Goal: Task Accomplishment & Management: Manage account settings

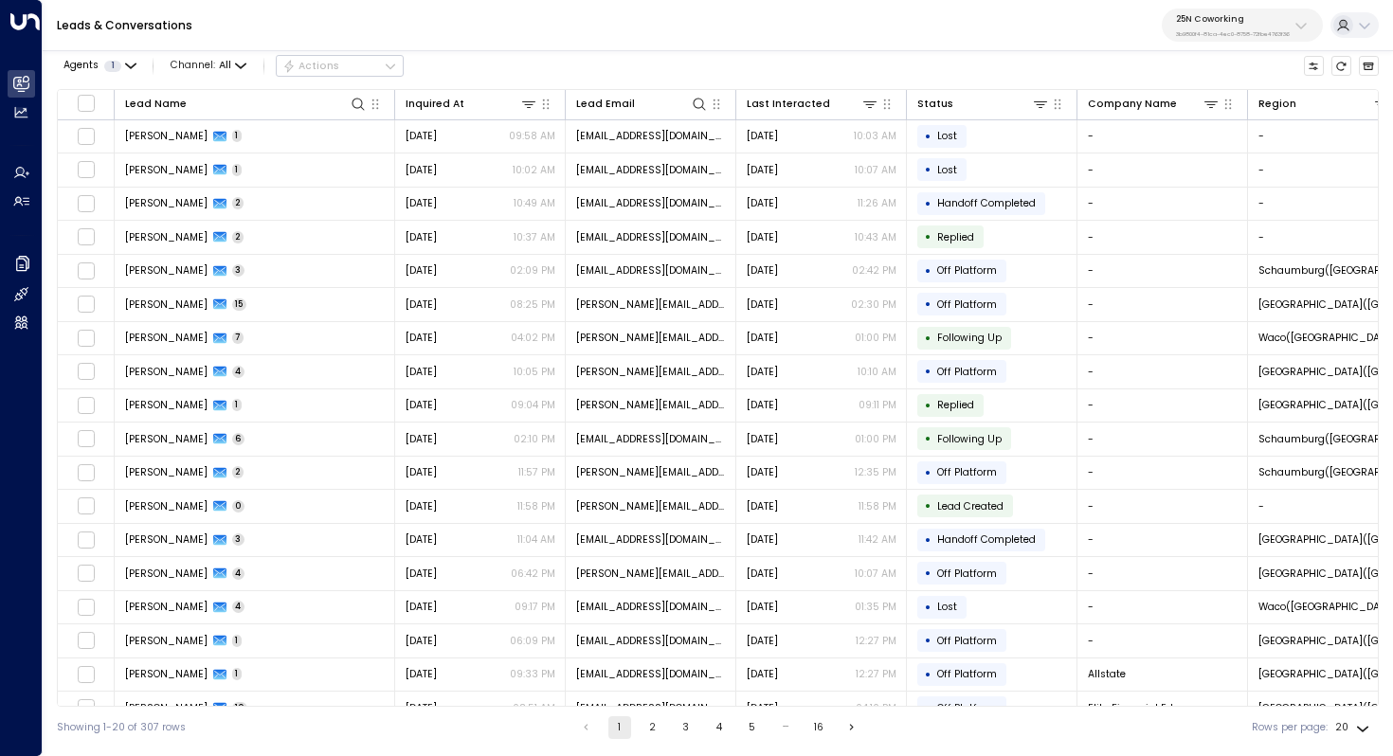
click at [1244, 27] on div "25N Coworking 3b9800f4-81ca-4ec0-8758-72fbe4763f36" at bounding box center [1233, 25] width 114 height 25
type input "**********"
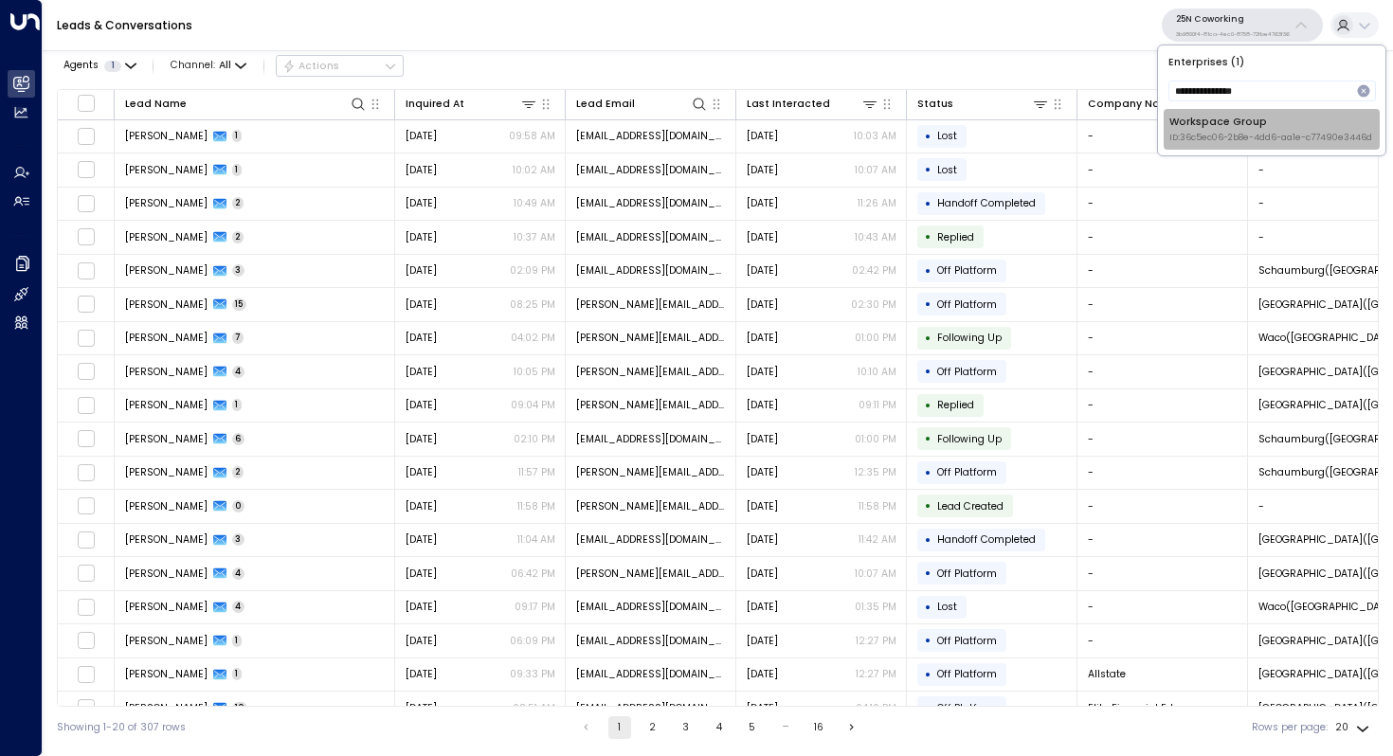
click at [1264, 138] on span "ID: 36c5ec06-2b8e-4dd6-aa1e-c77490e3446d" at bounding box center [1270, 138] width 203 height 13
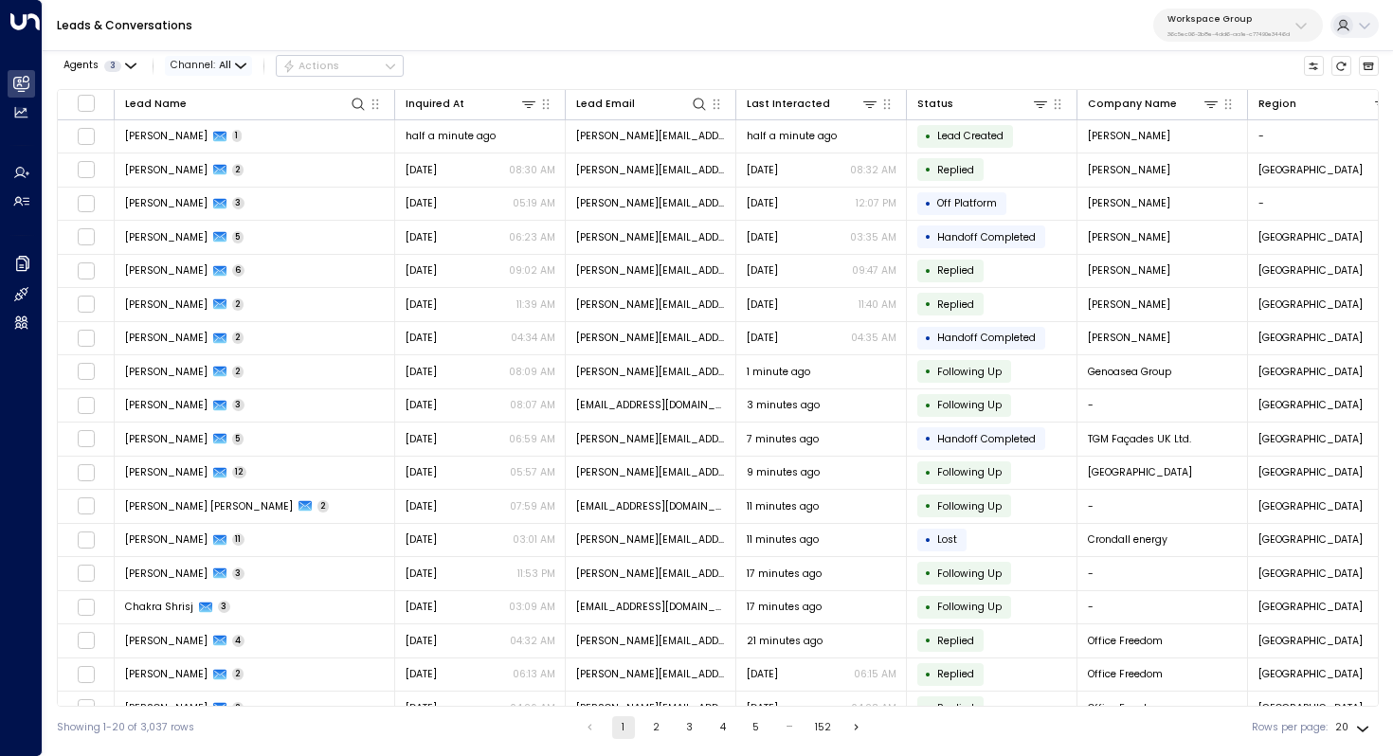
click at [226, 62] on span "All" at bounding box center [225, 65] width 12 height 11
click at [217, 172] on p "Voice" at bounding box center [216, 172] width 61 height 15
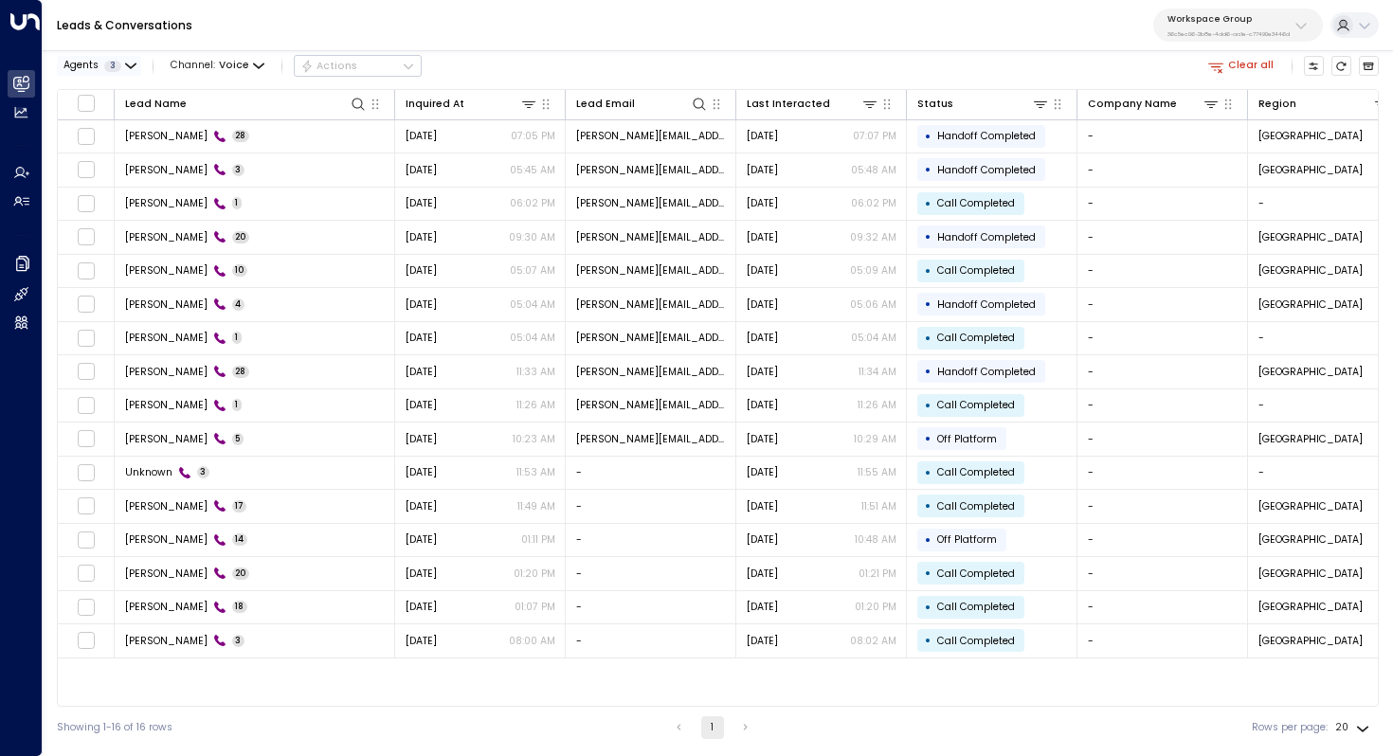
click at [125, 70] on icon "button" at bounding box center [130, 66] width 11 height 11
click at [252, 173] on button "Apply" at bounding box center [245, 175] width 42 height 20
click at [465, 102] on icon at bounding box center [470, 104] width 11 height 11
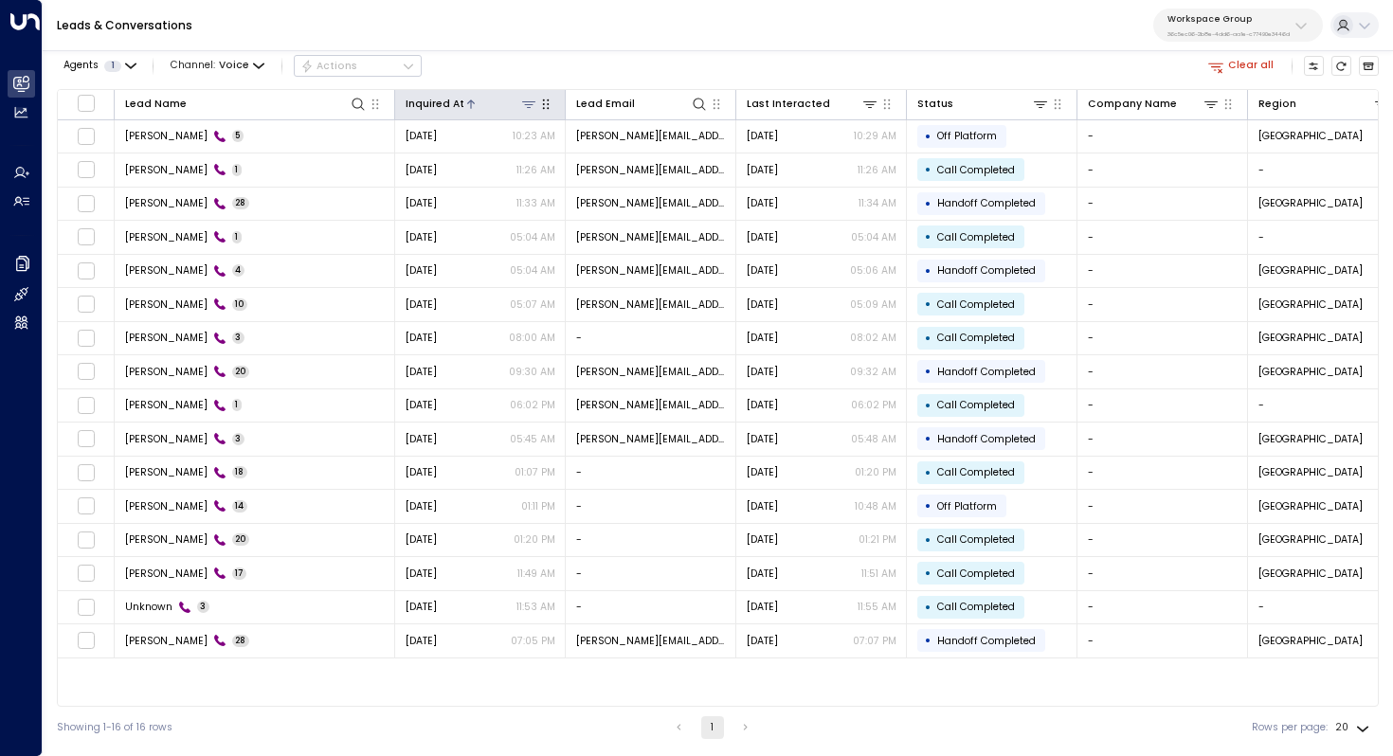
click at [465, 102] on icon at bounding box center [470, 104] width 11 height 11
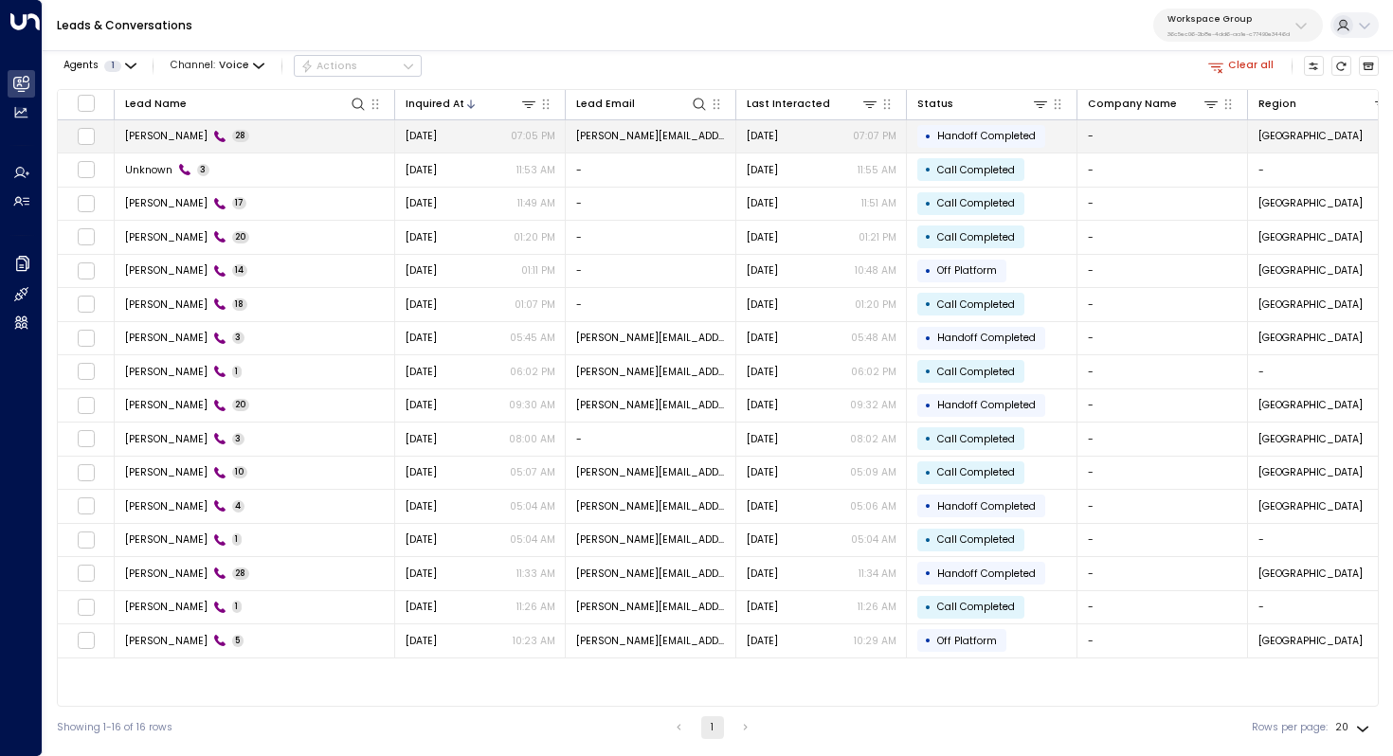
click at [184, 133] on span "[PERSON_NAME]" at bounding box center [166, 136] width 82 height 14
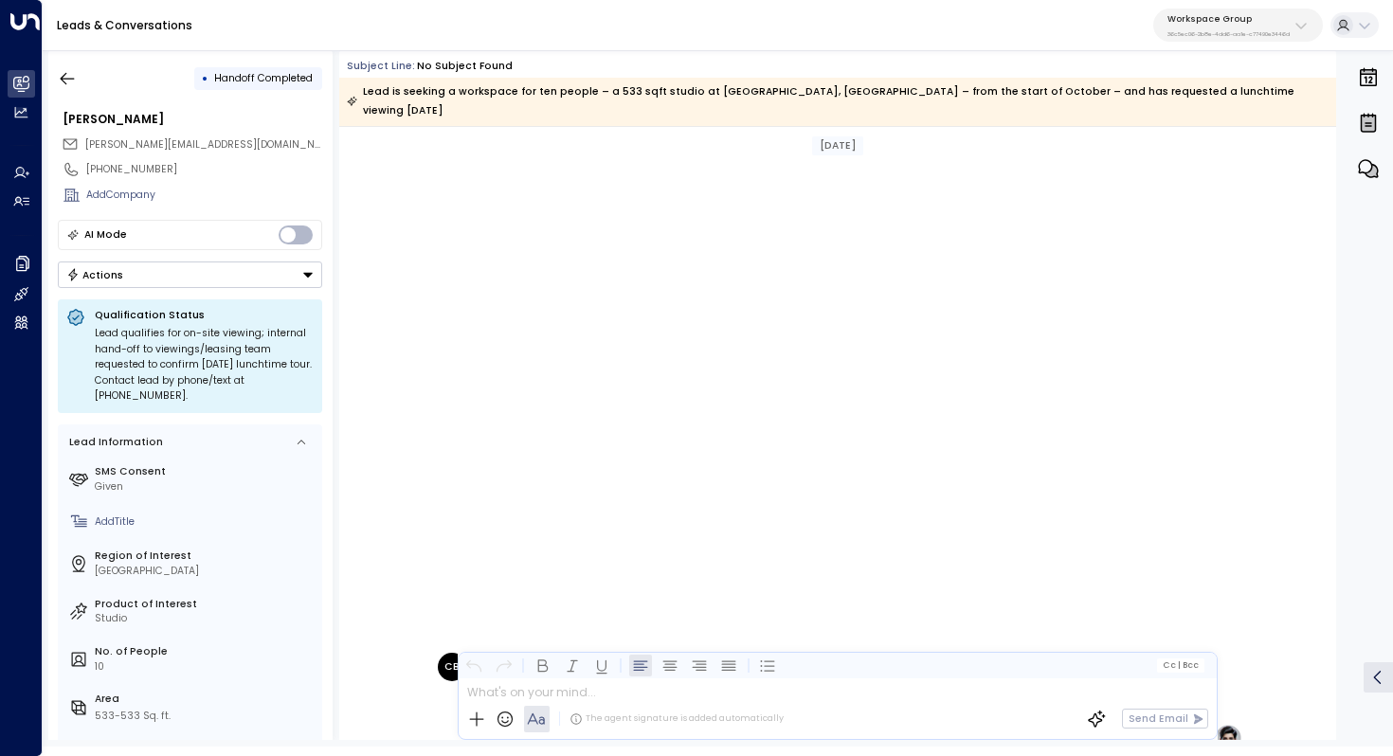
scroll to position [1249, 0]
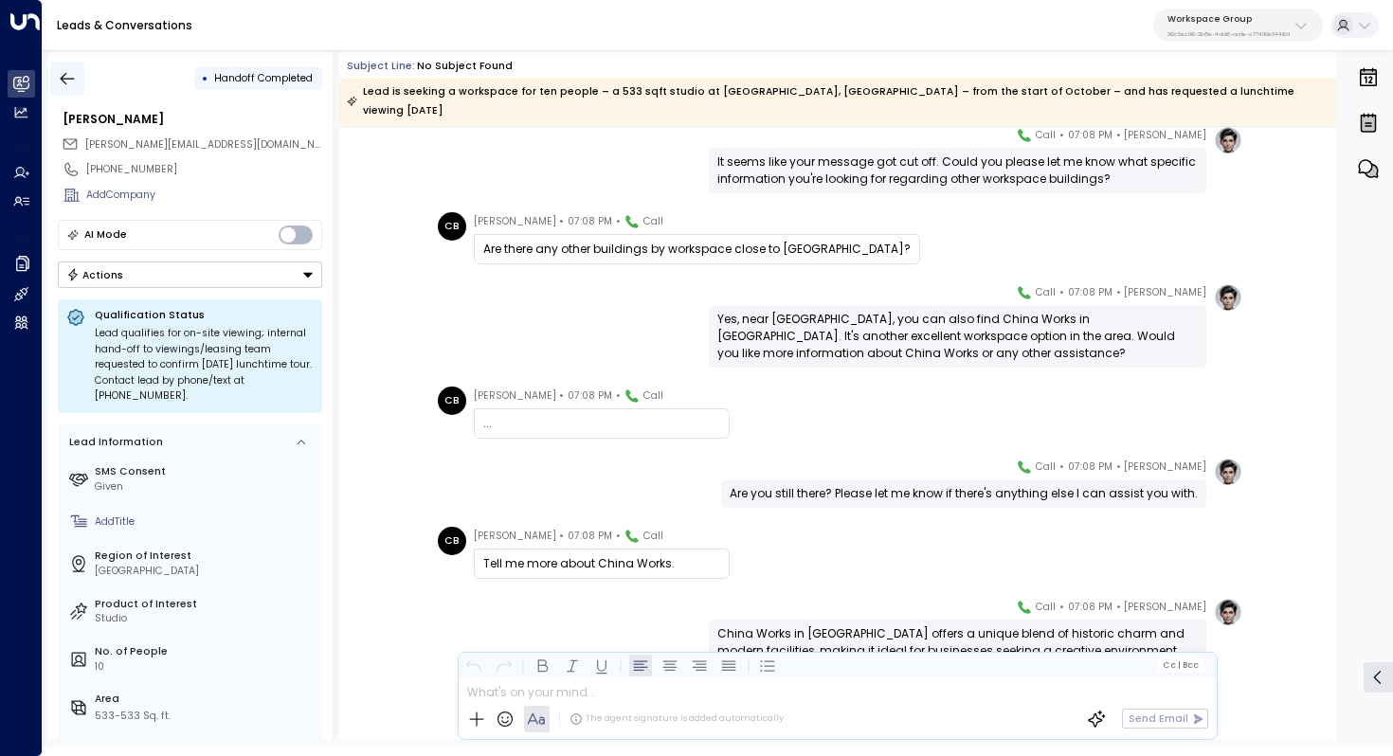
click at [77, 71] on button "button" at bounding box center [67, 79] width 34 height 34
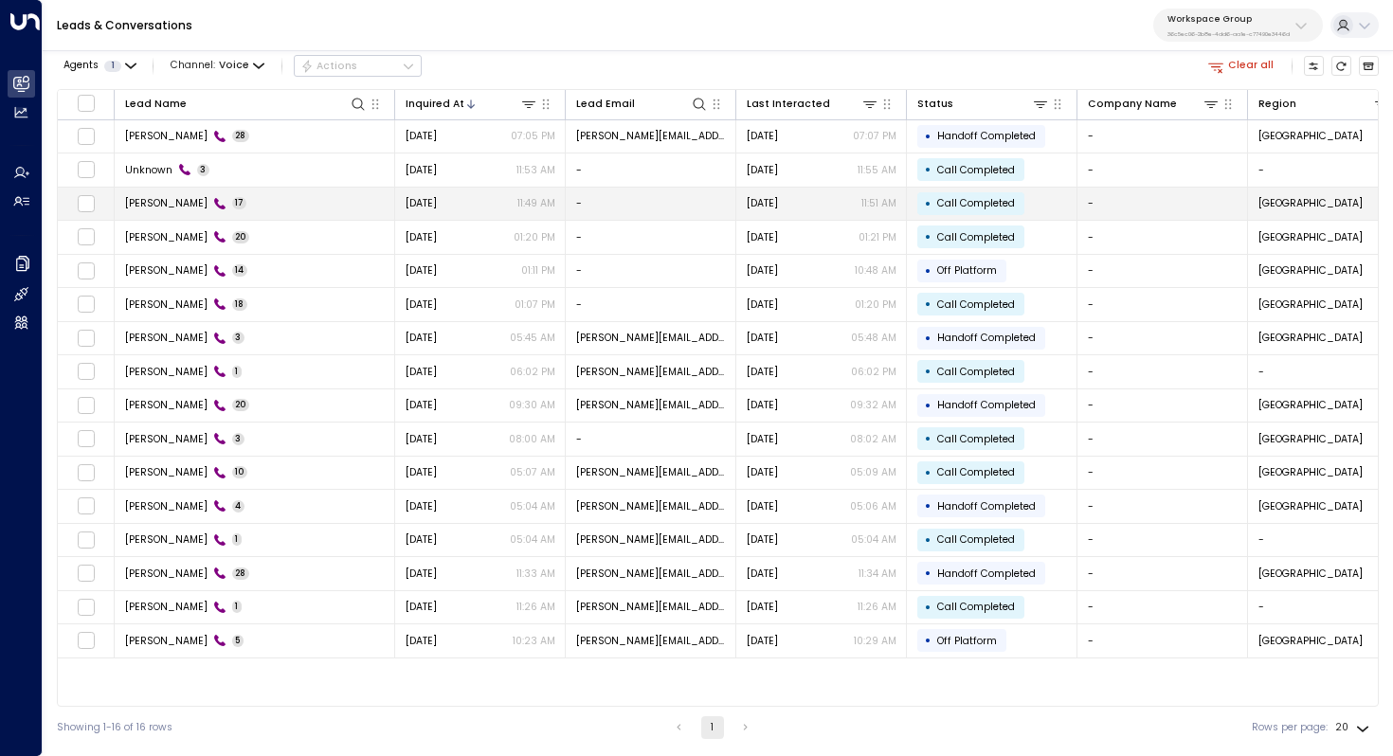
click at [283, 214] on td "[PERSON_NAME] 17" at bounding box center [255, 204] width 280 height 33
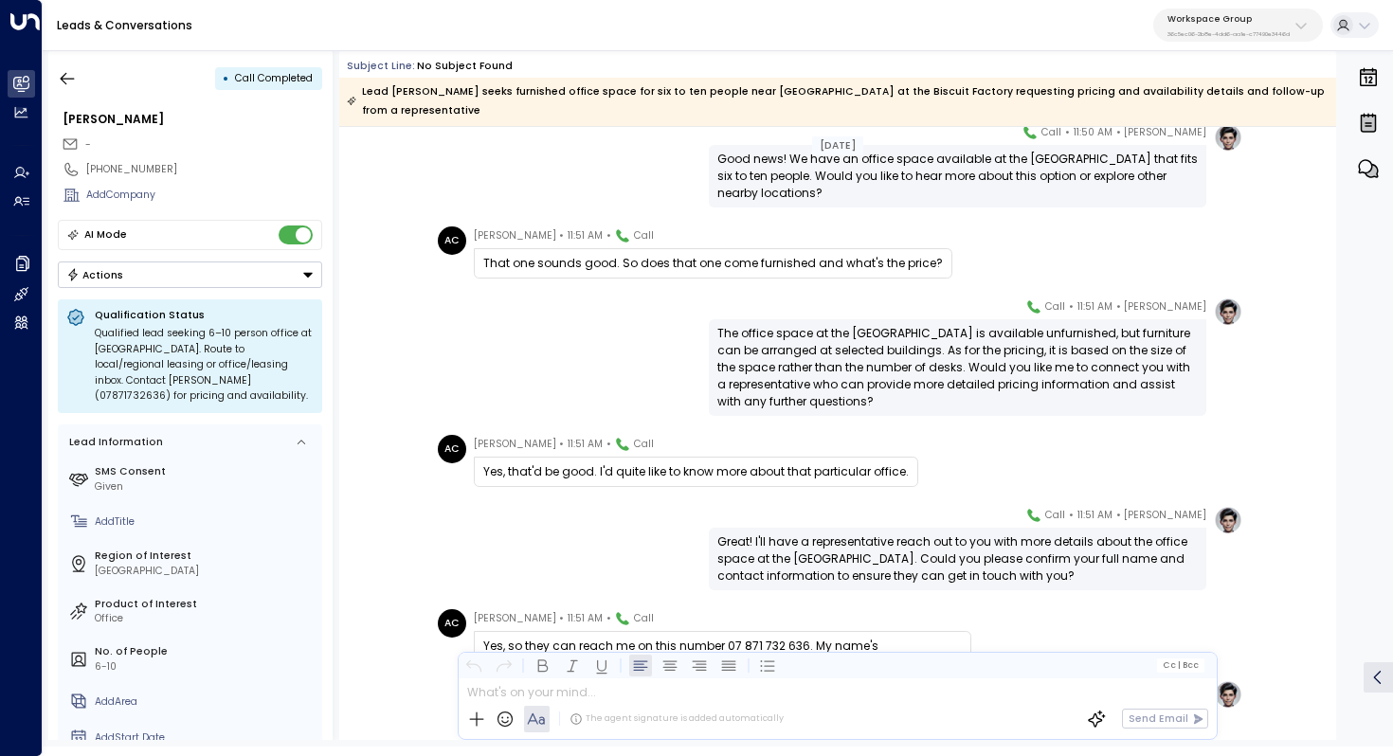
scroll to position [822, 0]
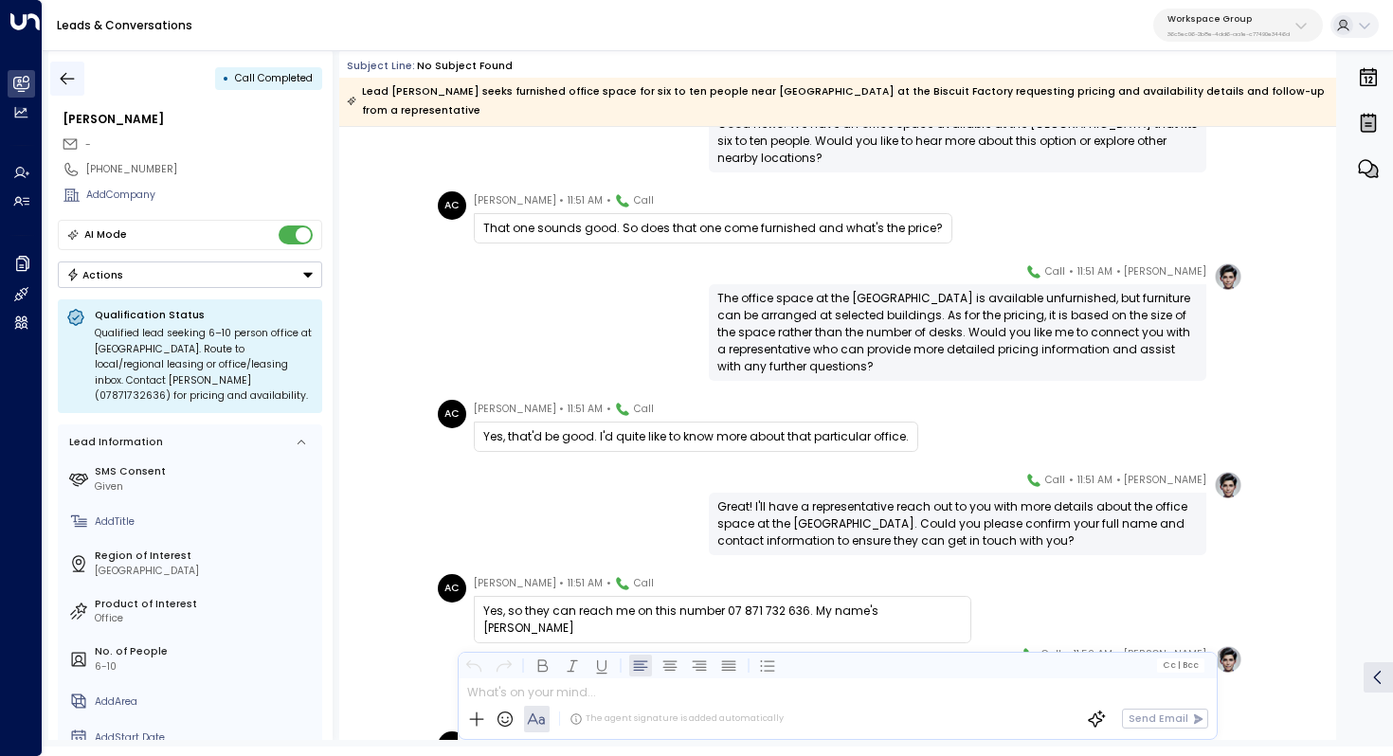
click at [50, 77] on button "button" at bounding box center [67, 79] width 34 height 34
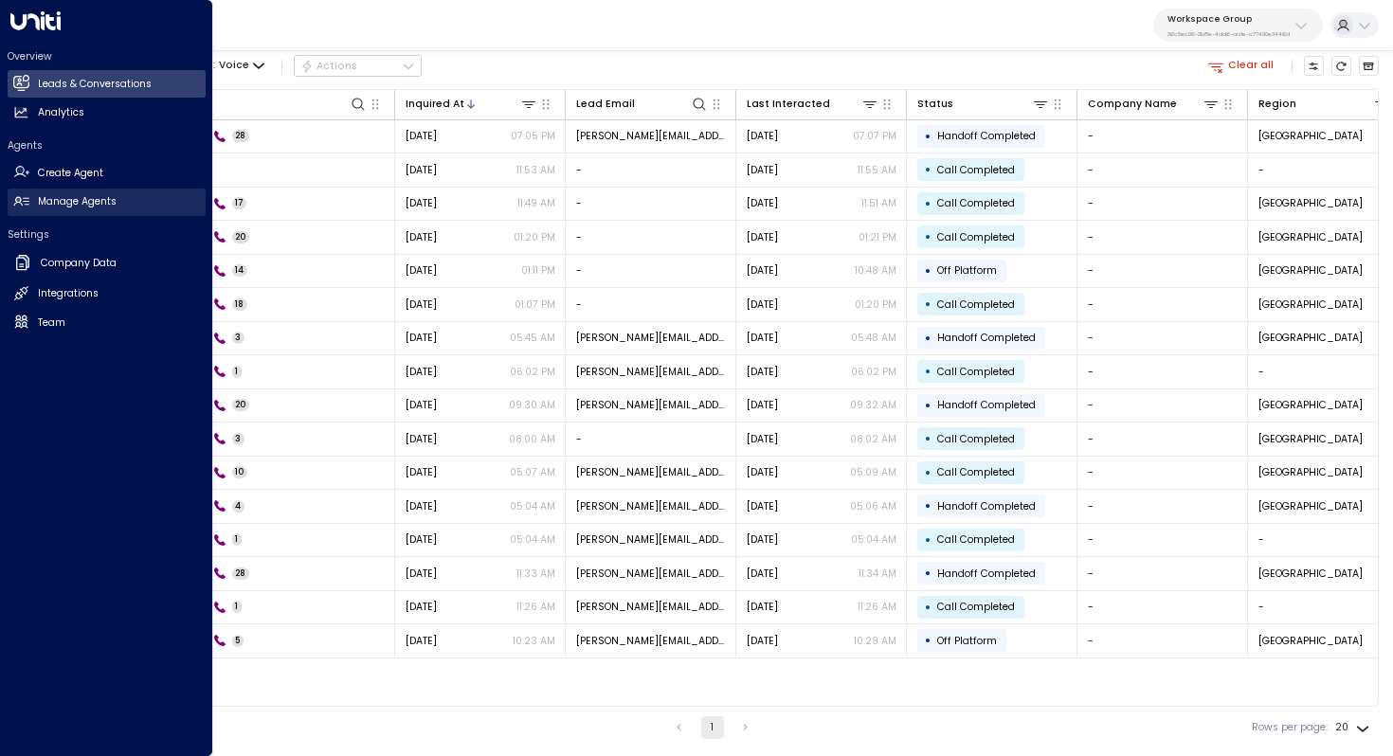
click at [81, 209] on link "Manage Agents Manage Agents" at bounding box center [107, 202] width 198 height 27
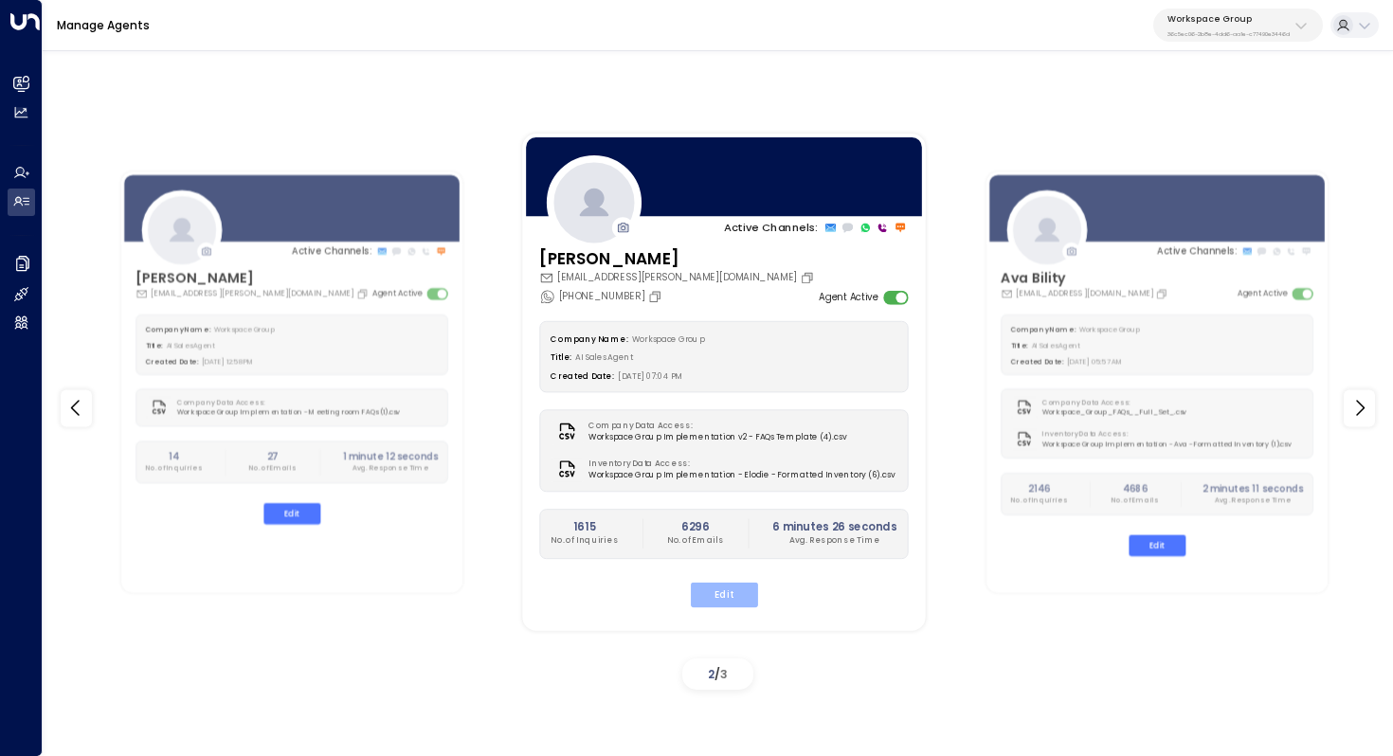
click at [740, 593] on button "Edit" at bounding box center [724, 594] width 67 height 25
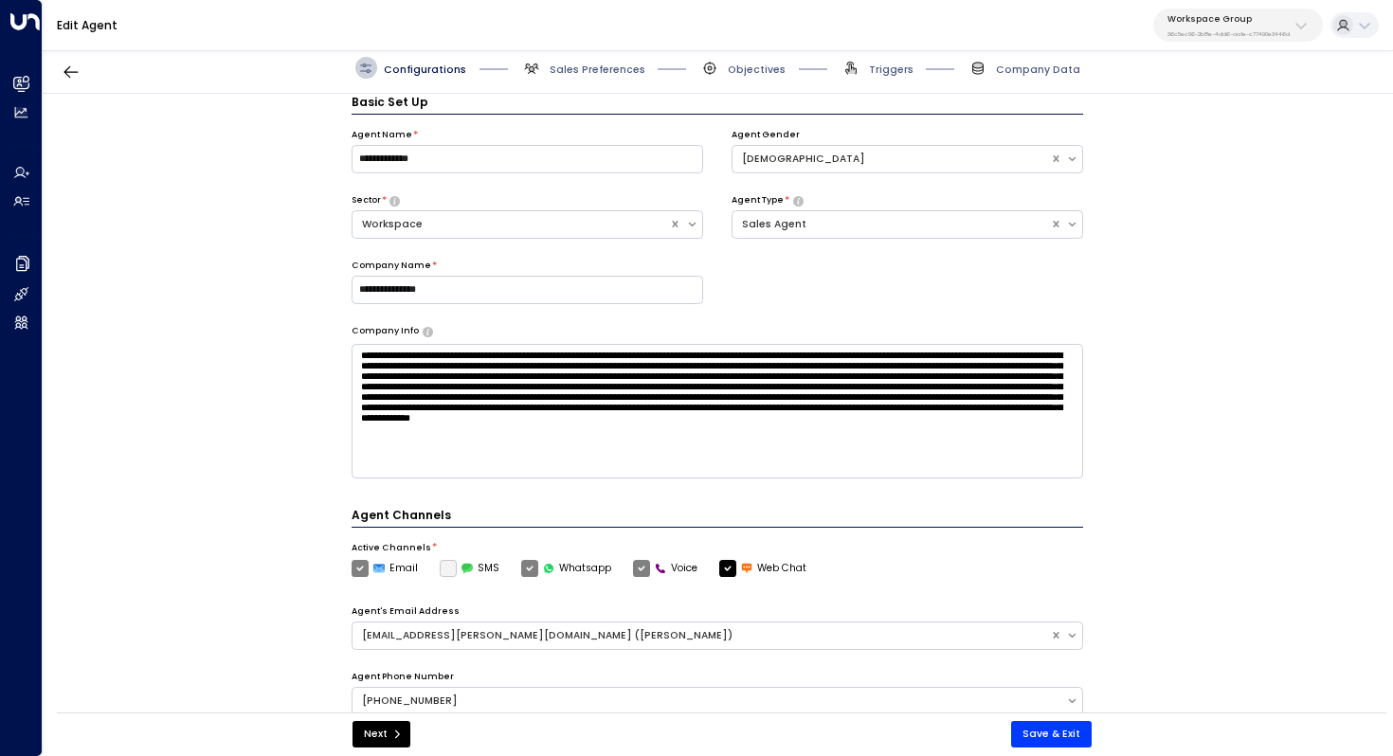
scroll to position [423, 0]
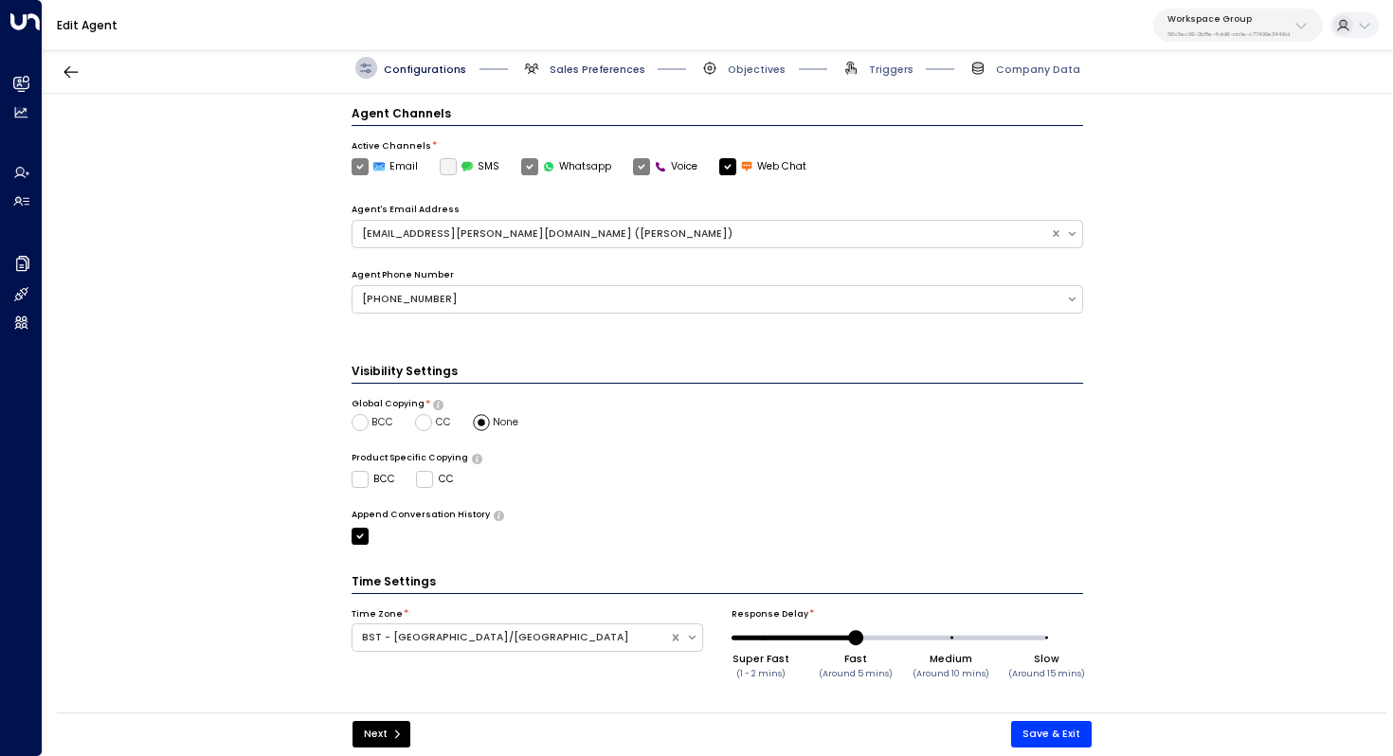
click at [575, 69] on span "Sales Preferences" at bounding box center [598, 70] width 96 height 14
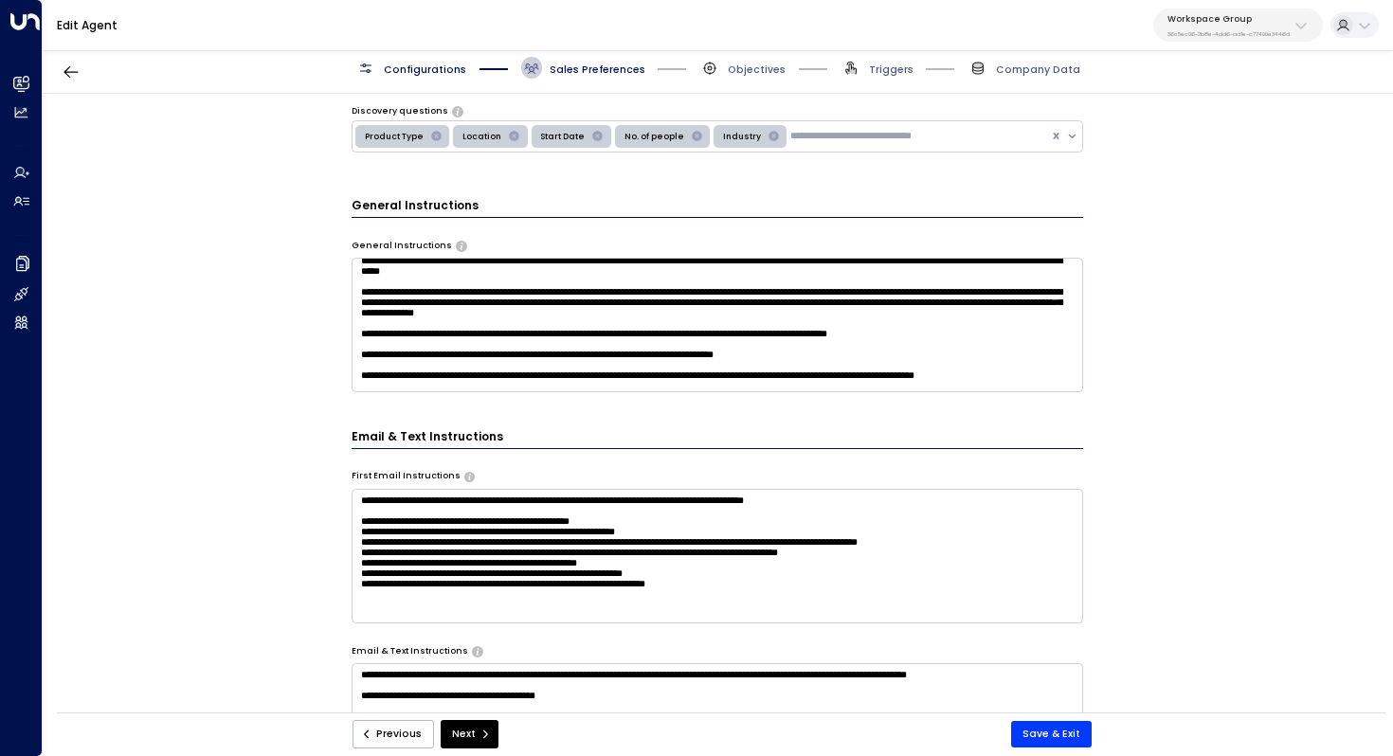
scroll to position [18, 0]
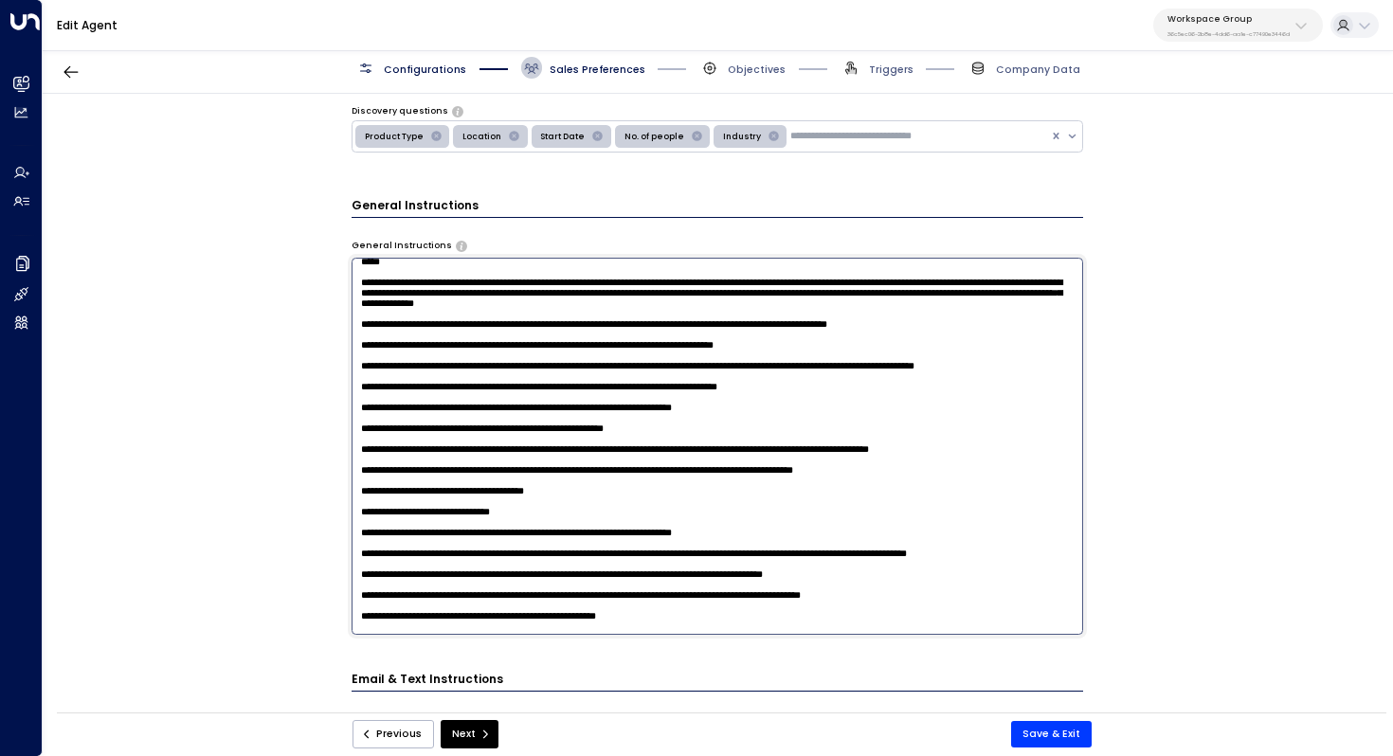
drag, startPoint x: 356, startPoint y: 295, endPoint x: 895, endPoint y: 320, distance: 539.8
click at [895, 320] on textarea at bounding box center [718, 446] width 733 height 377
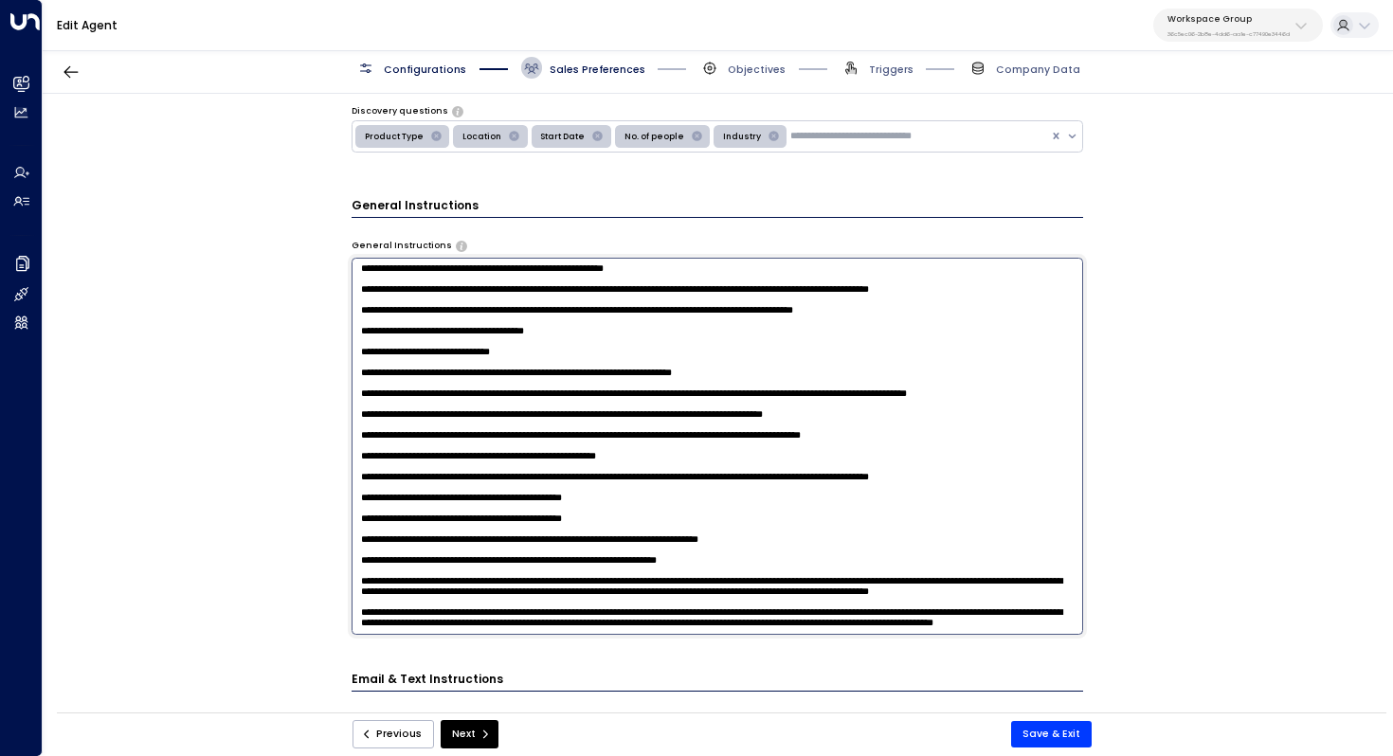
scroll to position [581, 0]
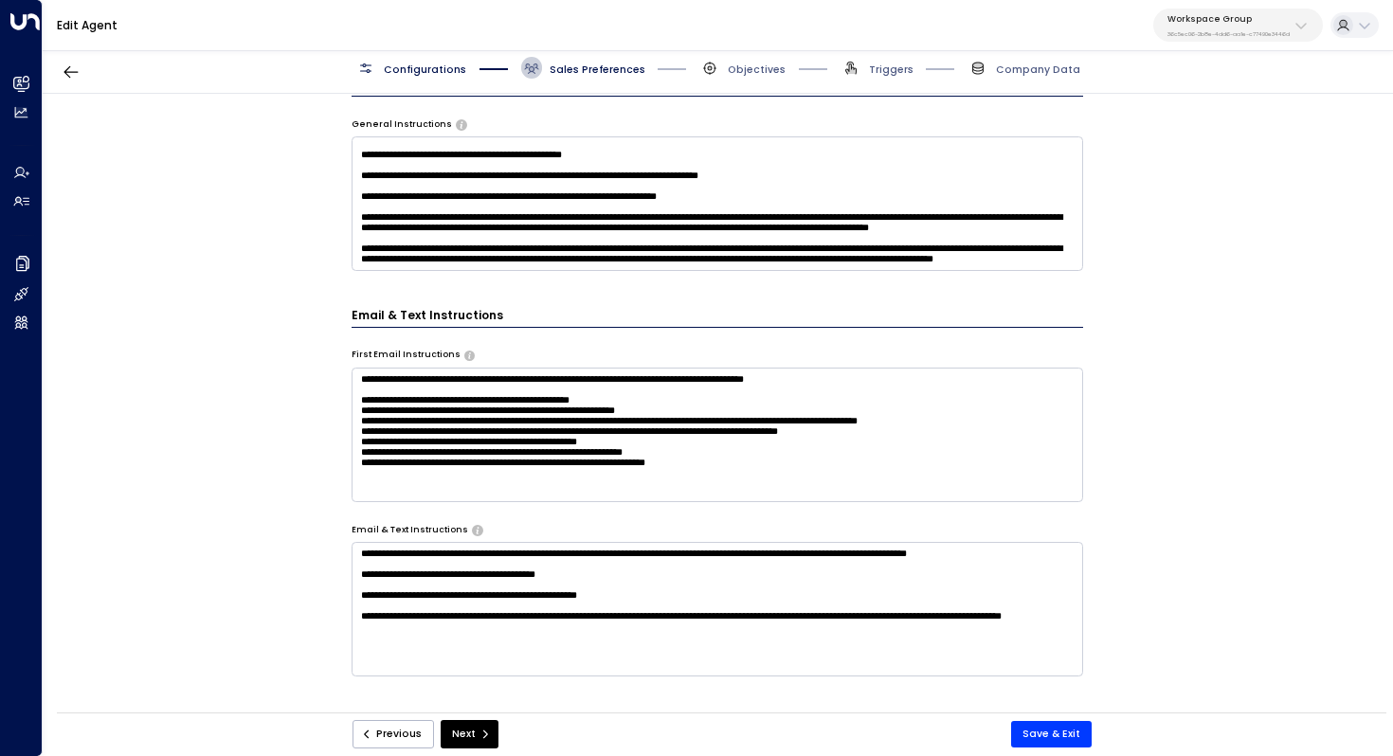
click at [1169, 385] on div "**********" at bounding box center [717, 408] width 1349 height 628
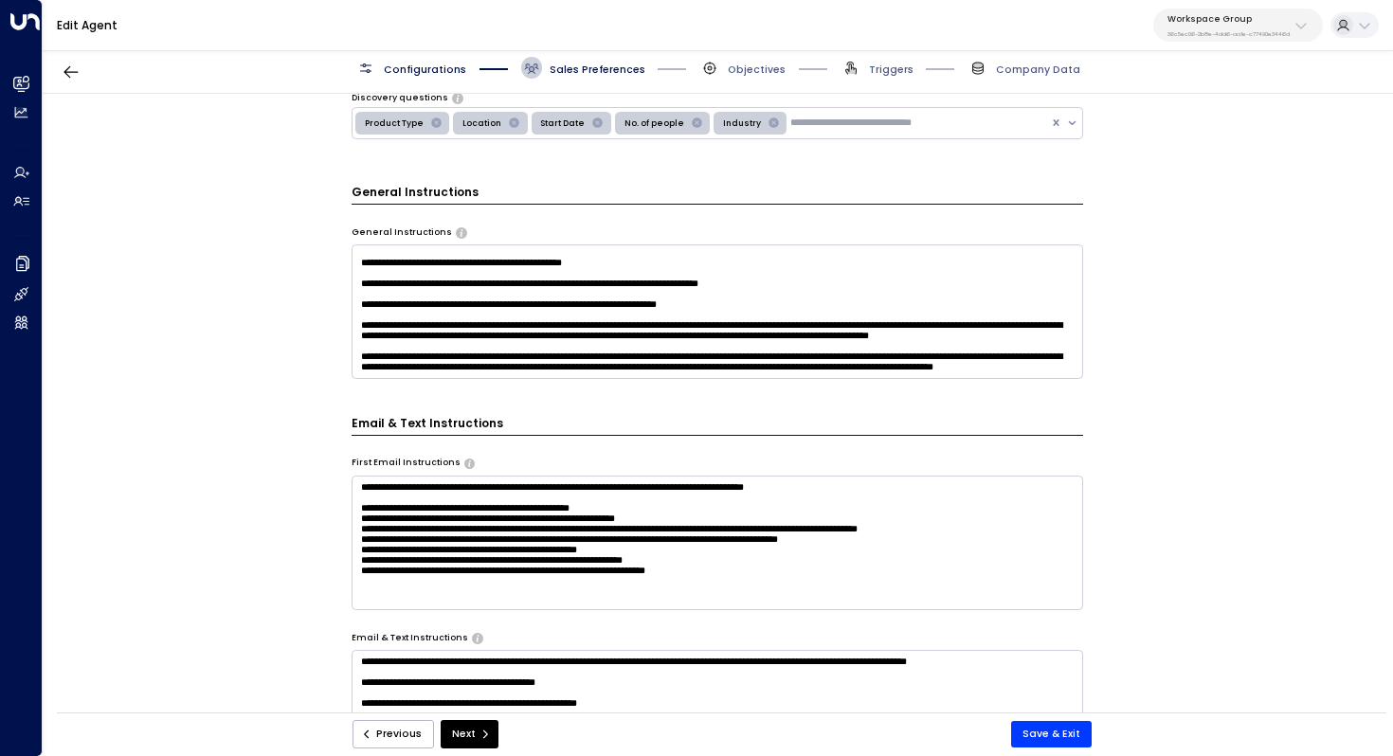
scroll to position [441, 0]
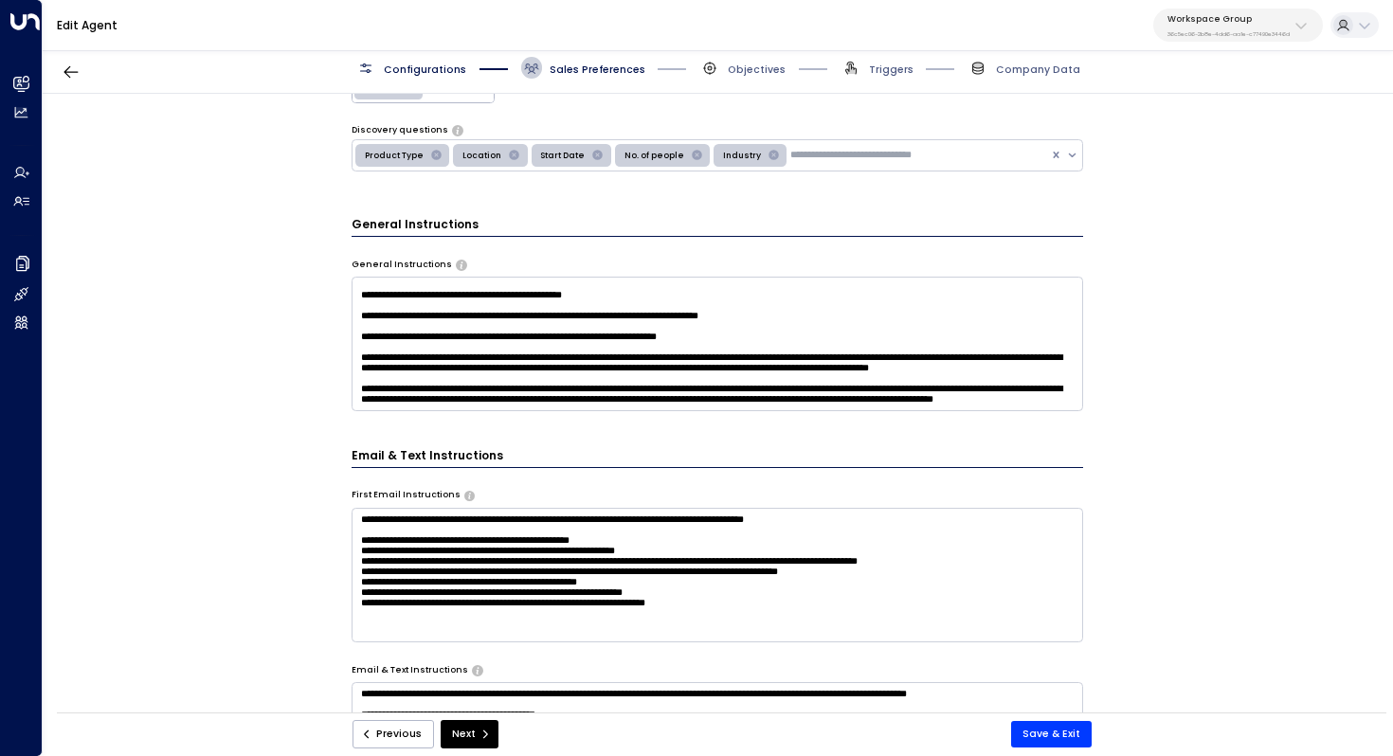
click at [993, 328] on textarea at bounding box center [718, 344] width 733 height 135
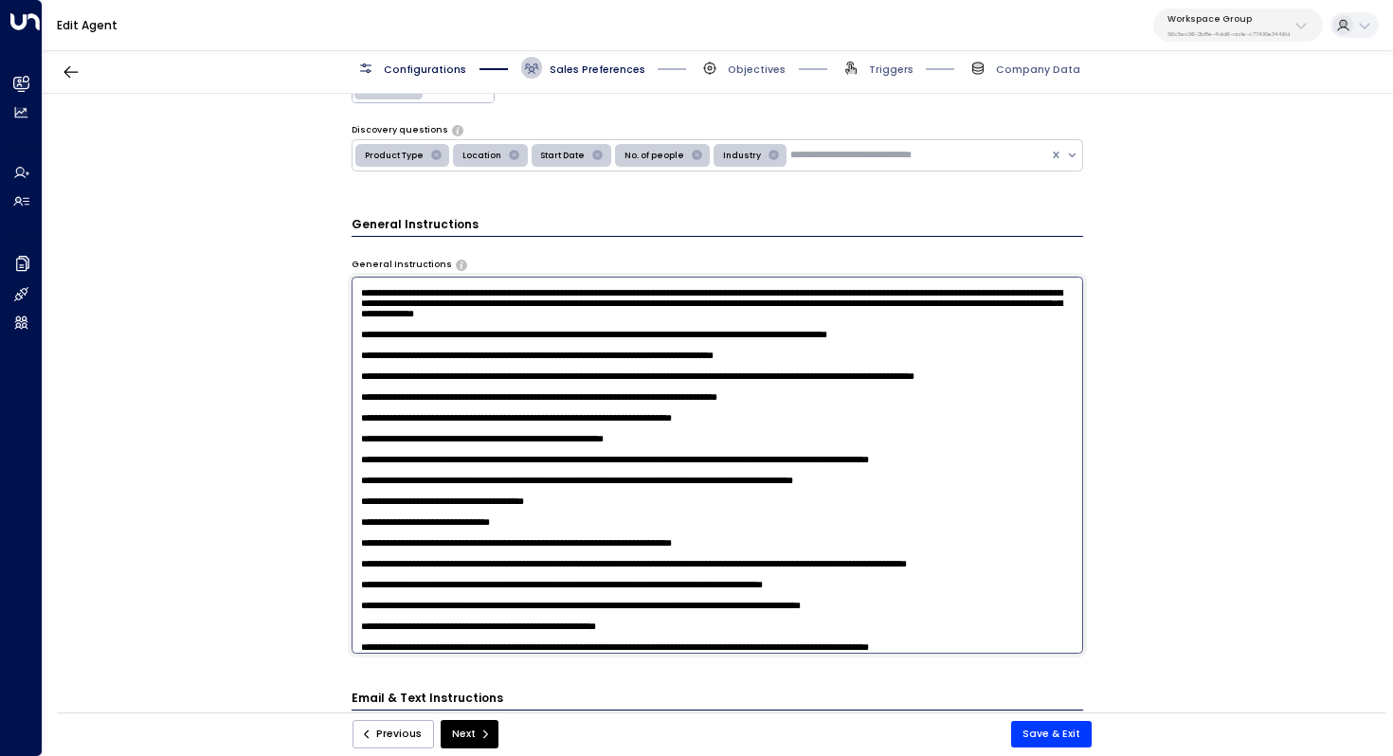
scroll to position [0, 0]
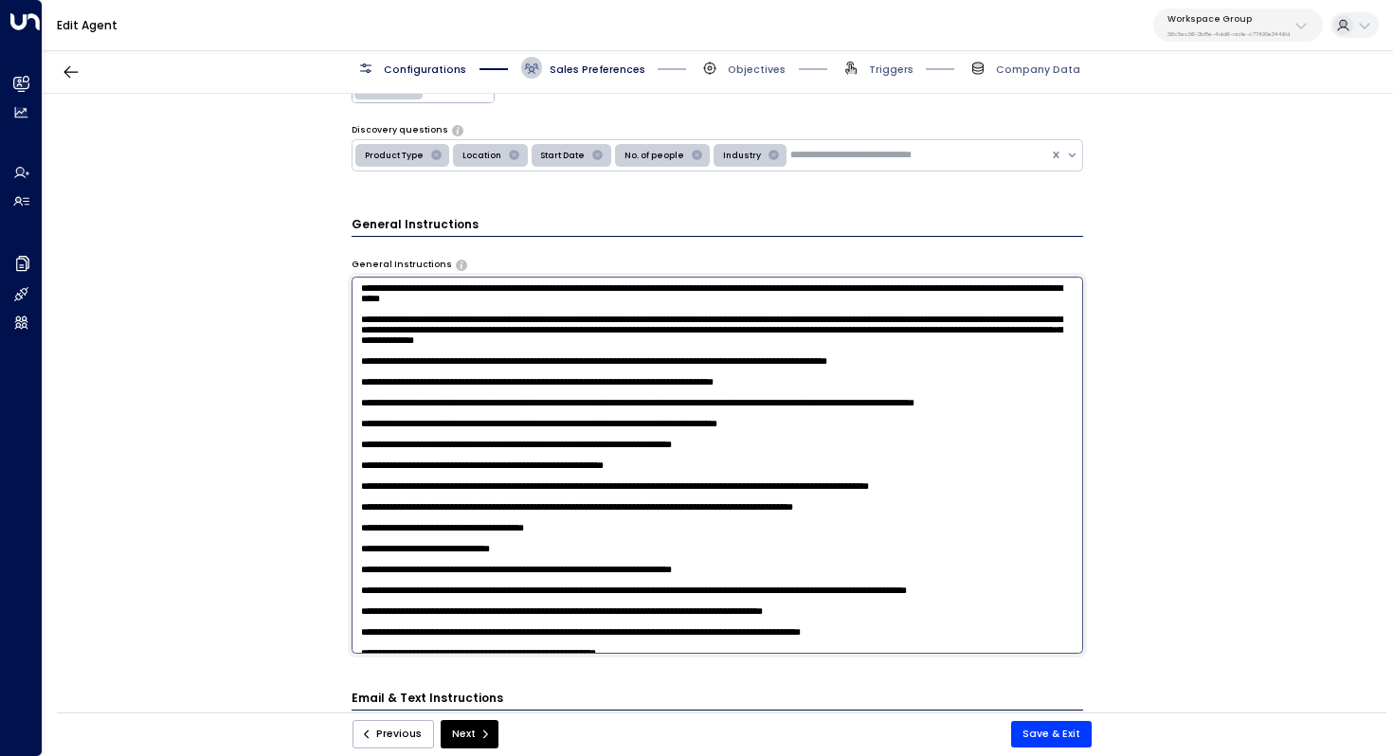
drag, startPoint x: 888, startPoint y: 363, endPoint x: 349, endPoint y: 334, distance: 540.0
click at [352, 334] on textarea at bounding box center [718, 465] width 733 height 377
click at [431, 354] on textarea at bounding box center [718, 465] width 733 height 377
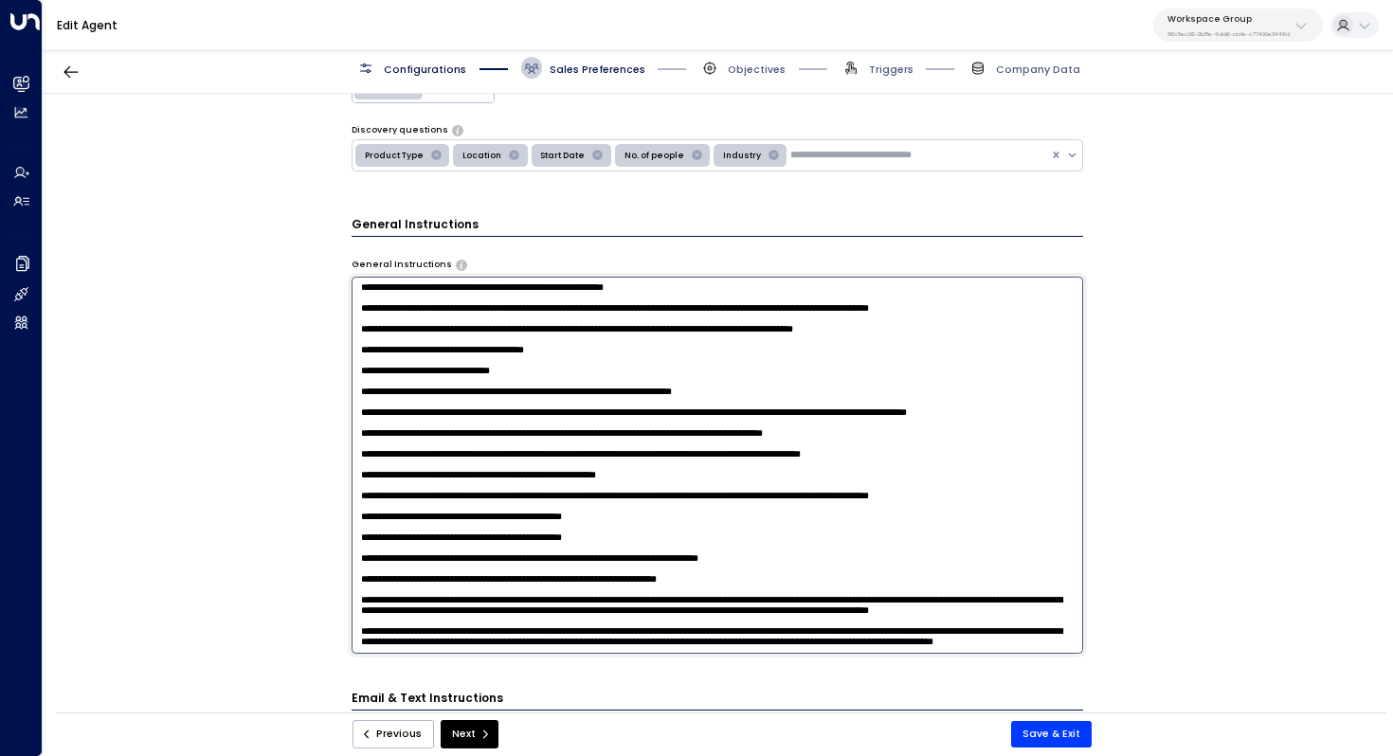
scroll to position [443, 0]
click at [1186, 481] on div "**********" at bounding box center [717, 408] width 1349 height 628
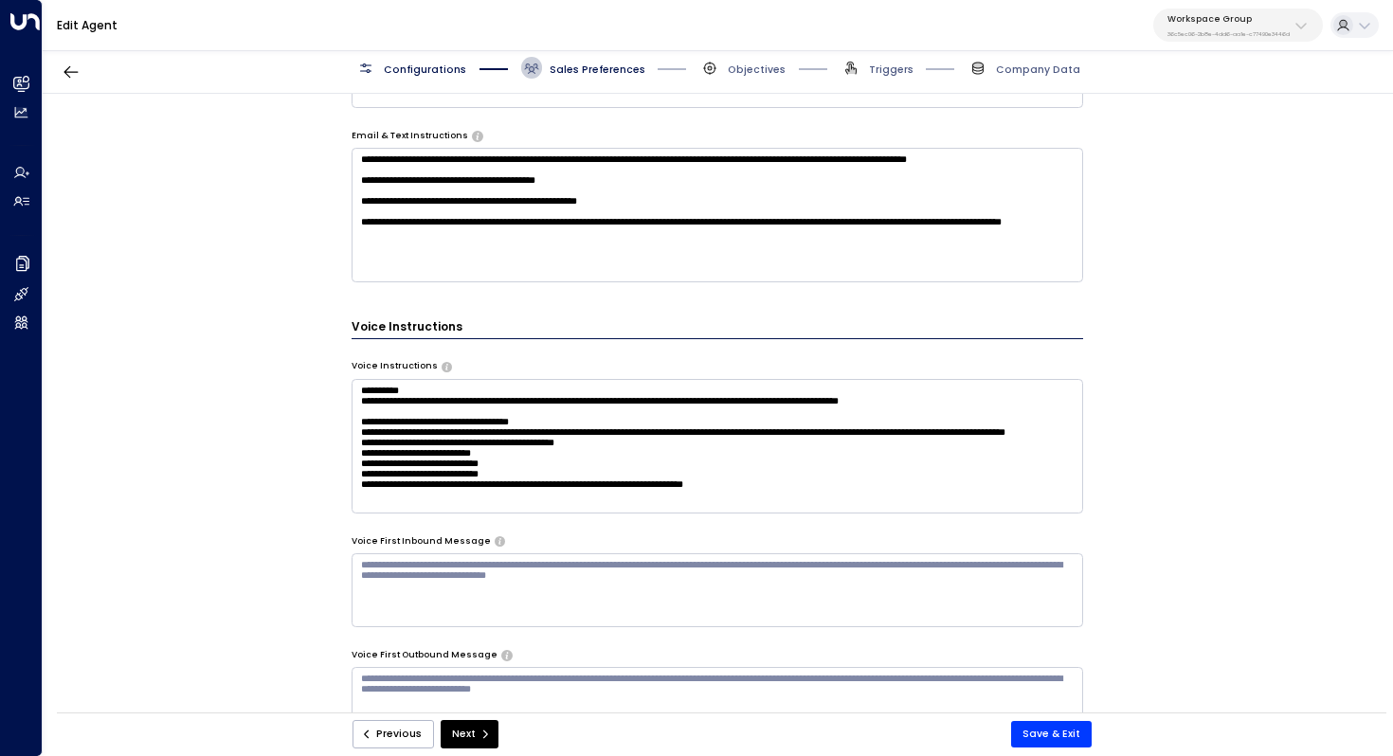
scroll to position [990, 0]
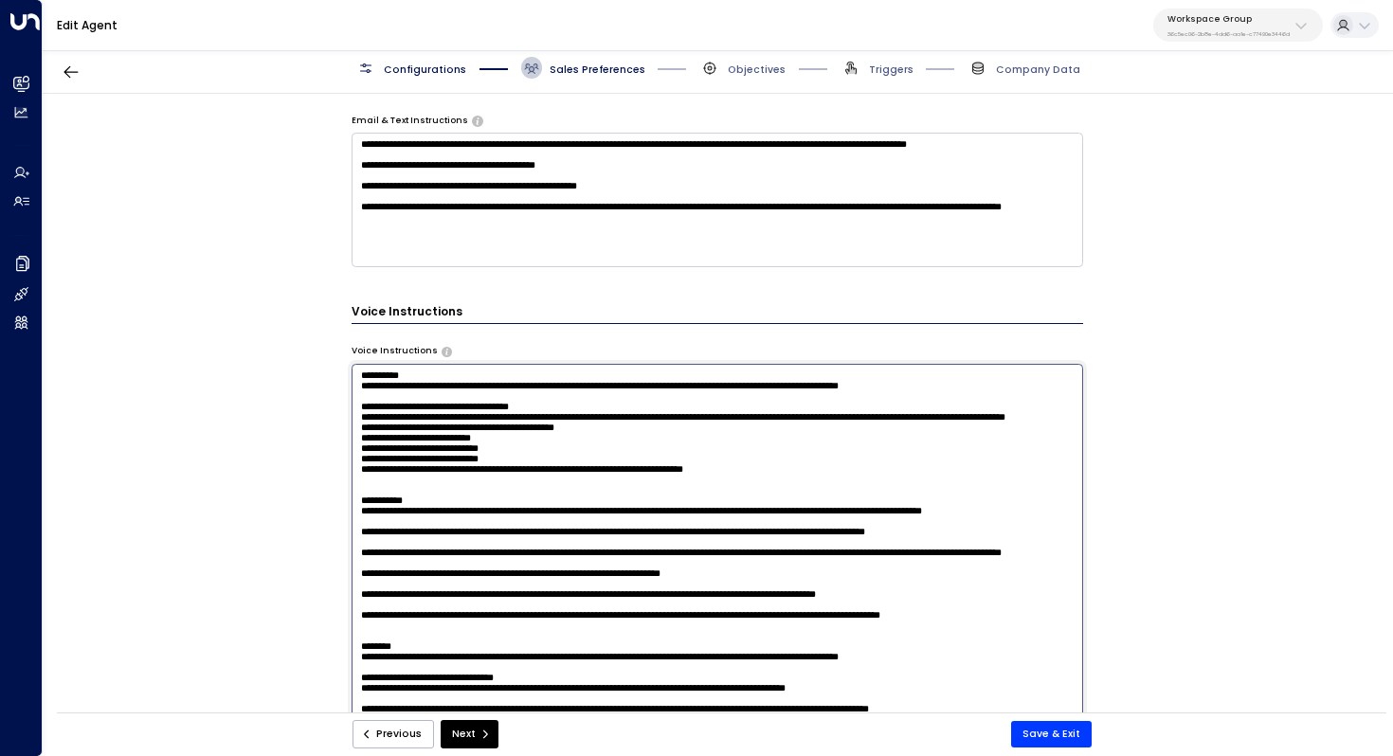
click at [800, 438] on textarea at bounding box center [718, 552] width 733 height 377
drag, startPoint x: 600, startPoint y: 391, endPoint x: 620, endPoint y: 391, distance: 19.9
click at [620, 391] on textarea at bounding box center [718, 552] width 733 height 377
click at [515, 417] on textarea at bounding box center [718, 552] width 733 height 377
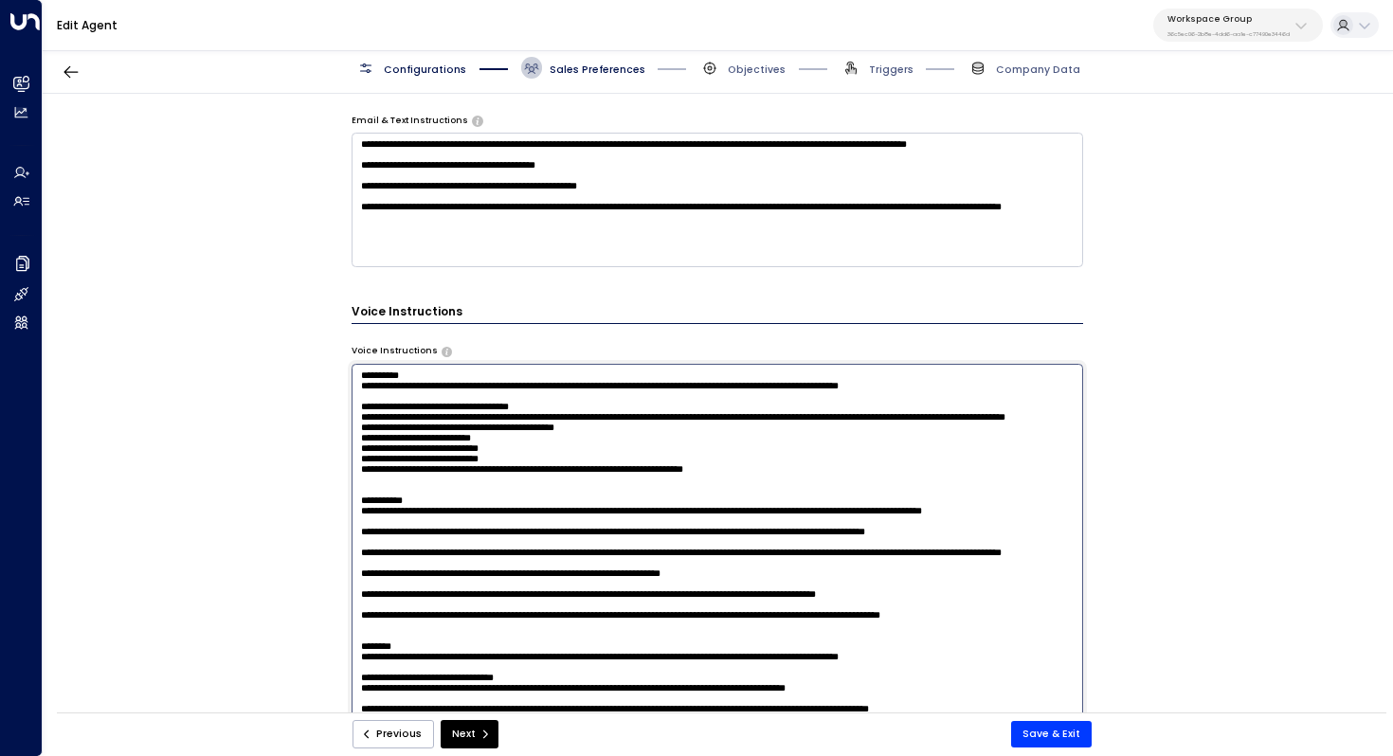
click at [515, 417] on textarea at bounding box center [718, 552] width 733 height 377
click at [549, 417] on textarea at bounding box center [718, 552] width 733 height 377
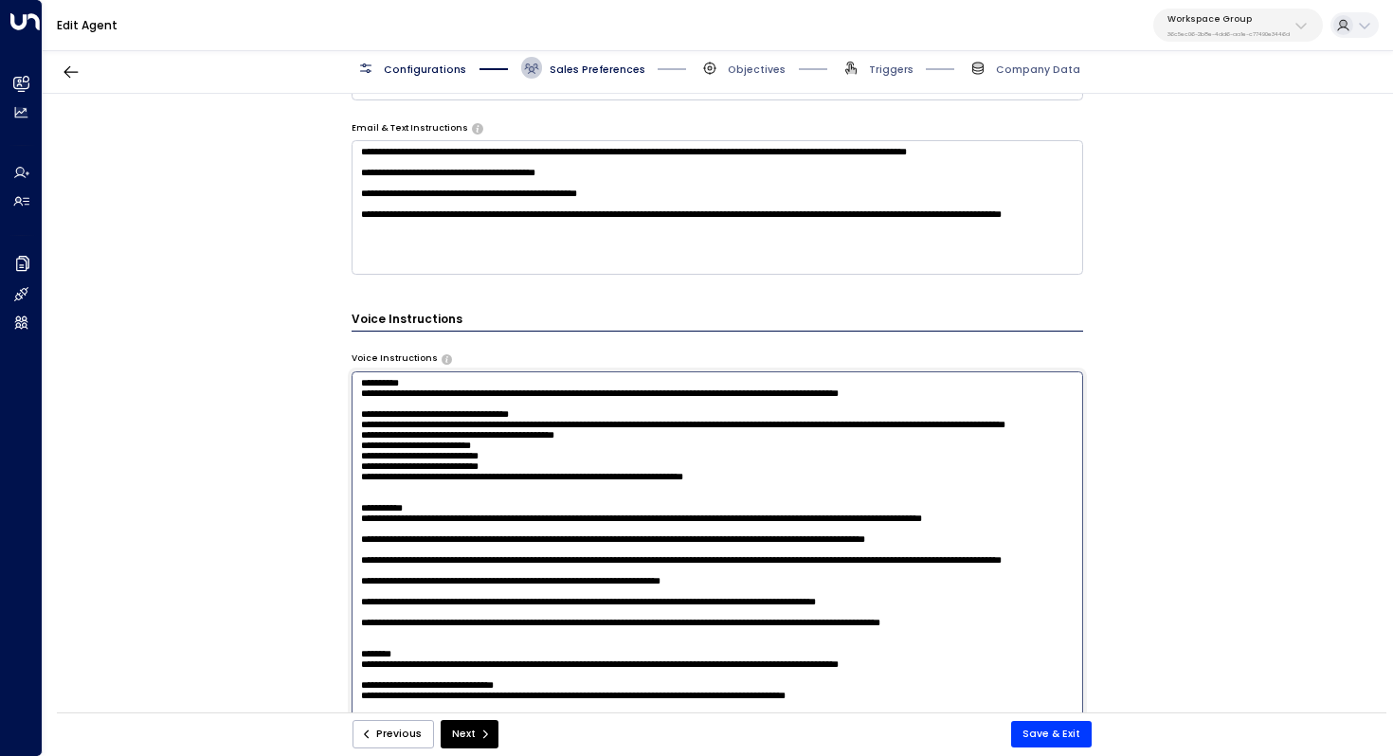
click at [578, 399] on textarea at bounding box center [718, 559] width 733 height 377
click at [992, 391] on textarea at bounding box center [718, 559] width 733 height 377
drag, startPoint x: 1004, startPoint y: 391, endPoint x: 860, endPoint y: 391, distance: 144.0
click at [860, 391] on textarea at bounding box center [718, 559] width 733 height 377
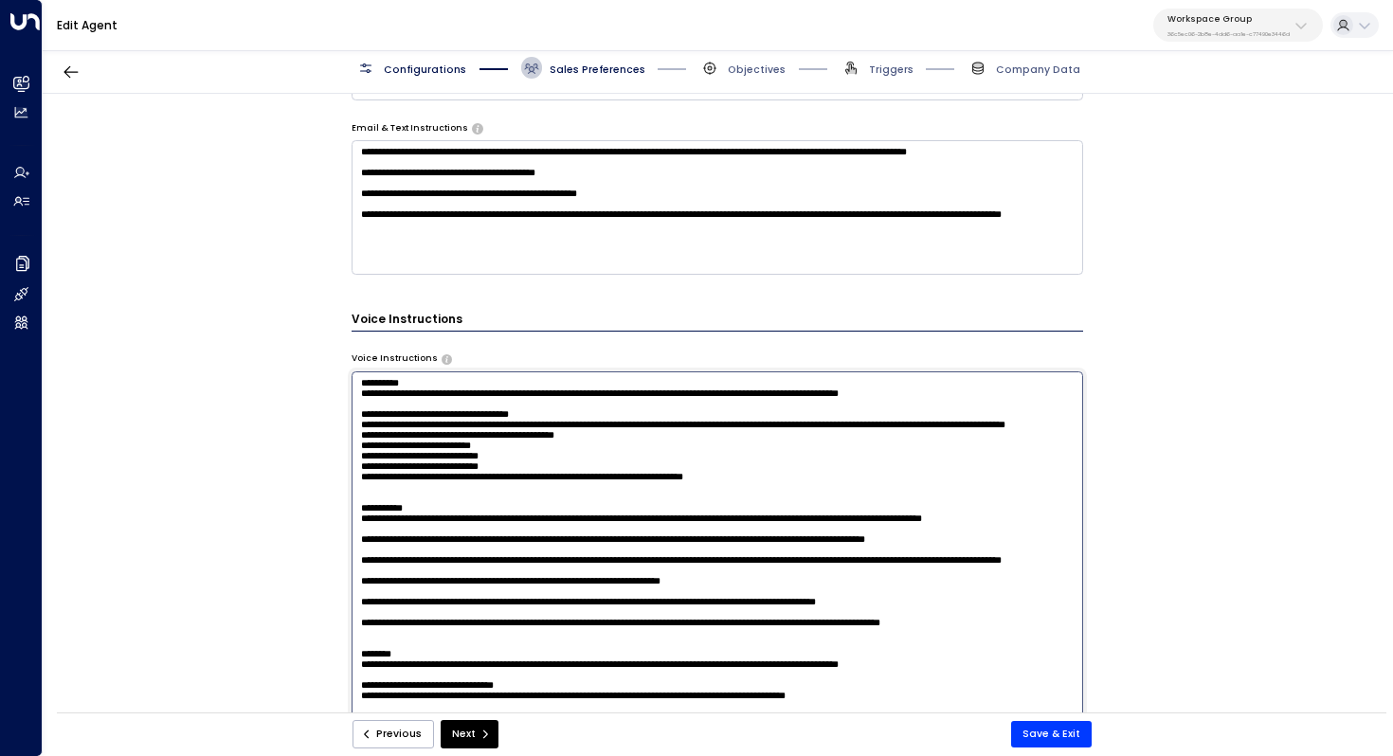
click at [860, 391] on textarea at bounding box center [718, 559] width 733 height 377
drag, startPoint x: 793, startPoint y: 394, endPoint x: 846, endPoint y: 394, distance: 53.1
click at [835, 394] on textarea at bounding box center [718, 559] width 733 height 377
click at [846, 394] on textarea at bounding box center [718, 559] width 733 height 377
drag, startPoint x: 986, startPoint y: 395, endPoint x: 750, endPoint y: 395, distance: 236.9
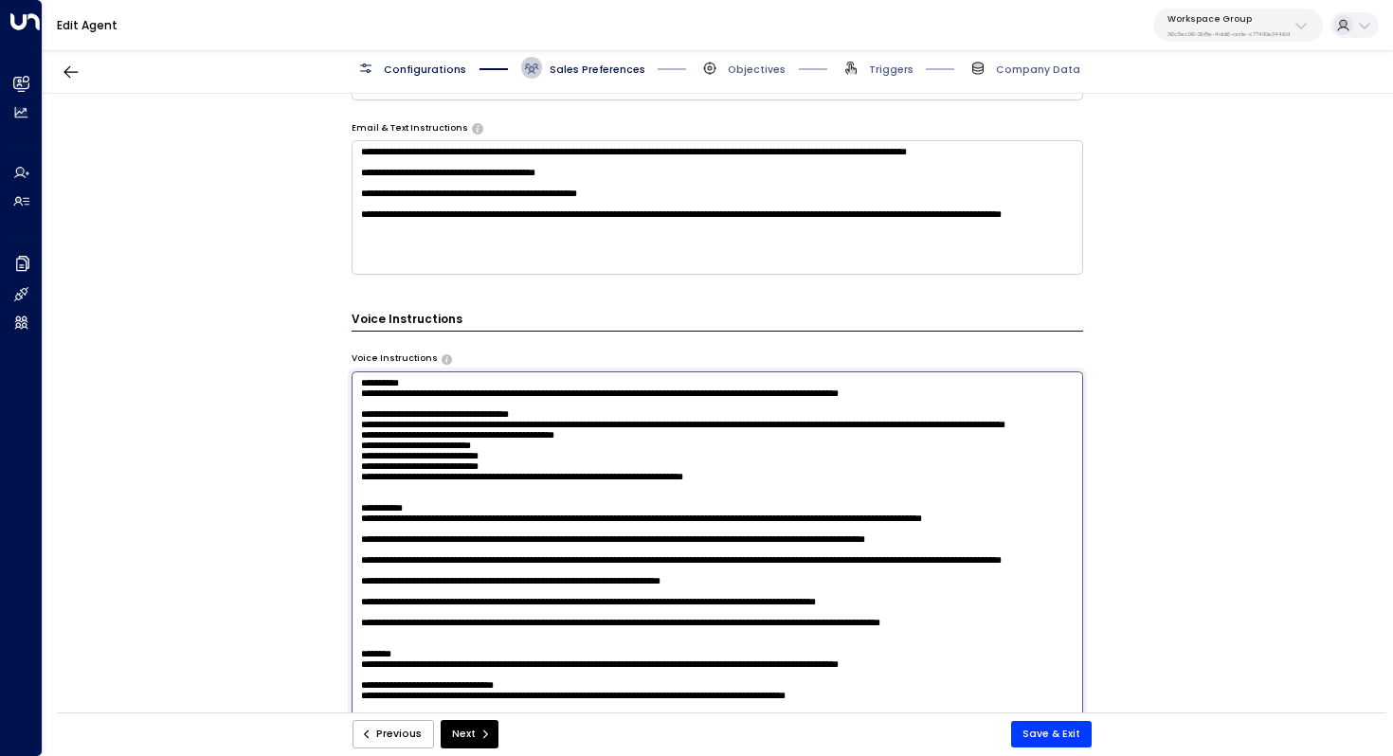
click at [750, 395] on textarea at bounding box center [718, 559] width 733 height 377
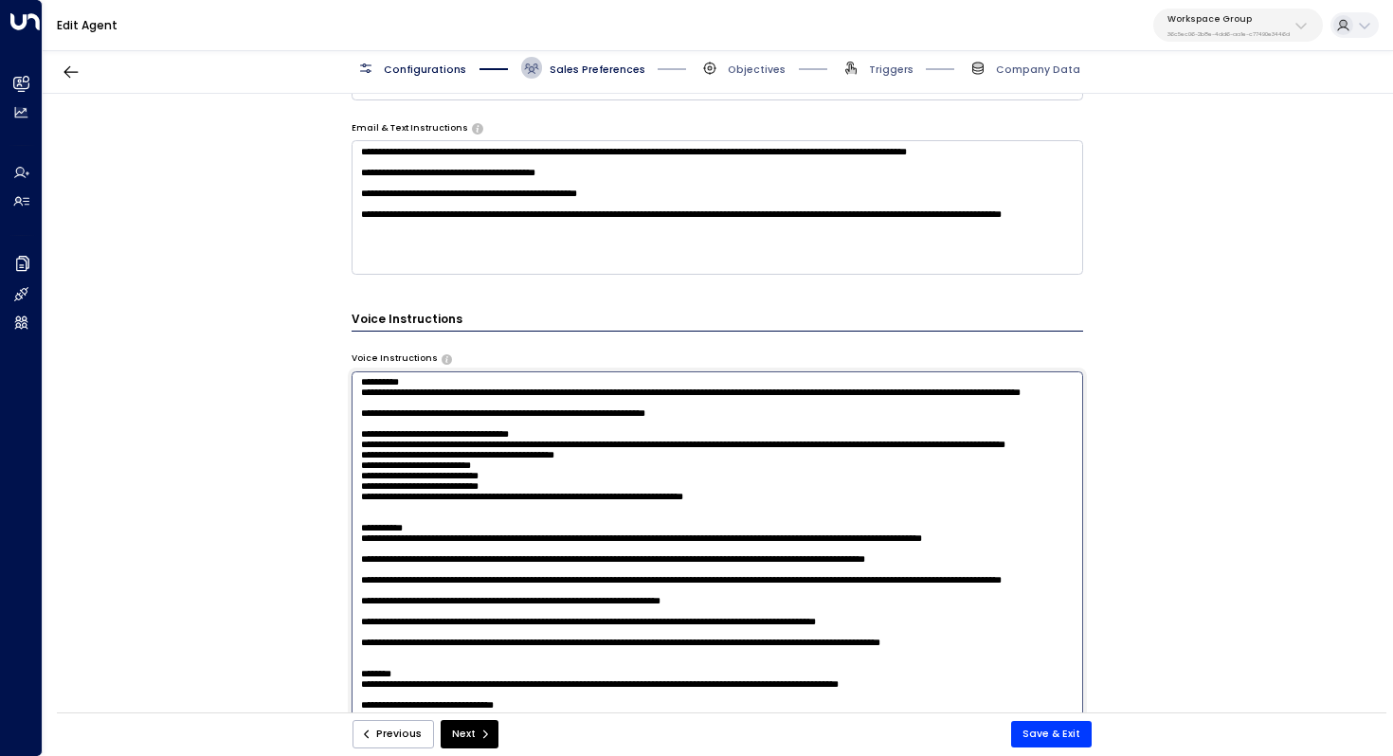
click at [576, 395] on textarea at bounding box center [718, 559] width 733 height 377
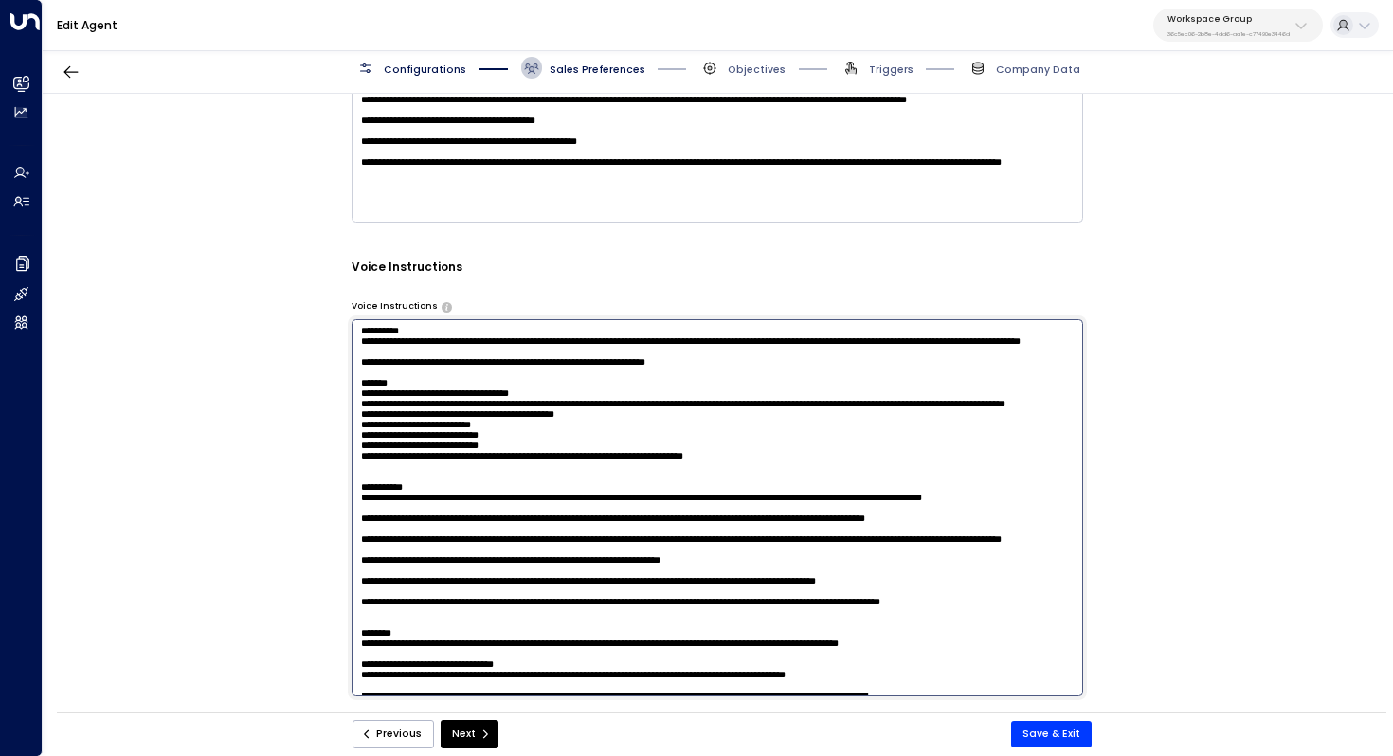
scroll to position [991, 0]
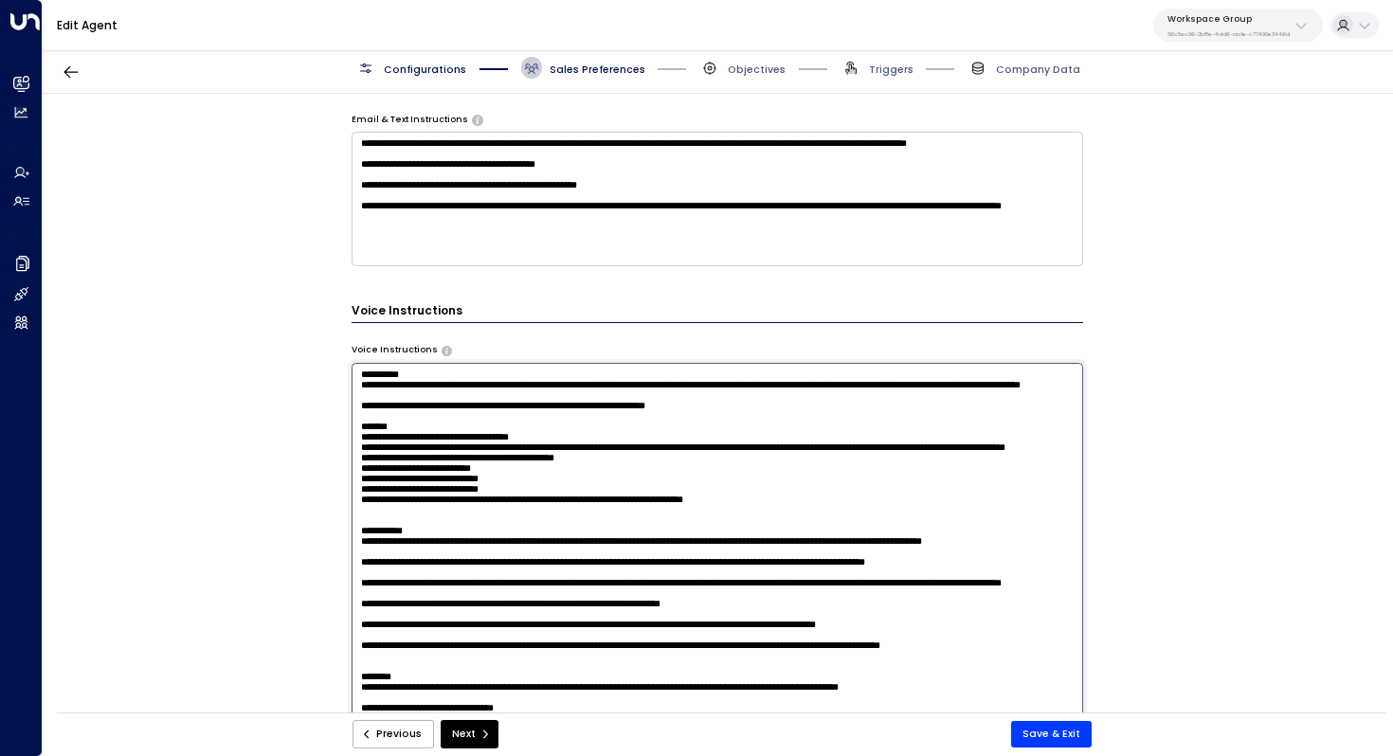
click at [497, 445] on textarea at bounding box center [718, 551] width 733 height 377
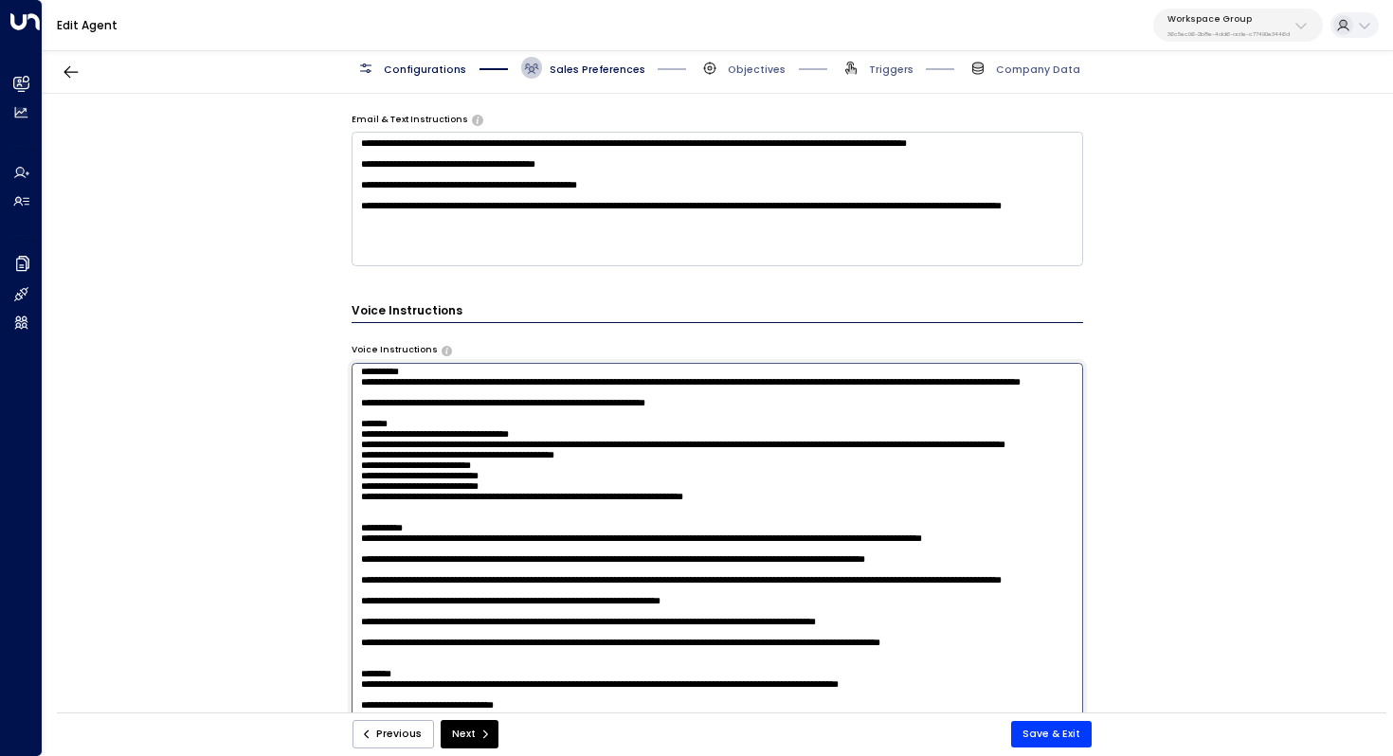
click at [441, 459] on textarea at bounding box center [718, 551] width 733 height 377
drag, startPoint x: 406, startPoint y: 456, endPoint x: 373, endPoint y: 455, distance: 32.2
click at [373, 455] on textarea at bounding box center [718, 551] width 733 height 377
drag, startPoint x: 679, startPoint y: 459, endPoint x: 371, endPoint y: 463, distance: 308.0
click at [371, 463] on textarea at bounding box center [718, 551] width 733 height 377
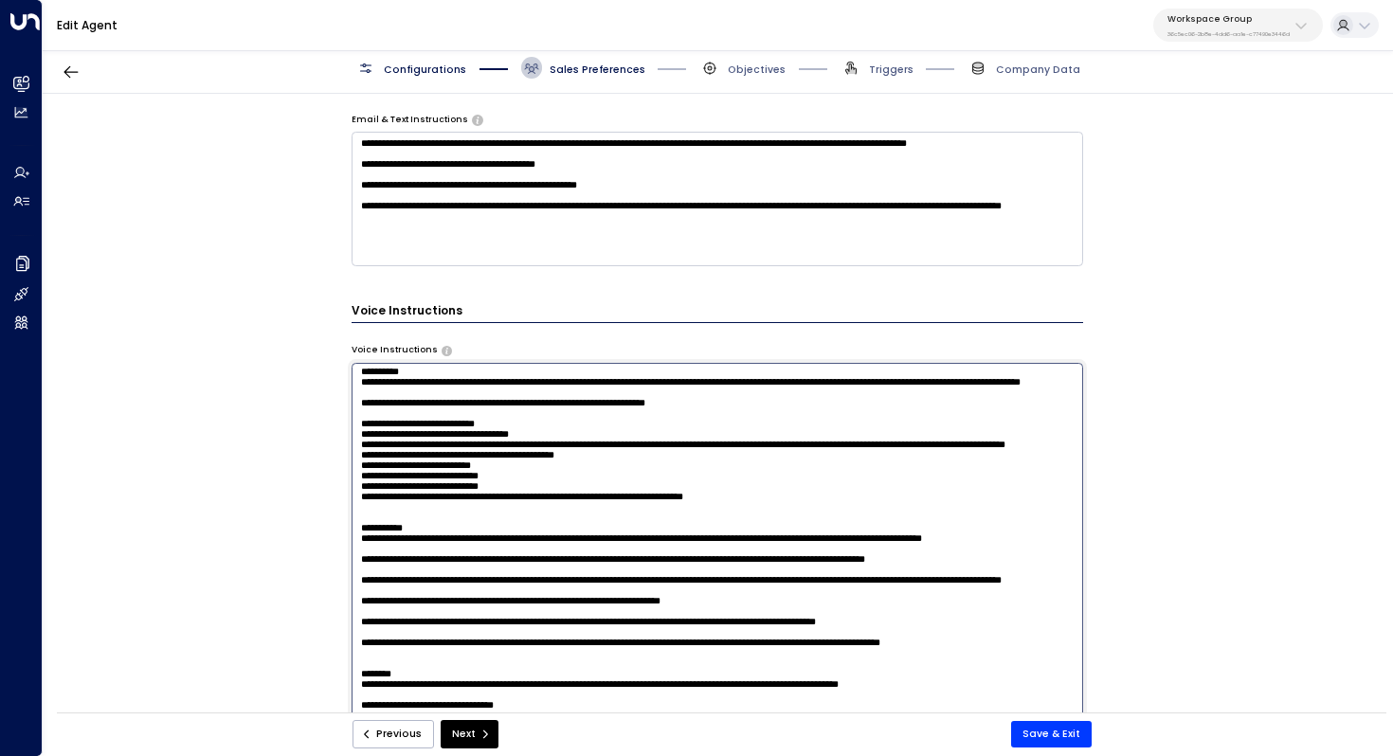
drag, startPoint x: 525, startPoint y: 452, endPoint x: 353, endPoint y: 451, distance: 171.5
click at [353, 451] on textarea at bounding box center [718, 551] width 733 height 377
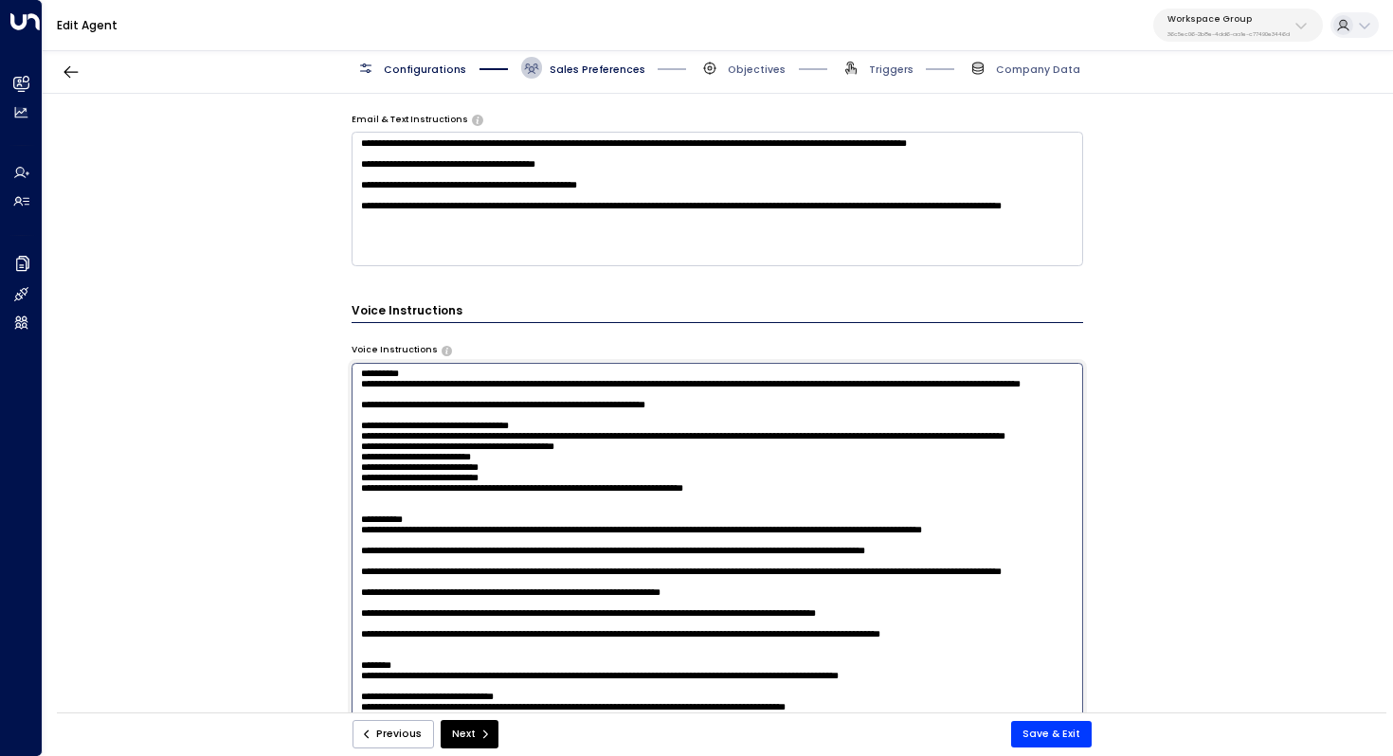
scroll to position [58, 0]
click at [664, 446] on textarea at bounding box center [718, 551] width 733 height 377
drag, startPoint x: 466, startPoint y: 447, endPoint x: 486, endPoint y: 447, distance: 19.9
click at [486, 447] on textarea at bounding box center [718, 551] width 733 height 377
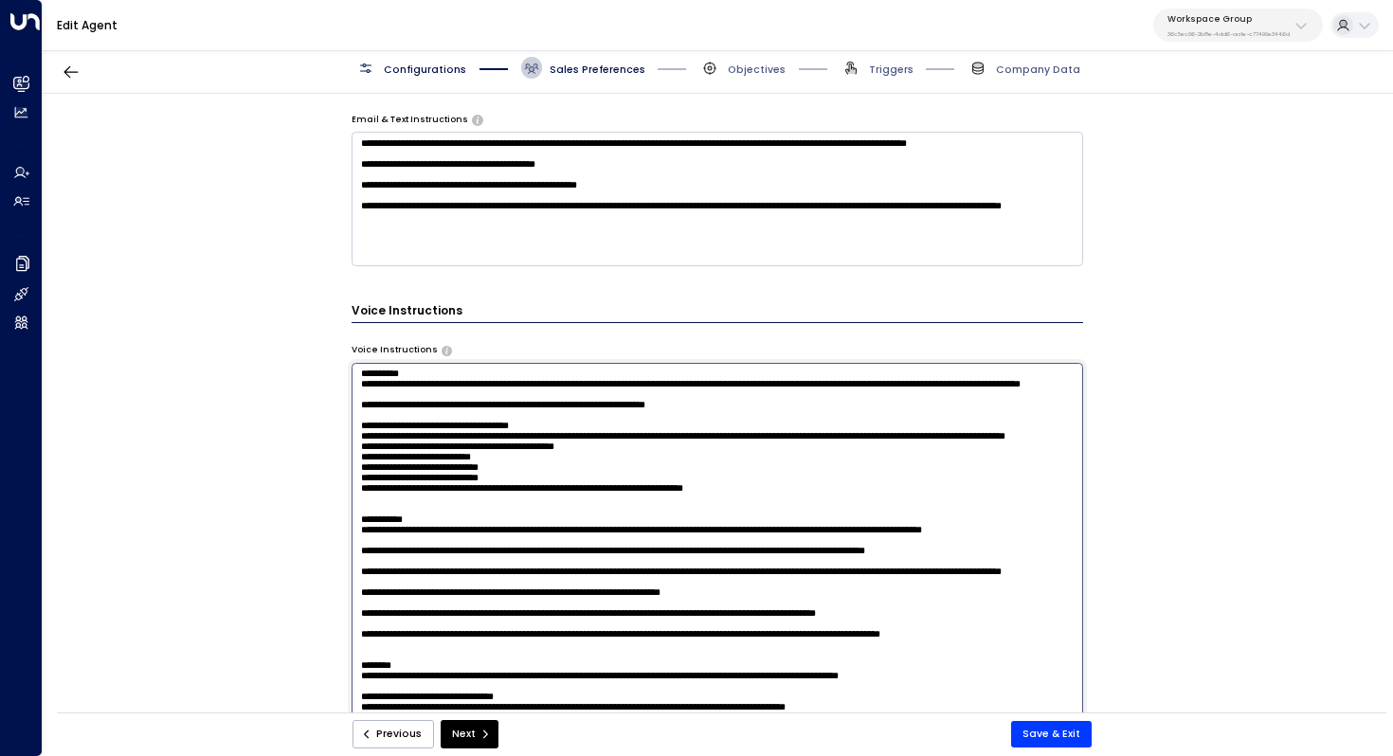
scroll to position [76, 0]
drag, startPoint x: 443, startPoint y: 446, endPoint x: 463, endPoint y: 446, distance: 20.8
click at [462, 446] on textarea at bounding box center [718, 551] width 733 height 377
click at [463, 446] on textarea at bounding box center [718, 551] width 733 height 377
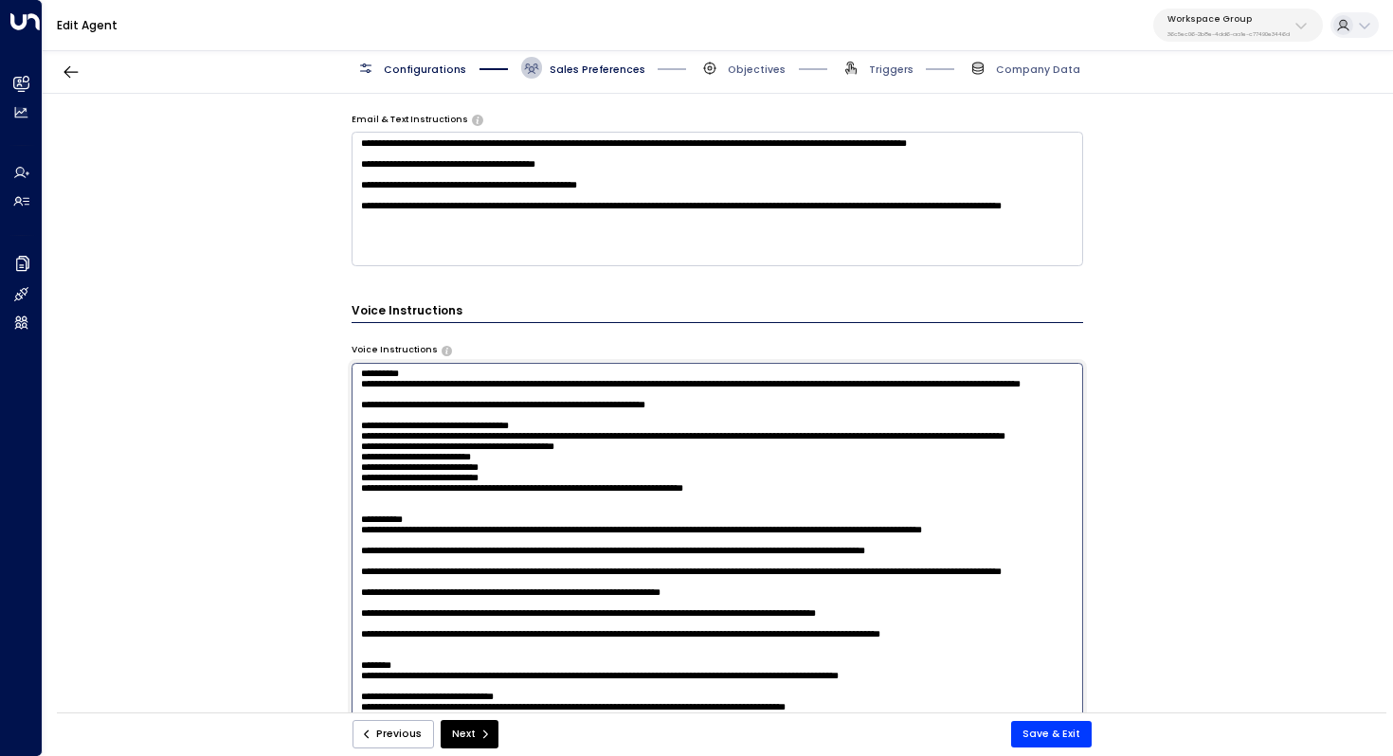
click at [527, 496] on textarea at bounding box center [718, 551] width 733 height 377
click at [533, 507] on textarea at bounding box center [718, 551] width 733 height 377
click at [514, 526] on textarea at bounding box center [718, 551] width 733 height 377
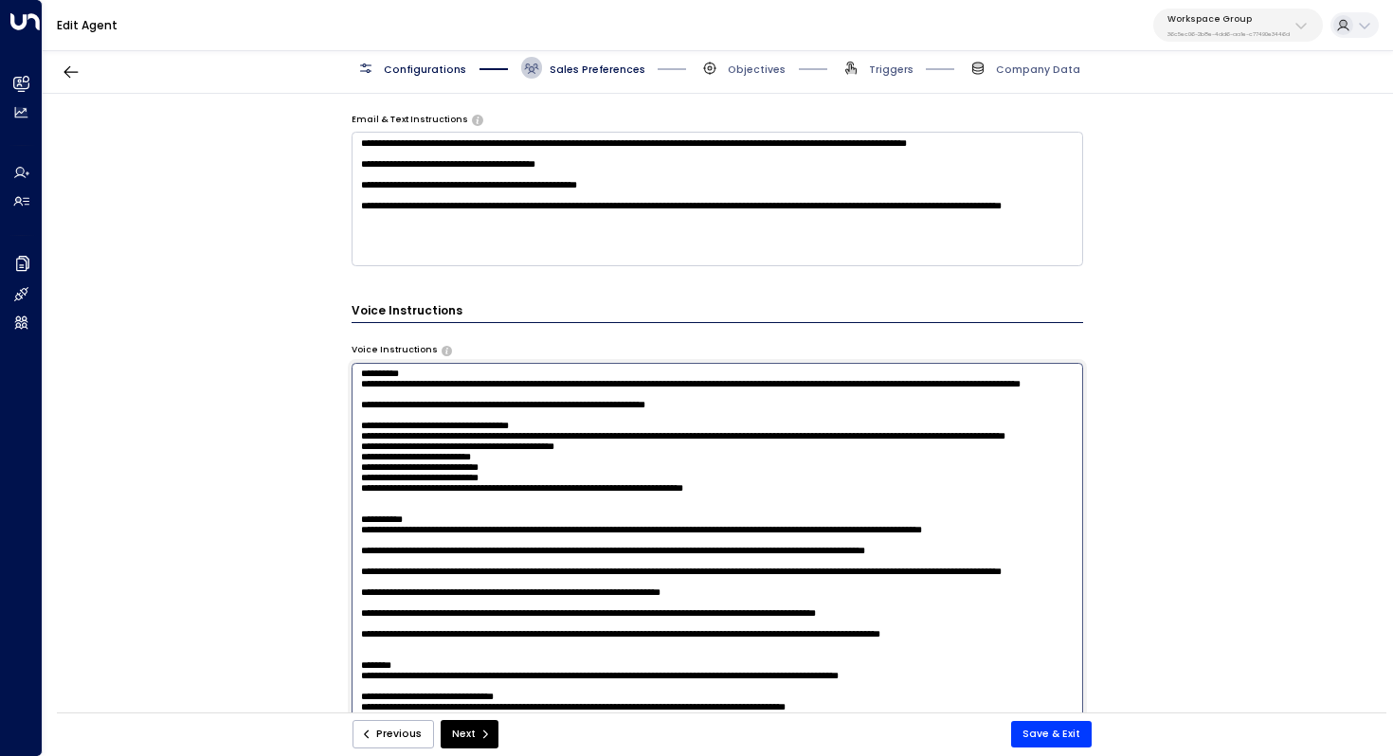
click at [545, 431] on textarea at bounding box center [718, 551] width 733 height 377
drag, startPoint x: 576, startPoint y: 438, endPoint x: 367, endPoint y: 440, distance: 209.4
click at [367, 440] on textarea at bounding box center [718, 551] width 733 height 377
click at [594, 438] on textarea at bounding box center [718, 551] width 733 height 377
click at [594, 580] on textarea at bounding box center [718, 551] width 733 height 377
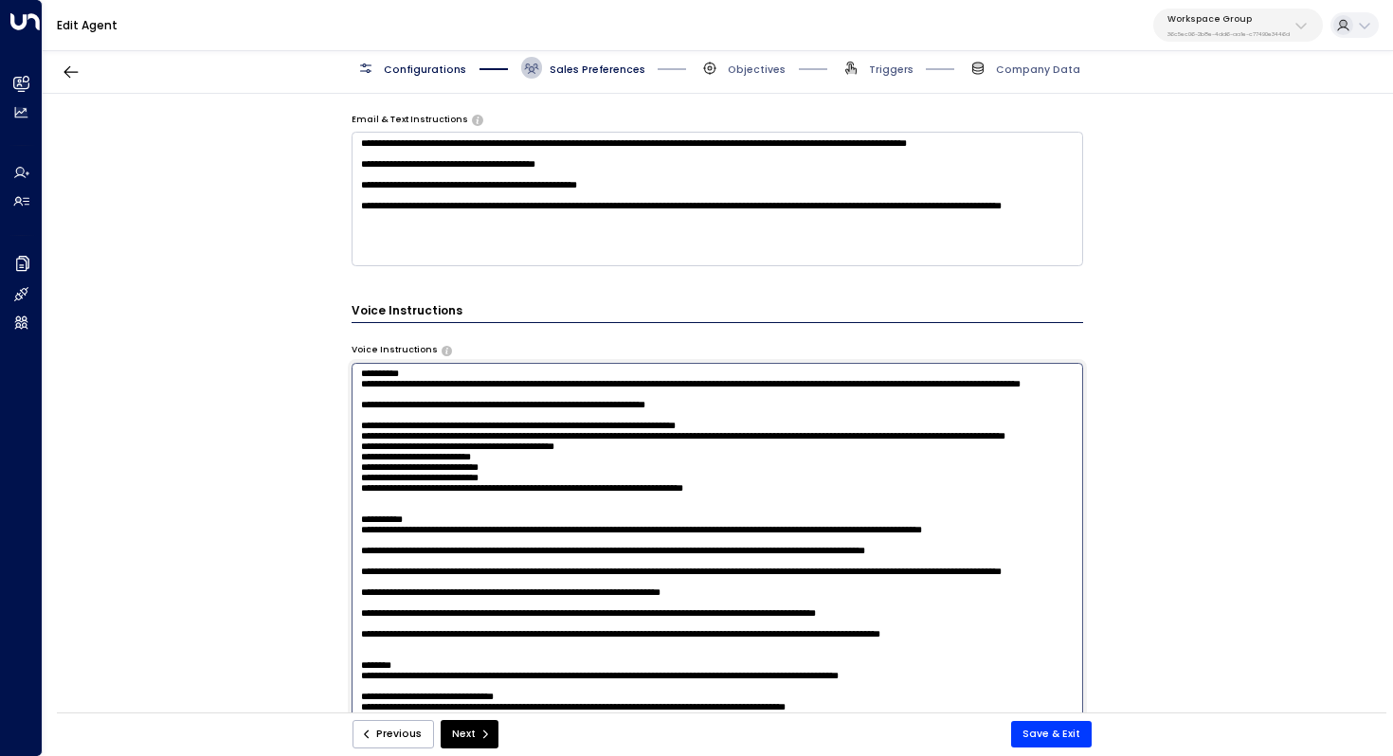
click at [570, 570] on textarea at bounding box center [718, 551] width 733 height 377
click at [797, 414] on textarea at bounding box center [718, 551] width 733 height 377
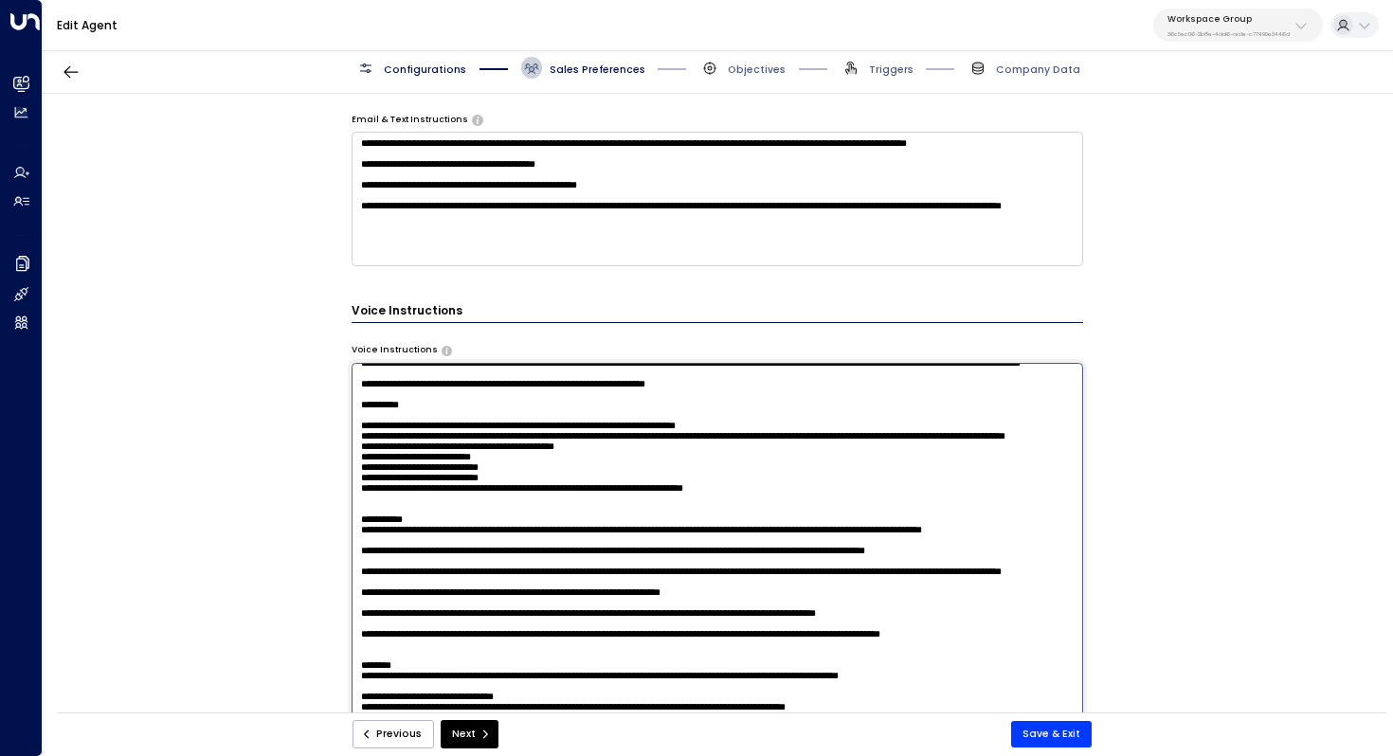
scroll to position [111, 0]
click at [513, 496] on textarea at bounding box center [718, 551] width 733 height 377
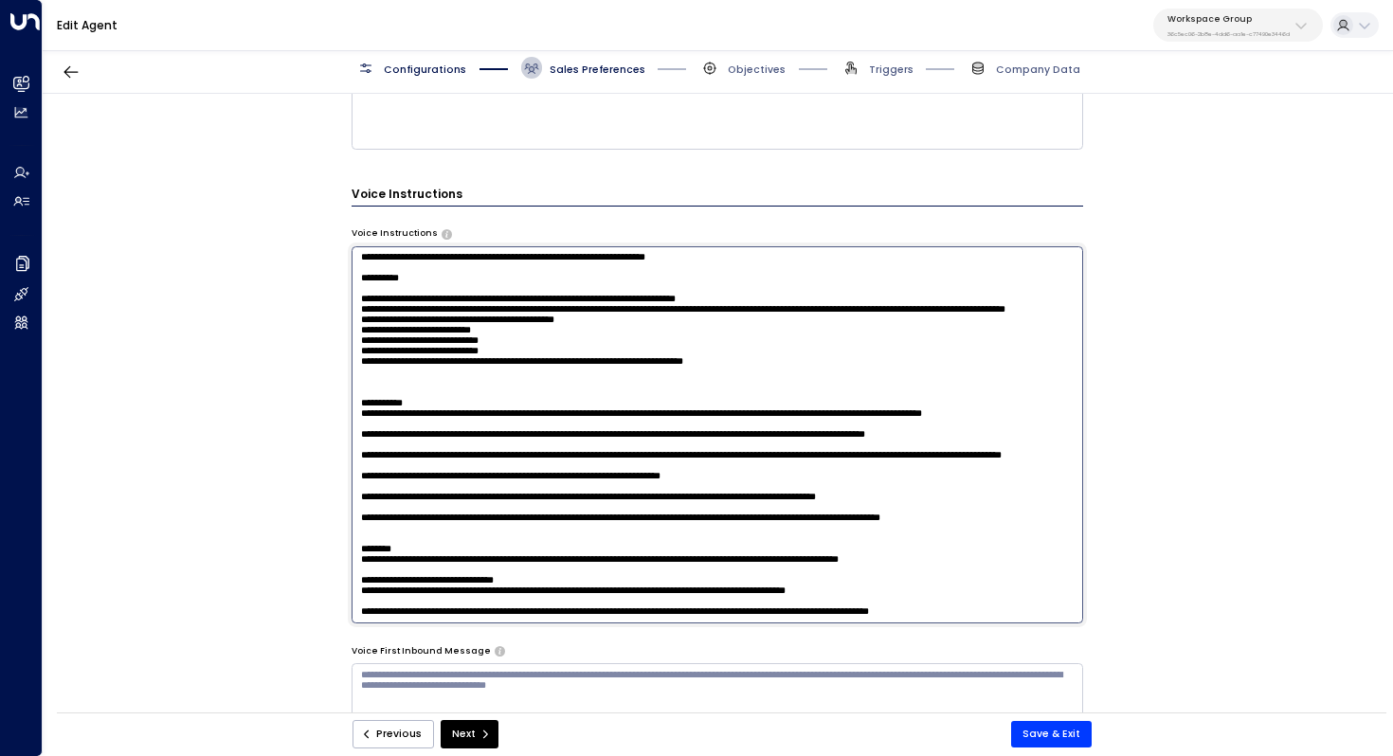
scroll to position [1113, 0]
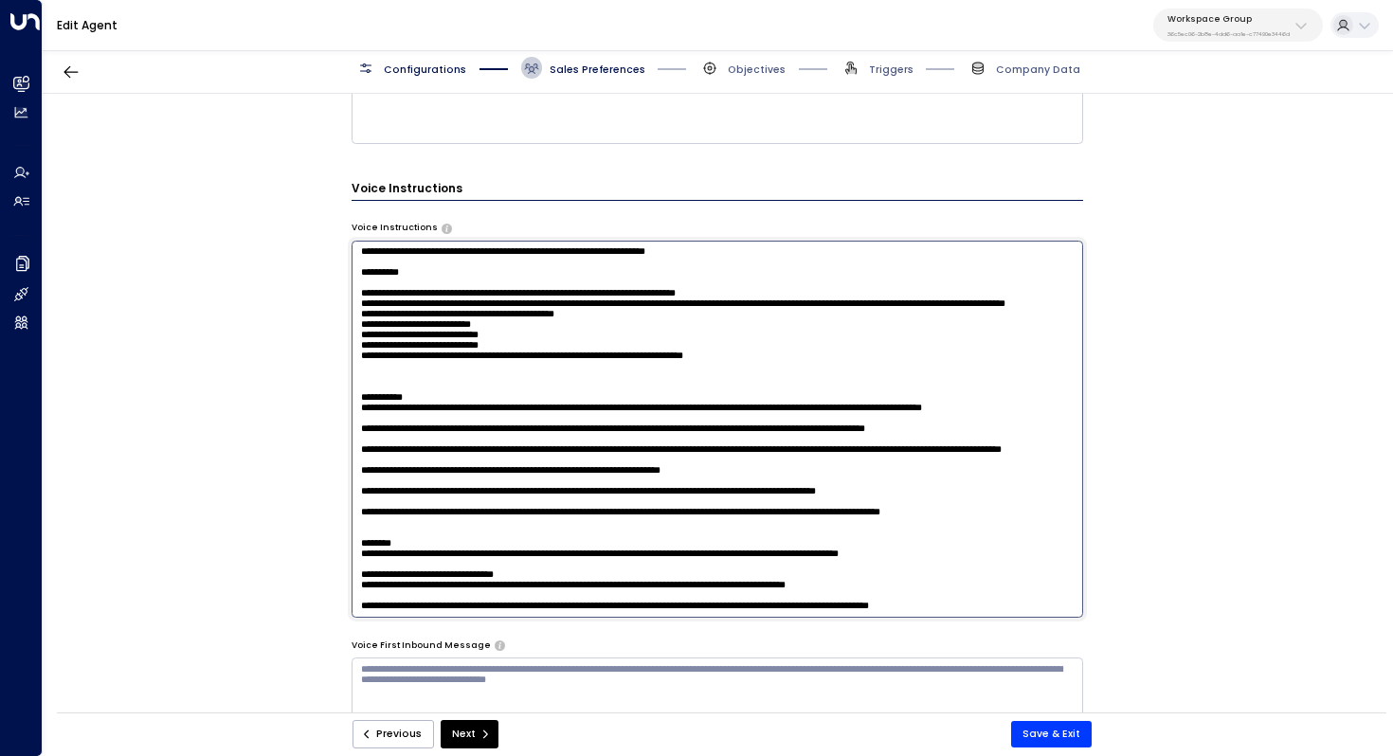
drag, startPoint x: 359, startPoint y: 511, endPoint x: 1011, endPoint y: 595, distance: 657.4
click at [1011, 595] on textarea at bounding box center [718, 429] width 733 height 377
drag, startPoint x: 359, startPoint y: 507, endPoint x: 1051, endPoint y: 604, distance: 698.5
click at [1051, 604] on textarea at bounding box center [718, 429] width 733 height 377
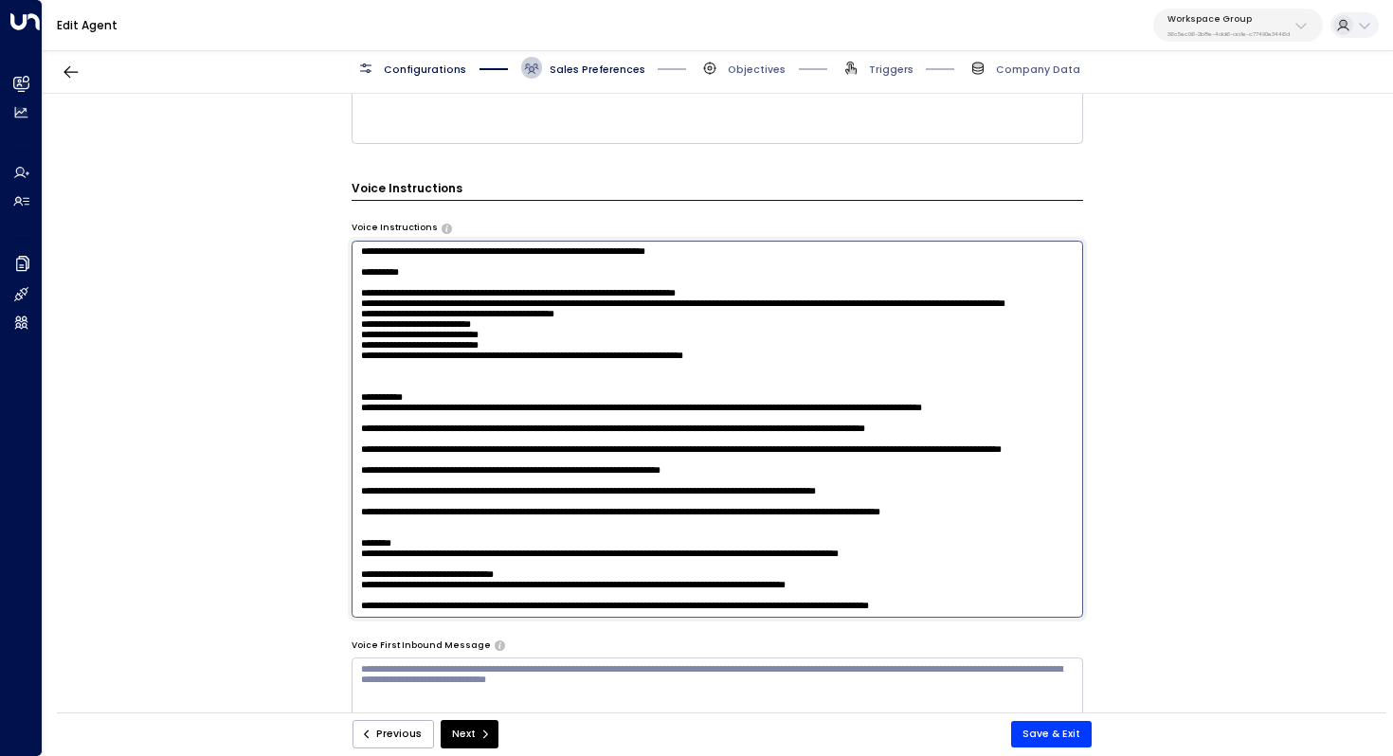
scroll to position [77, 0]
click at [513, 425] on textarea at bounding box center [718, 429] width 733 height 377
paste textarea "**********"
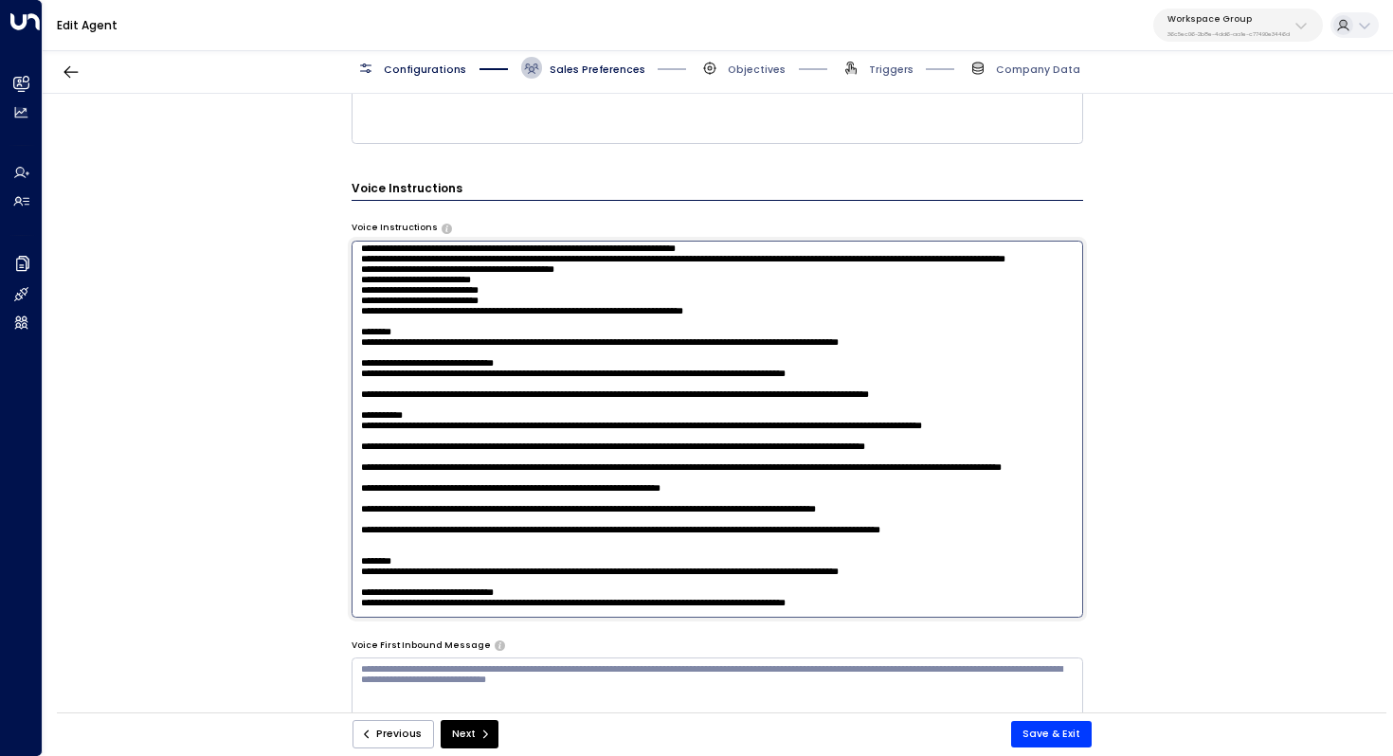
click at [455, 412] on textarea at bounding box center [718, 429] width 733 height 377
click at [443, 423] on textarea at bounding box center [718, 429] width 733 height 377
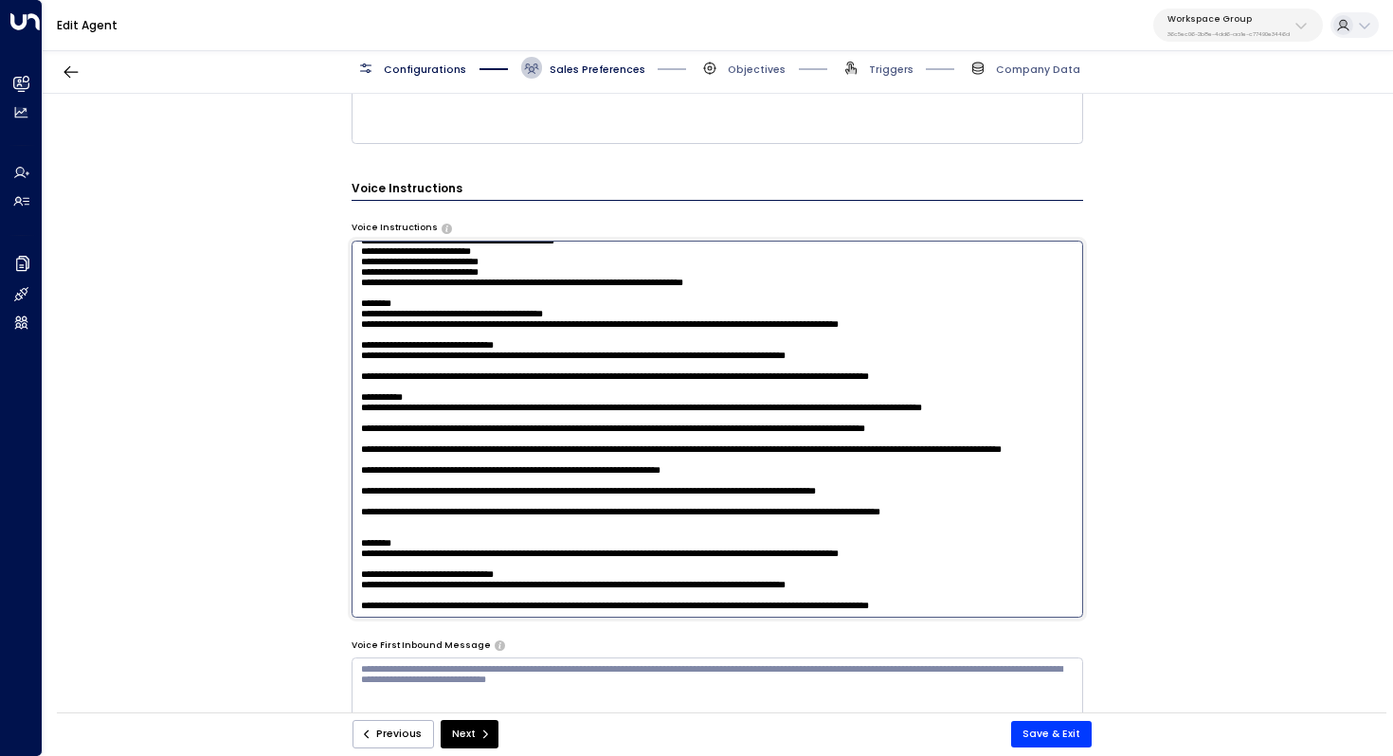
scroll to position [111, 0]
drag, startPoint x: 386, startPoint y: 420, endPoint x: 413, endPoint y: 420, distance: 27.5
click at [413, 420] on textarea at bounding box center [718, 429] width 733 height 377
click at [497, 421] on textarea at bounding box center [718, 429] width 733 height 377
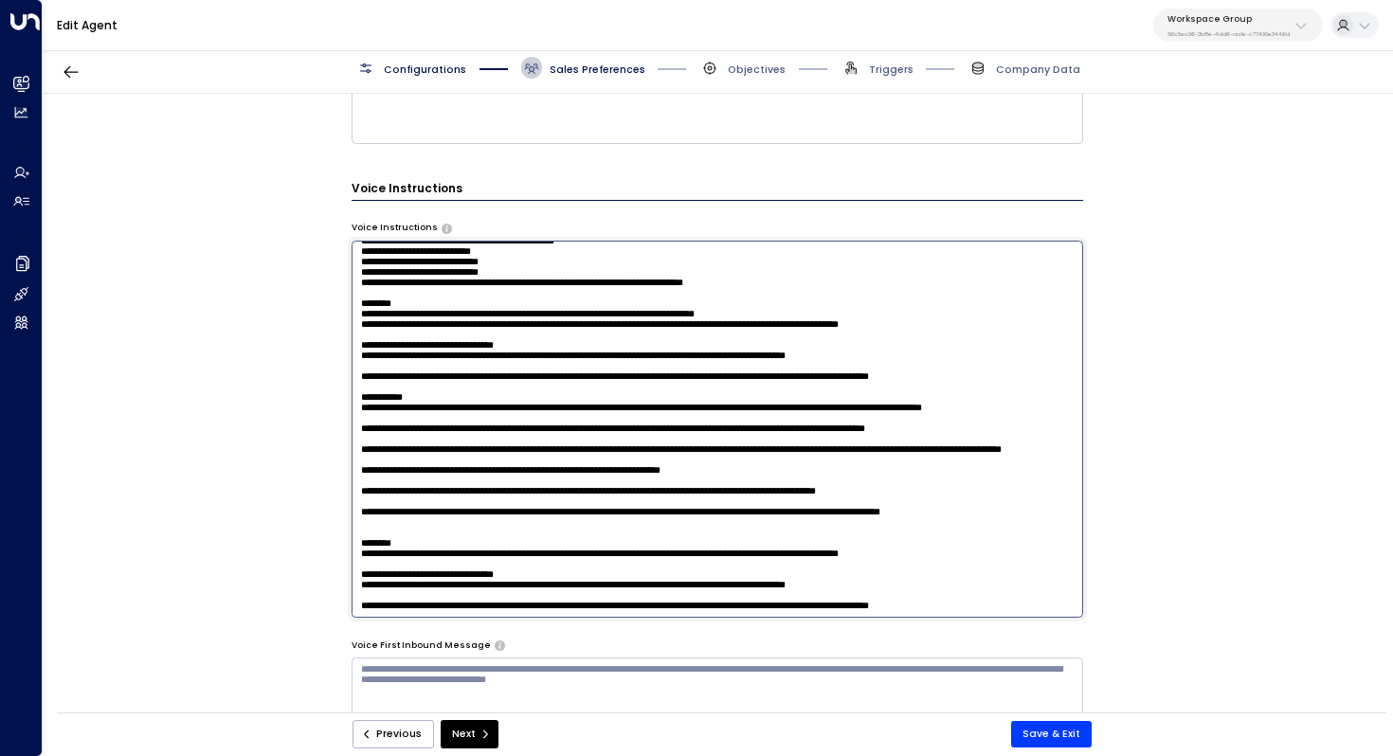
click at [668, 416] on textarea at bounding box center [718, 429] width 733 height 377
click at [990, 420] on textarea at bounding box center [718, 429] width 733 height 377
click at [564, 451] on textarea at bounding box center [718, 429] width 733 height 377
click at [998, 419] on textarea at bounding box center [718, 429] width 733 height 377
click at [567, 437] on textarea at bounding box center [718, 429] width 733 height 377
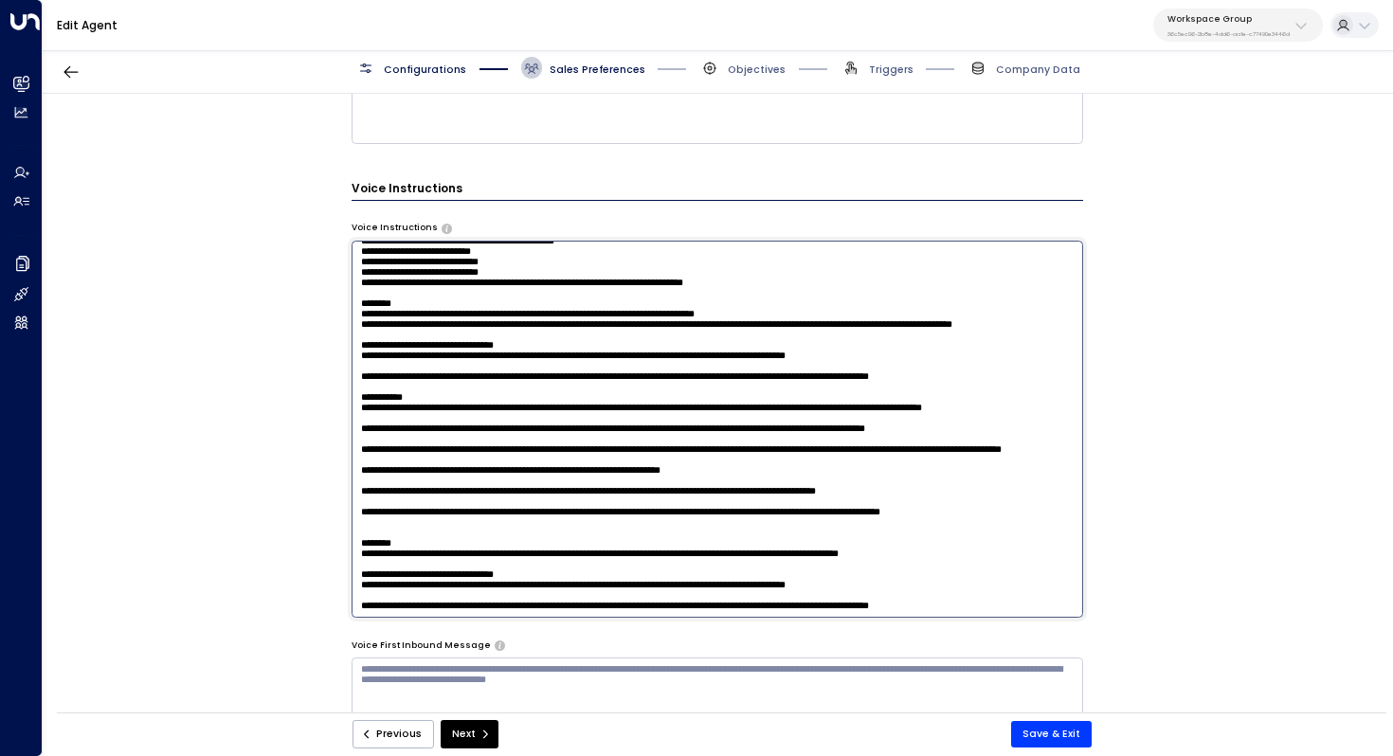
scroll to position [131, 0]
drag, startPoint x: 498, startPoint y: 455, endPoint x: 535, endPoint y: 455, distance: 37.0
click at [535, 455] on textarea at bounding box center [718, 429] width 733 height 377
drag, startPoint x: 501, startPoint y: 461, endPoint x: 514, endPoint y: 461, distance: 12.3
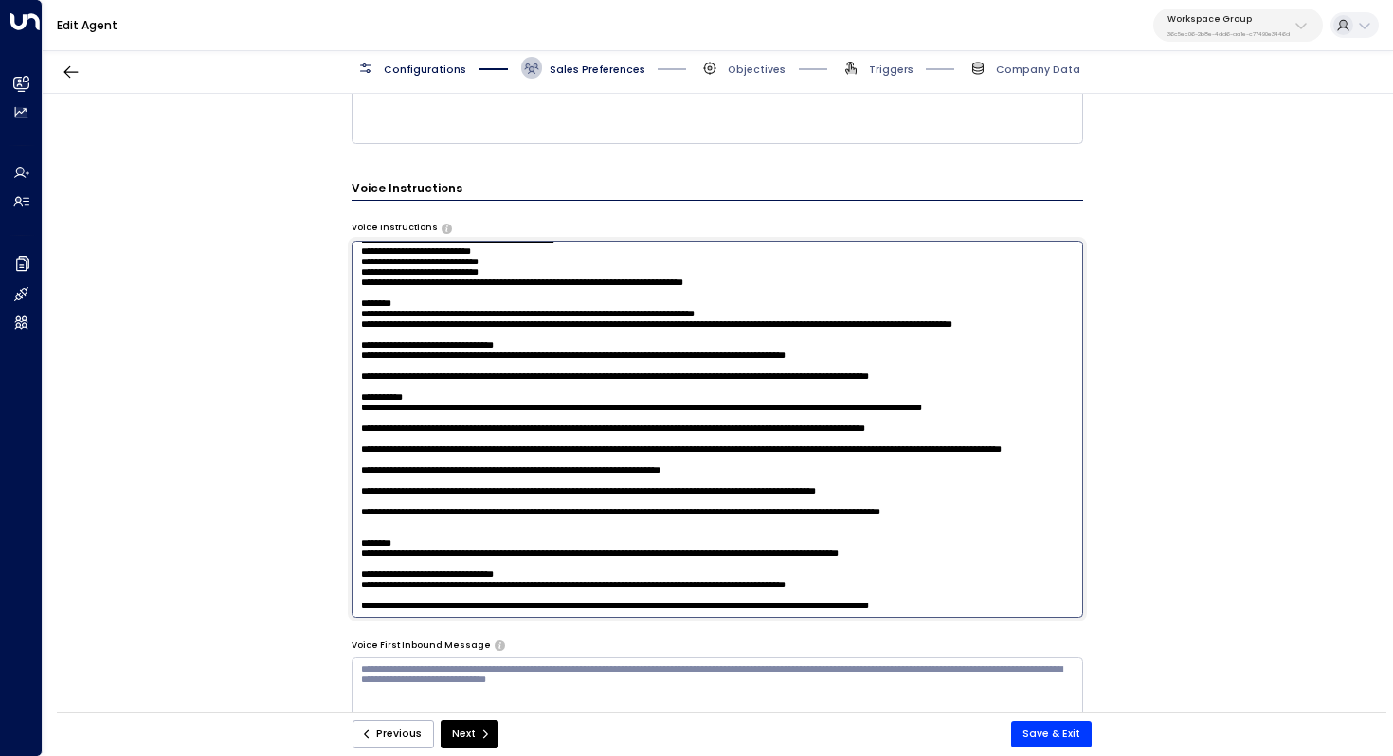
click at [514, 461] on textarea at bounding box center [718, 429] width 733 height 377
click at [513, 461] on textarea at bounding box center [718, 429] width 733 height 377
click at [559, 393] on textarea at bounding box center [718, 429] width 733 height 377
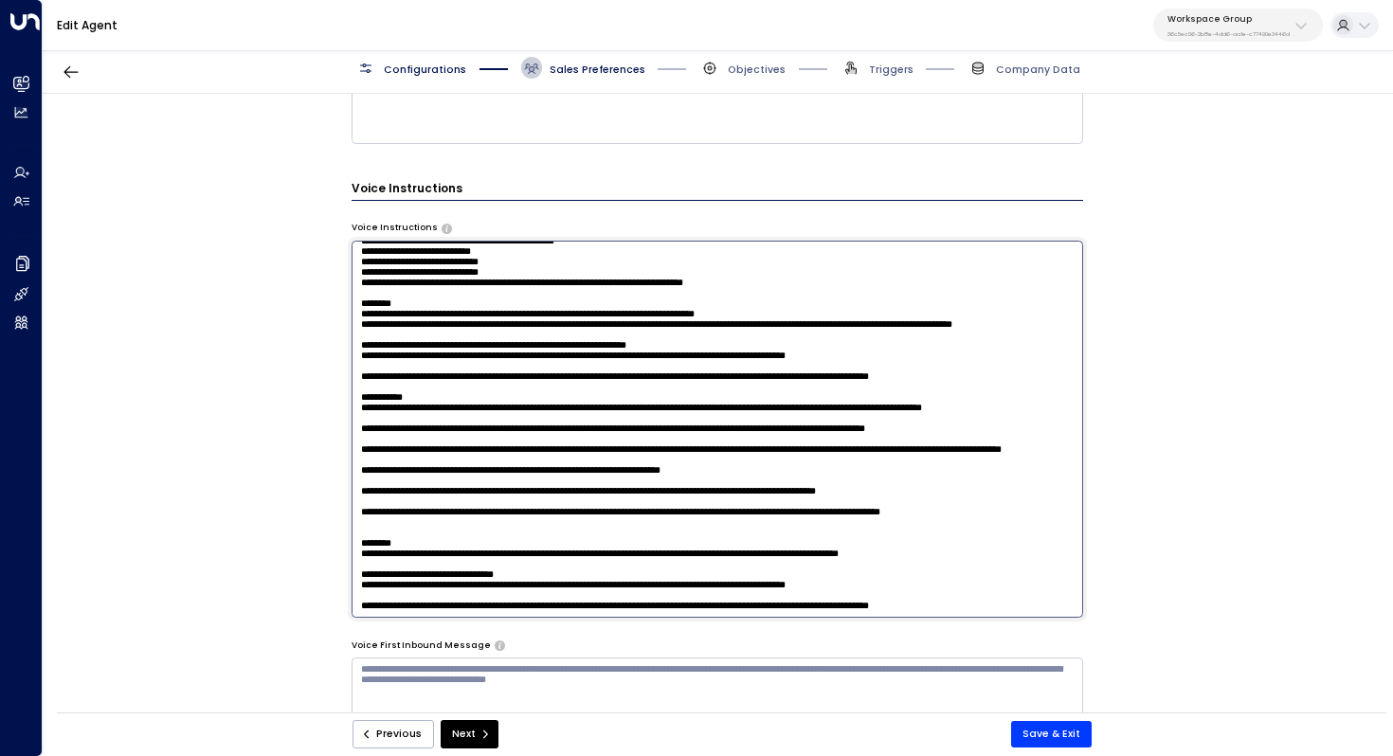
click at [543, 420] on textarea at bounding box center [718, 429] width 733 height 377
drag, startPoint x: 518, startPoint y: 416, endPoint x: 539, endPoint y: 416, distance: 20.8
click at [539, 416] on textarea at bounding box center [718, 429] width 733 height 377
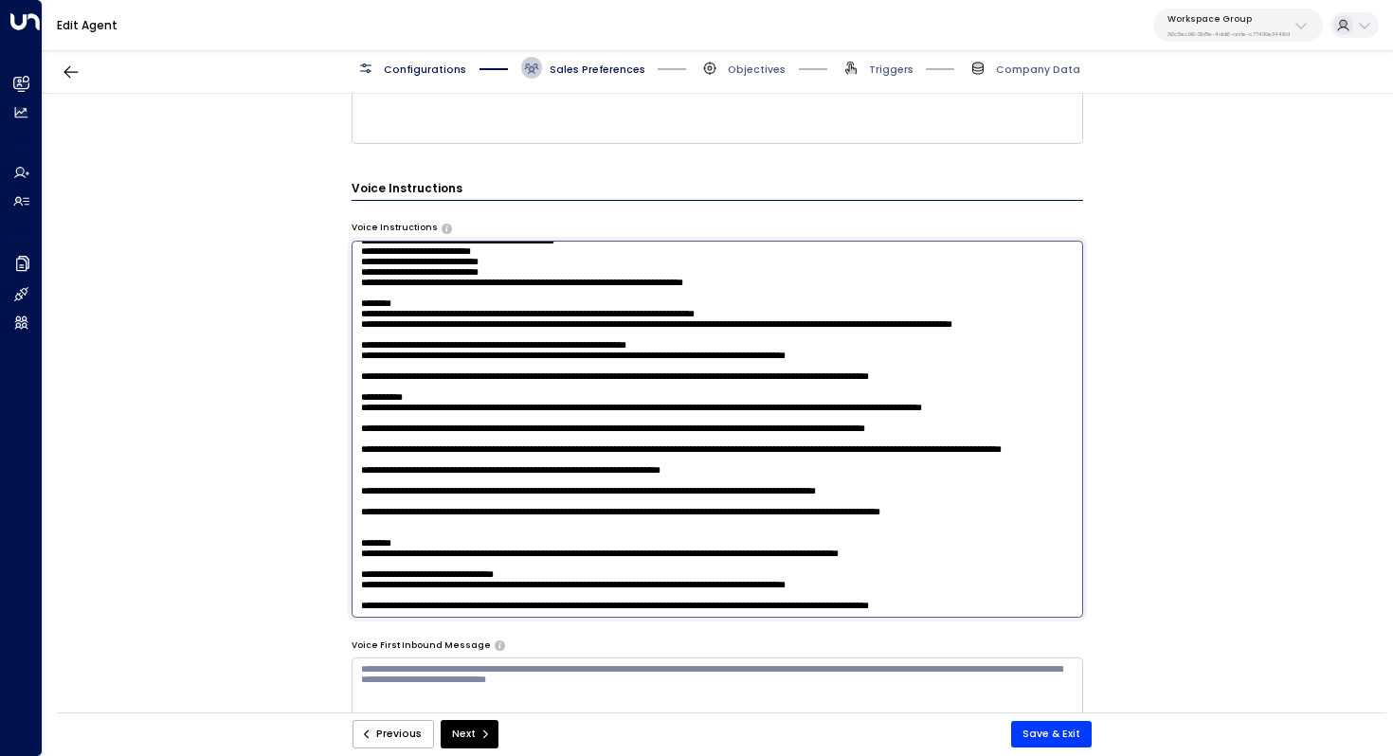
click at [408, 402] on textarea at bounding box center [718, 429] width 733 height 377
drag, startPoint x: 418, startPoint y: 402, endPoint x: 350, endPoint y: 402, distance: 68.2
click at [352, 402] on textarea at bounding box center [718, 429] width 733 height 377
click at [402, 440] on textarea at bounding box center [718, 429] width 733 height 377
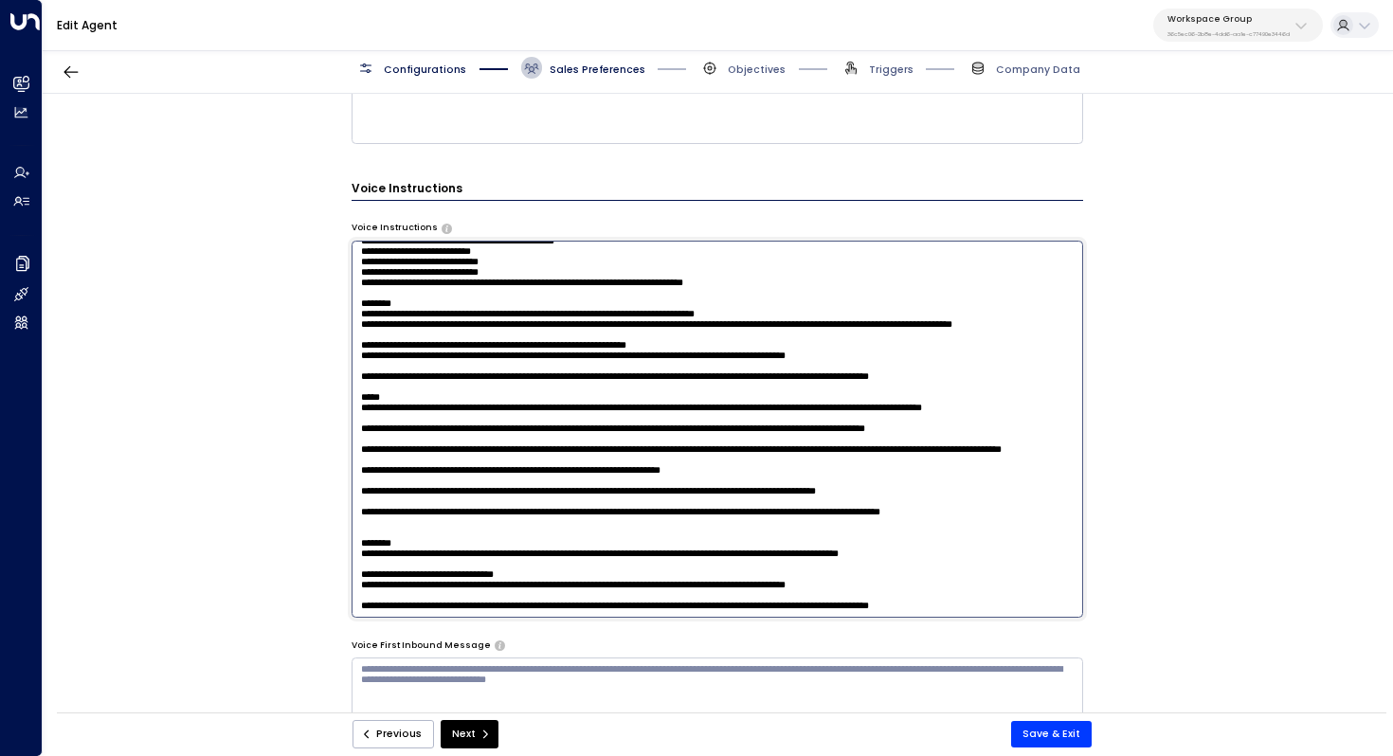
drag, startPoint x: 360, startPoint y: 462, endPoint x: 1042, endPoint y: 466, distance: 682.3
click at [1042, 466] on textarea at bounding box center [718, 429] width 733 height 377
click at [466, 340] on textarea at bounding box center [718, 429] width 733 height 377
click at [598, 326] on textarea at bounding box center [718, 429] width 733 height 377
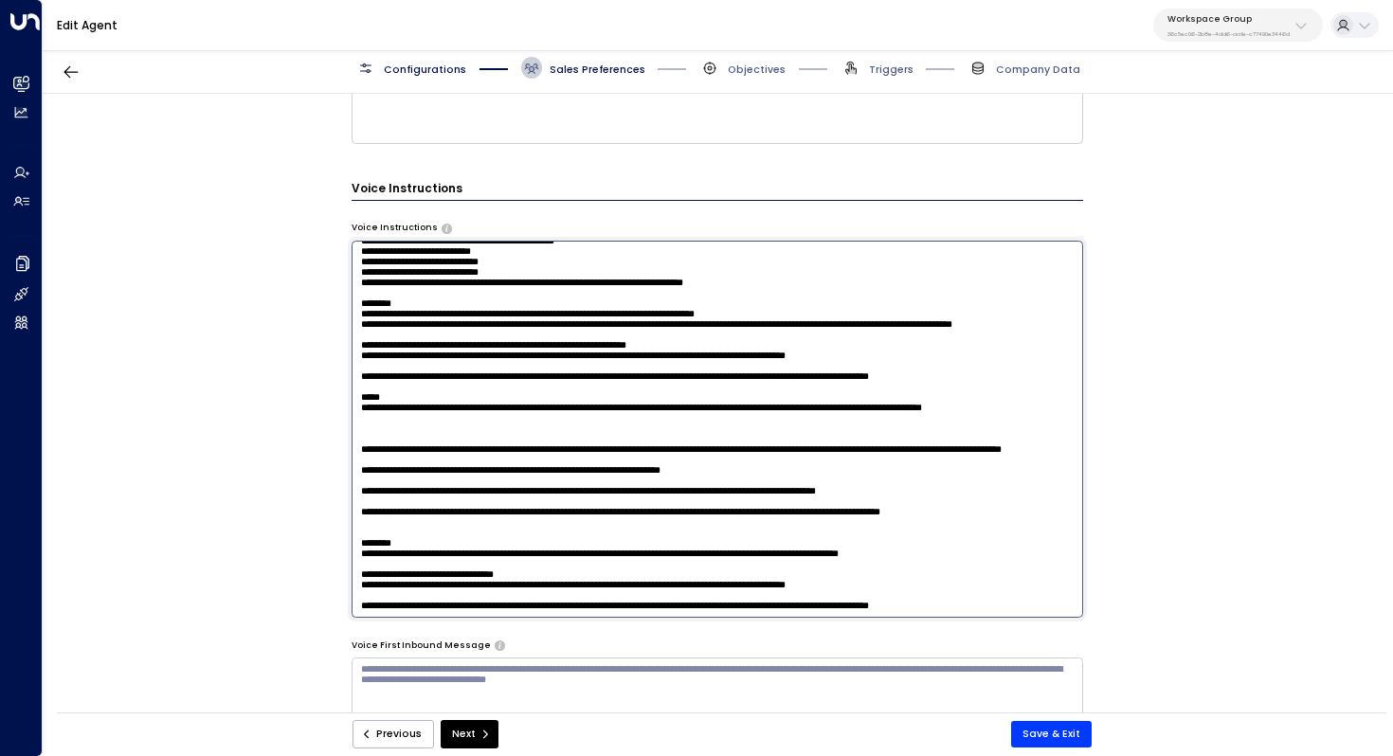
click at [843, 330] on textarea at bounding box center [718, 429] width 733 height 377
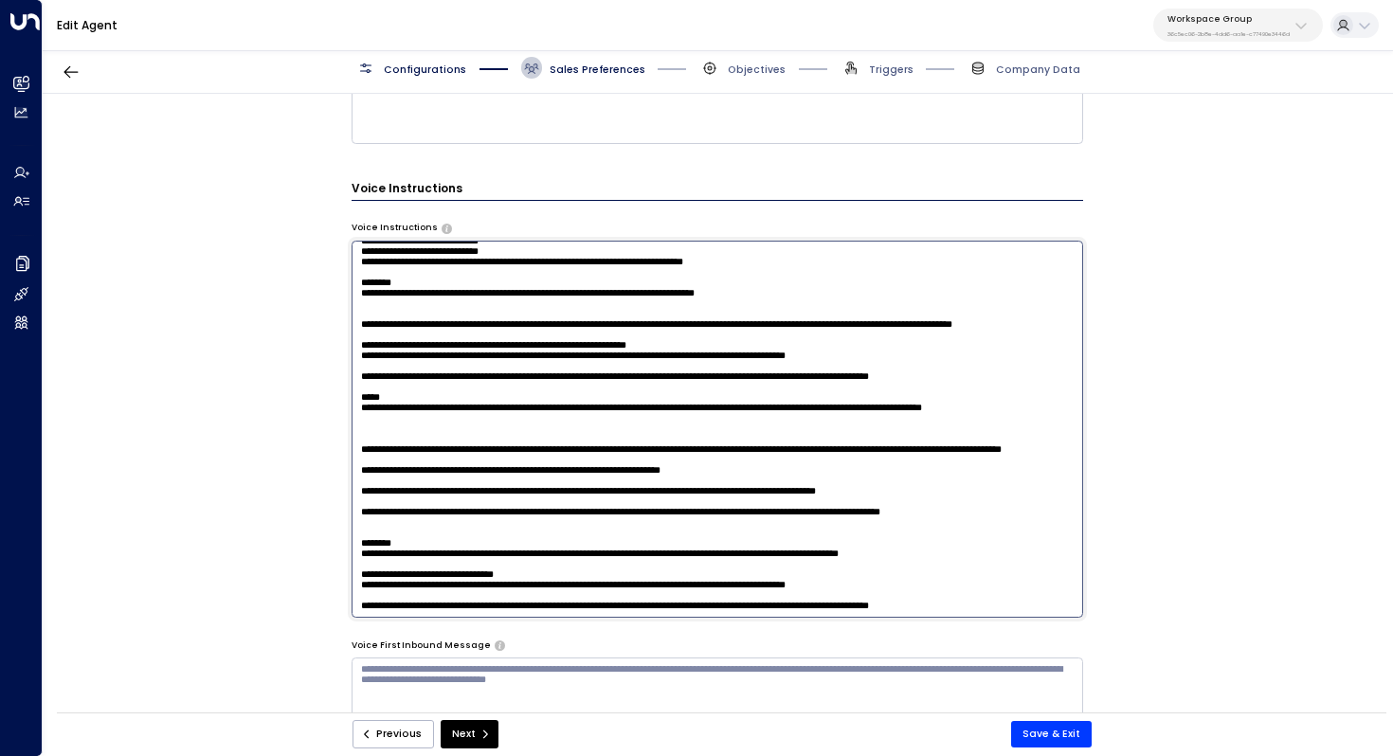
paste textarea "**********"
click at [496, 345] on textarea at bounding box center [718, 429] width 733 height 377
click at [359, 376] on textarea at bounding box center [718, 429] width 733 height 377
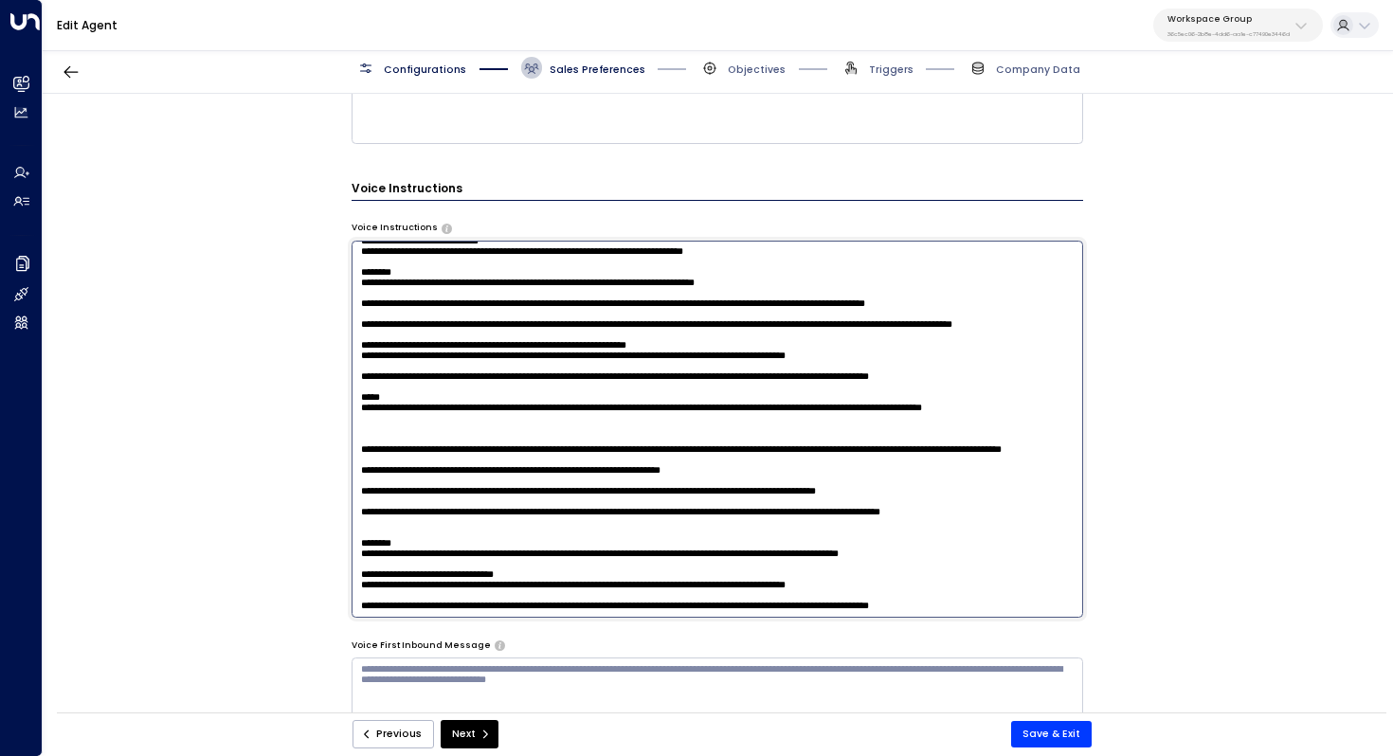
click at [402, 409] on textarea at bounding box center [718, 429] width 733 height 377
click at [407, 422] on textarea at bounding box center [718, 429] width 733 height 377
click at [405, 462] on textarea at bounding box center [718, 429] width 733 height 377
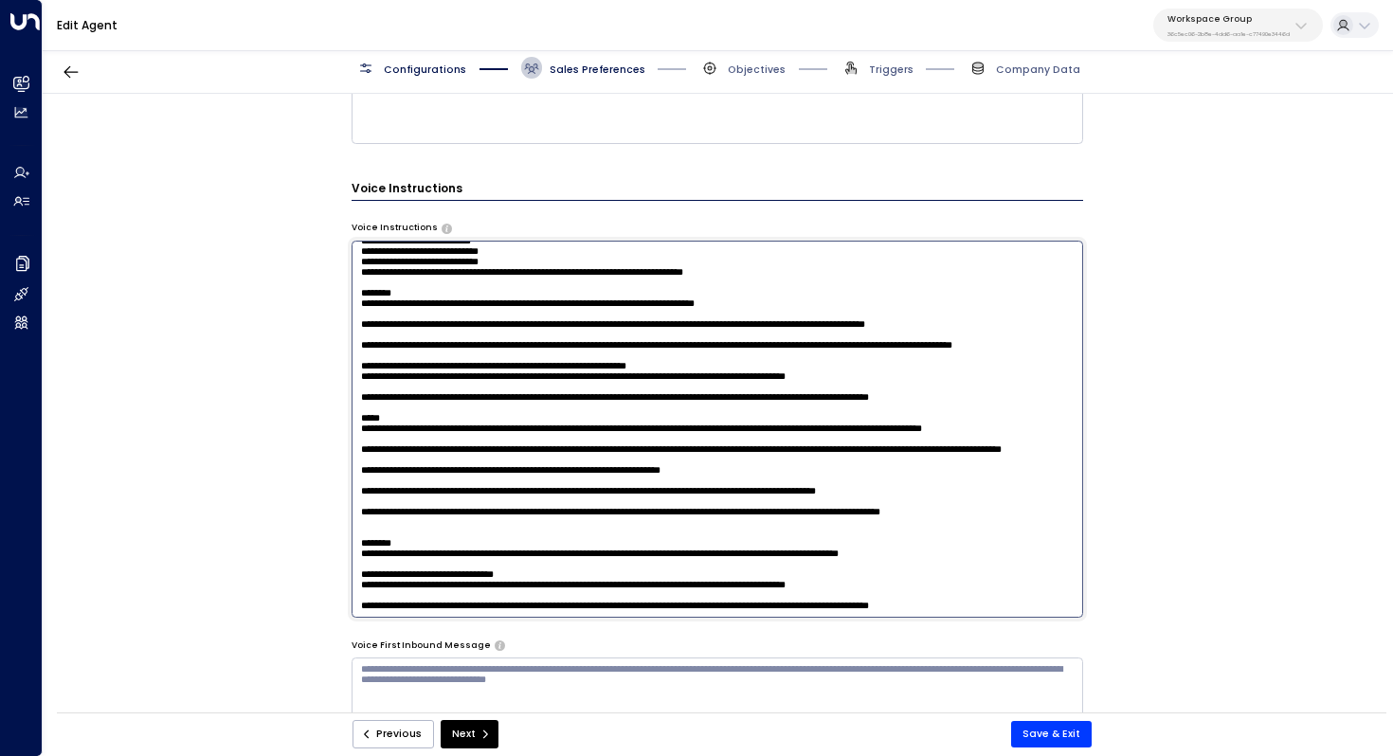
drag, startPoint x: 513, startPoint y: 465, endPoint x: 358, endPoint y: 453, distance: 155.0
click at [358, 453] on textarea at bounding box center [718, 429] width 733 height 377
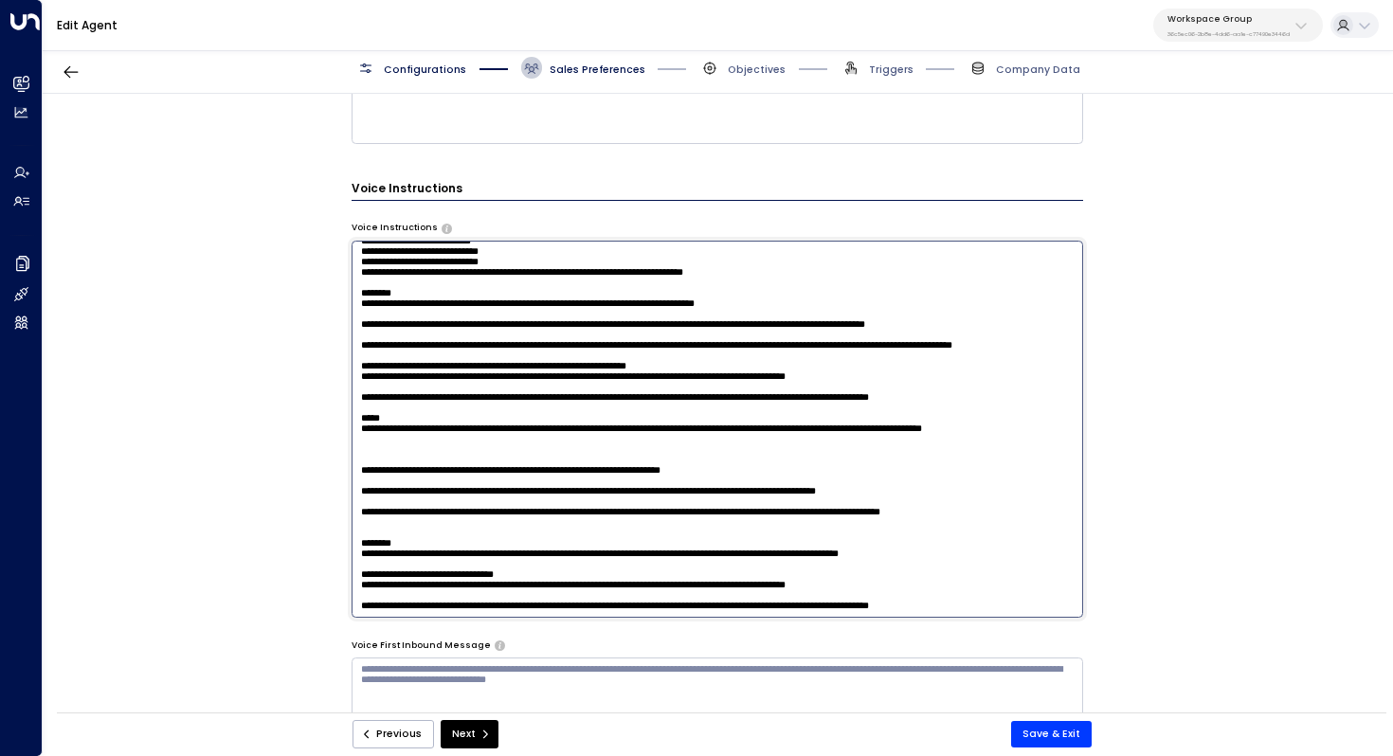
scroll to position [184, 0]
click at [461, 337] on textarea at bounding box center [718, 429] width 733 height 377
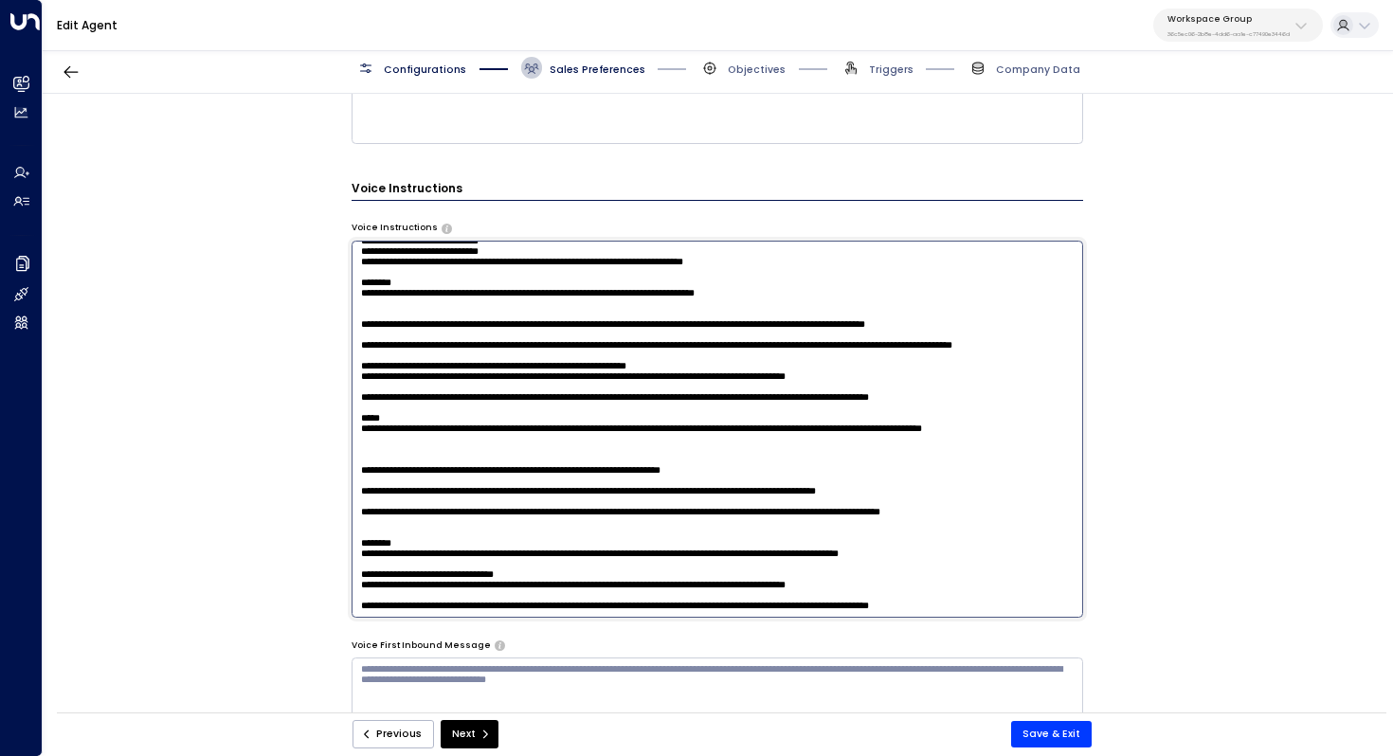
click at [357, 329] on textarea at bounding box center [718, 429] width 733 height 377
click at [834, 327] on textarea at bounding box center [718, 429] width 733 height 377
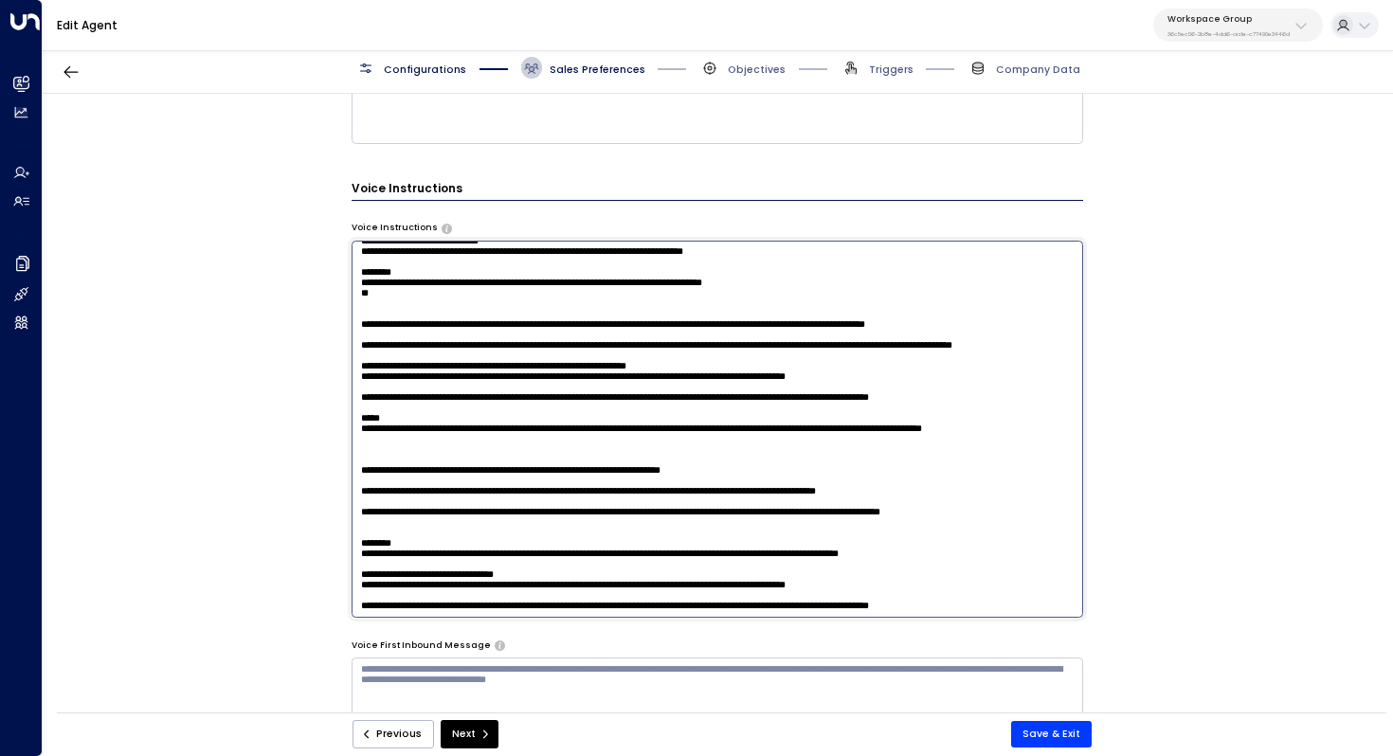
paste textarea "**********"
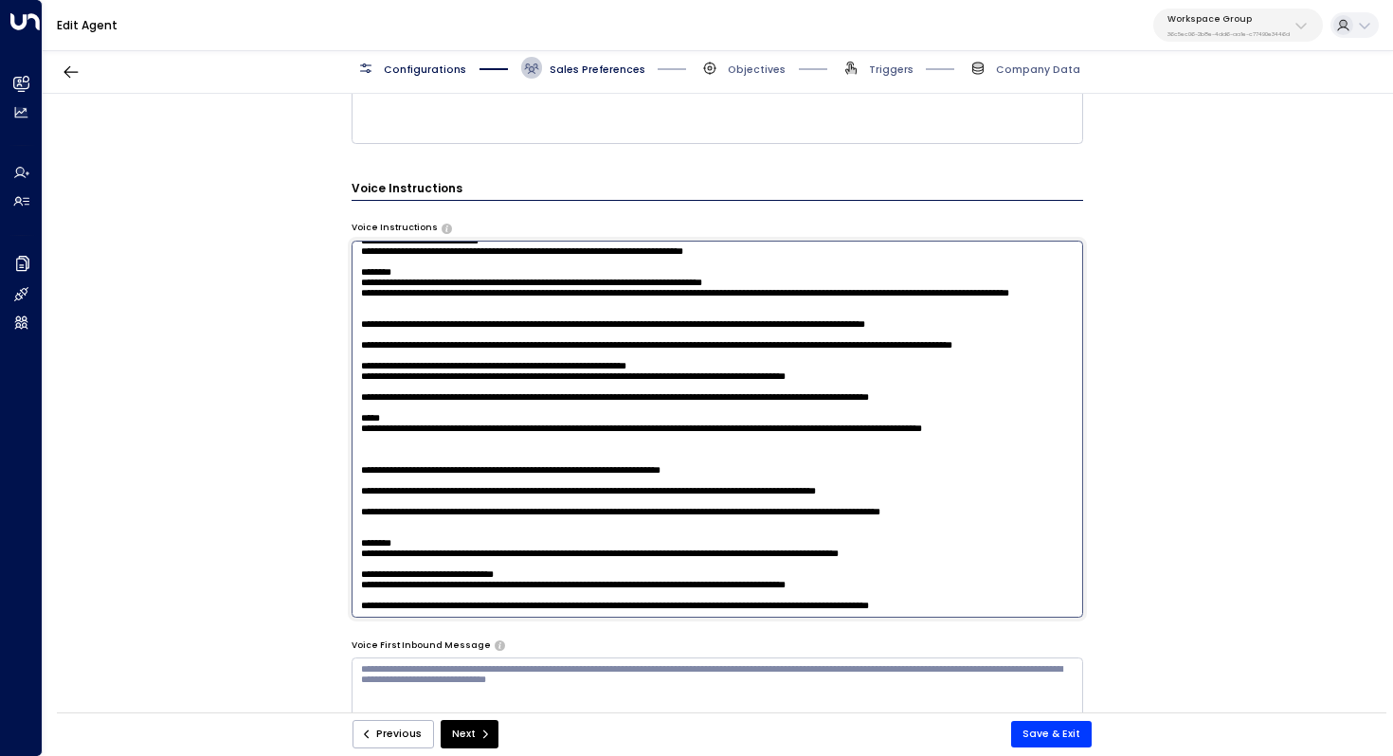
click at [496, 389] on textarea at bounding box center [718, 429] width 733 height 377
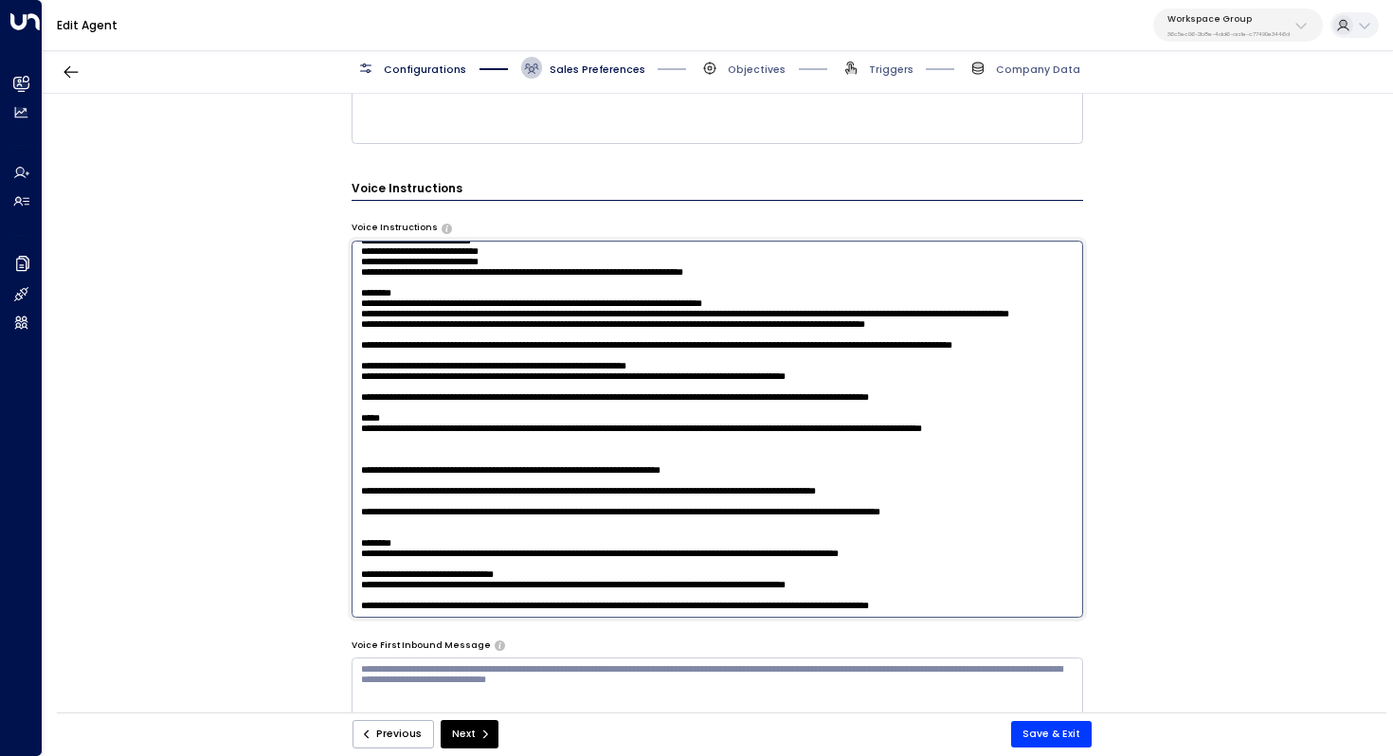
scroll to position [385, 0]
drag, startPoint x: 360, startPoint y: 248, endPoint x: 585, endPoint y: 649, distance: 459.5
click at [585, 649] on div "**********" at bounding box center [718, 205] width 733 height 1710
type textarea "**********"
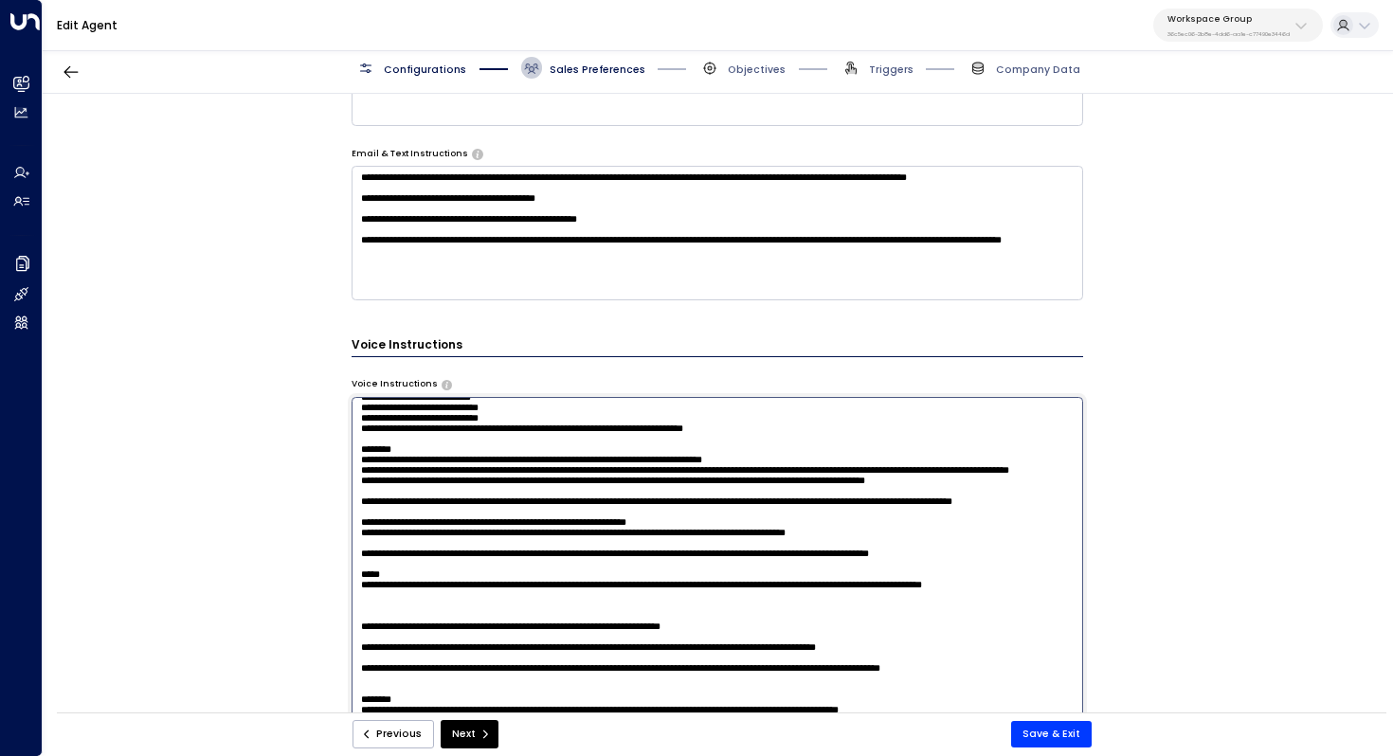
scroll to position [919, 0]
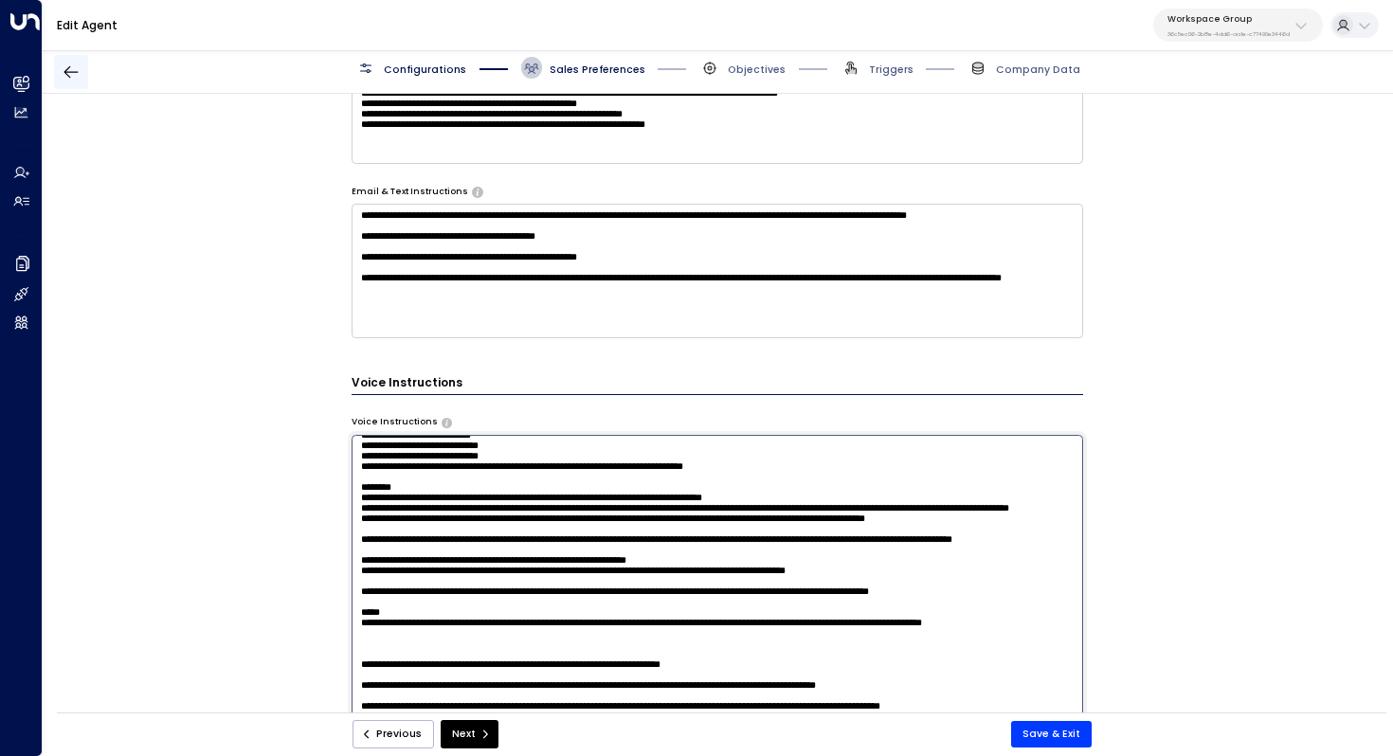
click at [77, 74] on icon "button" at bounding box center [71, 72] width 19 height 19
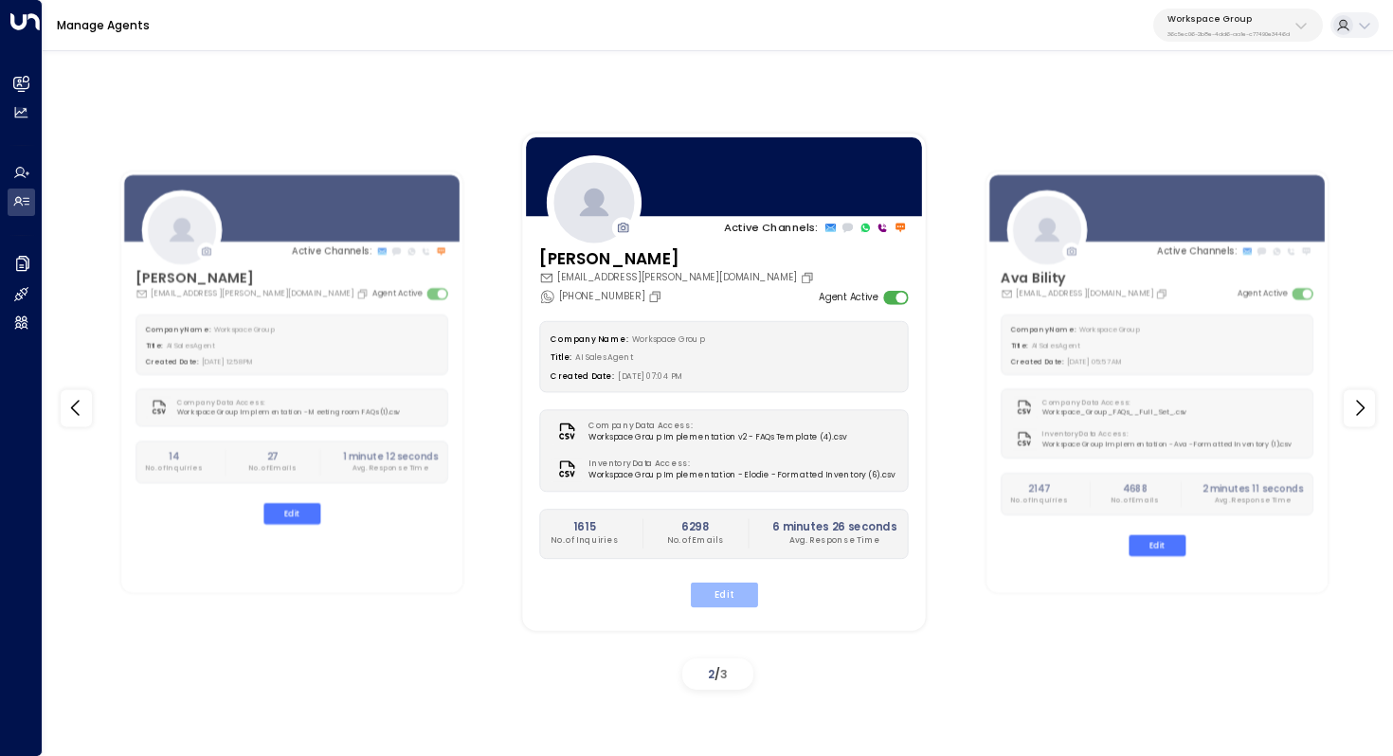
click at [746, 587] on button "Edit" at bounding box center [724, 594] width 67 height 25
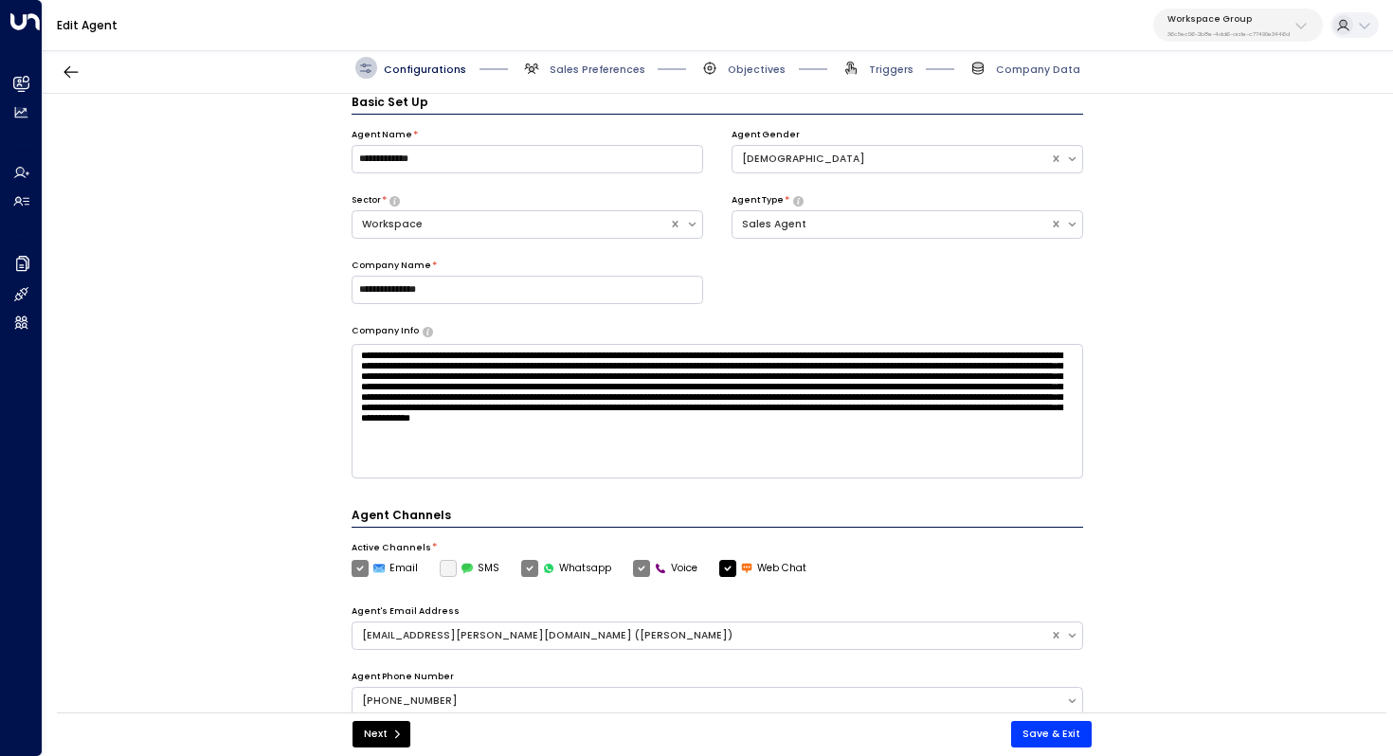
scroll to position [423, 0]
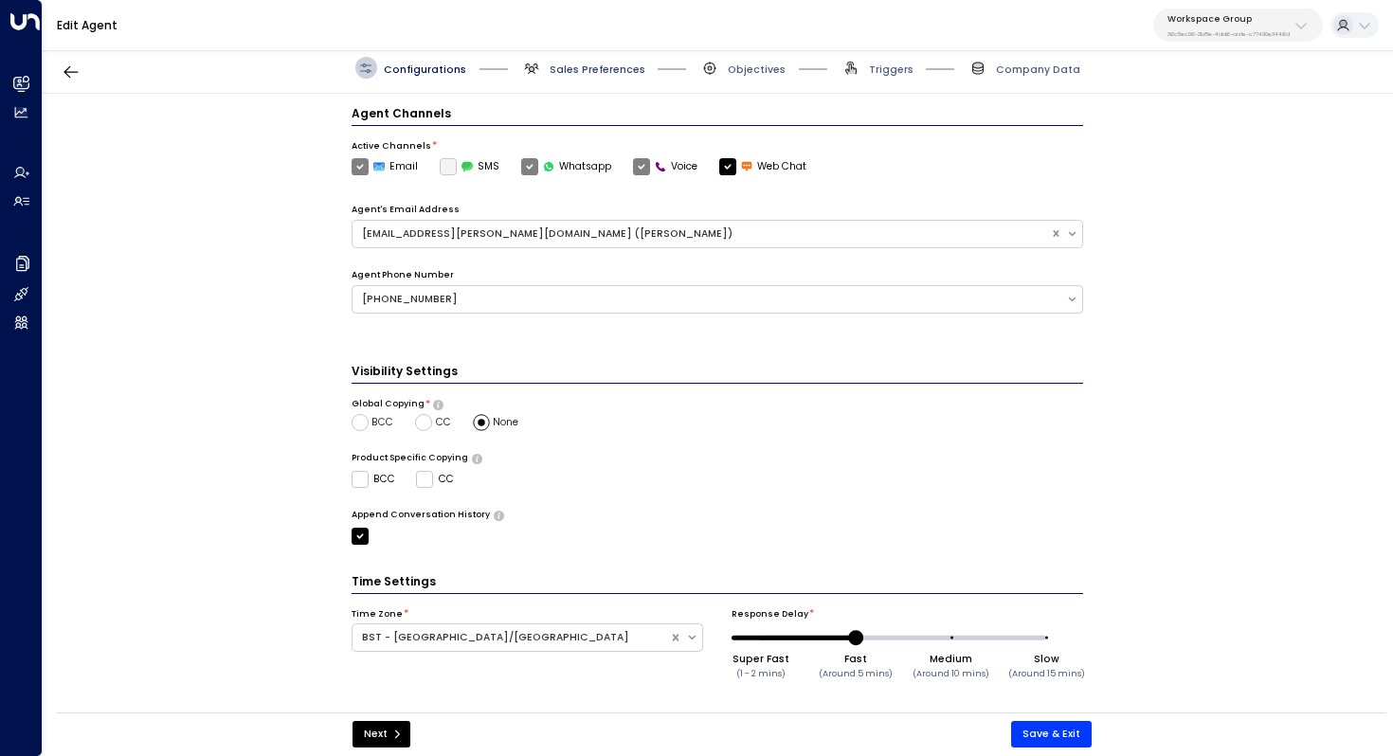
click at [606, 72] on span "Sales Preferences" at bounding box center [598, 70] width 96 height 14
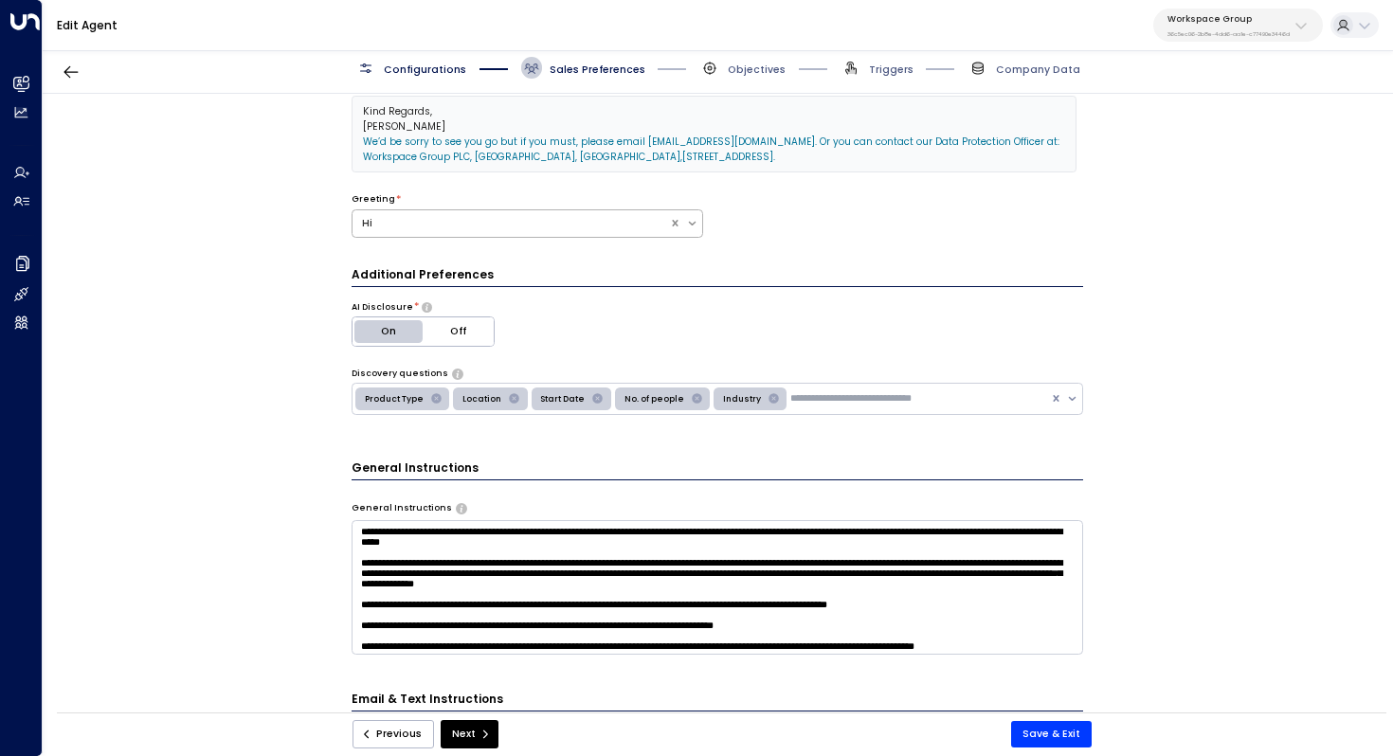
scroll to position [241, 0]
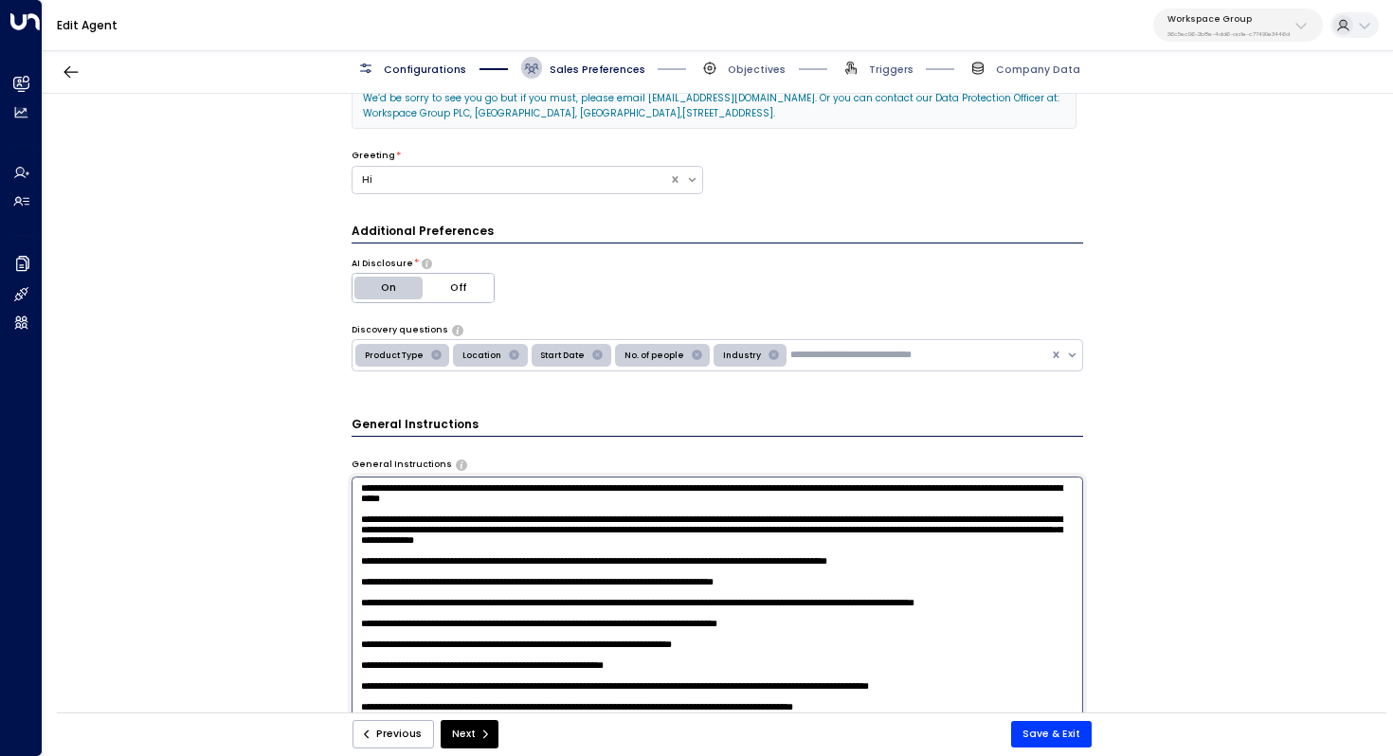
click at [455, 504] on textarea at bounding box center [718, 665] width 733 height 377
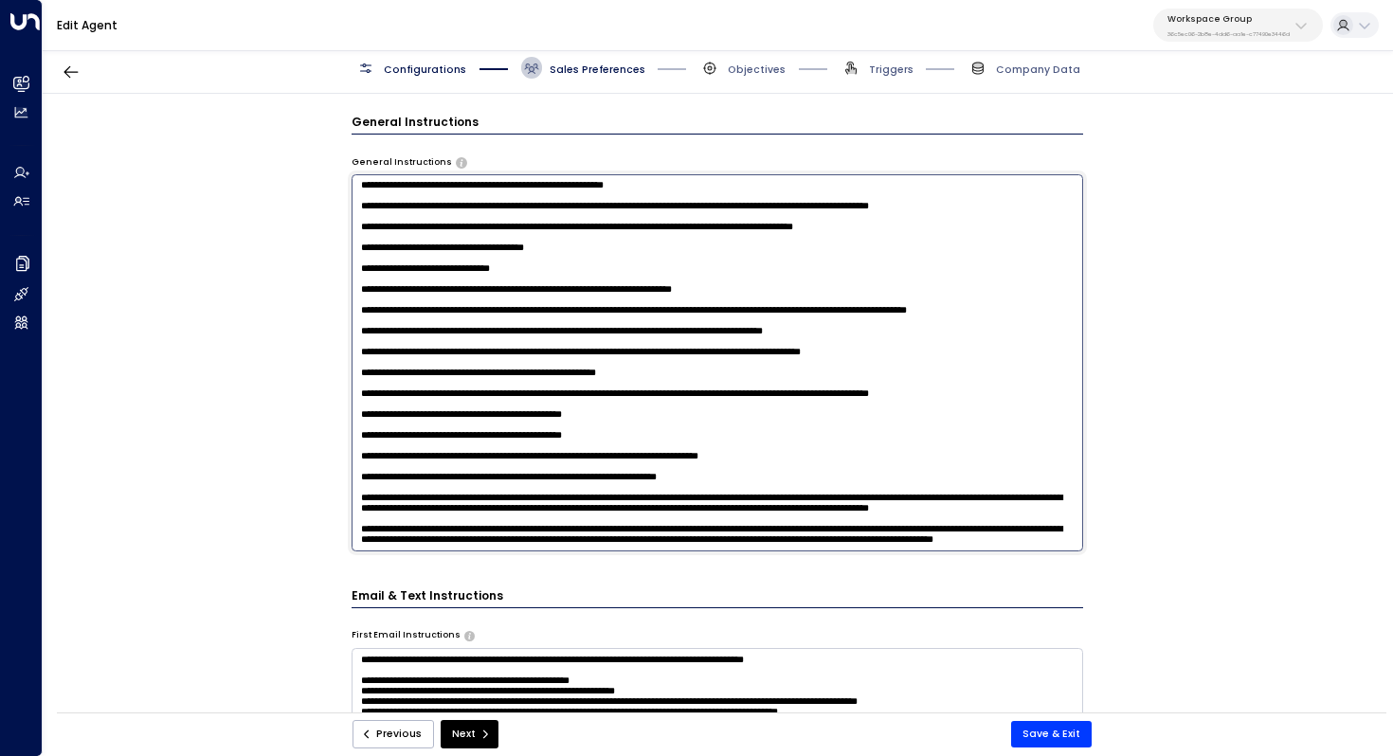
scroll to position [443, 0]
drag, startPoint x: 355, startPoint y: 182, endPoint x: 649, endPoint y: 566, distance: 483.3
click at [900, 455] on textarea at bounding box center [718, 362] width 733 height 377
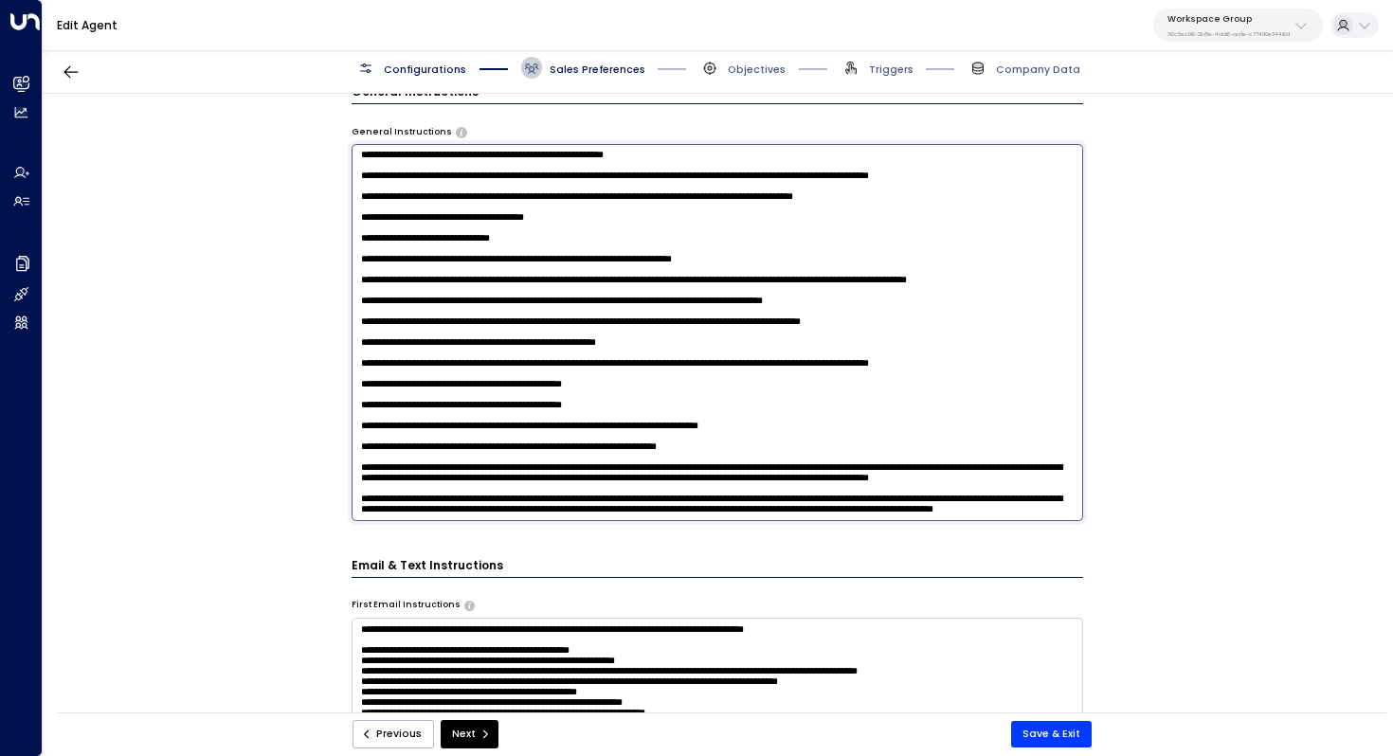
click at [494, 225] on textarea at bounding box center [718, 332] width 733 height 377
drag, startPoint x: 357, startPoint y: 155, endPoint x: 774, endPoint y: 673, distance: 664.5
click at [774, 673] on div "**********" at bounding box center [718, 745] width 733 height 1710
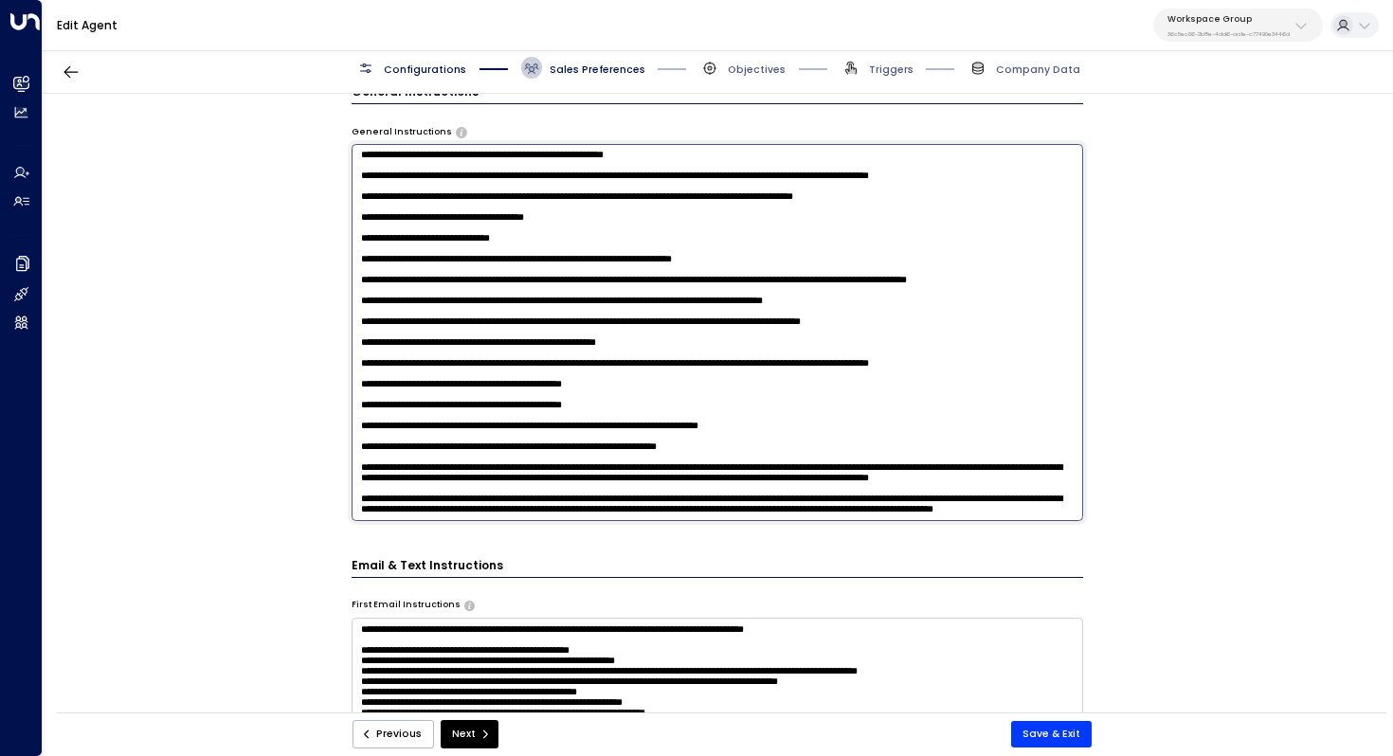
click at [574, 318] on textarea at bounding box center [718, 332] width 733 height 377
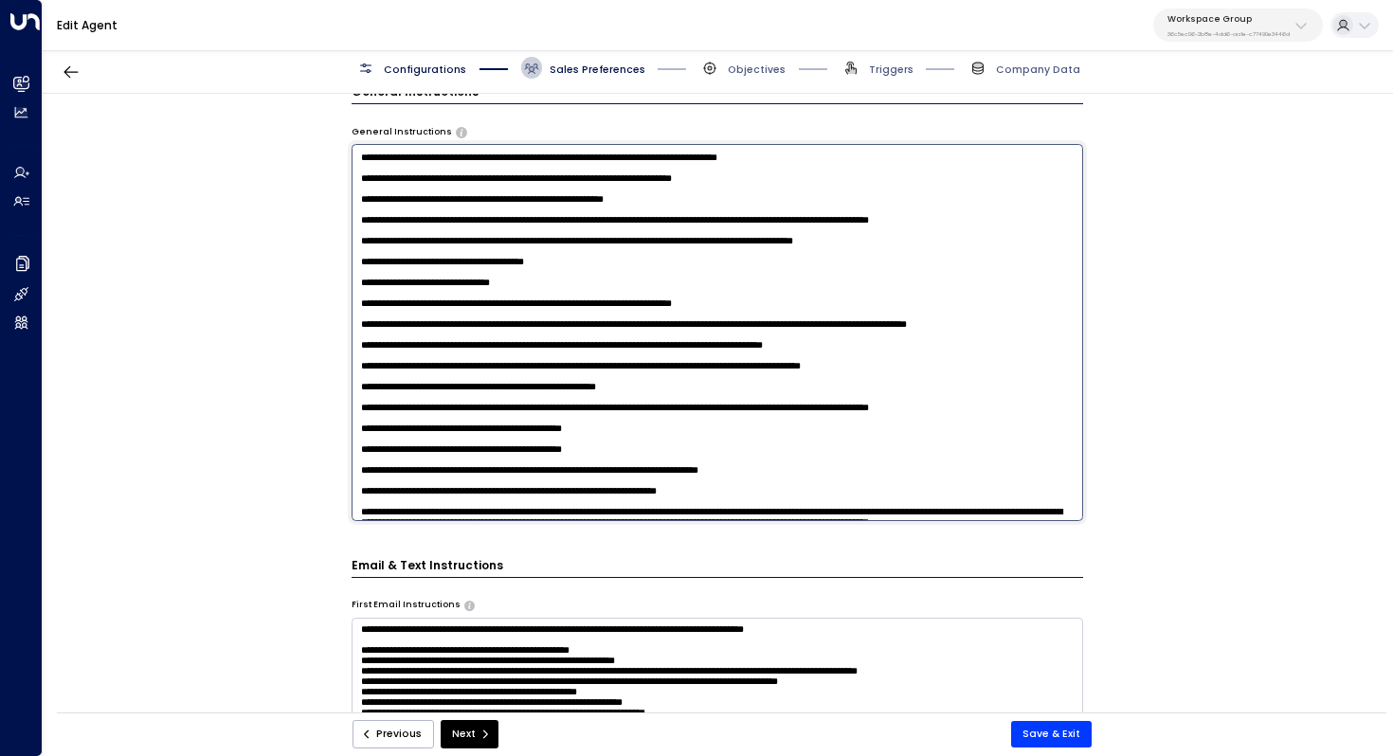
scroll to position [0, 0]
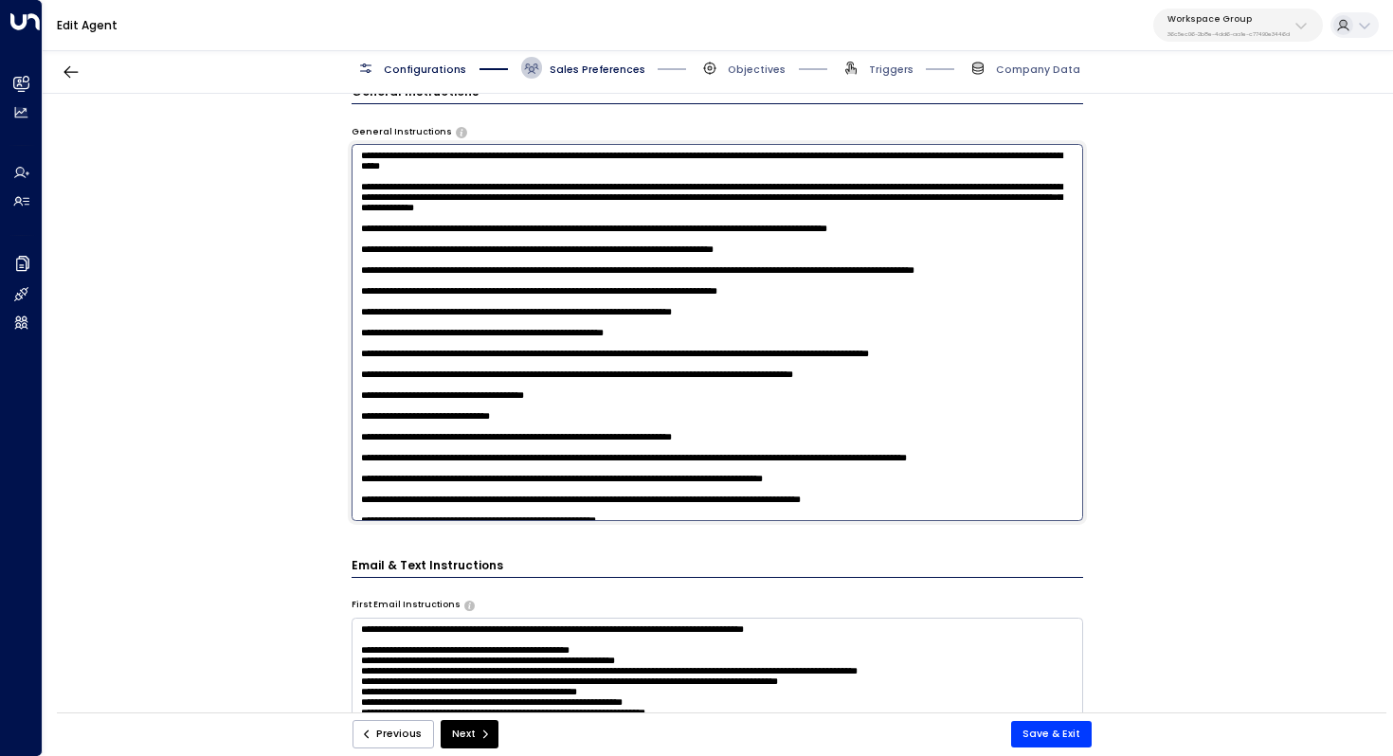
drag, startPoint x: 592, startPoint y: 505, endPoint x: 313, endPoint y: 114, distance: 481.0
click at [313, 114] on div "**********" at bounding box center [717, 408] width 1349 height 628
paste textarea "**********"
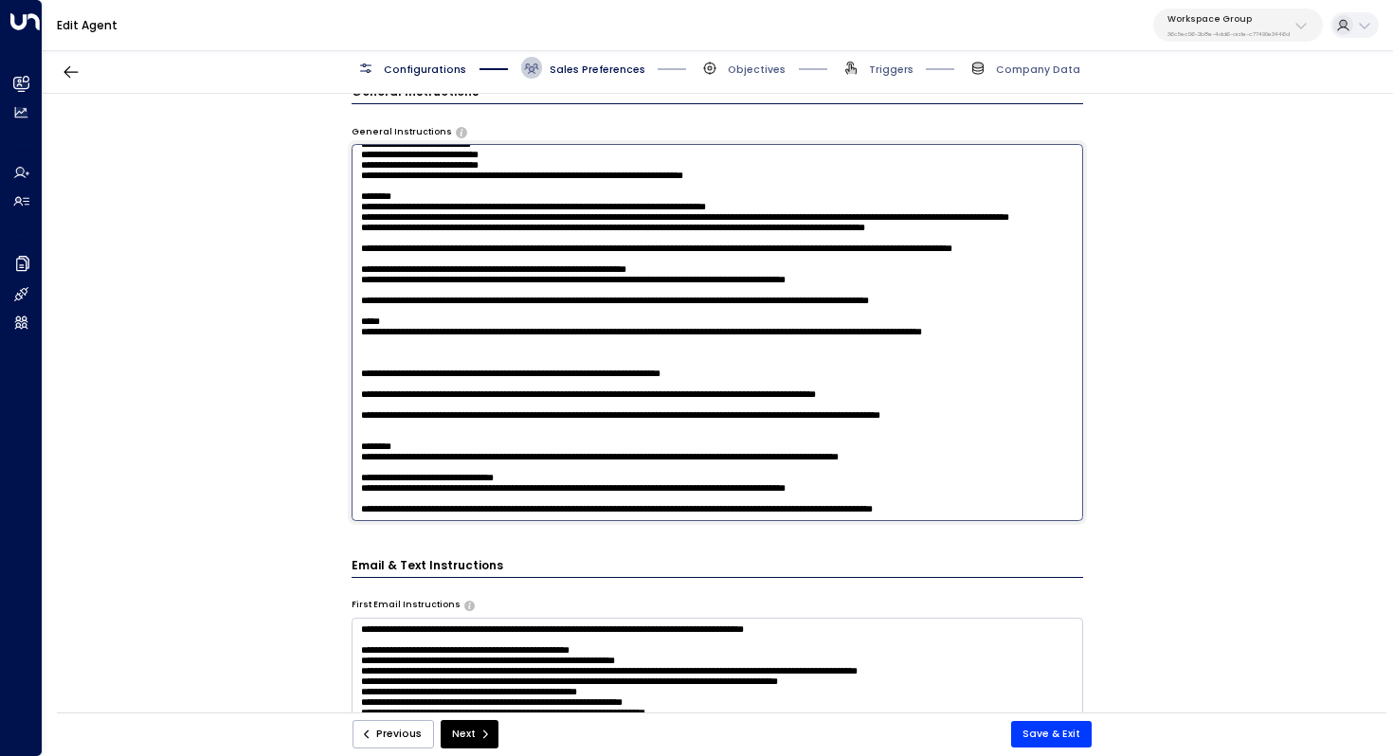
click at [608, 292] on textarea at bounding box center [718, 332] width 733 height 377
type textarea "**********"
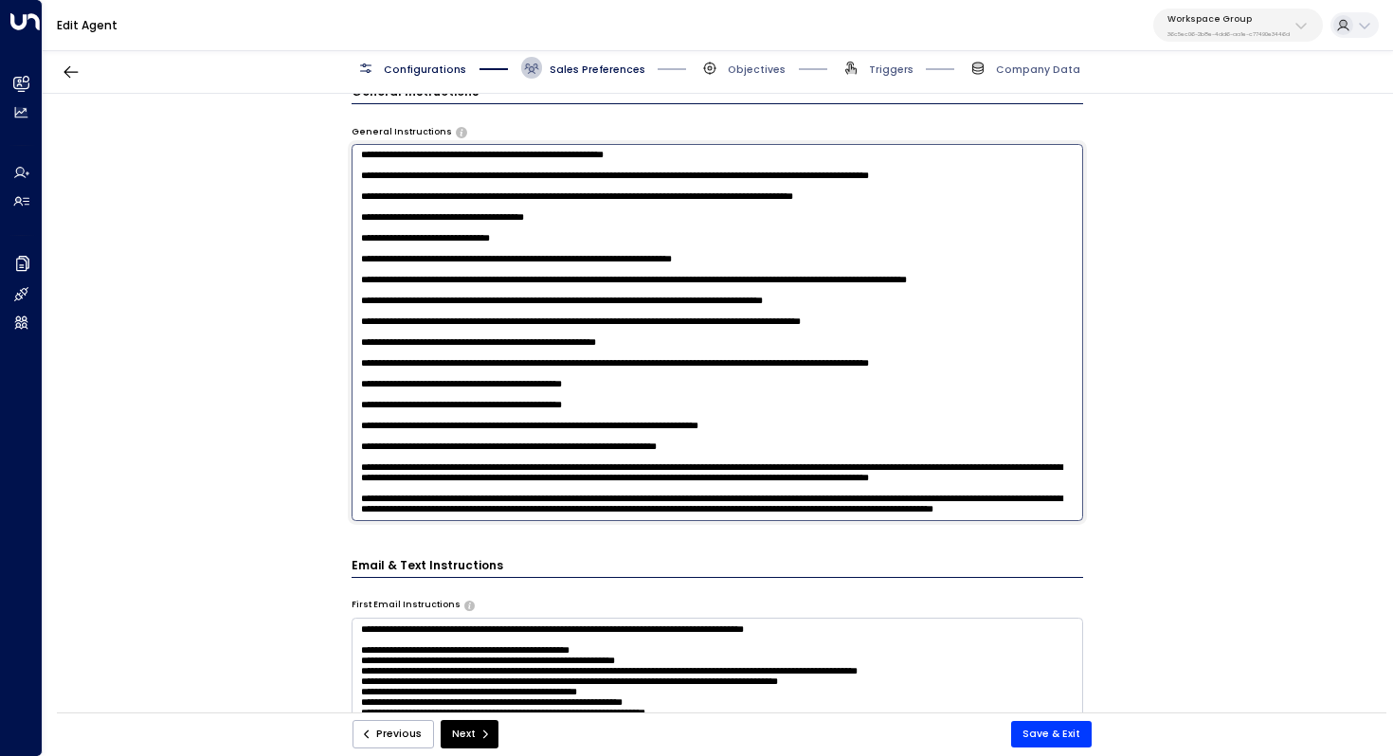
click at [623, 370] on textarea at bounding box center [718, 332] width 733 height 377
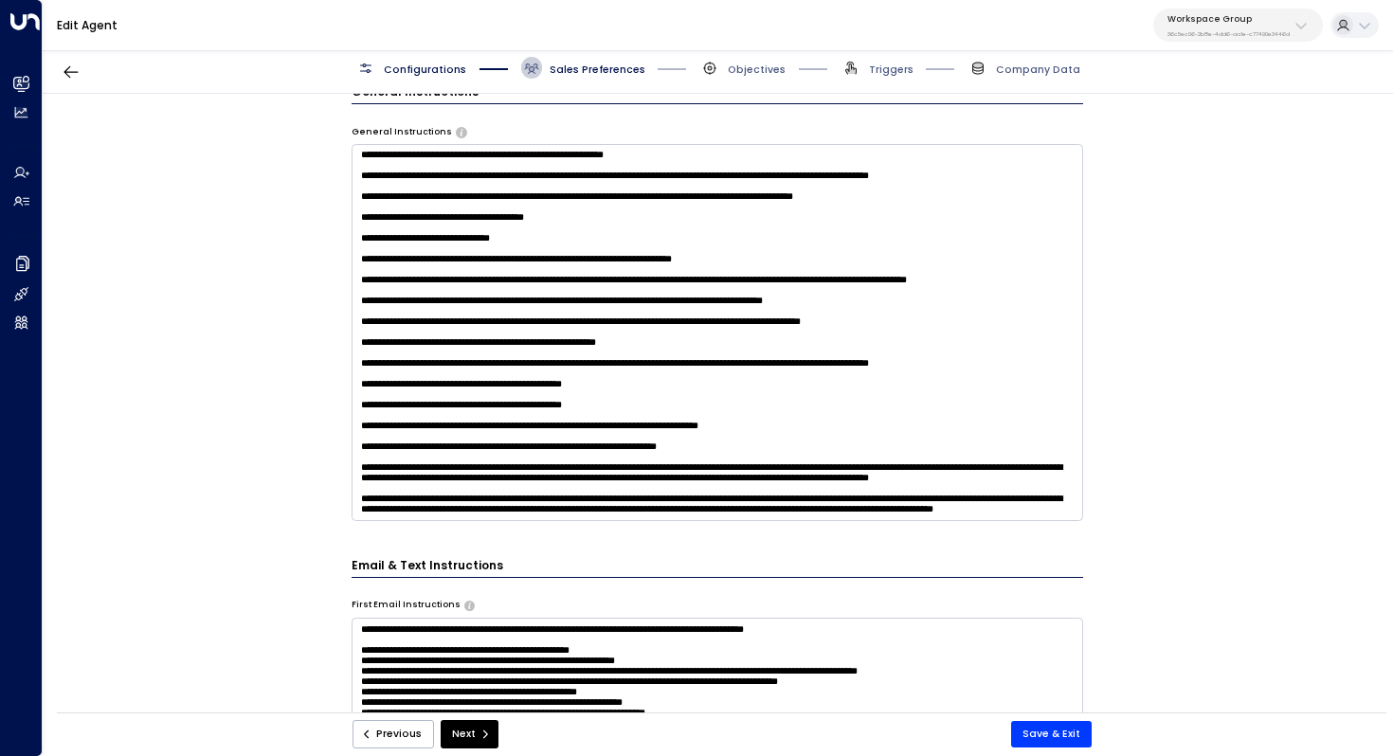
click at [1146, 414] on div "**********" at bounding box center [717, 408] width 1349 height 628
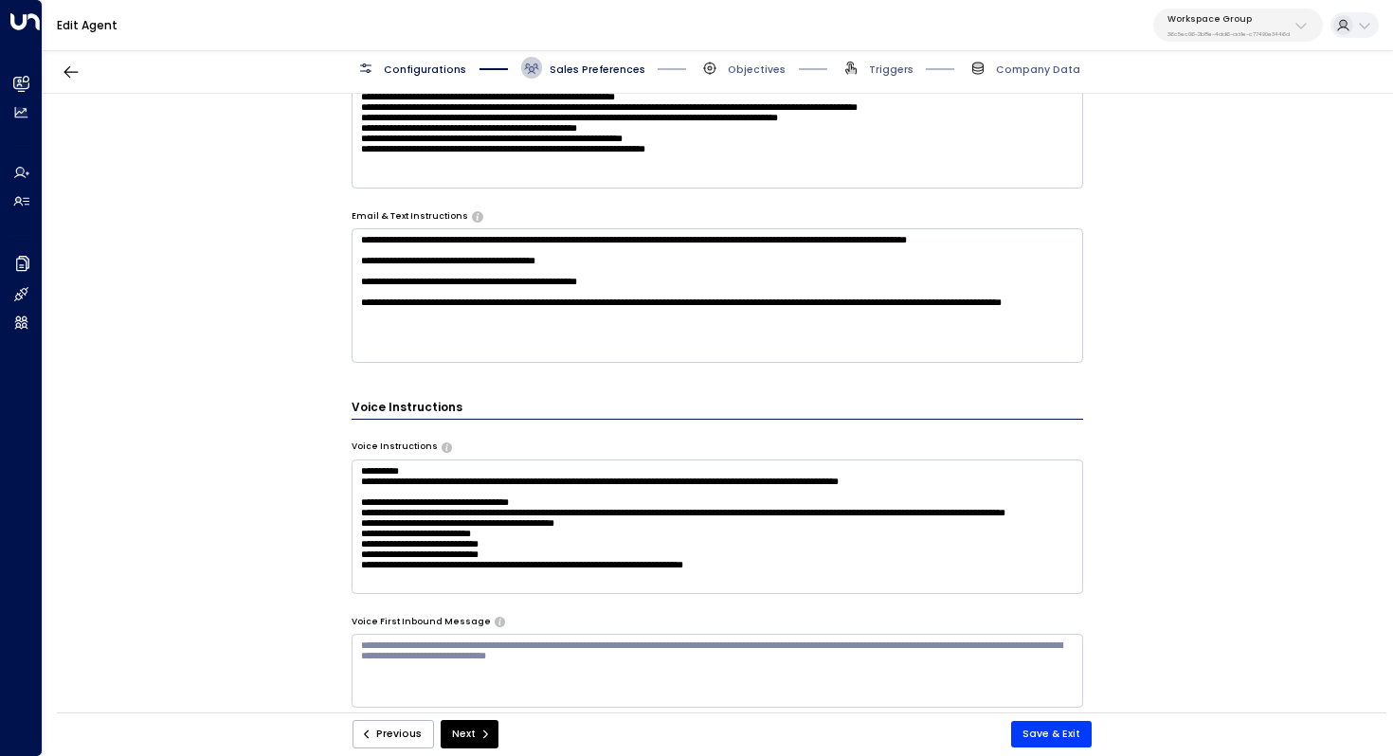
scroll to position [1067, 0]
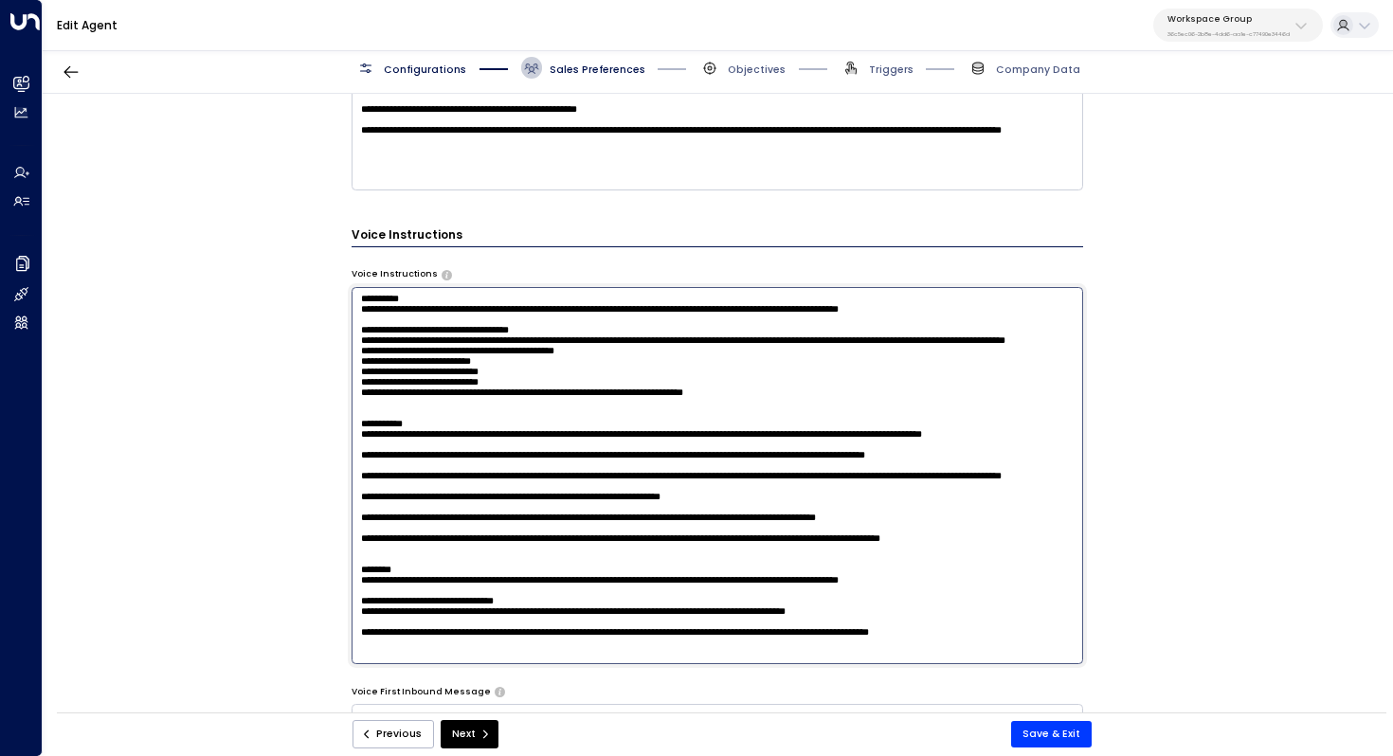
click at [673, 368] on textarea at bounding box center [718, 475] width 733 height 377
drag, startPoint x: 359, startPoint y: 295, endPoint x: 685, endPoint y: 697, distance: 518.1
click at [685, 697] on div "**********" at bounding box center [718, 251] width 733 height 1710
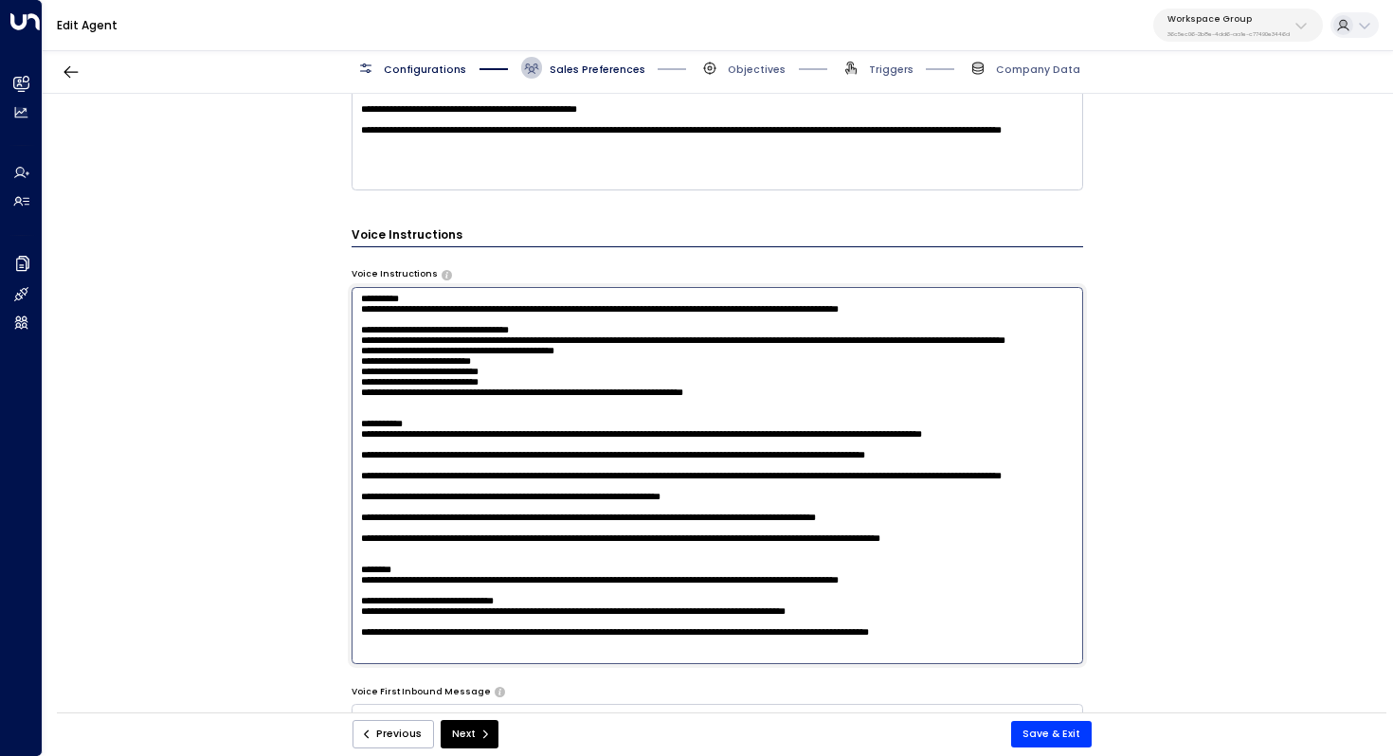
paste textarea "**********"
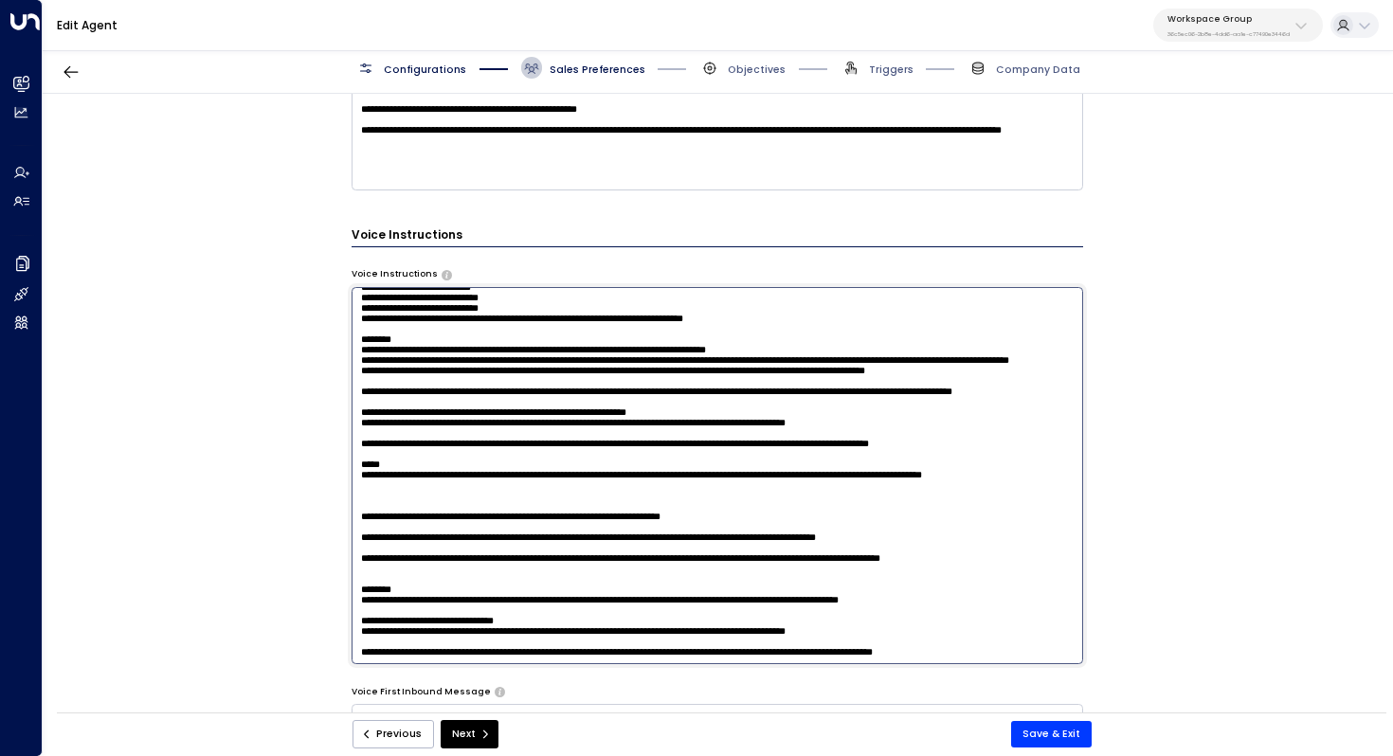
scroll to position [423, 0]
click at [583, 533] on textarea at bounding box center [718, 475] width 733 height 377
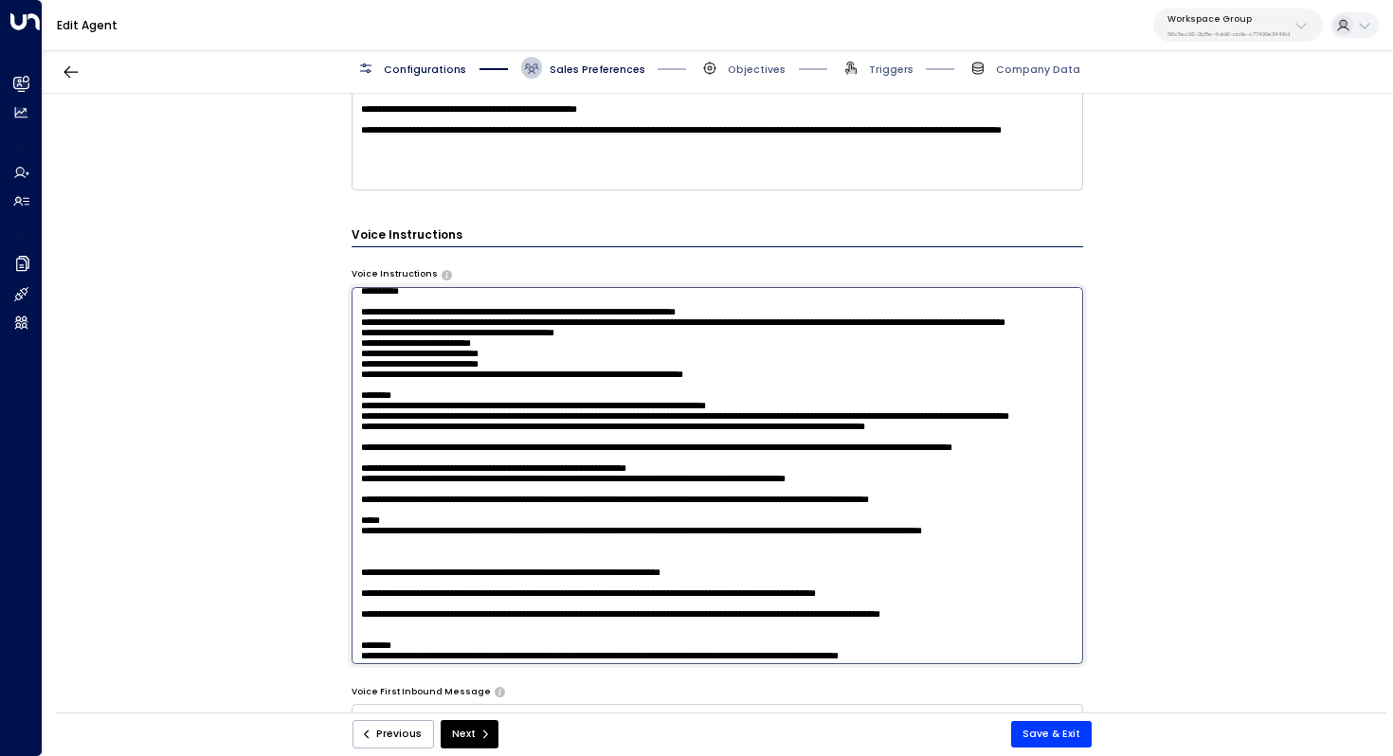
scroll to position [0, 0]
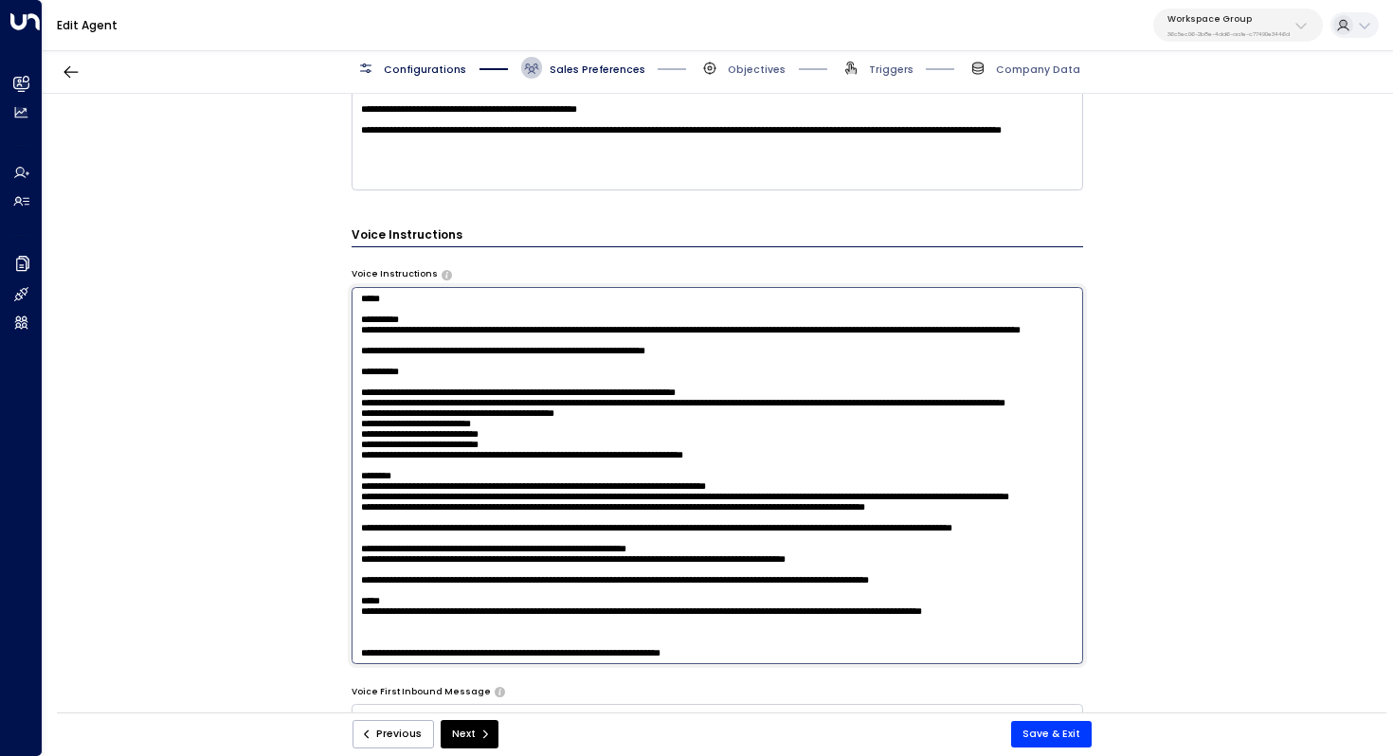
drag, startPoint x: 412, startPoint y: 290, endPoint x: 349, endPoint y: 289, distance: 63.5
click at [352, 289] on textarea at bounding box center [718, 475] width 733 height 377
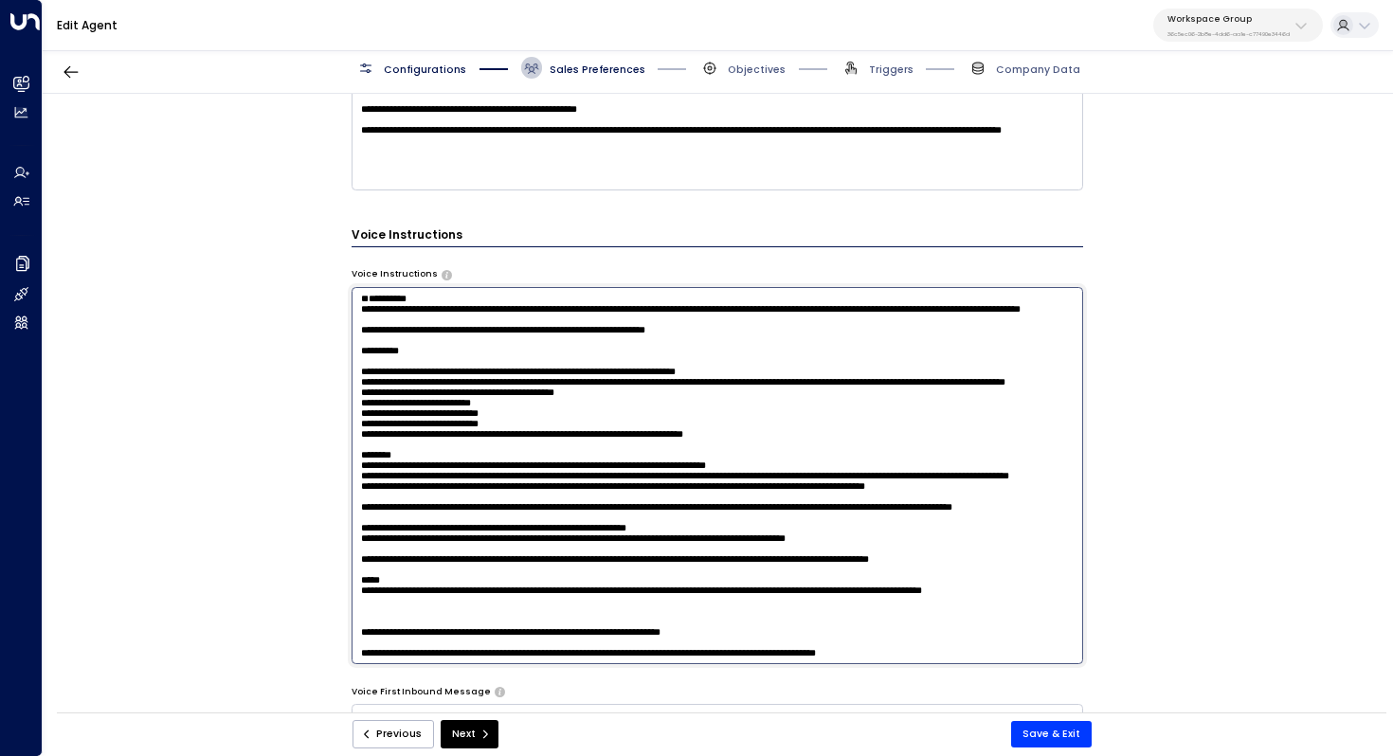
click at [358, 323] on textarea at bounding box center [718, 475] width 733 height 377
drag, startPoint x: 432, startPoint y: 383, endPoint x: 340, endPoint y: 383, distance: 91.9
click at [340, 383] on div "**********" at bounding box center [717, 408] width 1349 height 628
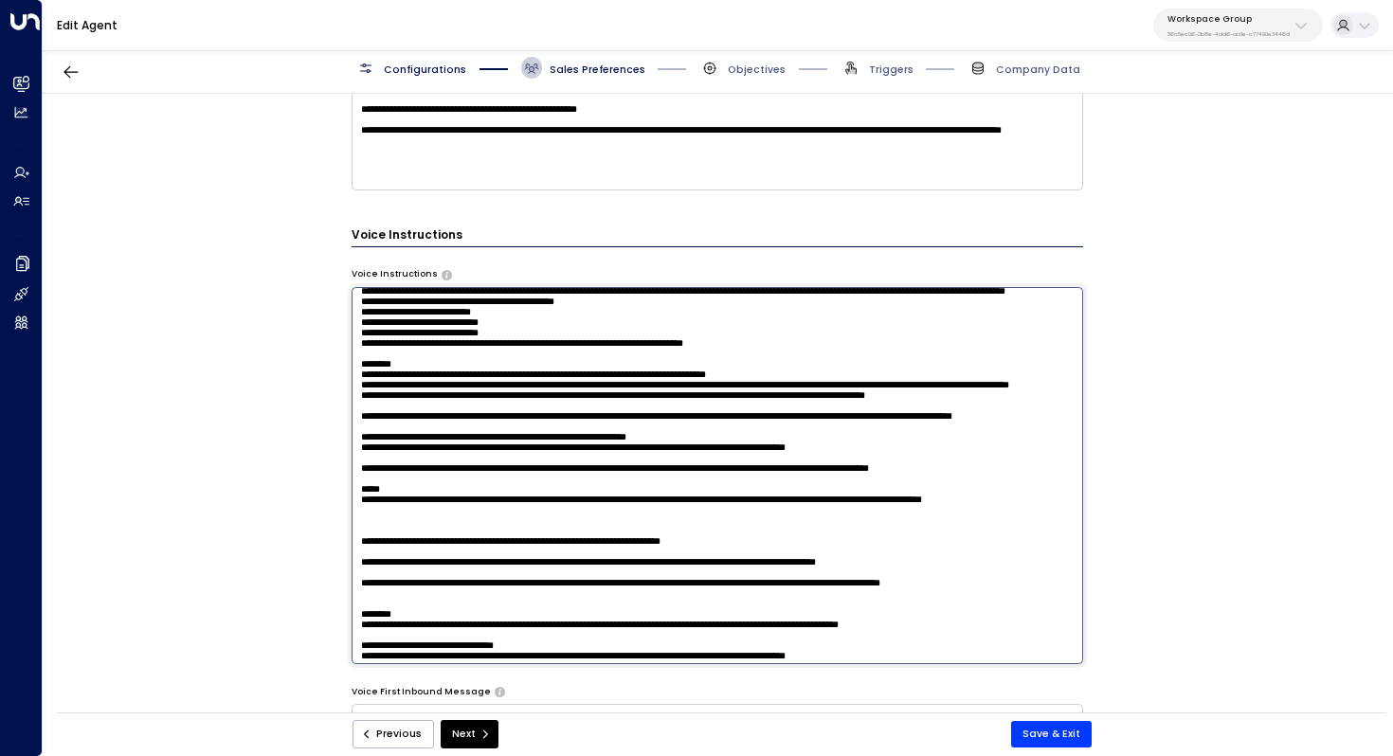
scroll to position [99, 0]
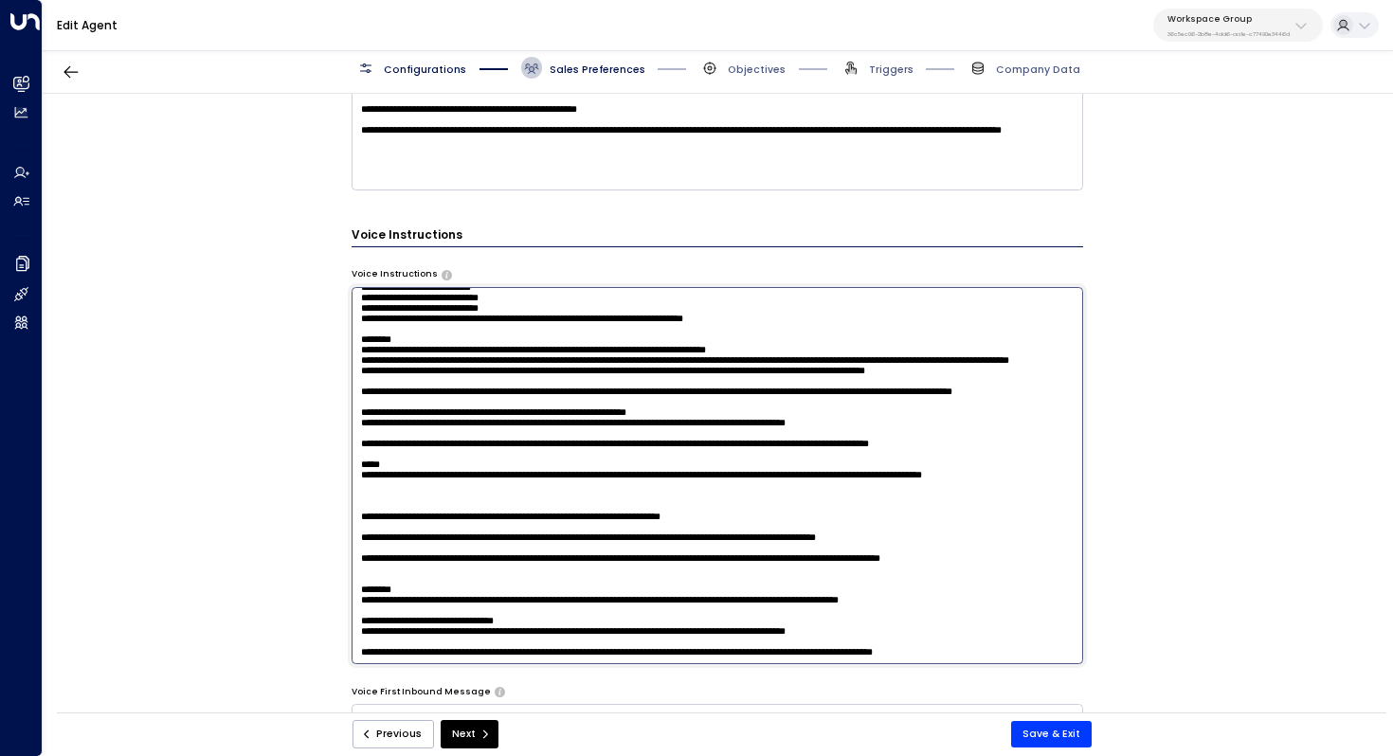
drag, startPoint x: 461, startPoint y: 435, endPoint x: 484, endPoint y: 435, distance: 23.7
click at [484, 435] on textarea at bounding box center [718, 475] width 733 height 377
drag, startPoint x: 408, startPoint y: 411, endPoint x: 432, endPoint y: 411, distance: 23.7
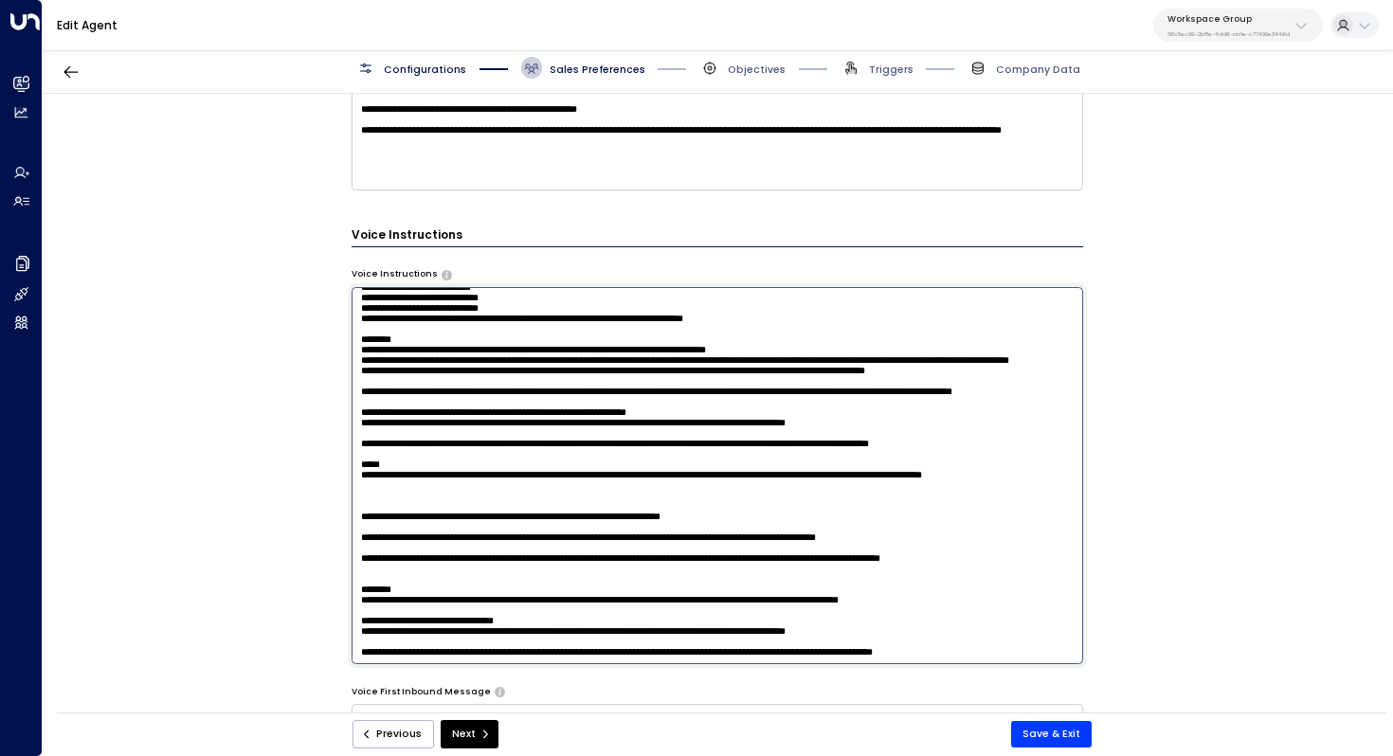
click at [432, 411] on textarea at bounding box center [718, 475] width 733 height 377
click at [448, 410] on textarea at bounding box center [718, 475] width 733 height 377
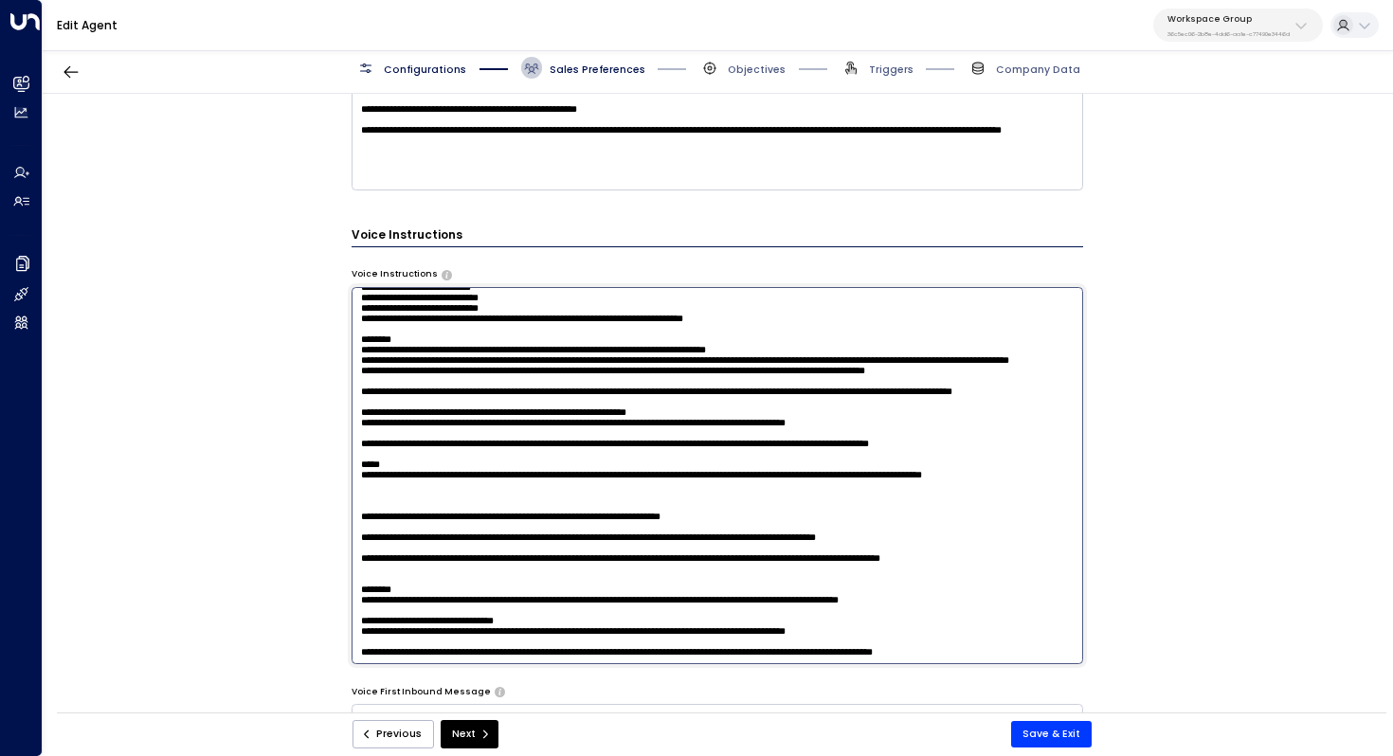
click at [356, 411] on textarea at bounding box center [718, 475] width 733 height 377
click at [362, 442] on textarea at bounding box center [718, 475] width 733 height 377
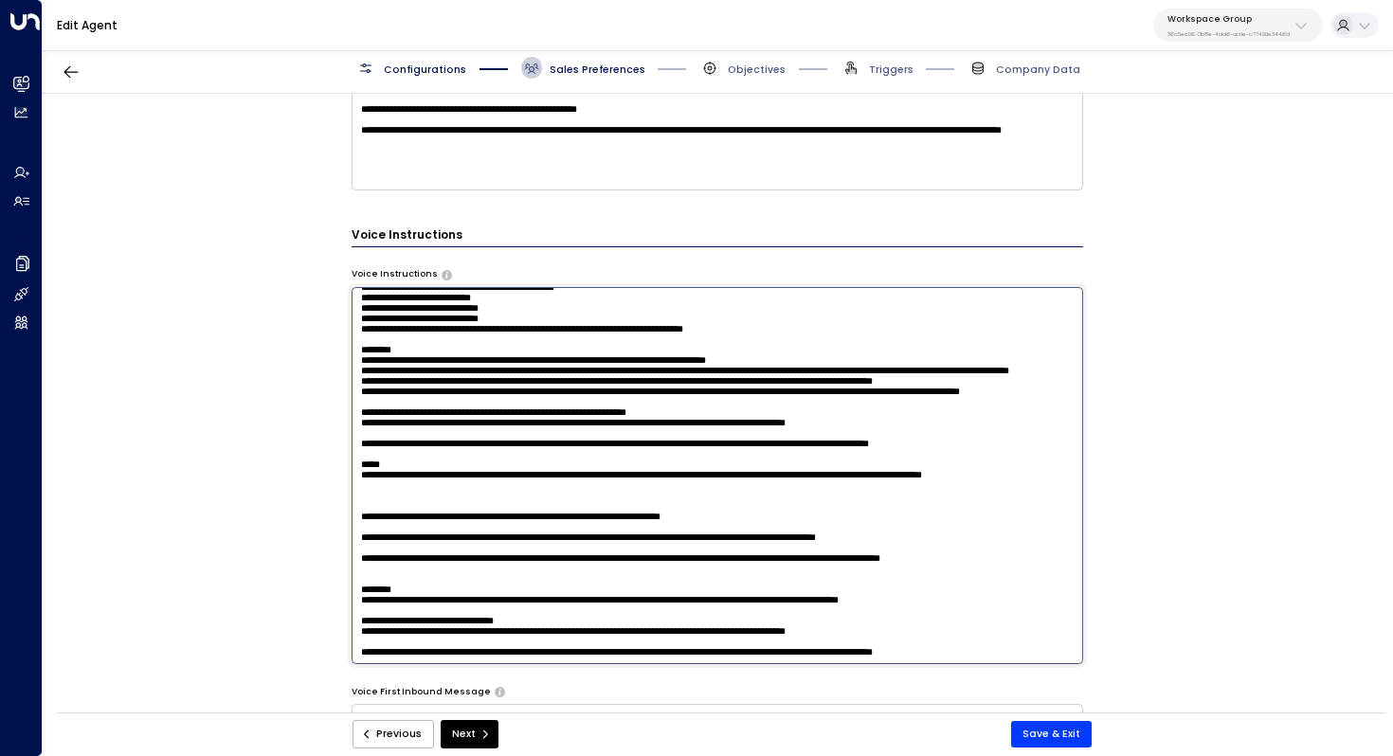
click at [465, 461] on textarea at bounding box center [718, 475] width 733 height 377
click at [361, 469] on textarea at bounding box center [718, 475] width 733 height 377
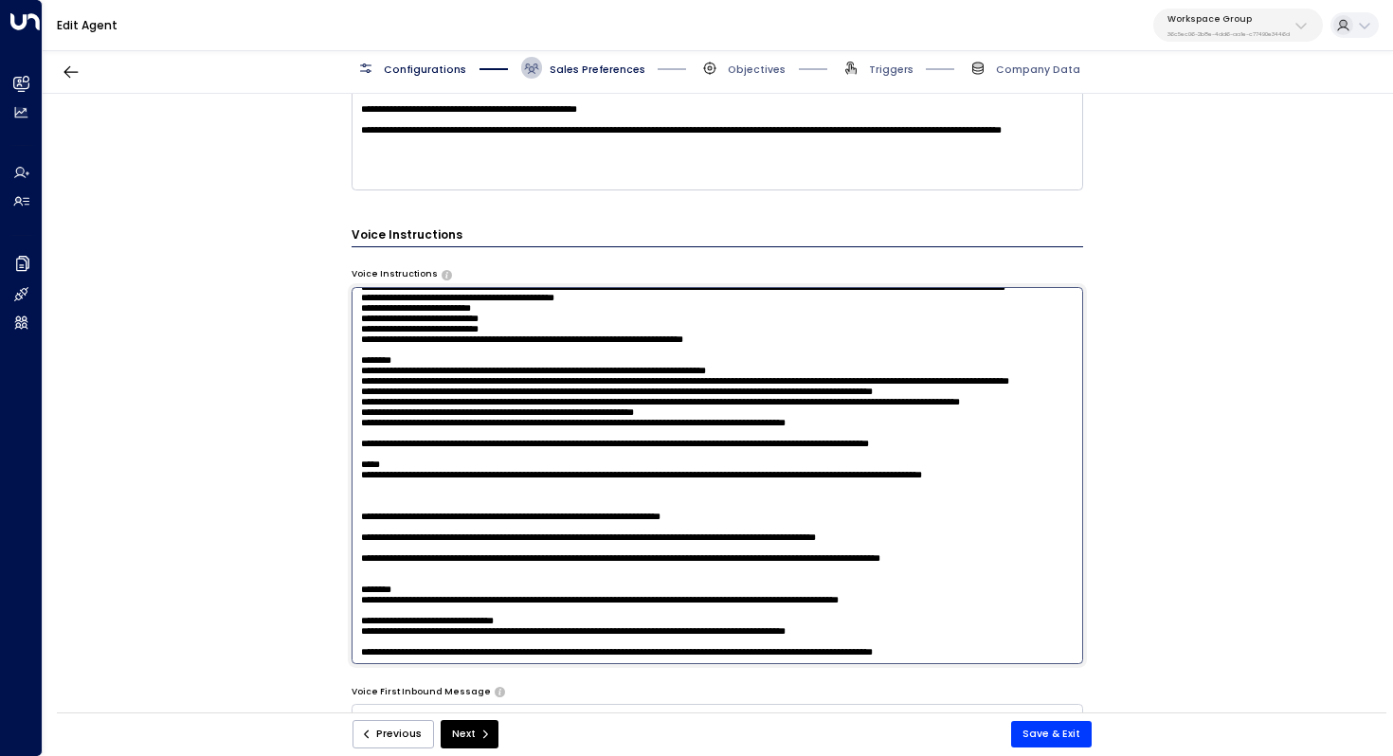
click at [407, 496] on textarea at bounding box center [718, 475] width 733 height 377
click at [354, 498] on textarea at bounding box center [718, 475] width 733 height 377
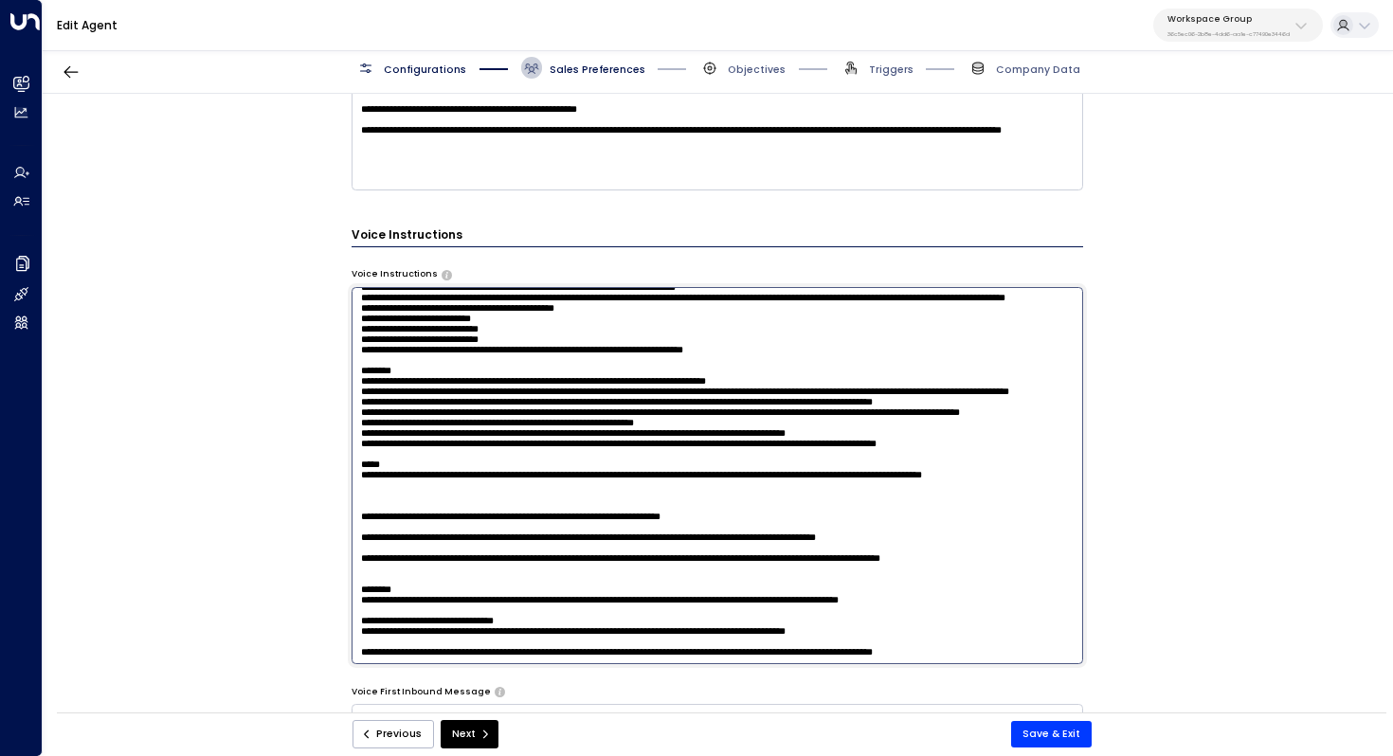
click at [530, 507] on textarea at bounding box center [718, 475] width 733 height 377
click at [415, 413] on textarea at bounding box center [718, 475] width 733 height 377
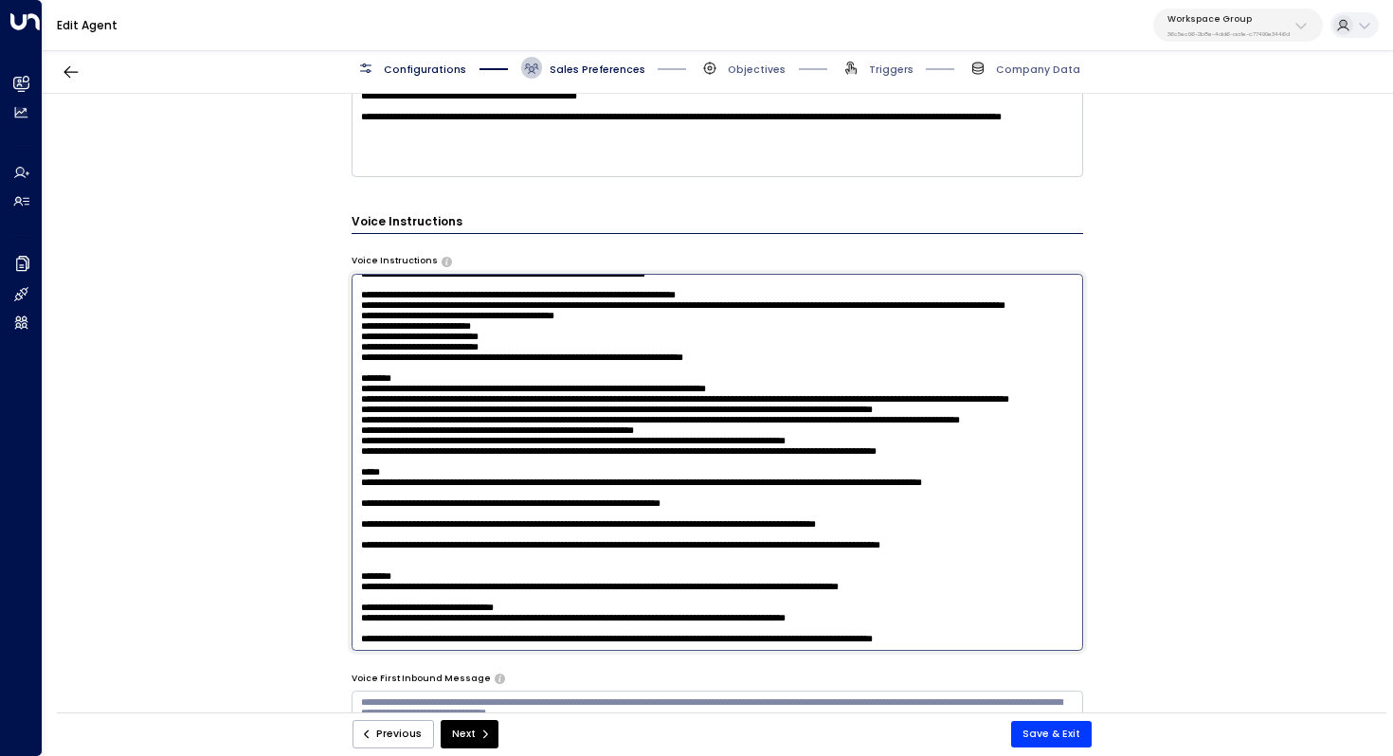
scroll to position [1082, 0]
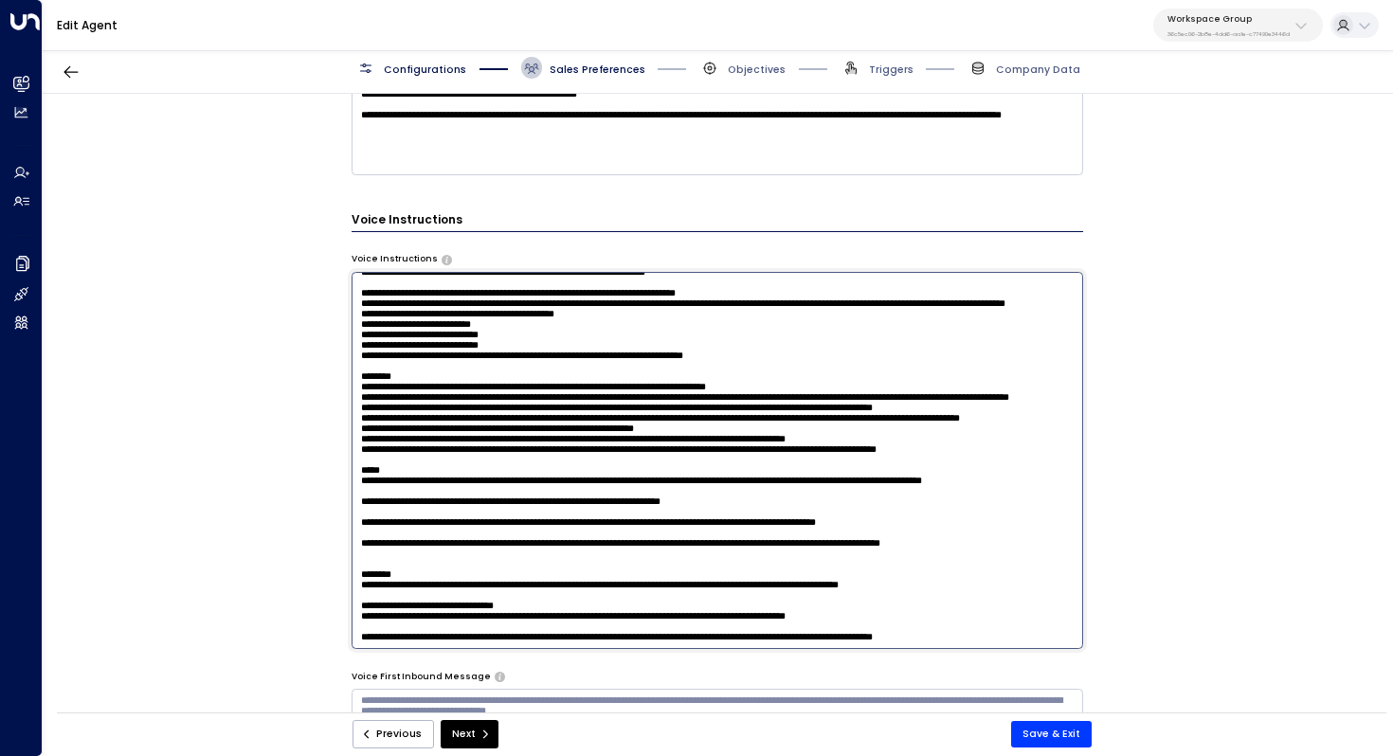
drag, startPoint x: 357, startPoint y: 524, endPoint x: 990, endPoint y: 639, distance: 643.3
click at [990, 639] on textarea at bounding box center [718, 460] width 733 height 377
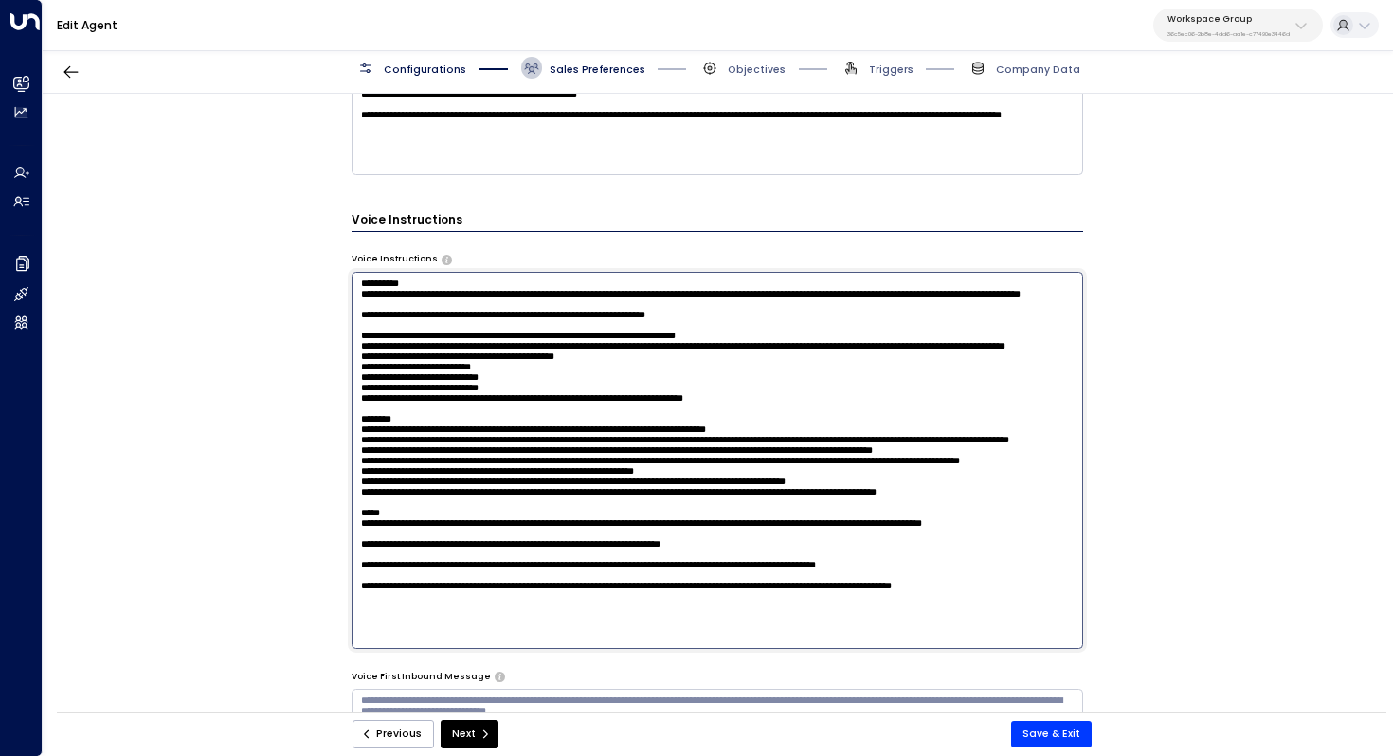
scroll to position [194, 0]
click at [479, 449] on textarea at bounding box center [718, 460] width 733 height 377
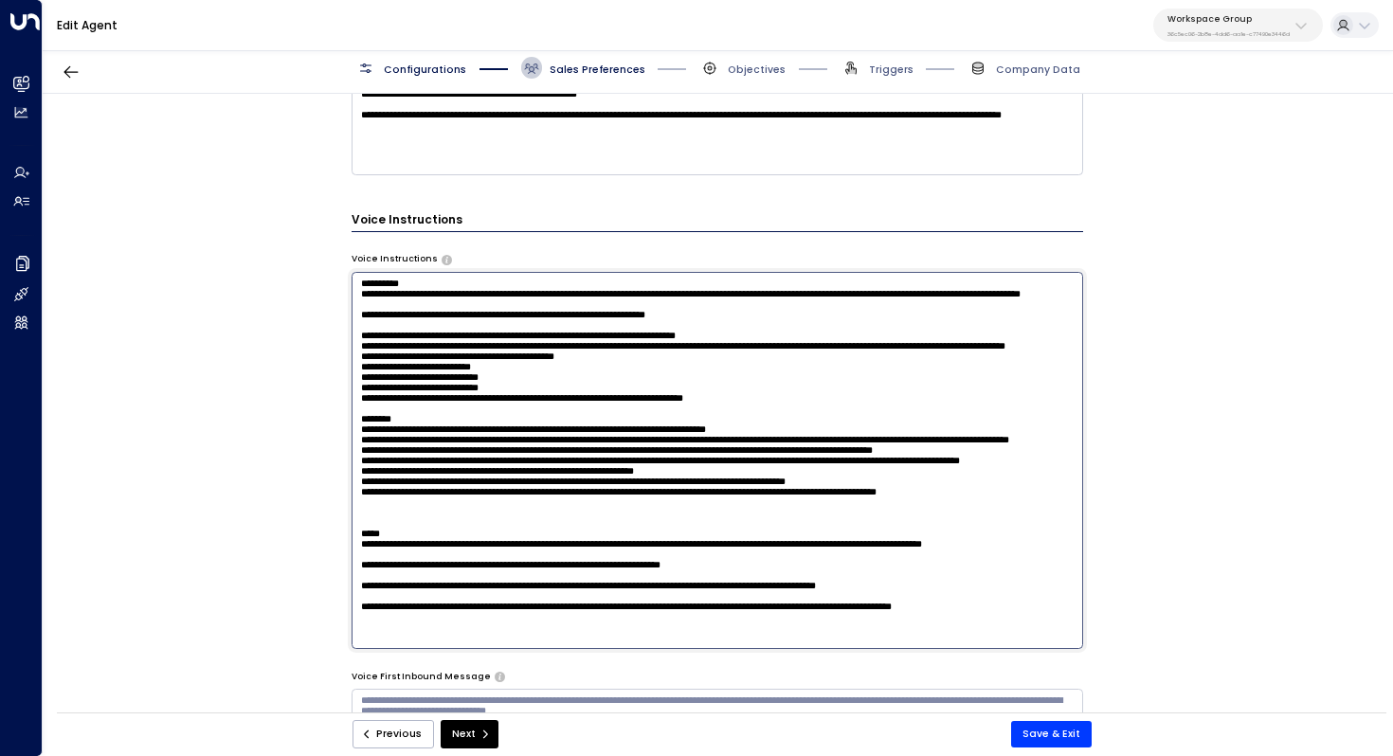
paste textarea "**********"
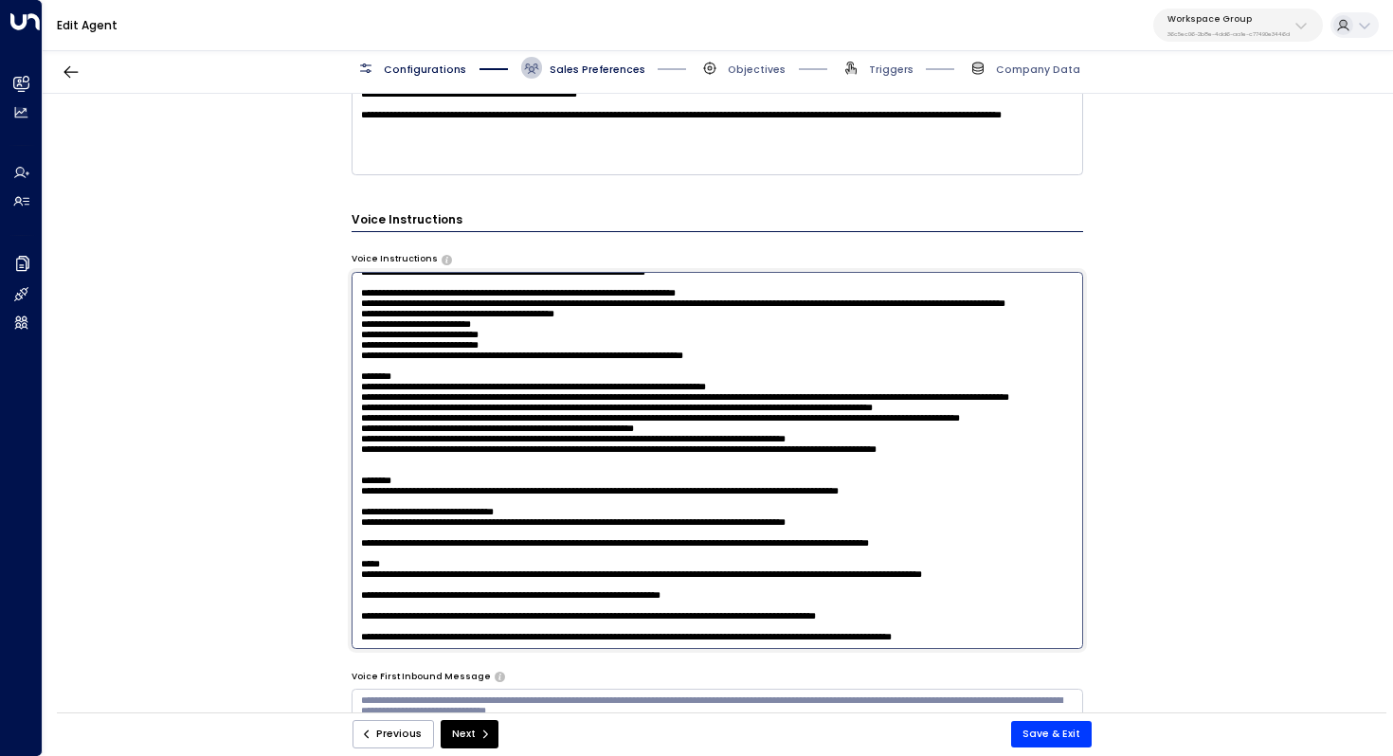
scroll to position [206, 0]
click at [399, 447] on textarea at bounding box center [718, 460] width 733 height 377
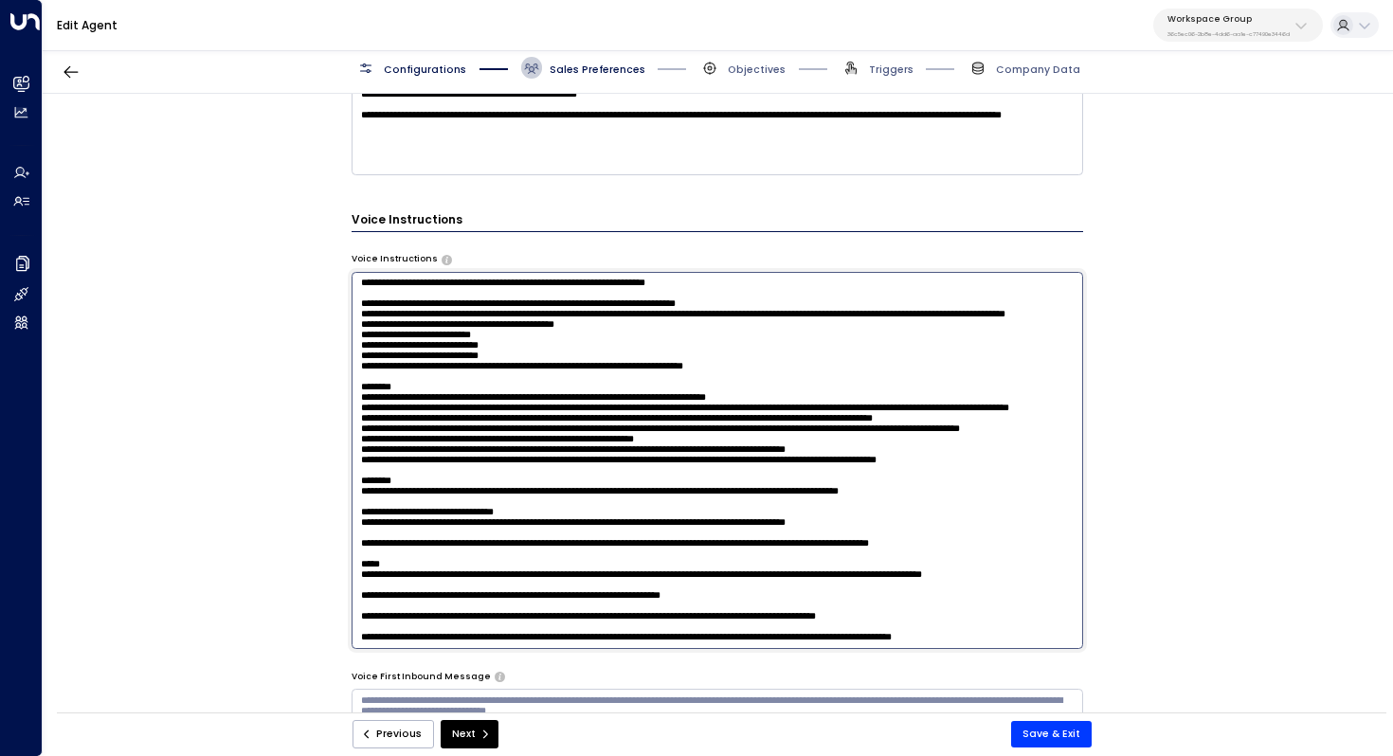
drag, startPoint x: 419, startPoint y: 469, endPoint x: 455, endPoint y: 469, distance: 36.0
click at [455, 469] on textarea at bounding box center [718, 460] width 733 height 377
drag, startPoint x: 1003, startPoint y: 477, endPoint x: 349, endPoint y: 471, distance: 653.9
click at [352, 471] on textarea at bounding box center [718, 460] width 733 height 377
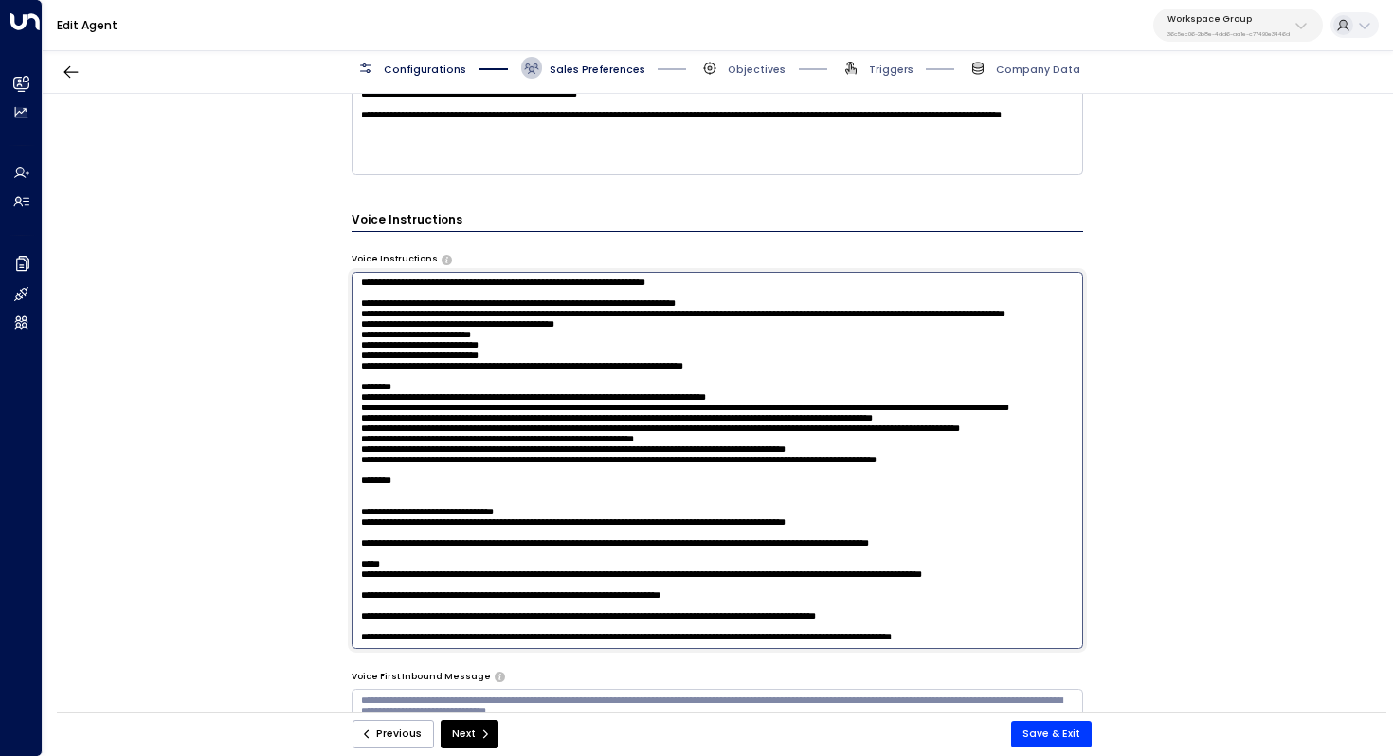
drag, startPoint x: 926, startPoint y: 513, endPoint x: 317, endPoint y: 487, distance: 608.9
click at [317, 487] on div "**********" at bounding box center [717, 408] width 1349 height 628
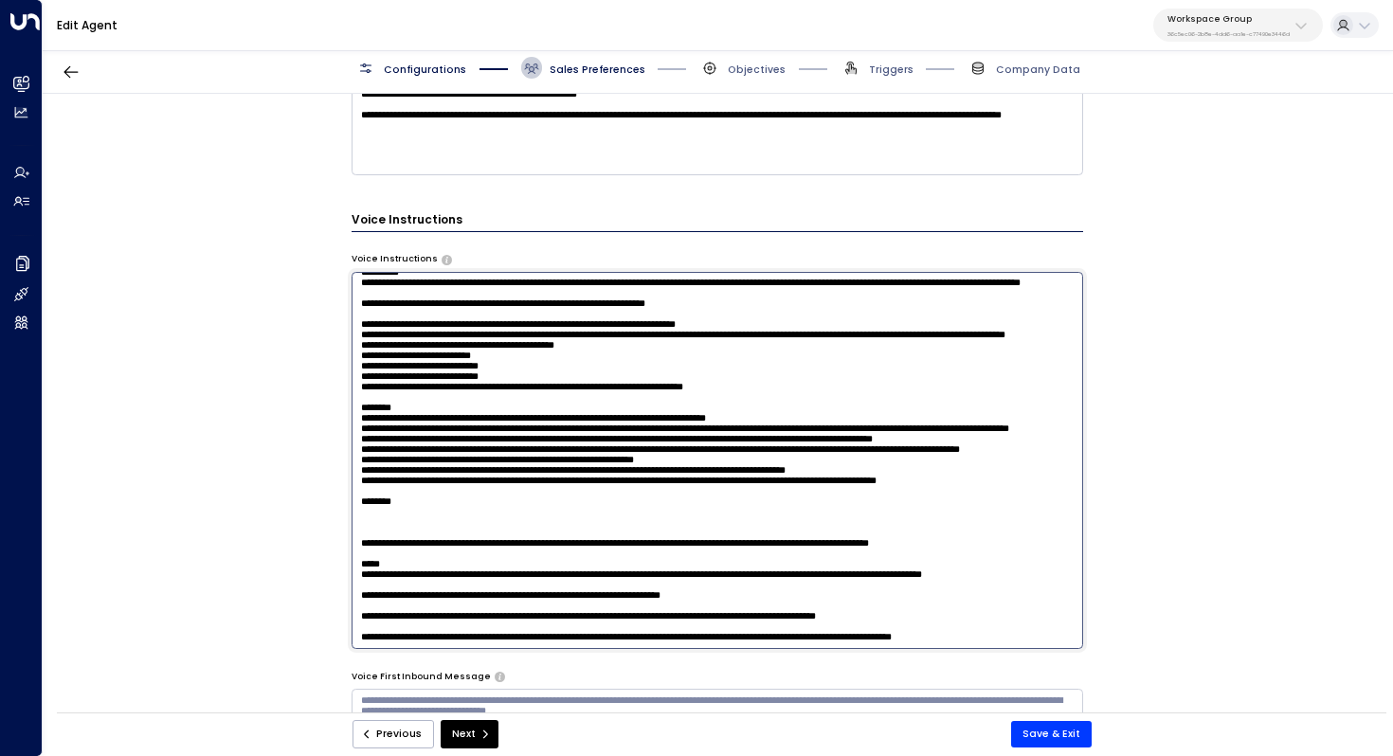
drag, startPoint x: 357, startPoint y: 511, endPoint x: 1086, endPoint y: 515, distance: 728.7
click at [1086, 515] on div "**********" at bounding box center [717, 408] width 1349 height 628
drag, startPoint x: 432, startPoint y: 464, endPoint x: 355, endPoint y: 456, distance: 77.2
click at [355, 456] on textarea at bounding box center [718, 460] width 733 height 377
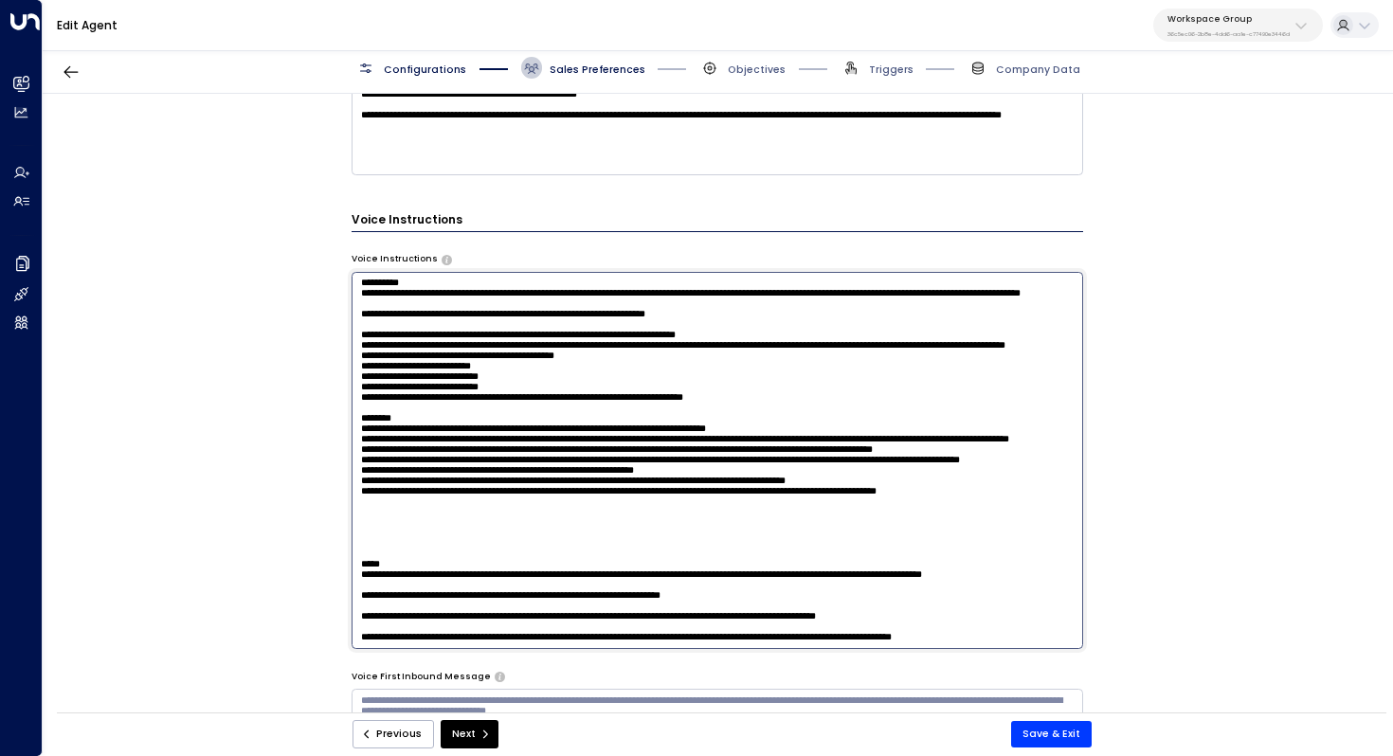
click at [371, 499] on textarea at bounding box center [718, 460] width 733 height 377
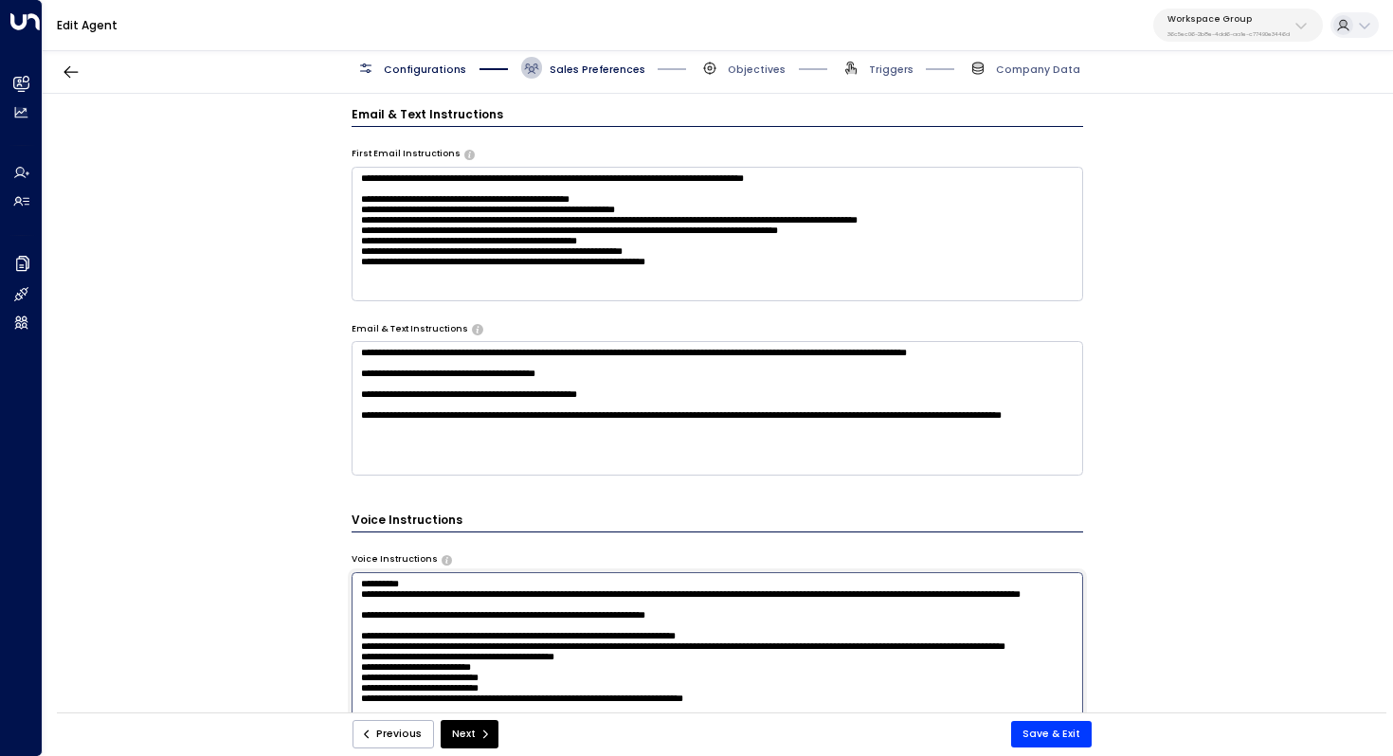
scroll to position [754, 0]
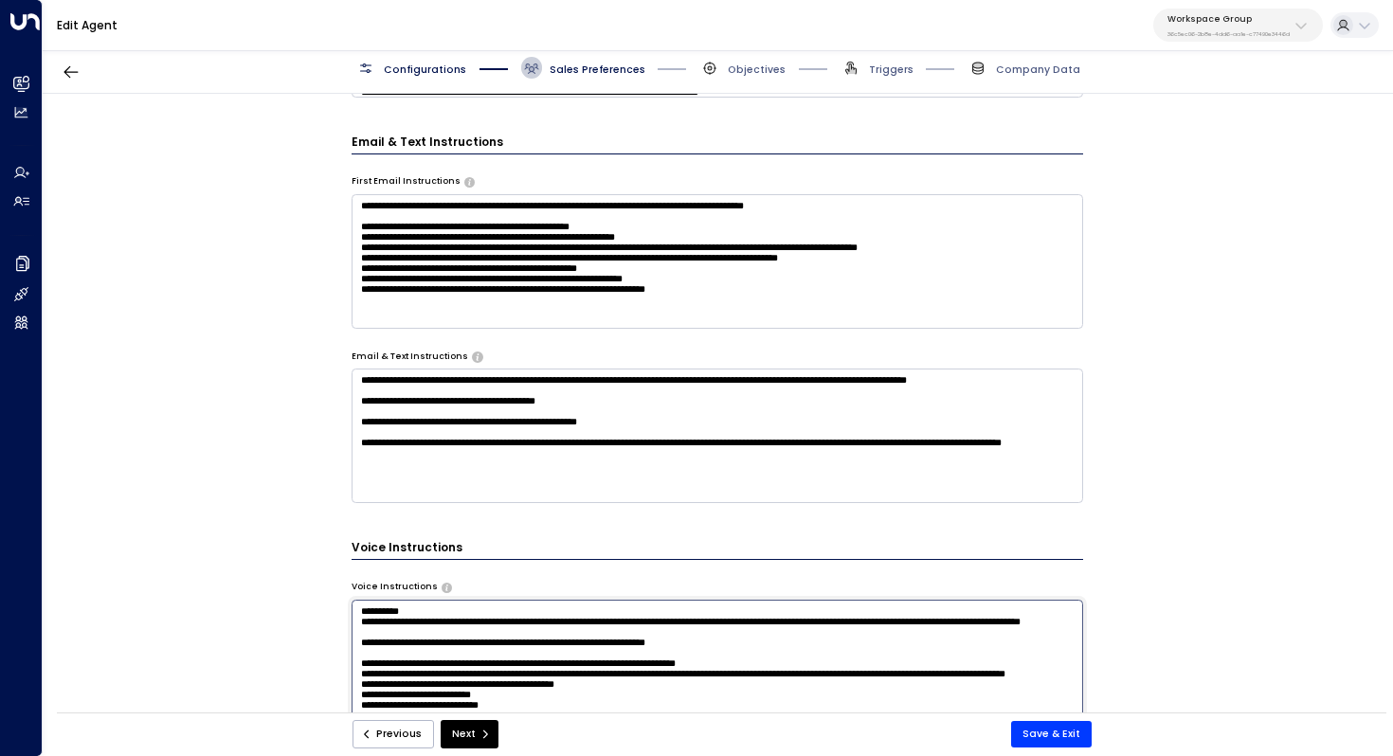
type textarea "**********"
click at [1157, 443] on div "**********" at bounding box center [717, 408] width 1349 height 628
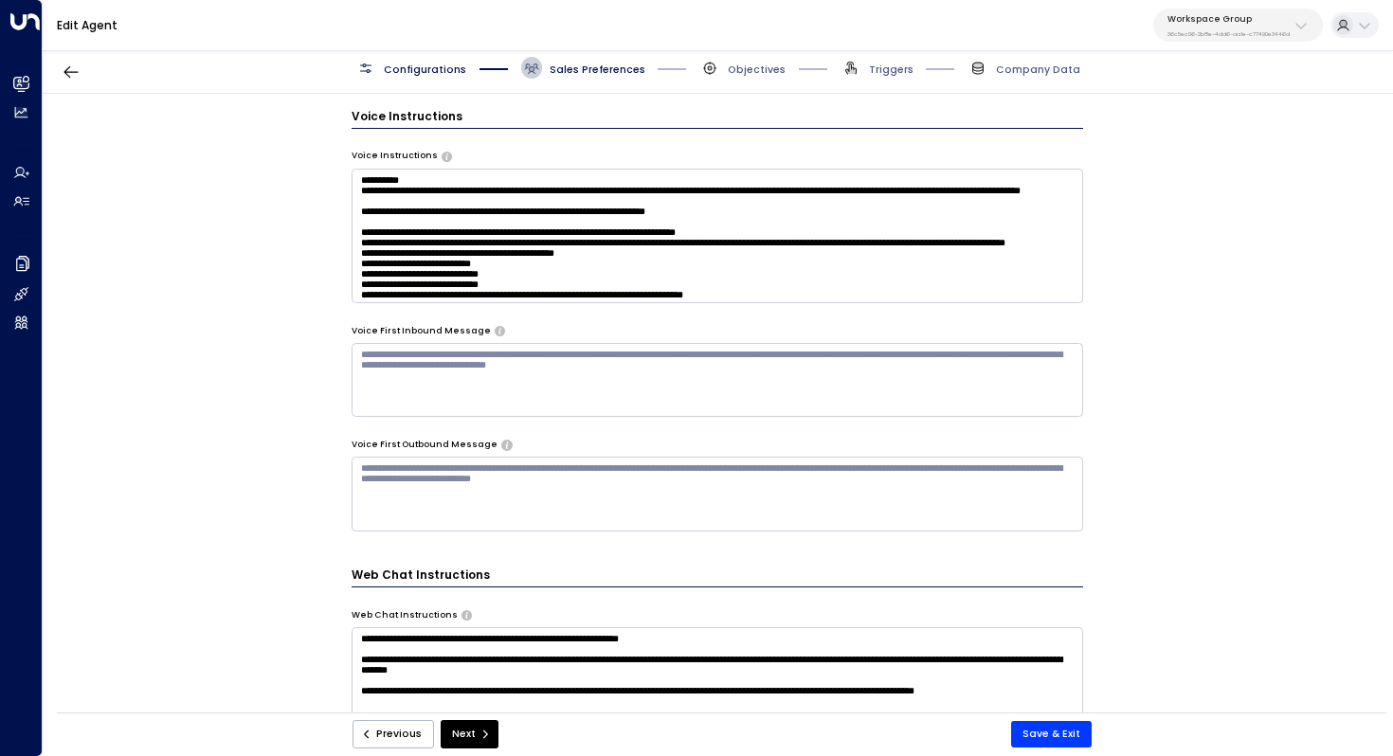
scroll to position [1211, 0]
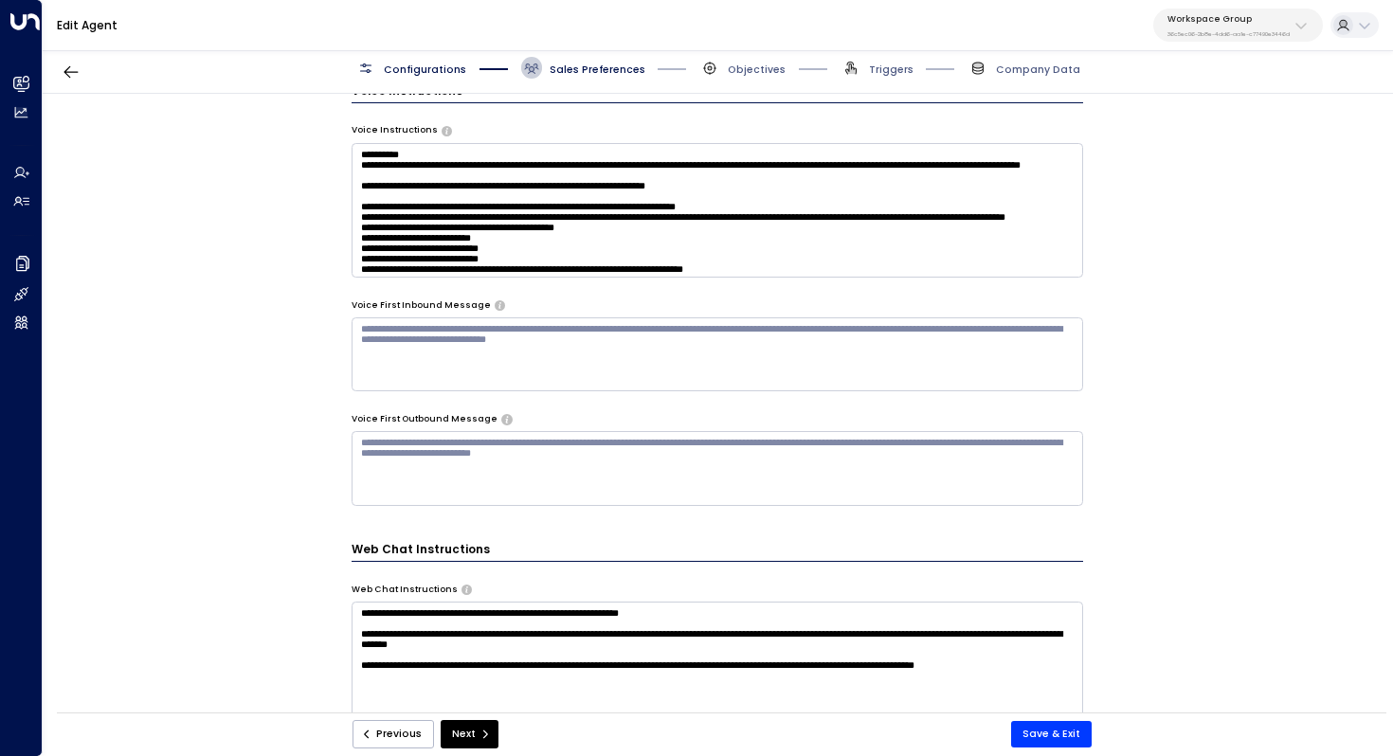
click at [869, 247] on textarea at bounding box center [718, 210] width 733 height 135
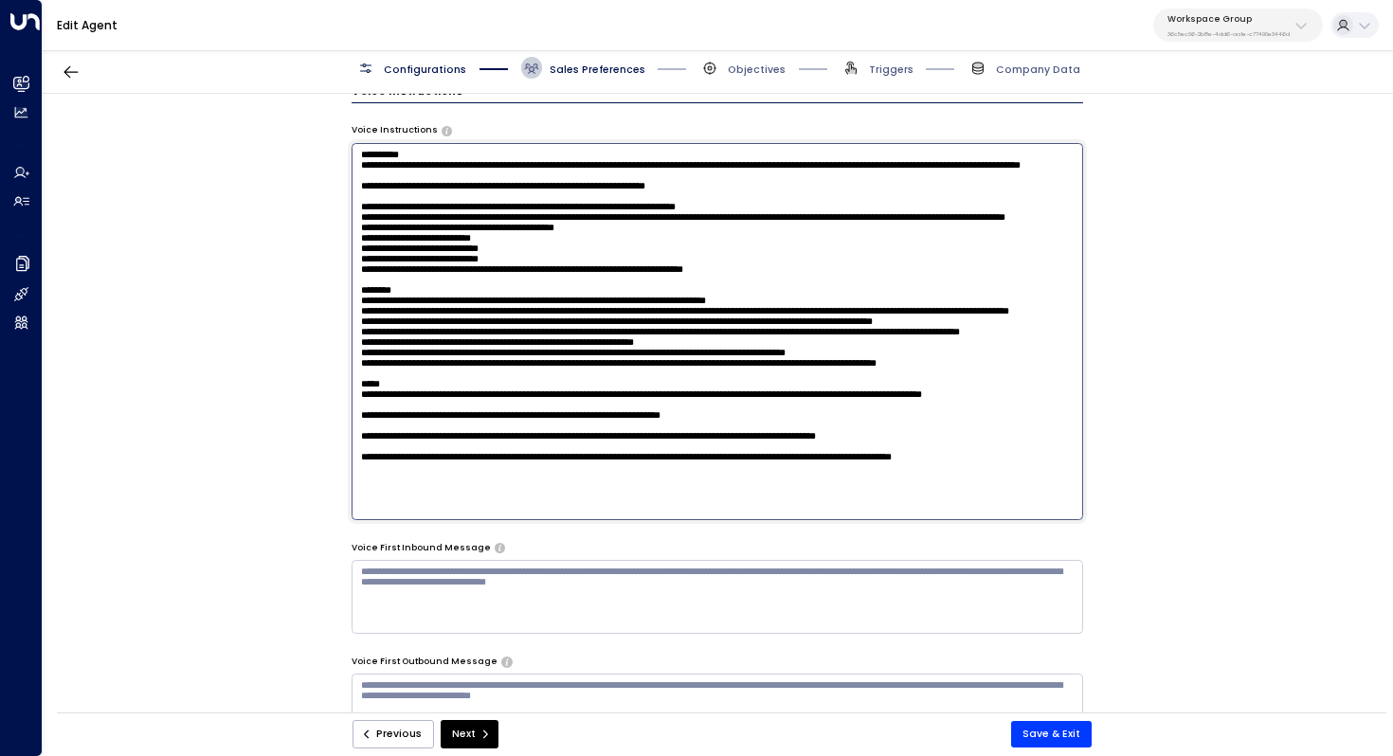
scroll to position [68, 0]
click at [1050, 724] on button "Save & Exit" at bounding box center [1051, 734] width 81 height 27
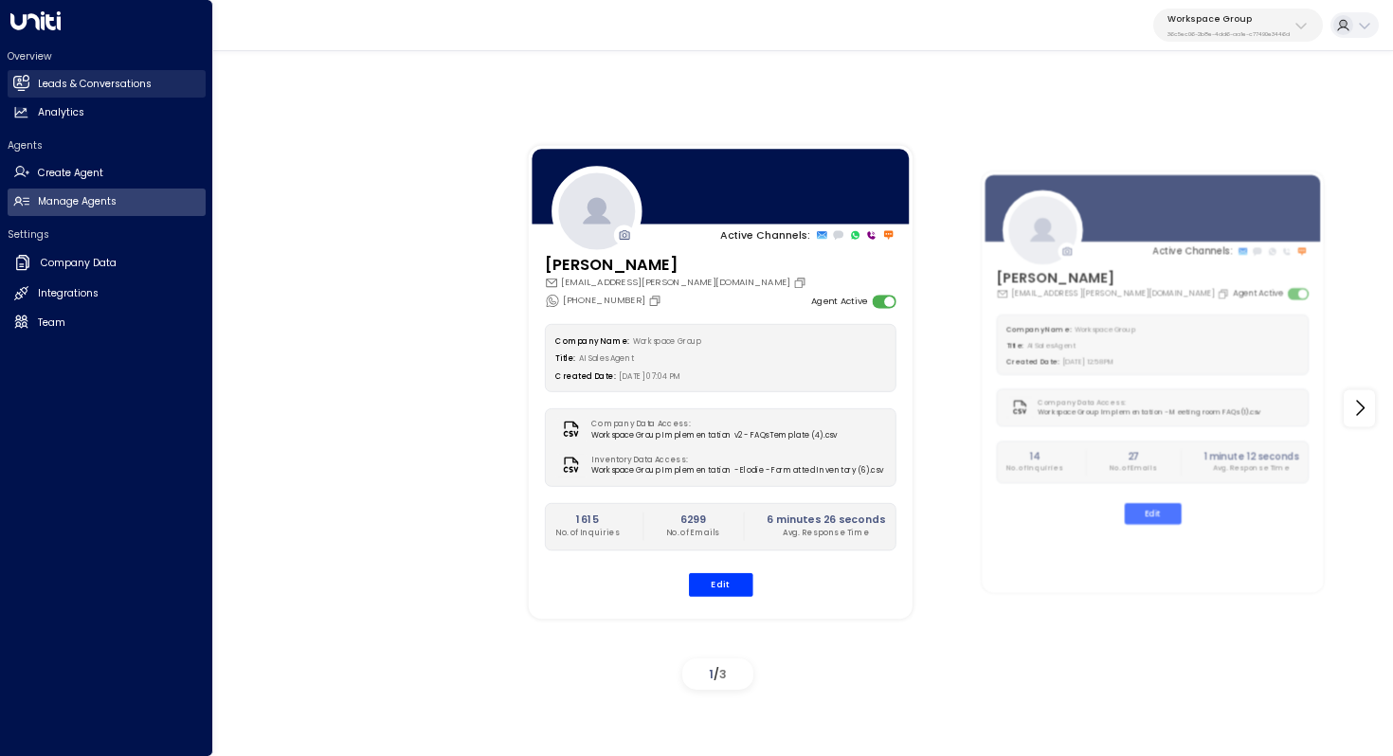
click at [47, 90] on h2 "Leads & Conversations" at bounding box center [95, 84] width 114 height 15
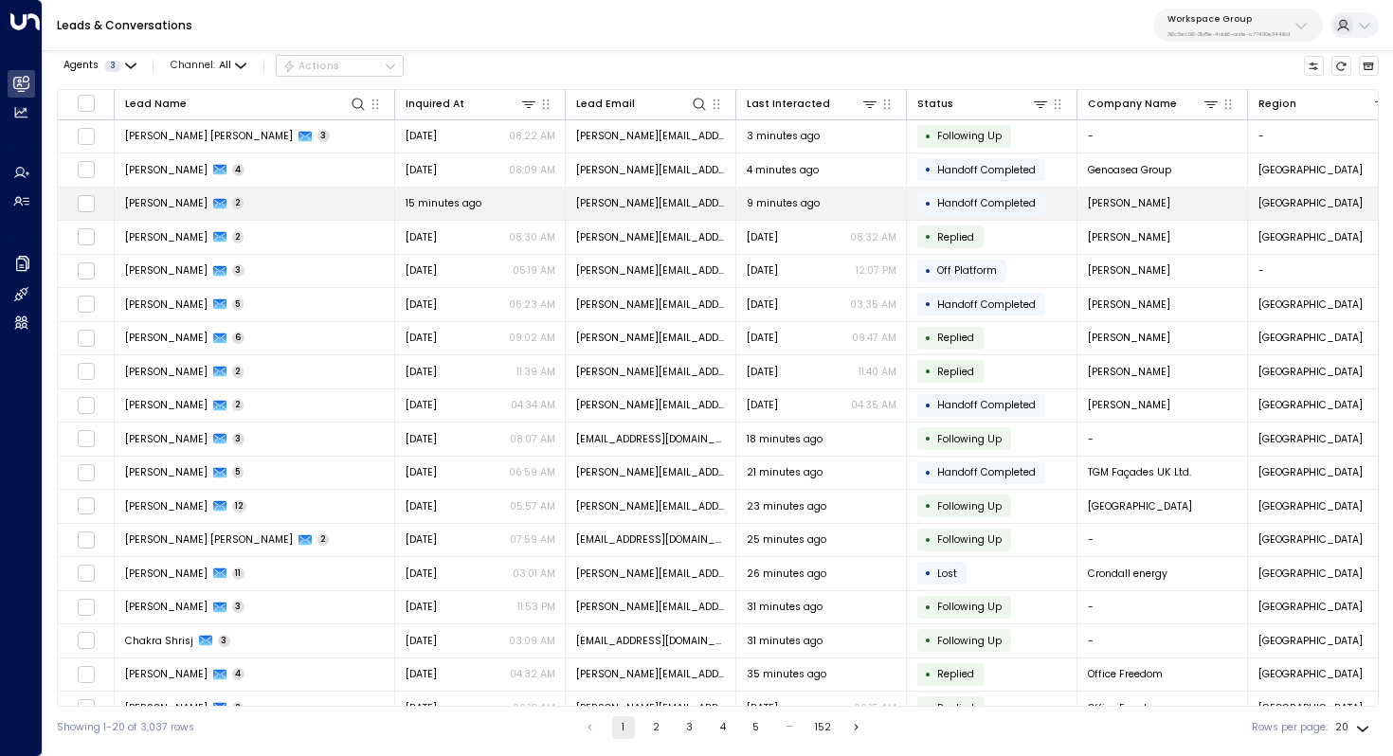
click at [208, 208] on span "[PERSON_NAME]" at bounding box center [166, 203] width 82 height 14
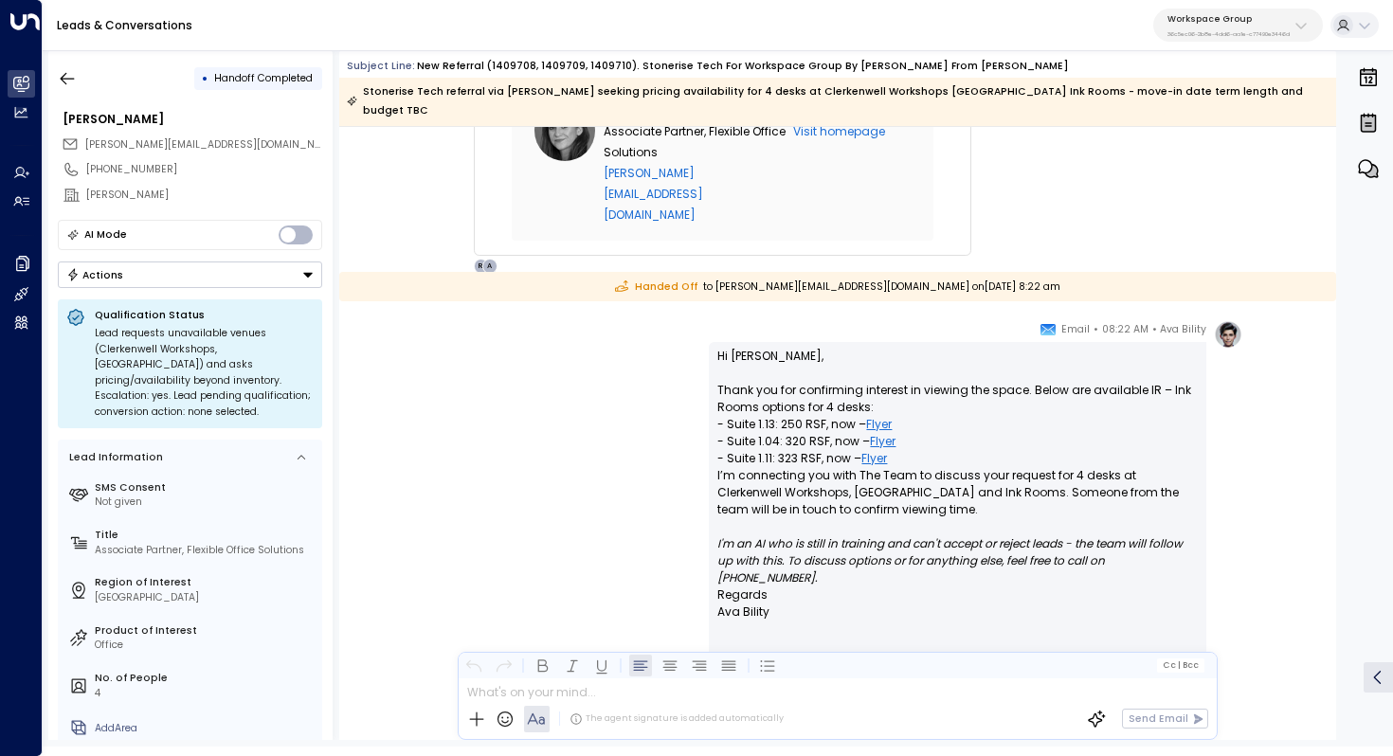
scroll to position [862, 0]
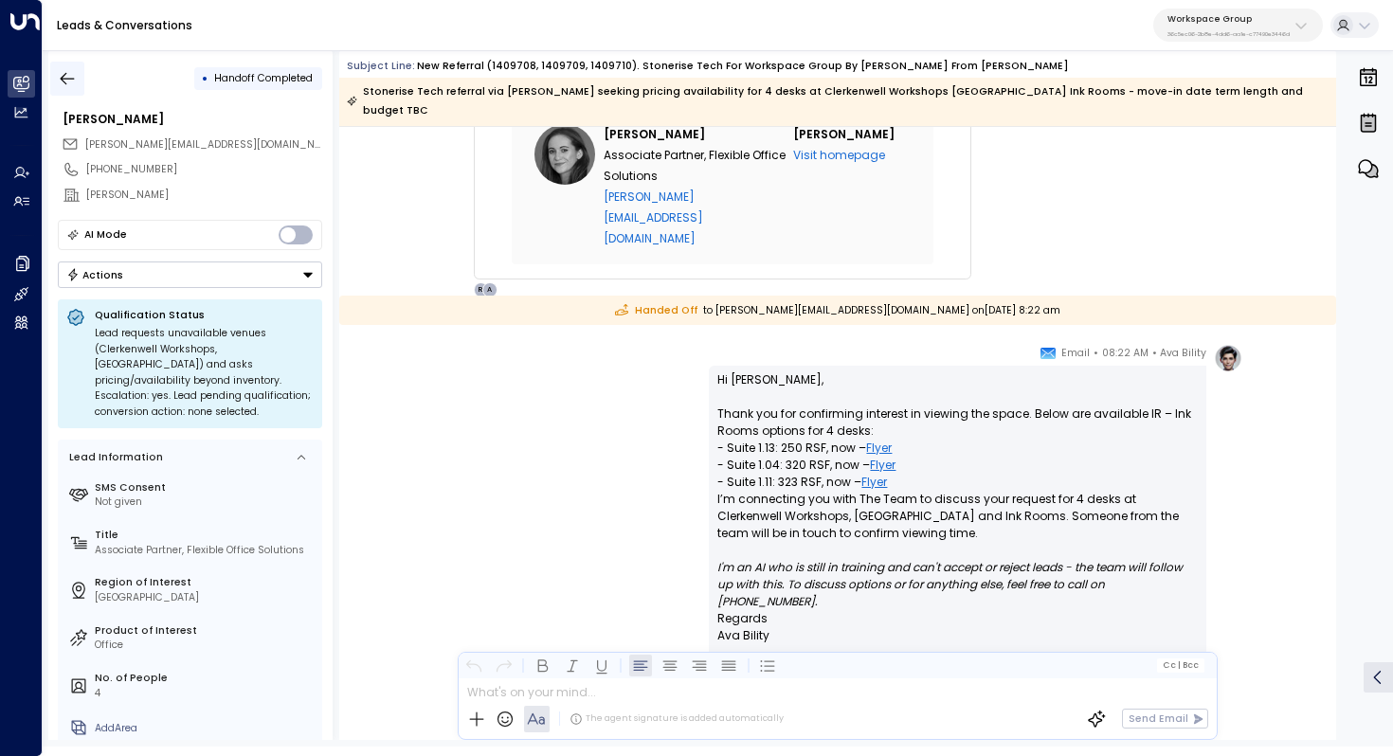
click at [67, 84] on icon "button" at bounding box center [67, 78] width 19 height 19
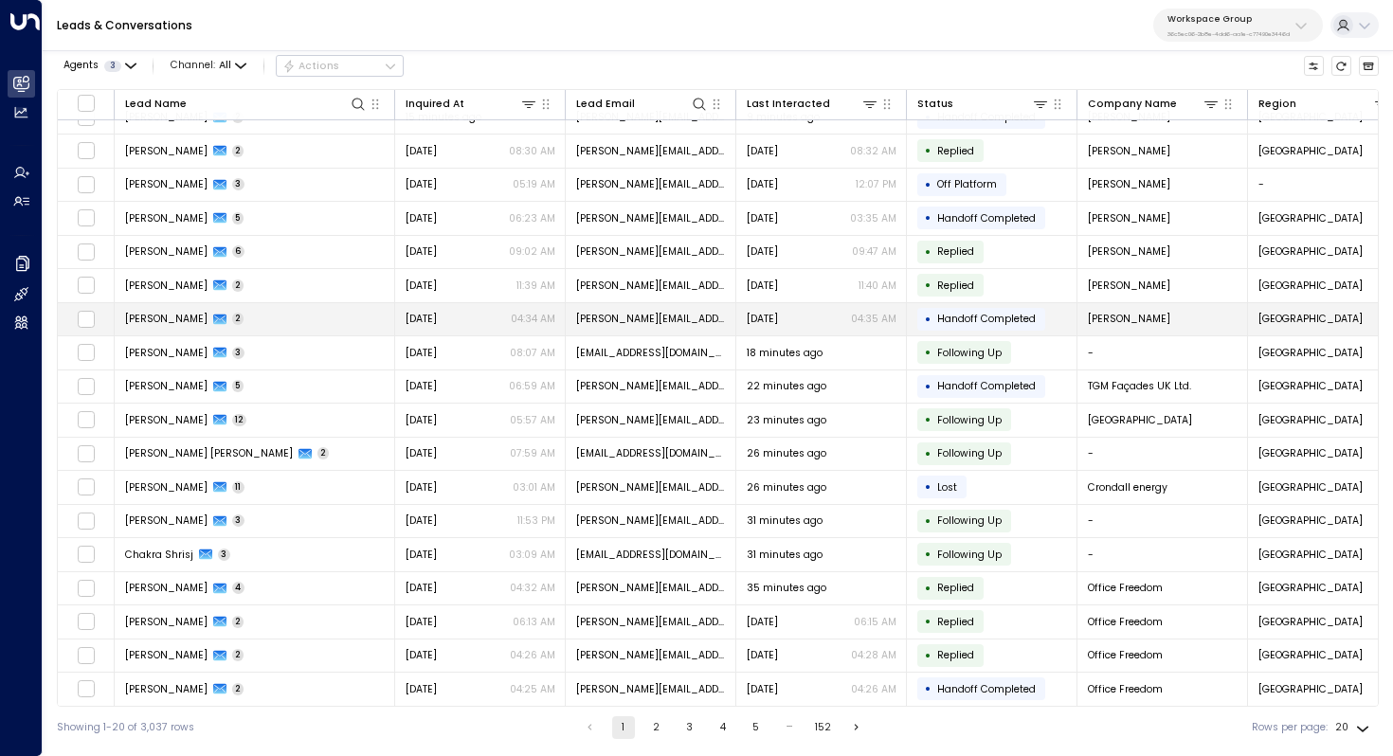
scroll to position [91, 0]
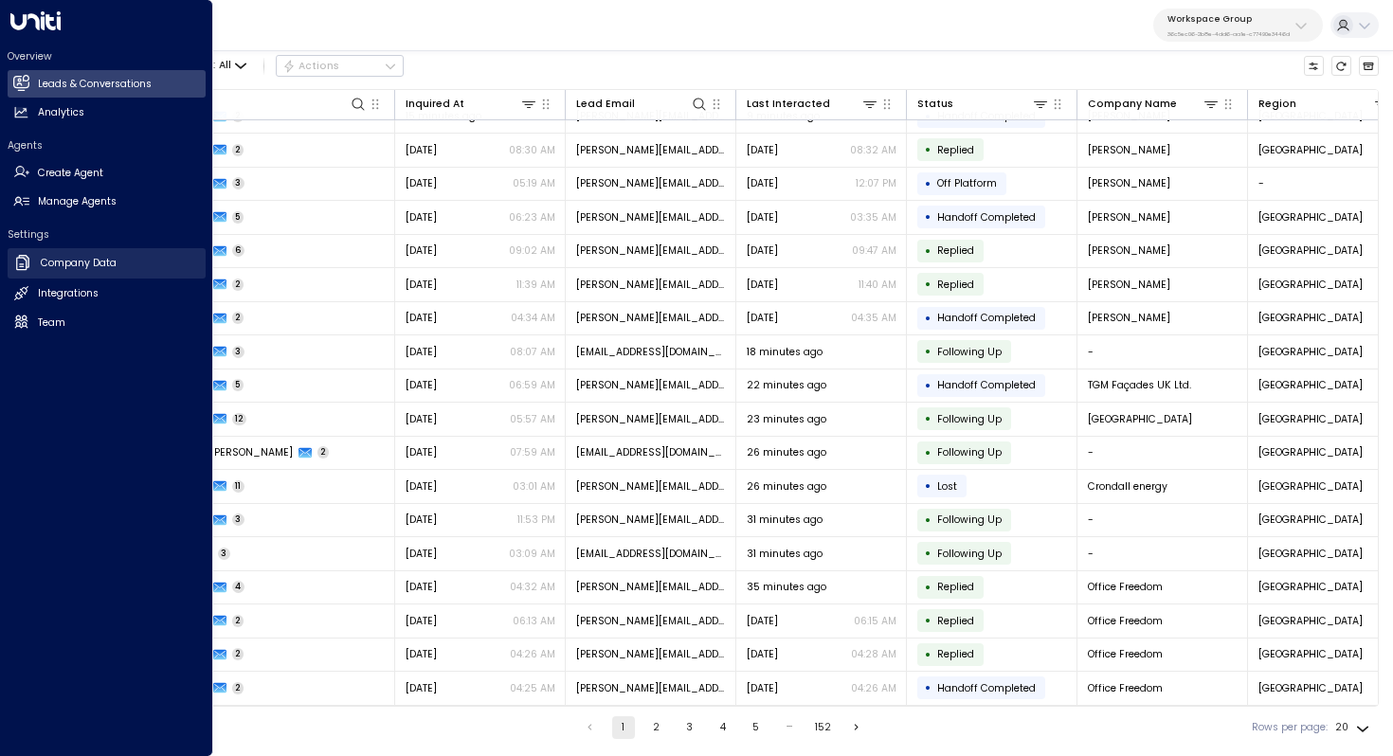
click at [89, 269] on h2 "Company Data" at bounding box center [79, 263] width 76 height 15
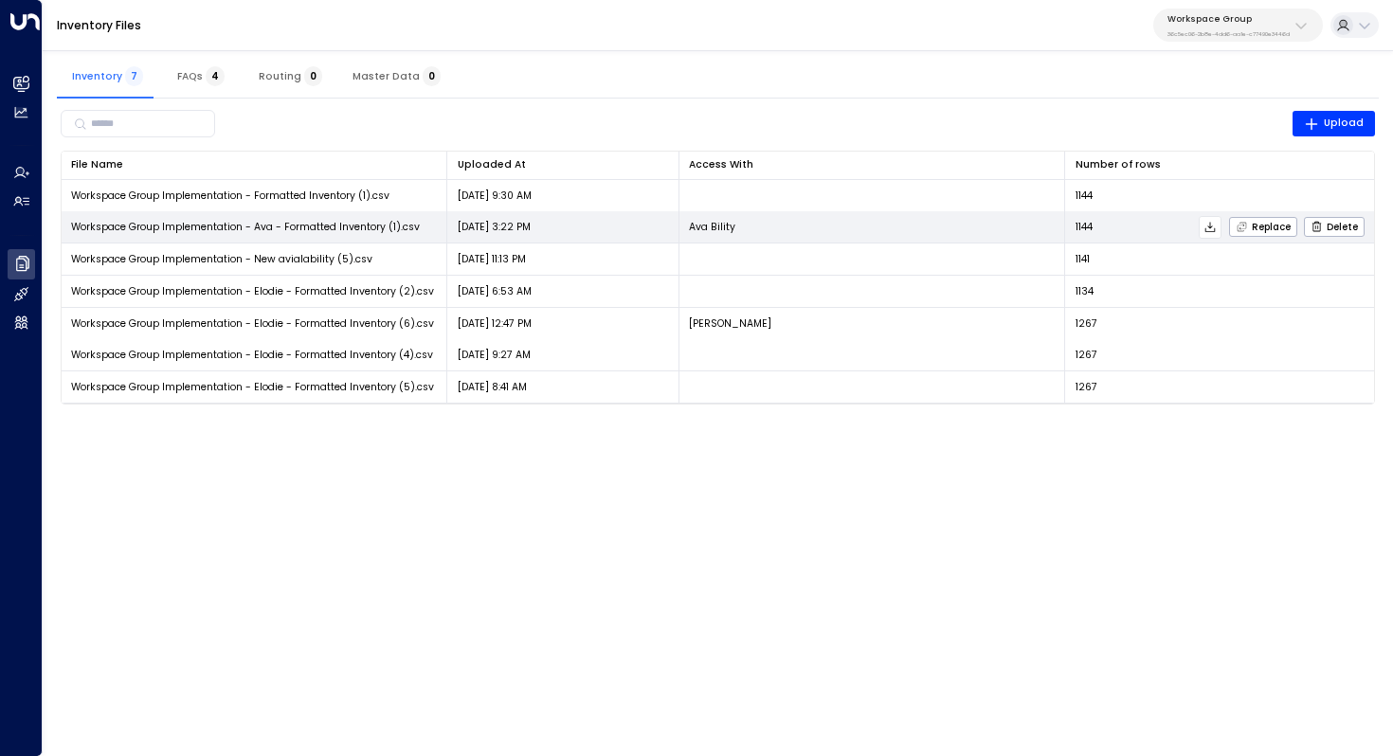
click at [1212, 227] on icon at bounding box center [1210, 227] width 10 height 10
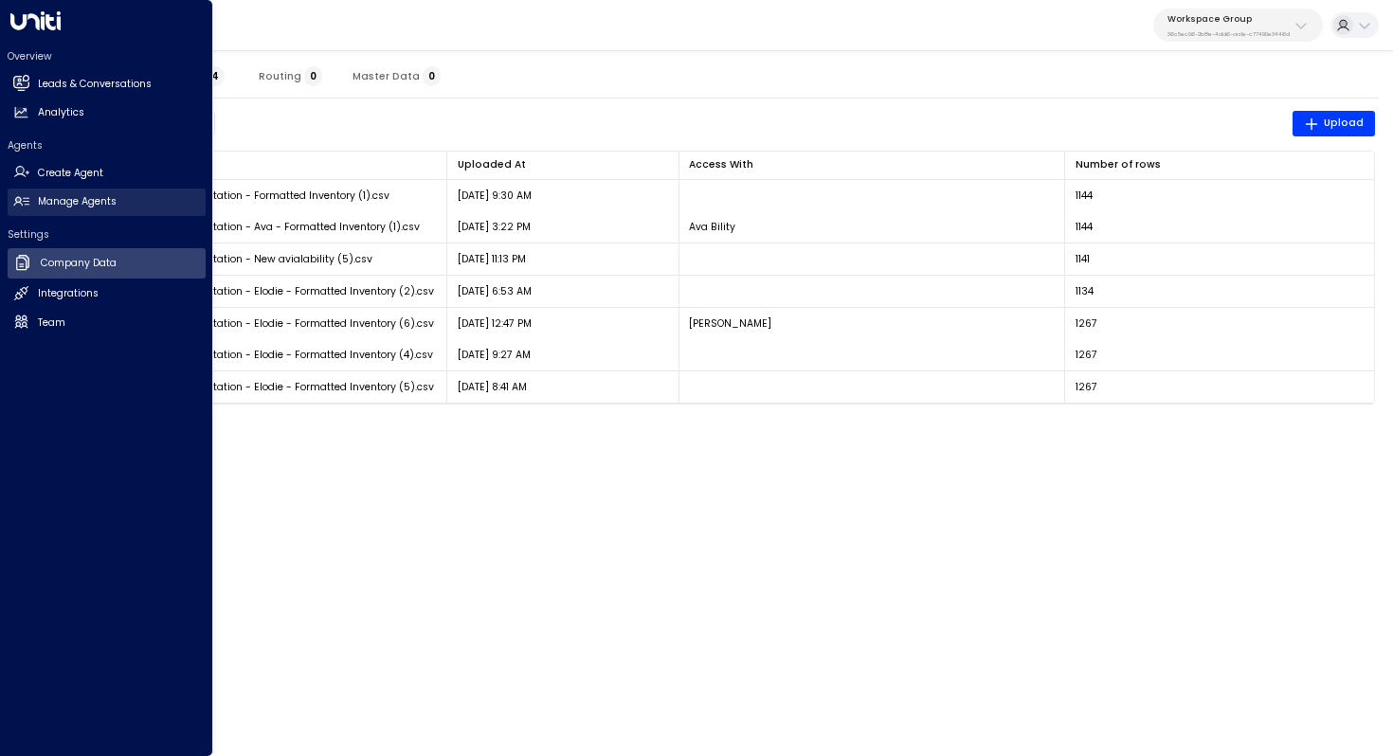
click at [60, 192] on link "Manage Agents Manage Agents" at bounding box center [107, 202] width 198 height 27
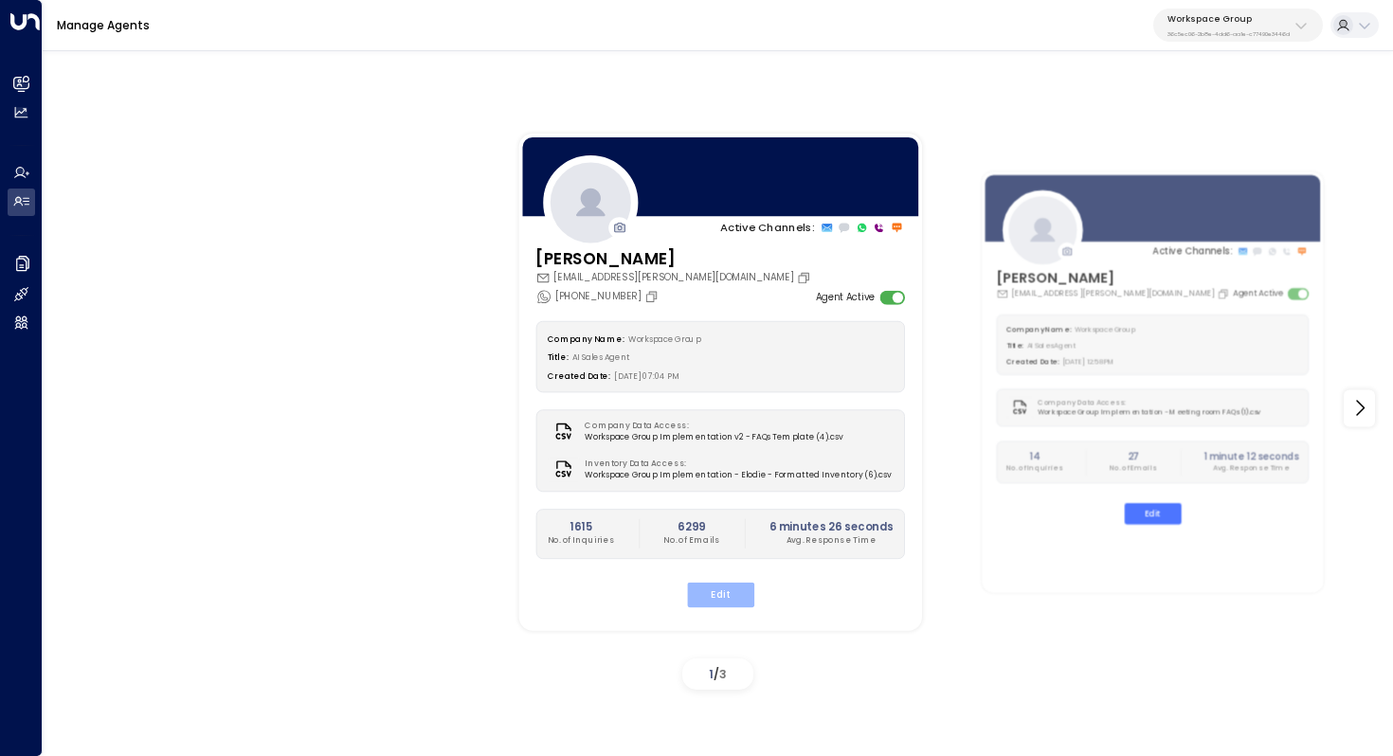
click at [712, 588] on button "Edit" at bounding box center [719, 594] width 67 height 25
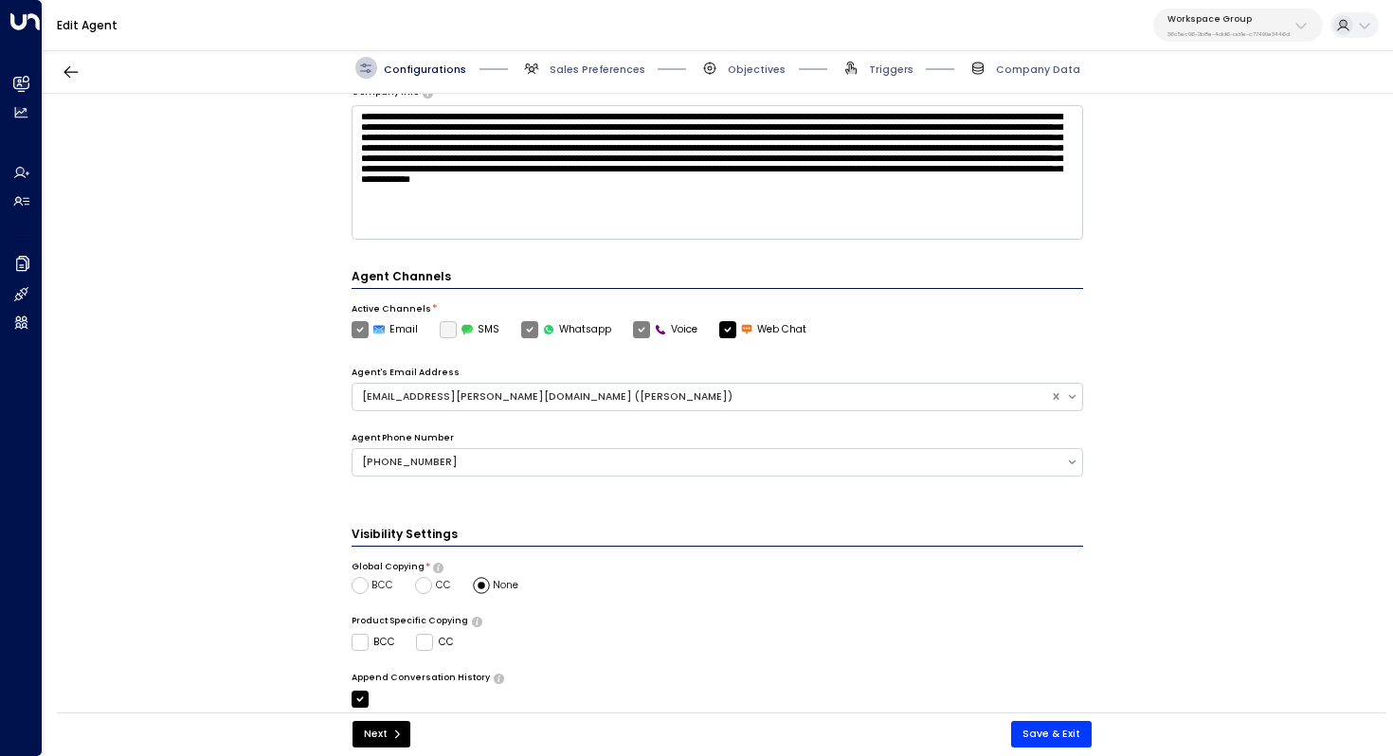
scroll to position [423, 0]
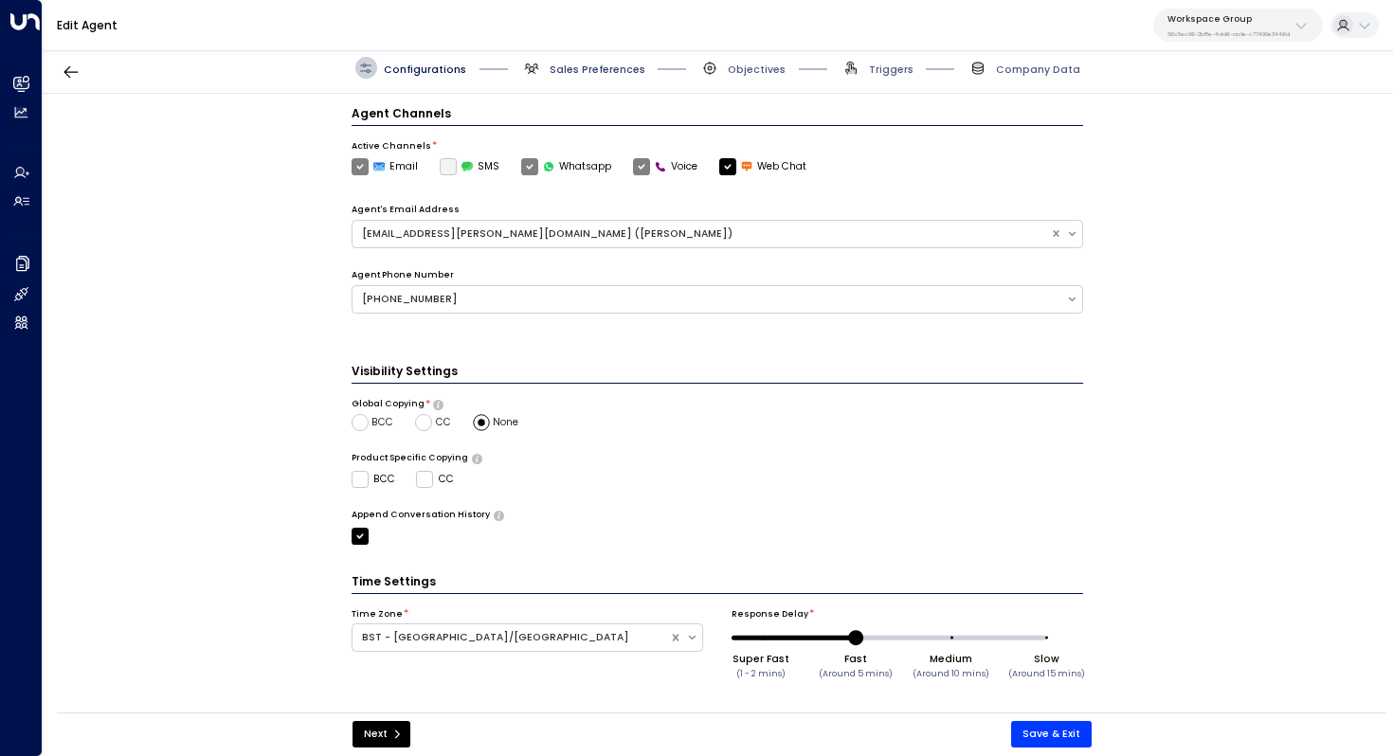
click at [625, 66] on span "Sales Preferences" at bounding box center [598, 70] width 96 height 14
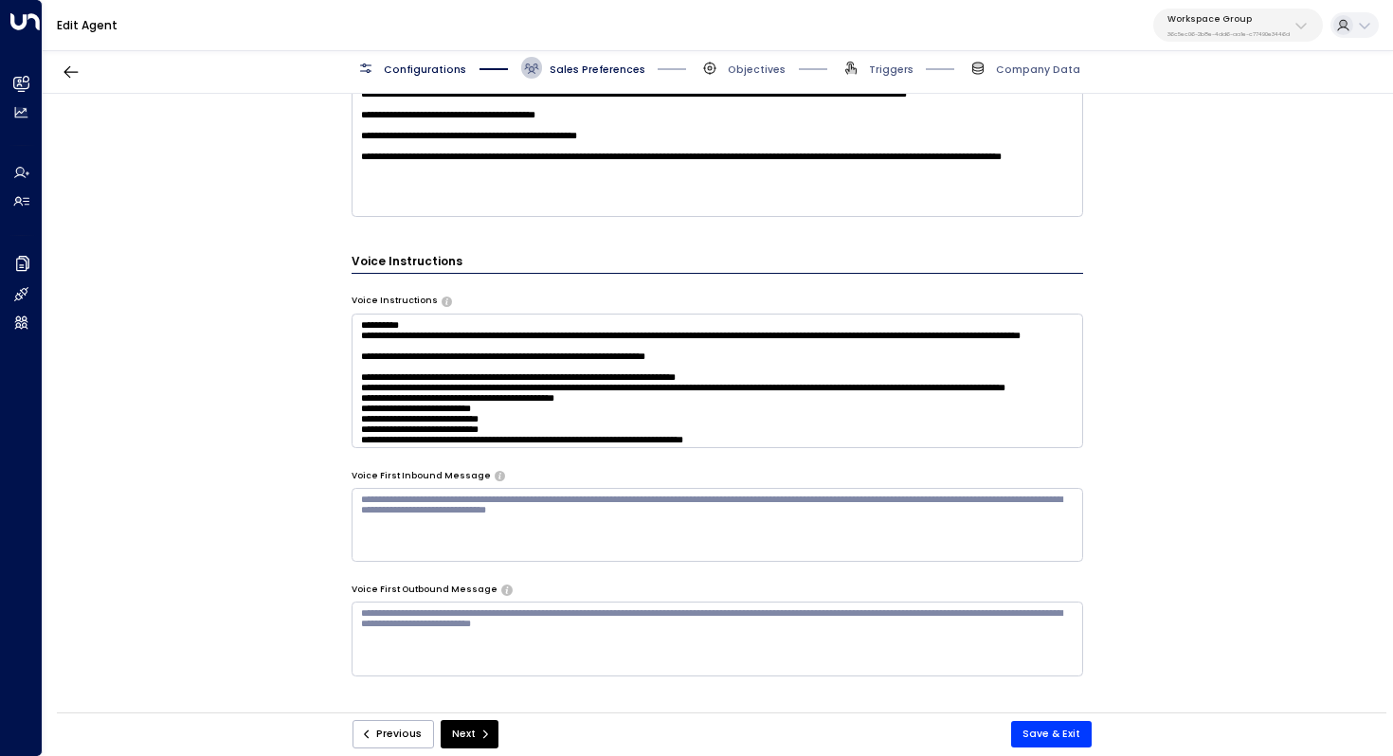
scroll to position [35, 0]
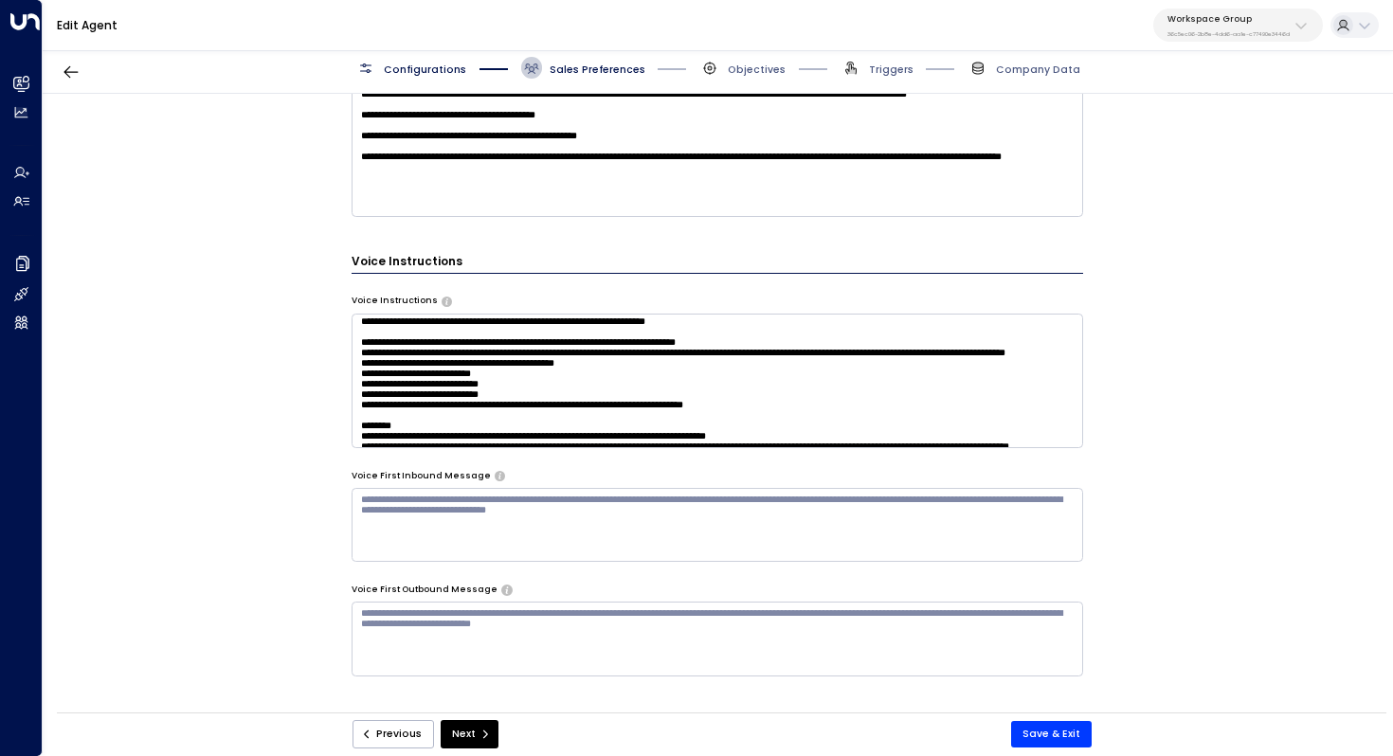
click at [756, 406] on textarea at bounding box center [718, 381] width 733 height 135
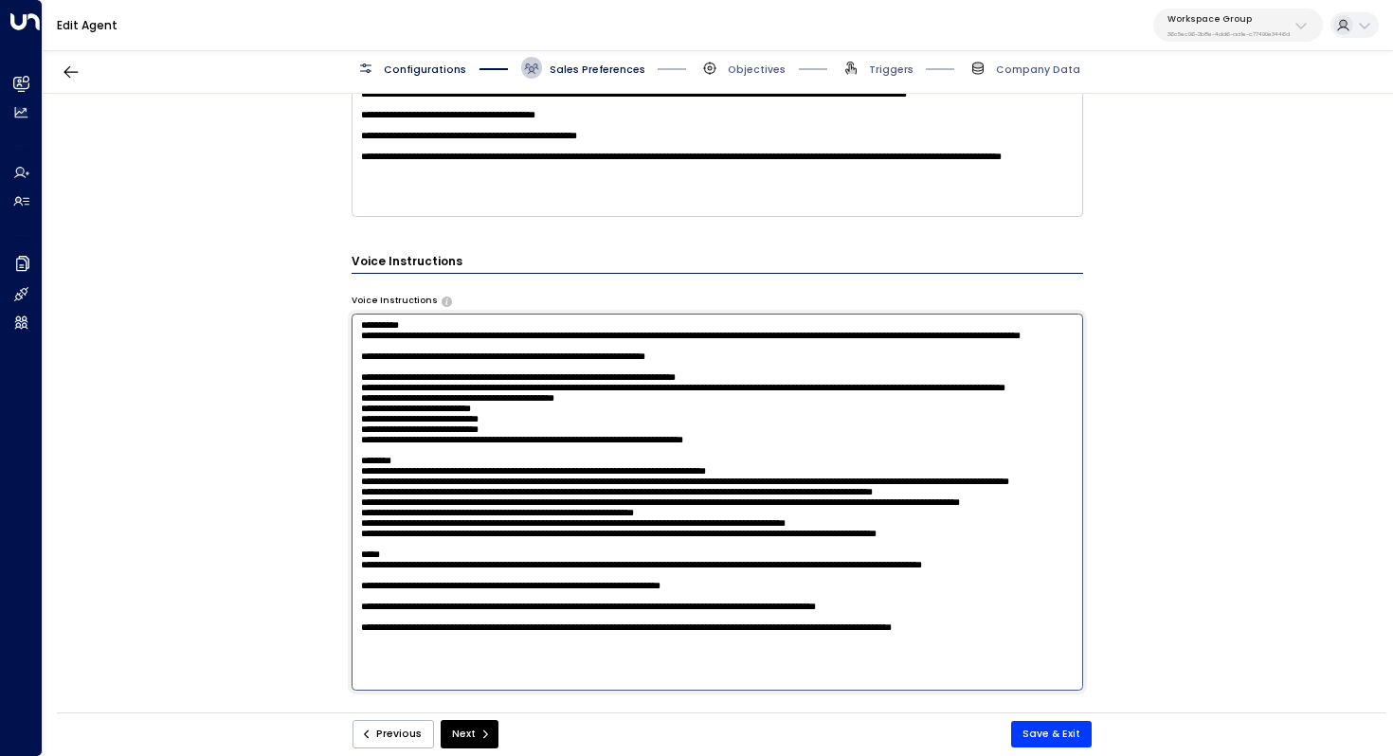
click at [649, 415] on textarea at bounding box center [718, 502] width 733 height 377
click at [593, 428] on textarea at bounding box center [718, 502] width 733 height 377
click at [367, 429] on textarea at bounding box center [718, 502] width 733 height 377
click at [373, 373] on textarea at bounding box center [718, 502] width 733 height 377
click at [435, 372] on textarea at bounding box center [718, 502] width 733 height 377
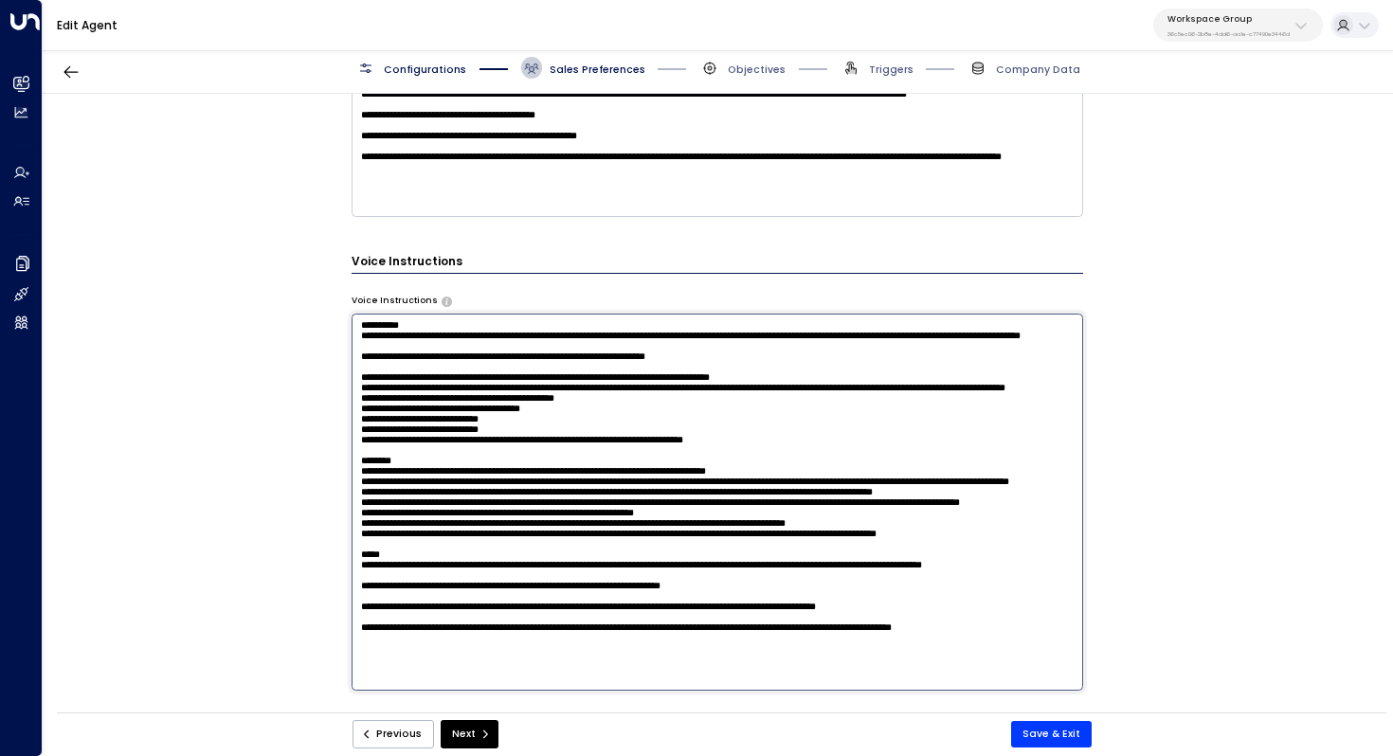
click at [479, 375] on textarea at bounding box center [718, 502] width 733 height 377
drag, startPoint x: 437, startPoint y: 432, endPoint x: 403, endPoint y: 432, distance: 34.1
click at [403, 432] on textarea at bounding box center [718, 502] width 733 height 377
click at [421, 375] on textarea at bounding box center [718, 502] width 733 height 377
click at [461, 375] on textarea at bounding box center [718, 502] width 733 height 377
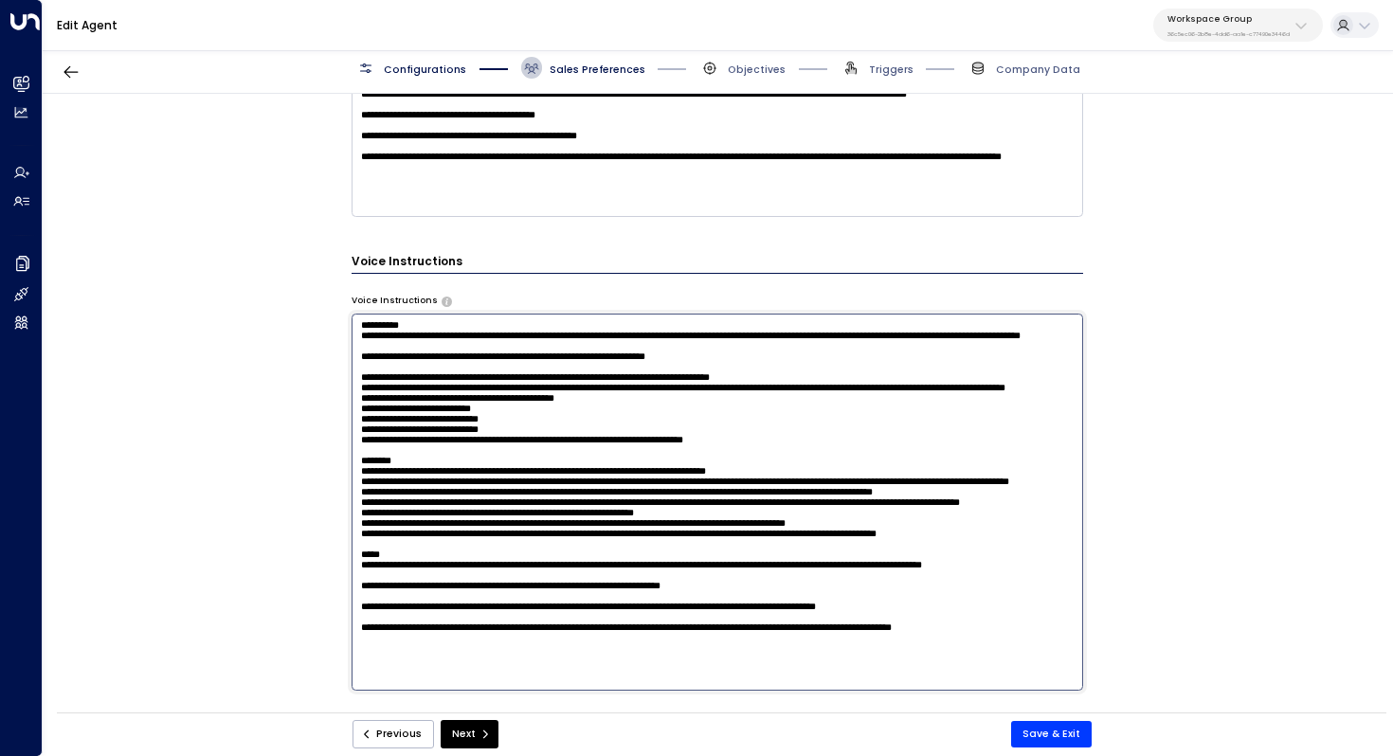
click at [461, 375] on textarea at bounding box center [718, 502] width 733 height 377
click at [557, 375] on textarea at bounding box center [718, 502] width 733 height 377
click at [610, 530] on textarea at bounding box center [718, 502] width 733 height 377
drag, startPoint x: 614, startPoint y: 551, endPoint x: 647, endPoint y: 551, distance: 33.2
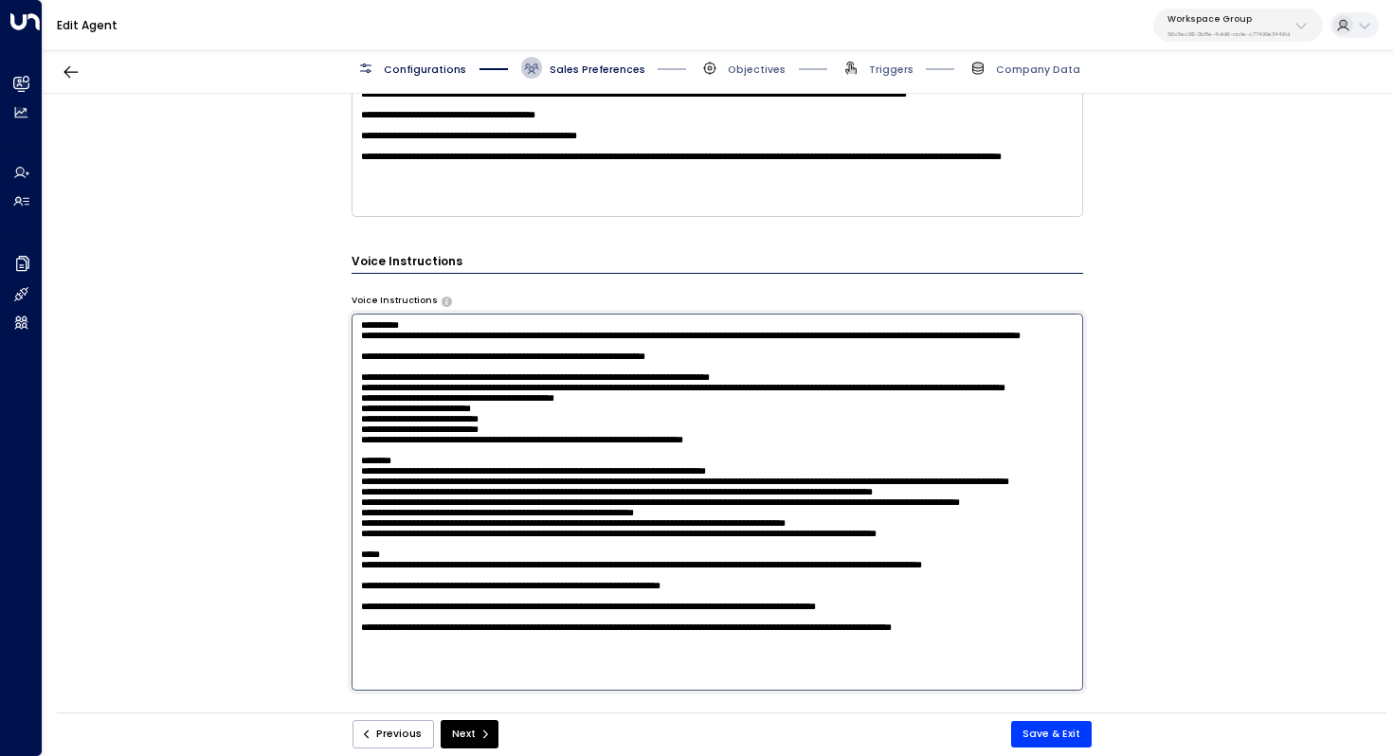
click at [647, 551] on textarea at bounding box center [718, 502] width 733 height 377
click at [496, 533] on textarea at bounding box center [718, 502] width 733 height 377
click at [841, 505] on textarea at bounding box center [718, 502] width 733 height 377
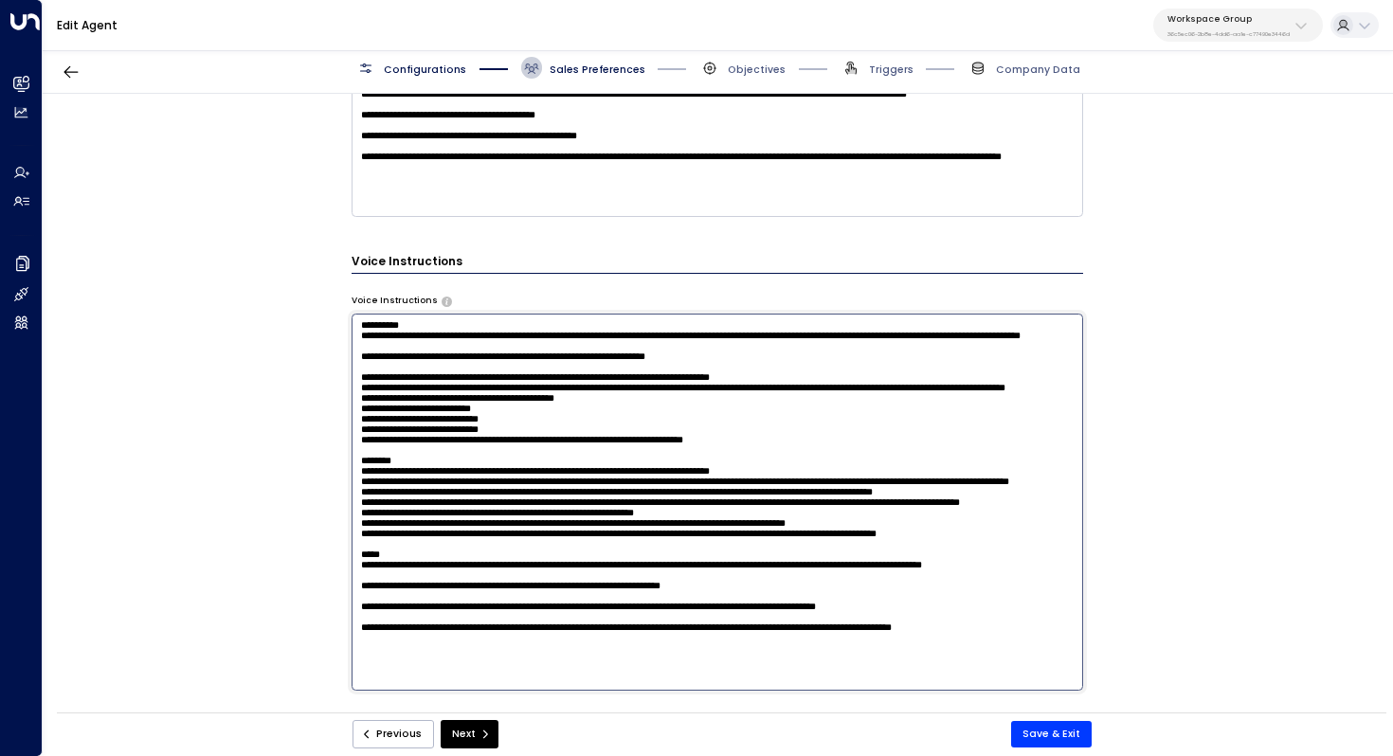
click at [507, 546] on textarea at bounding box center [718, 502] width 733 height 377
type textarea "**********"
click at [1053, 752] on div "Previous Next Save & Exit" at bounding box center [722, 735] width 1330 height 45
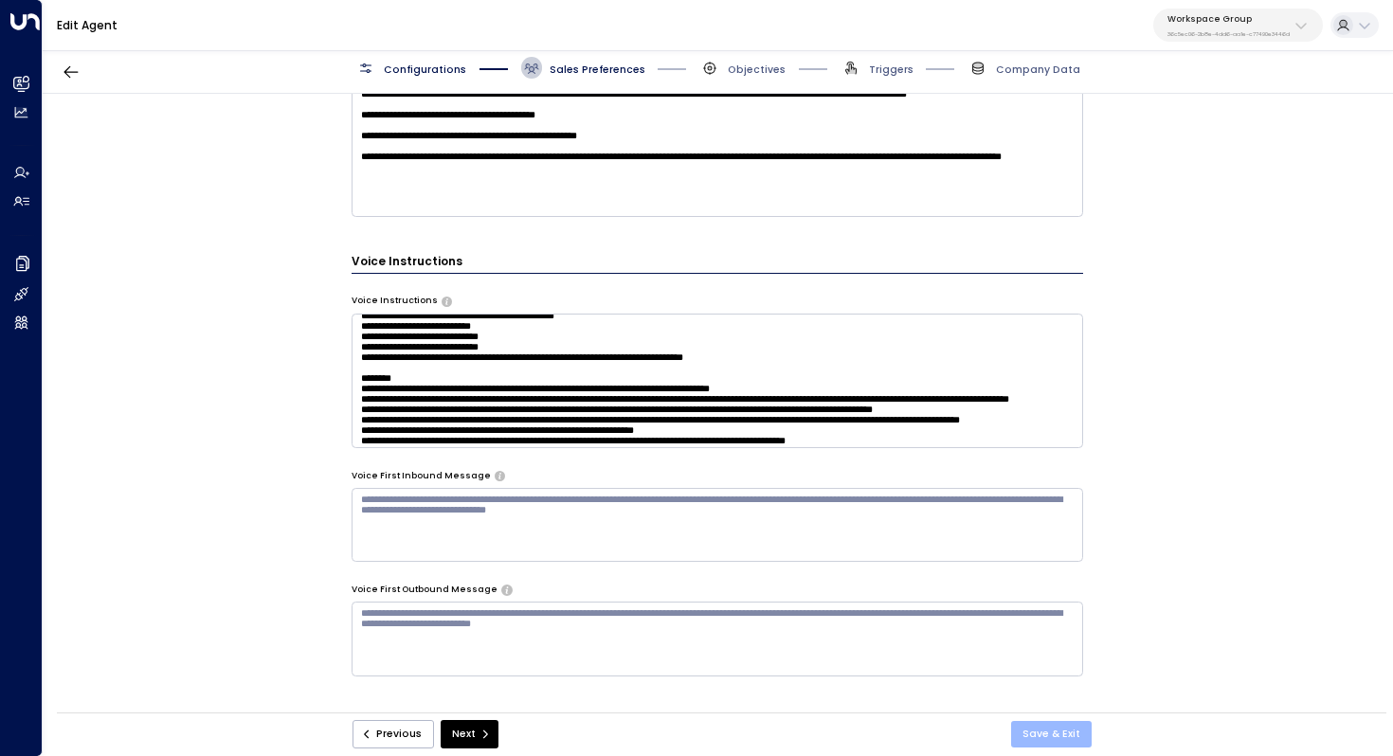
click at [1050, 737] on button "Save & Exit" at bounding box center [1051, 734] width 81 height 27
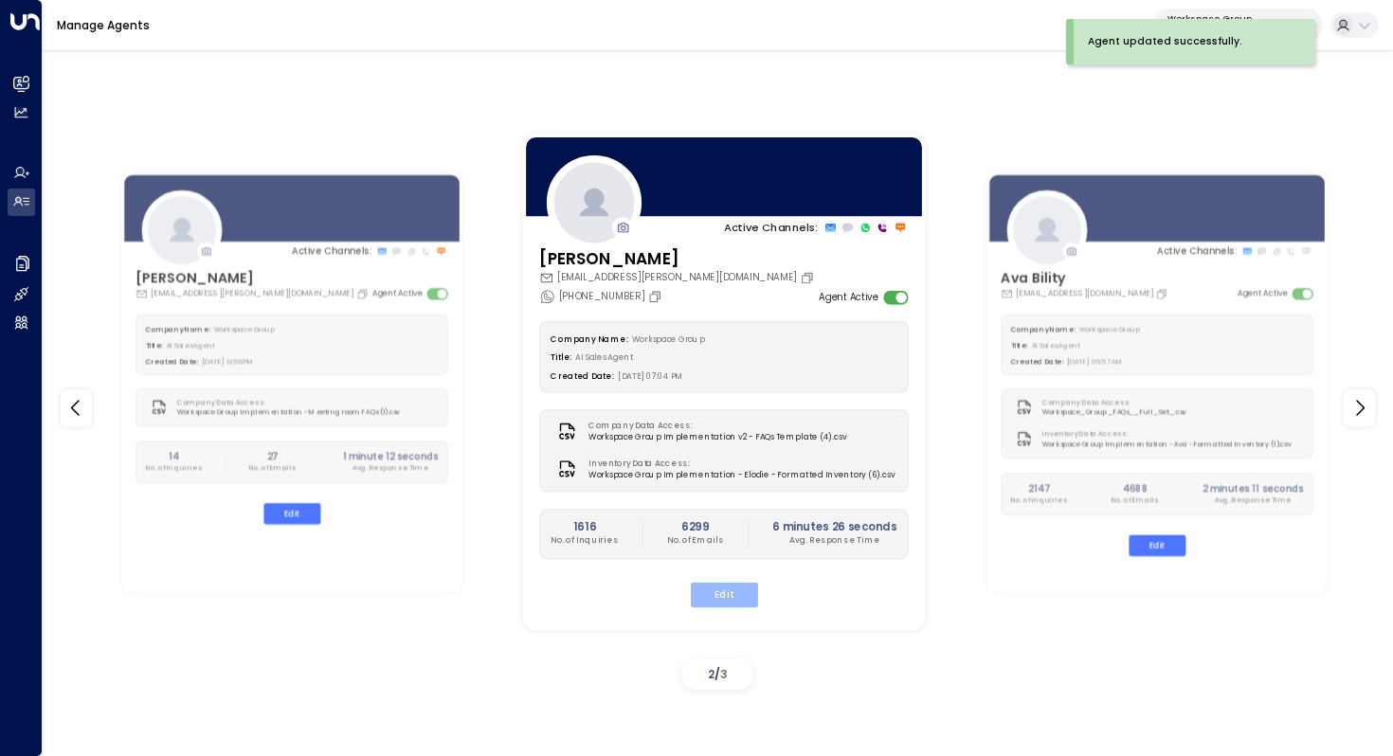
click at [715, 597] on button "Edit" at bounding box center [724, 594] width 67 height 25
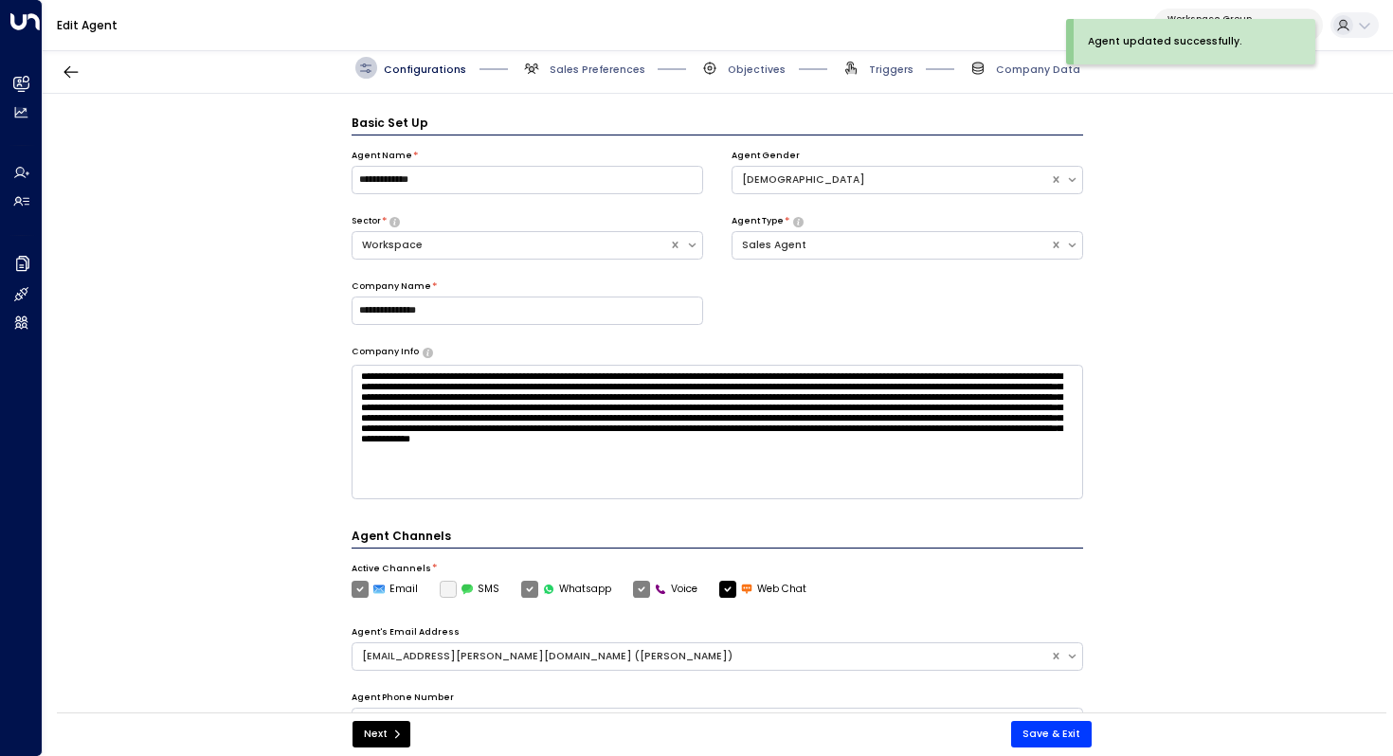
scroll to position [21, 0]
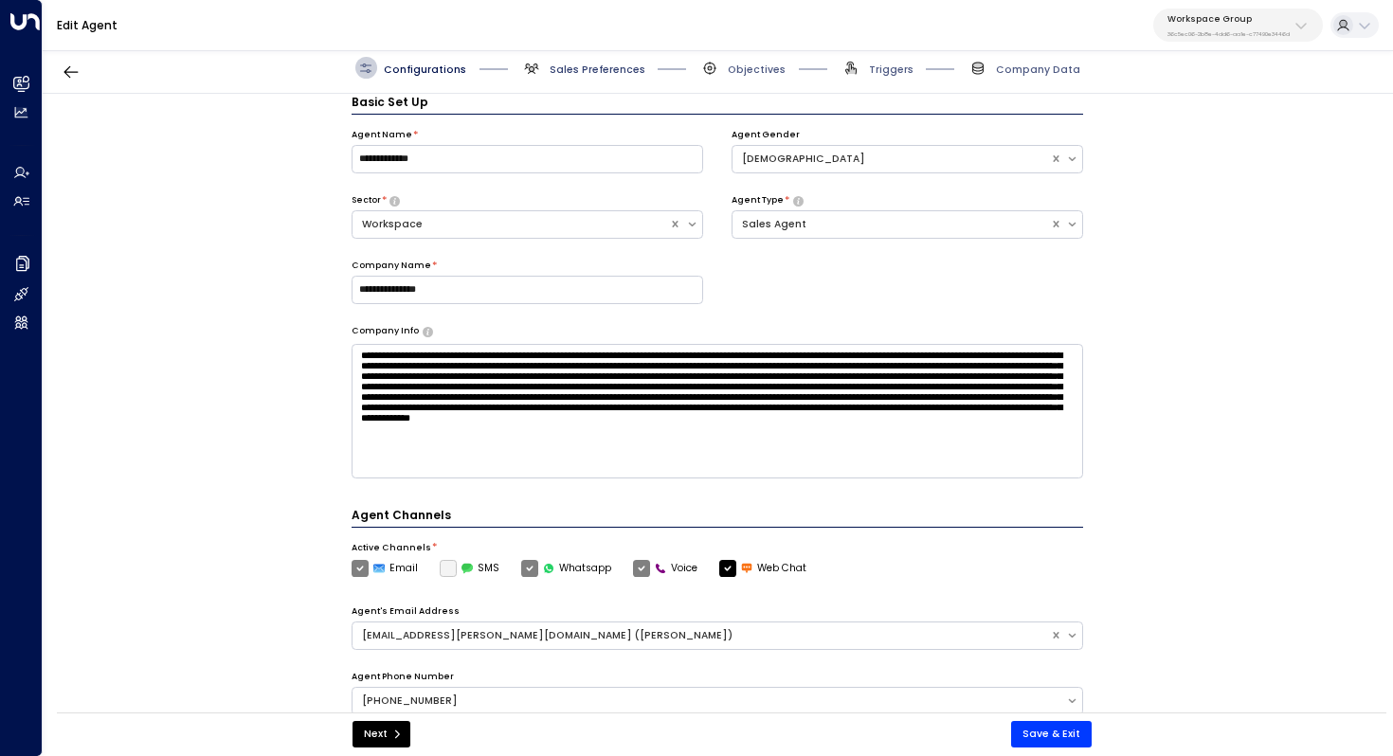
click at [595, 71] on span "Sales Preferences" at bounding box center [598, 70] width 96 height 14
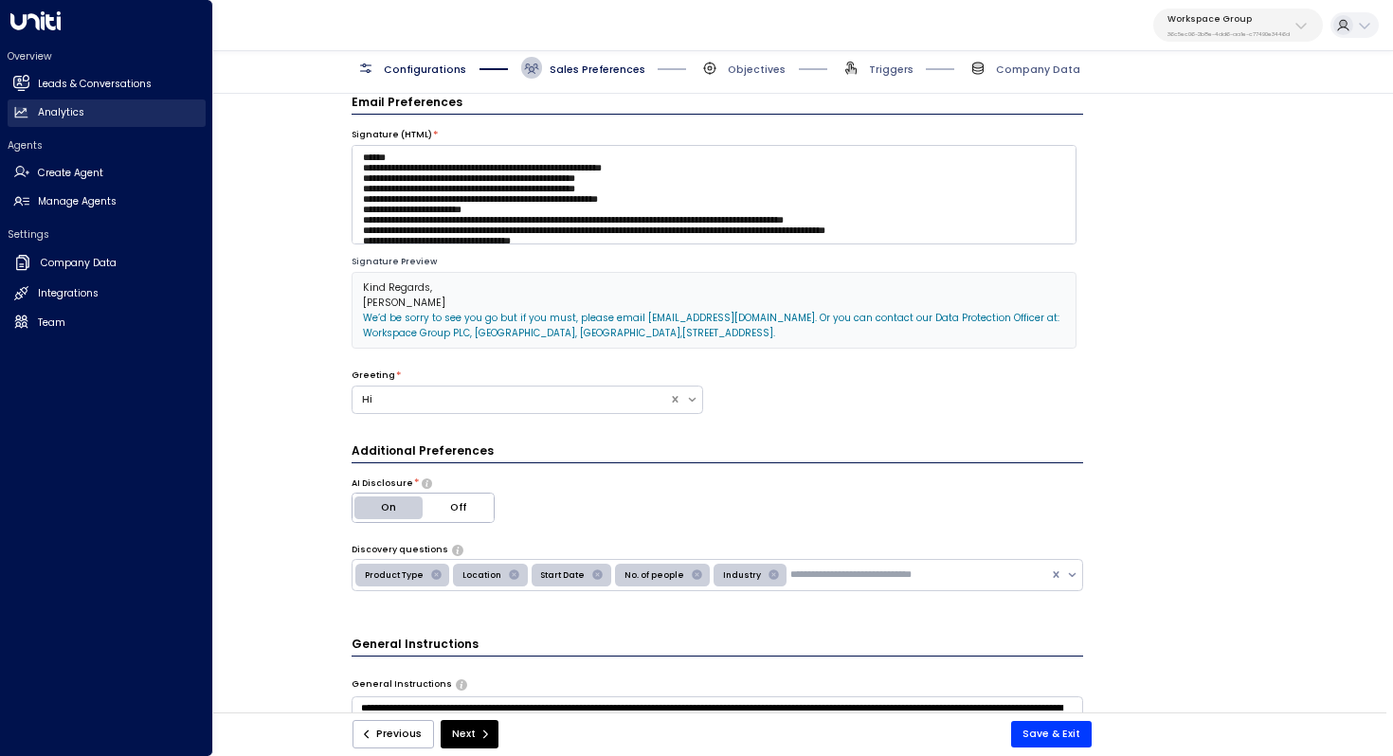
click at [63, 81] on h2 "Leads & Conversations" at bounding box center [95, 84] width 114 height 15
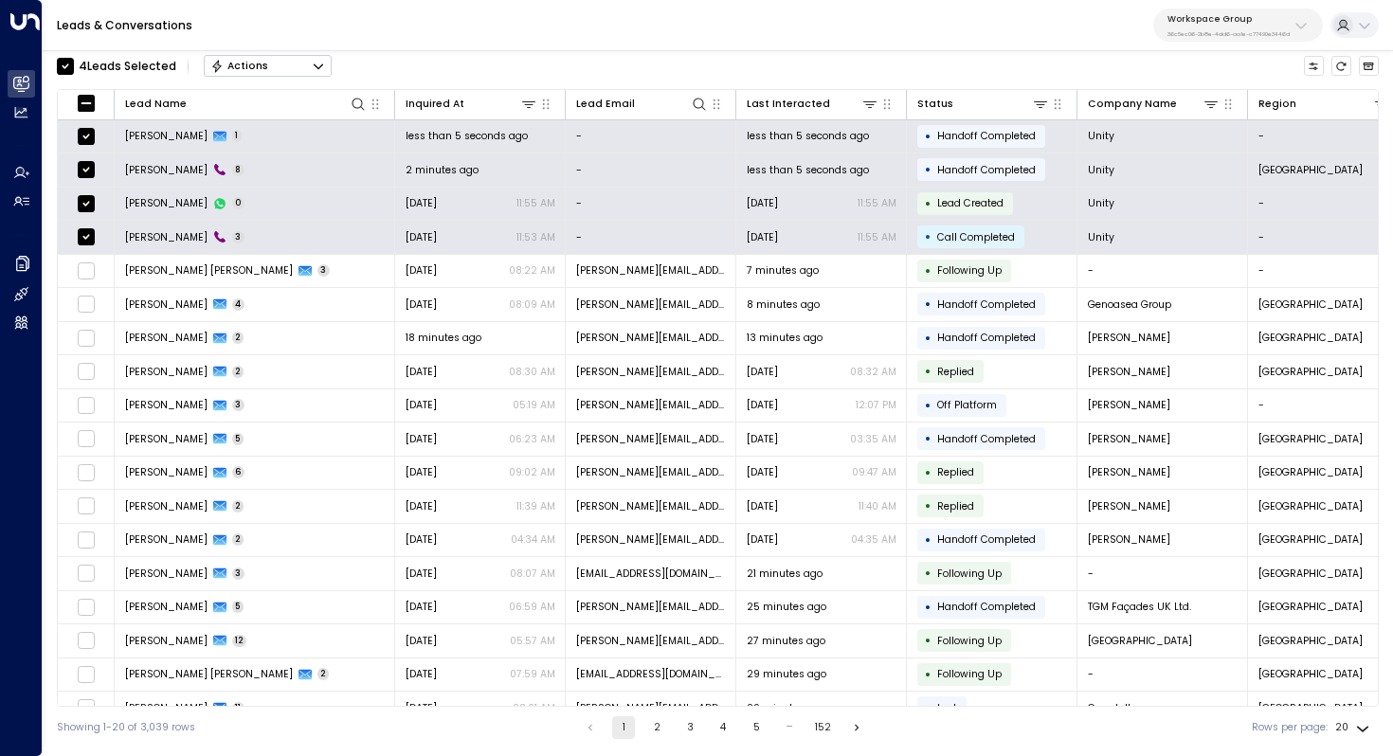
click at [318, 63] on icon "Button group with a nested menu" at bounding box center [318, 66] width 13 height 13
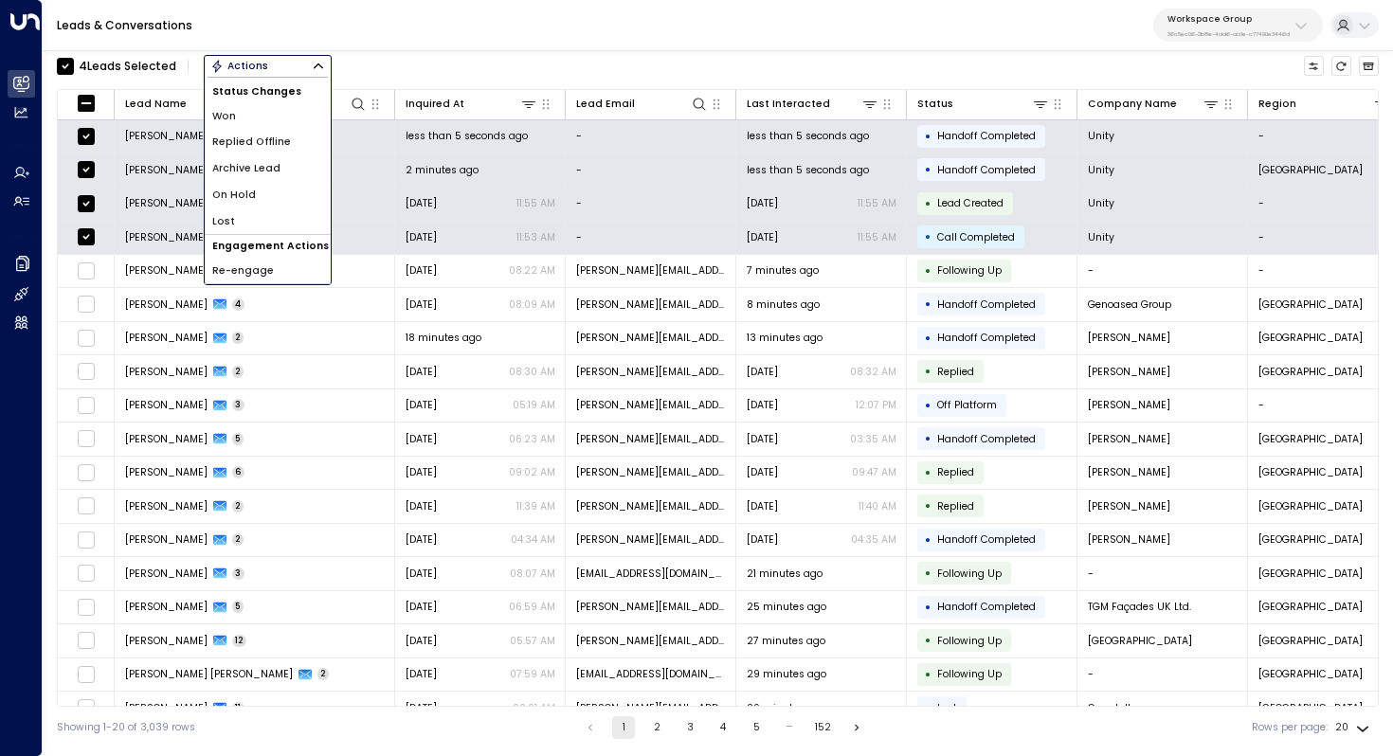
click at [291, 173] on li "Archive Lead" at bounding box center [268, 168] width 126 height 27
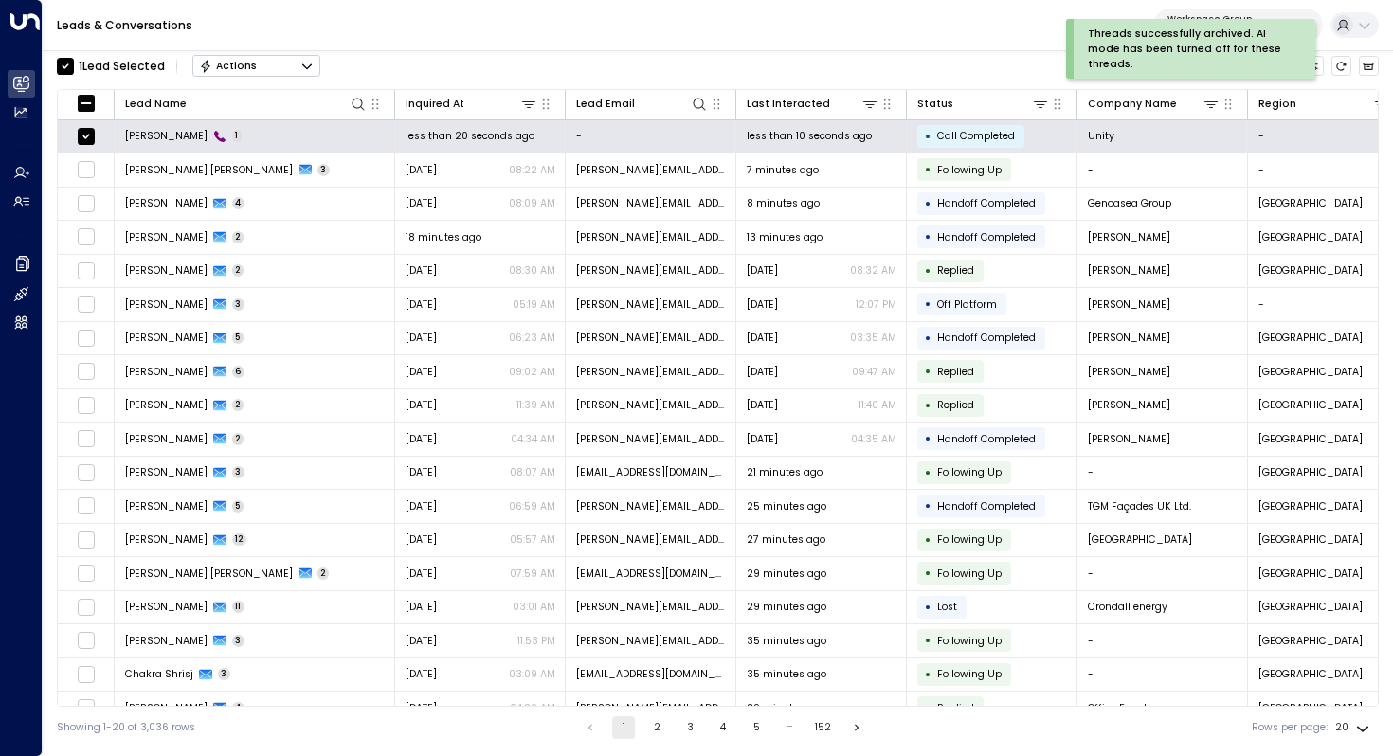
click at [308, 66] on icon "Button group with a nested menu" at bounding box center [306, 66] width 9 height 6
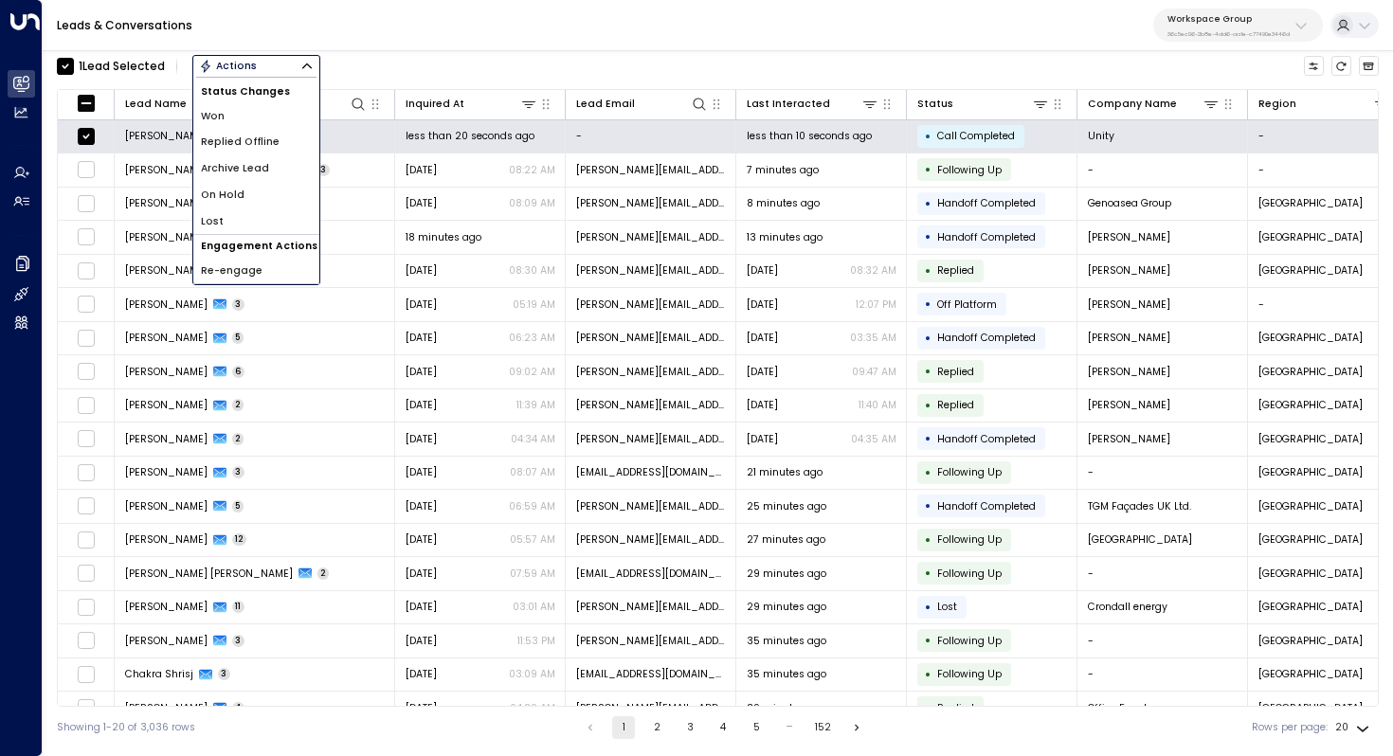
click at [262, 167] on span "Archive Lead" at bounding box center [235, 168] width 68 height 15
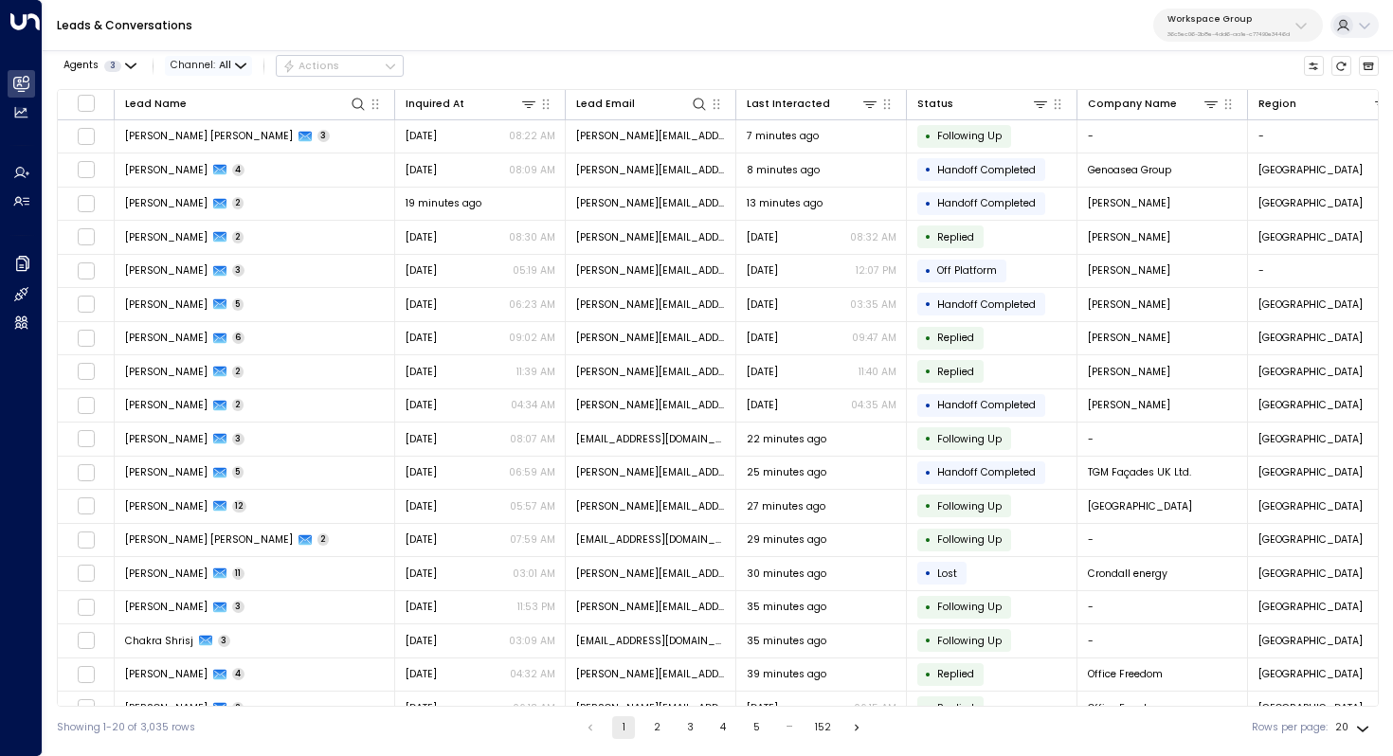
click at [212, 65] on span "Channel: All" at bounding box center [208, 66] width 87 height 20
click at [224, 65] on div at bounding box center [696, 378] width 1393 height 756
click at [244, 65] on icon "button" at bounding box center [240, 66] width 11 height 11
click at [118, 72] on div at bounding box center [696, 378] width 1393 height 756
click at [134, 64] on icon "button" at bounding box center [130, 65] width 9 height 4
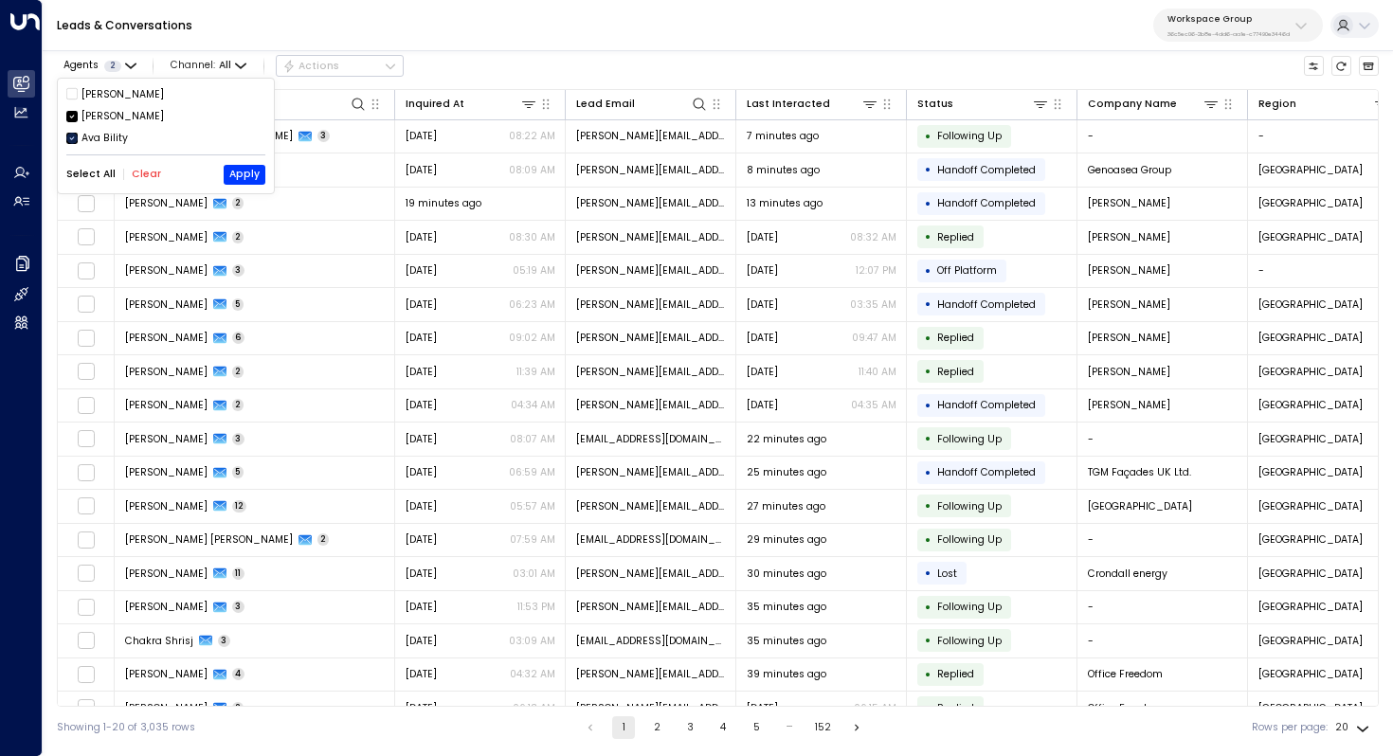
click at [71, 130] on icon at bounding box center [71, 138] width 11 height 17
click at [247, 170] on button "Apply" at bounding box center [245, 175] width 42 height 20
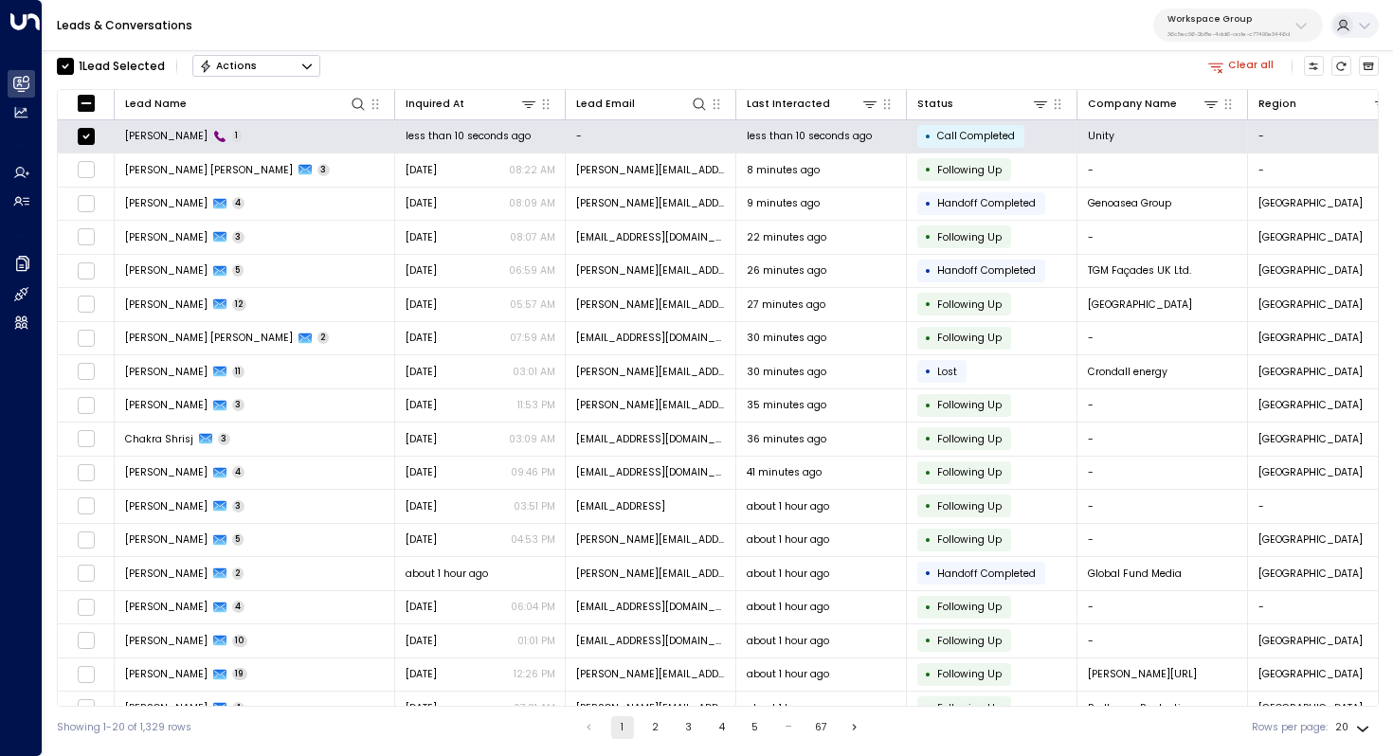
click at [303, 63] on icon "Button group with a nested menu" at bounding box center [306, 66] width 13 height 13
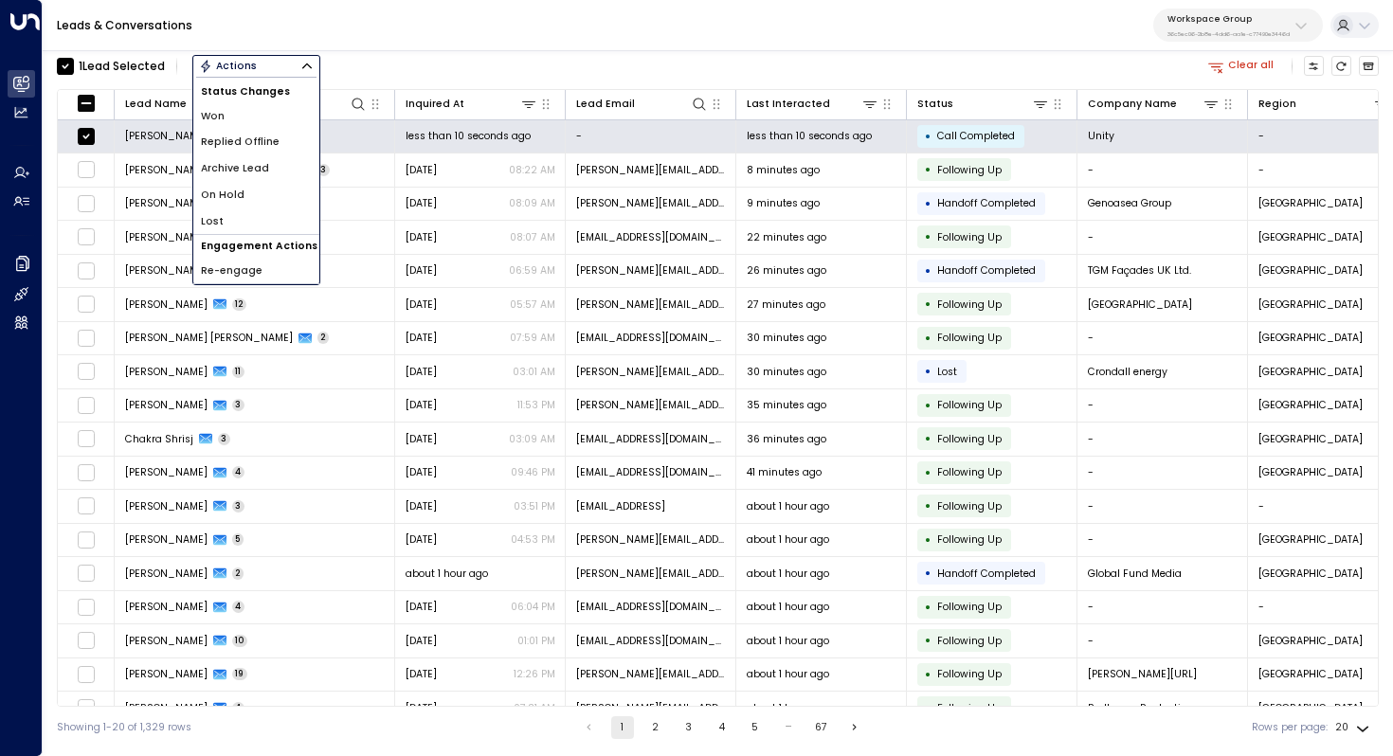
click at [279, 172] on li "Archive Lead" at bounding box center [256, 168] width 126 height 27
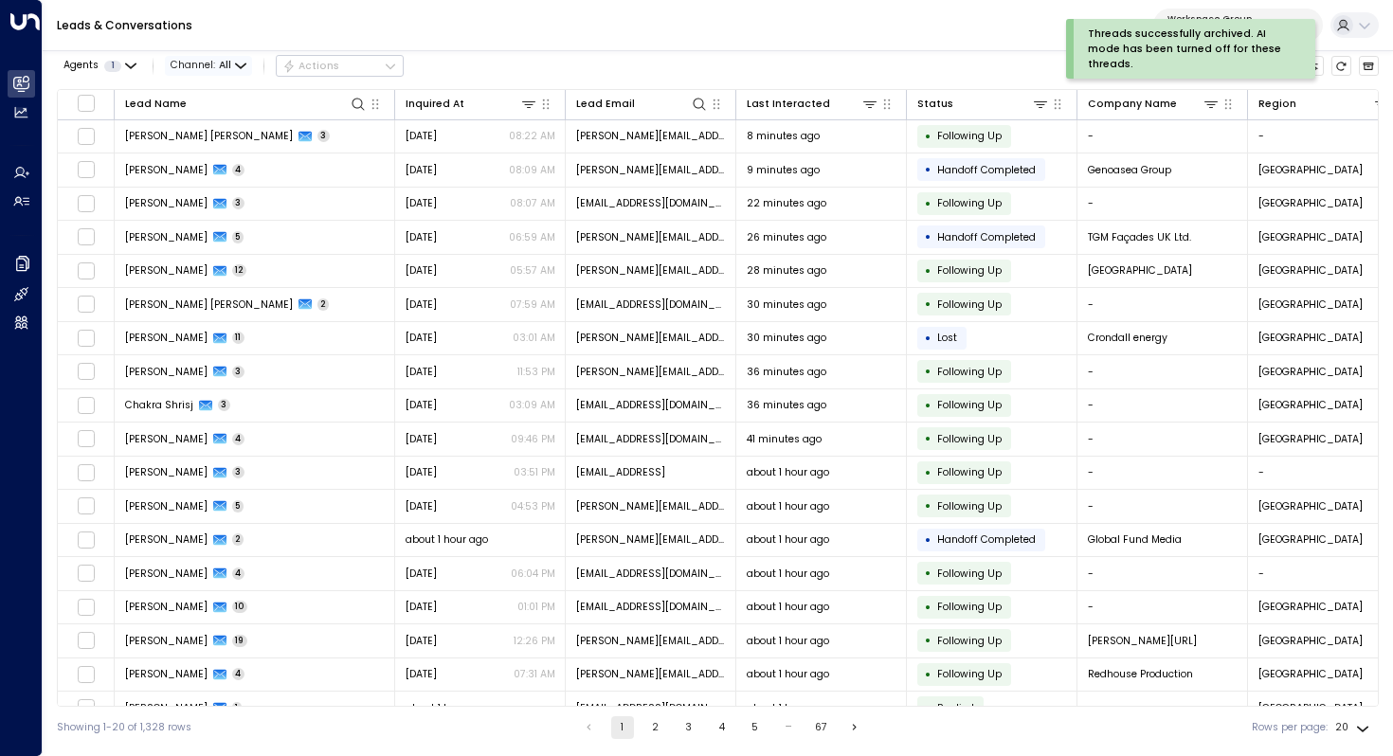
click at [242, 61] on icon "button" at bounding box center [240, 66] width 11 height 11
click at [220, 176] on p "Voice" at bounding box center [216, 176] width 61 height 15
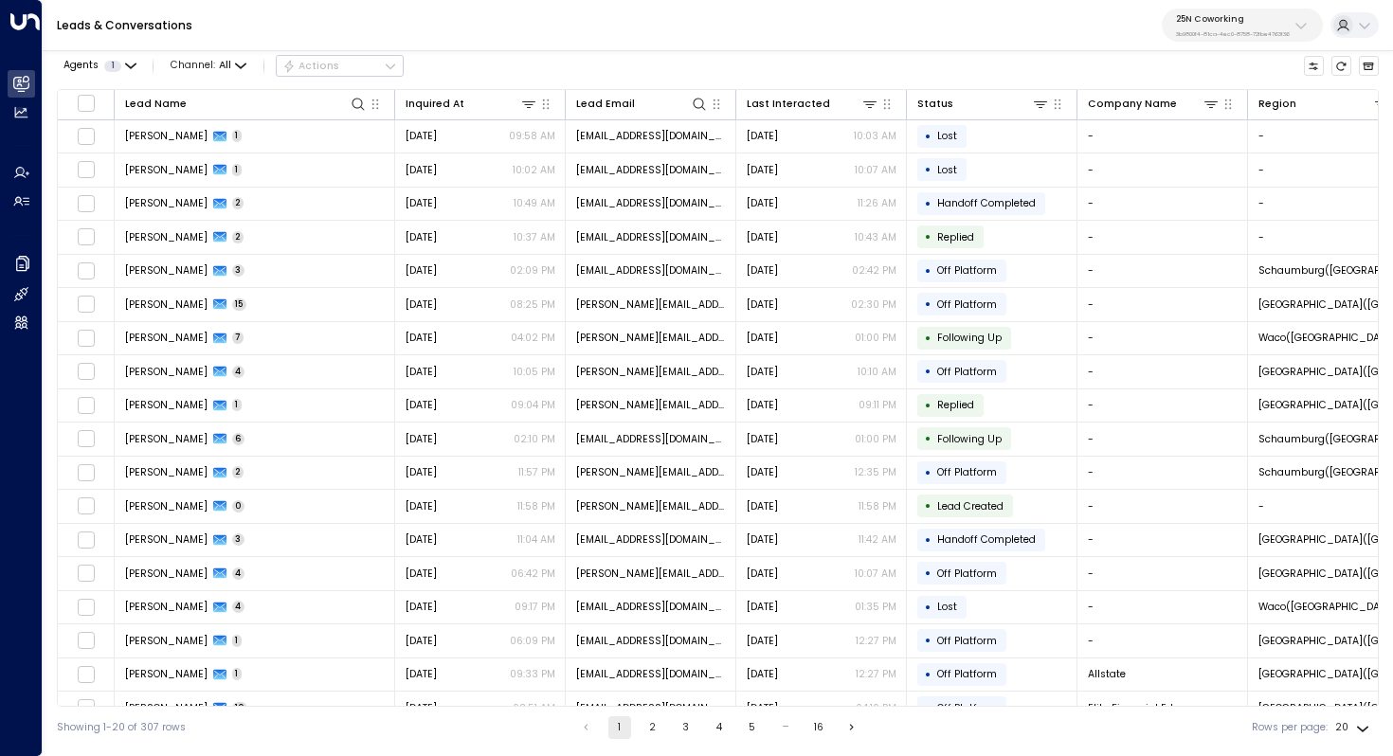
click at [1211, 22] on p "25N Coworking" at bounding box center [1233, 18] width 114 height 11
type input "****"
click at [1210, 128] on div "Access Storage ID: 17248963-7bae-4f68-a6e0-04e589c1c15e" at bounding box center [1266, 129] width 194 height 29
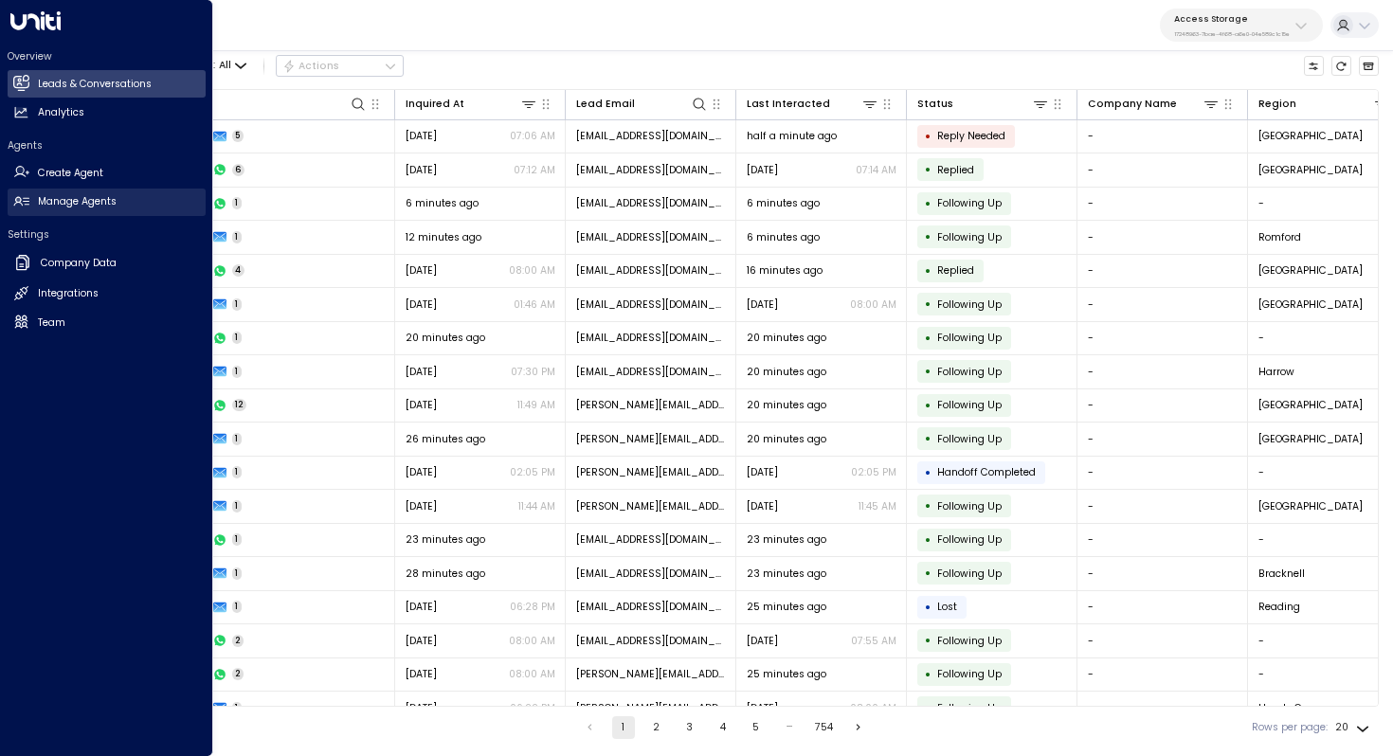
click at [101, 204] on h2 "Manage Agents" at bounding box center [77, 201] width 79 height 15
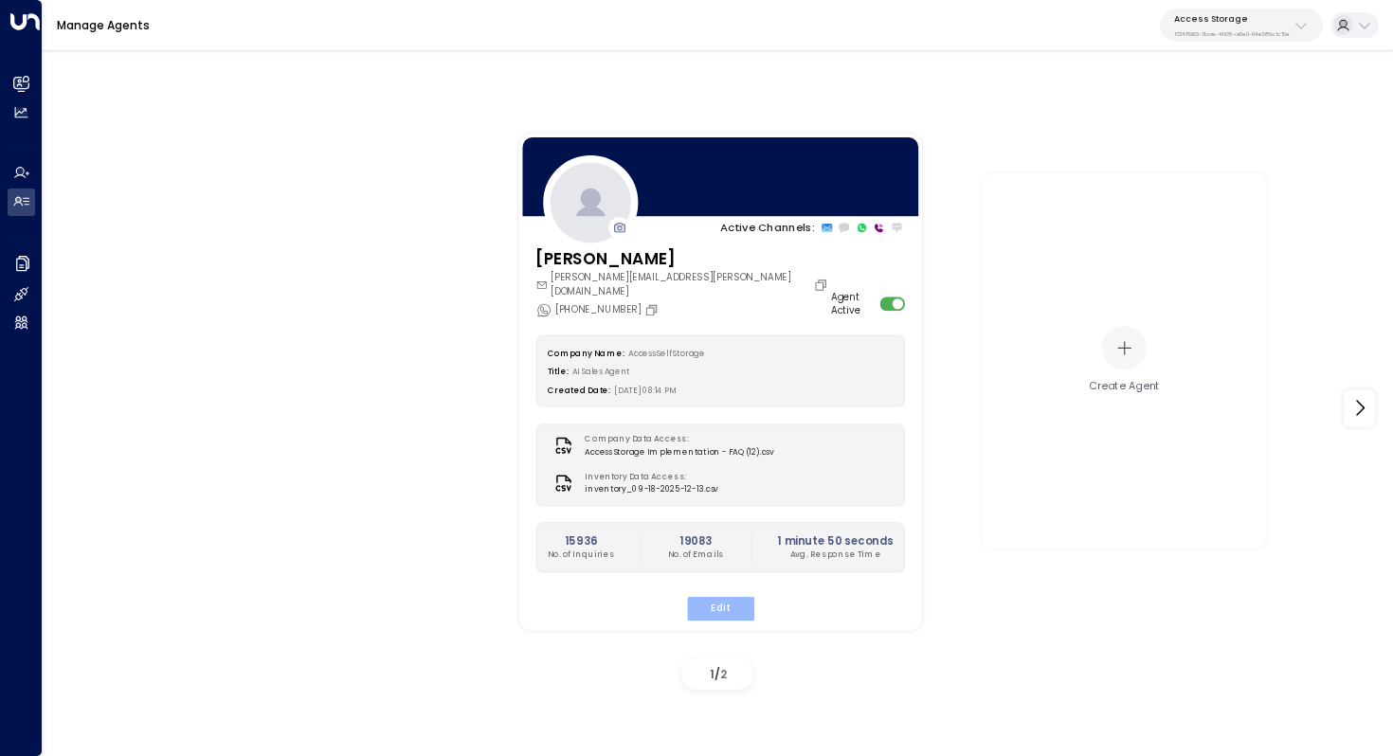
click at [715, 602] on button "Edit" at bounding box center [719, 608] width 67 height 25
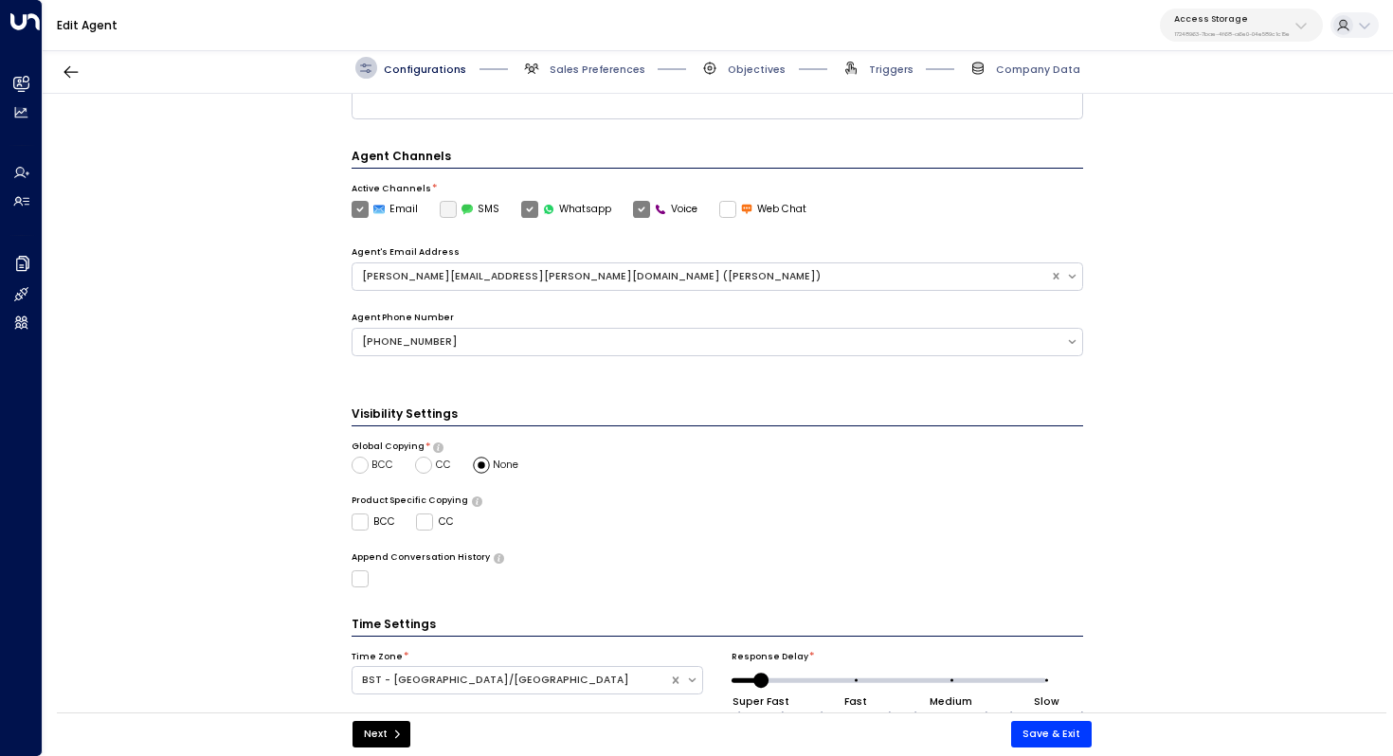
scroll to position [375, 0]
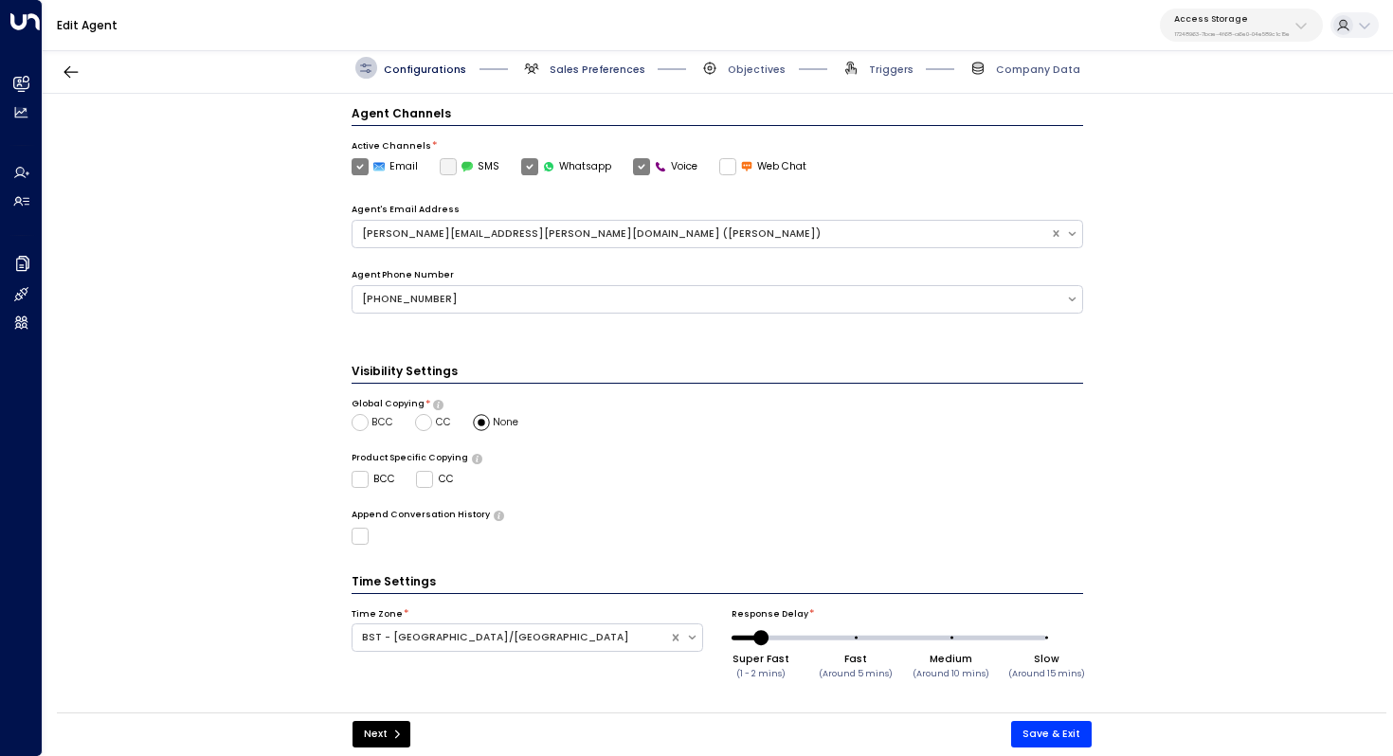
click at [586, 67] on span "Sales Preferences" at bounding box center [598, 70] width 96 height 14
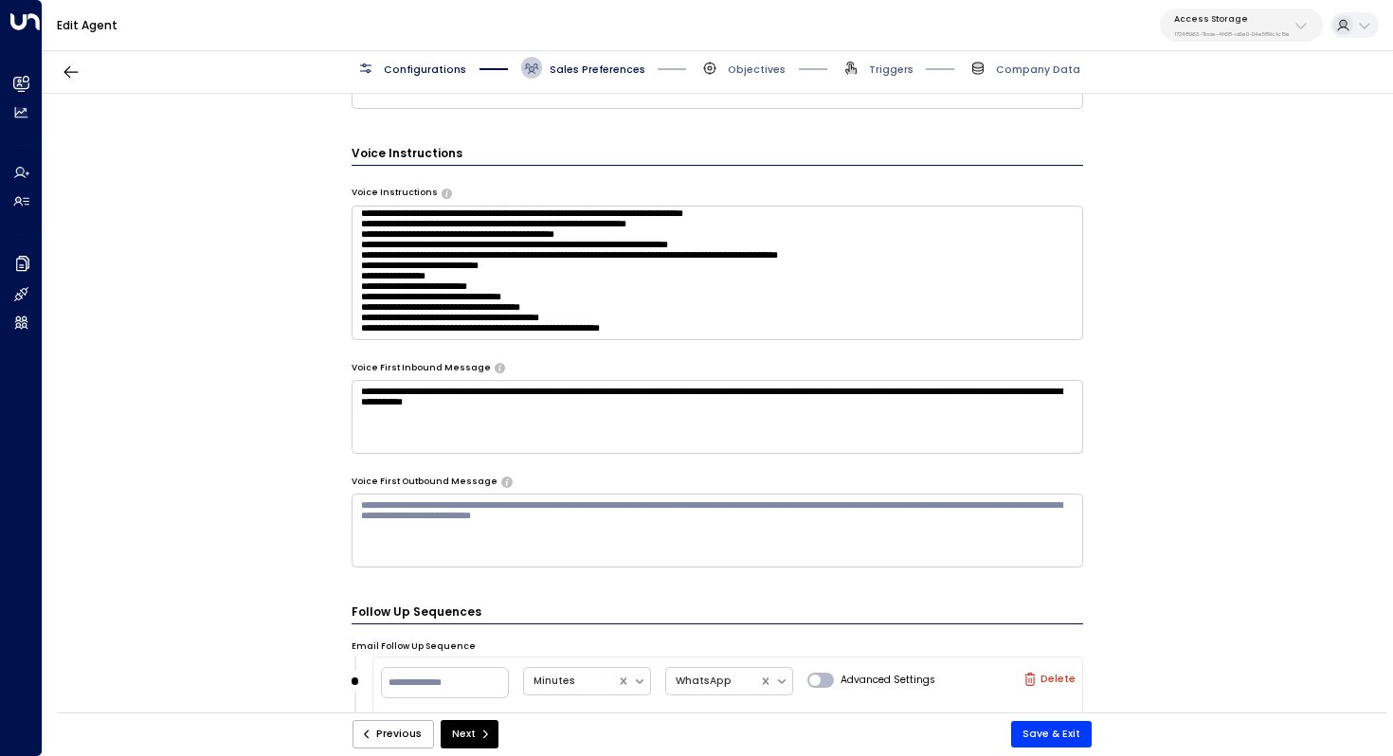
scroll to position [1222, 0]
click at [1292, 32] on button "Access Storage 17248963-7bae-4f68-a6e0-04e589c1c15e" at bounding box center [1241, 25] width 163 height 33
type input "****"
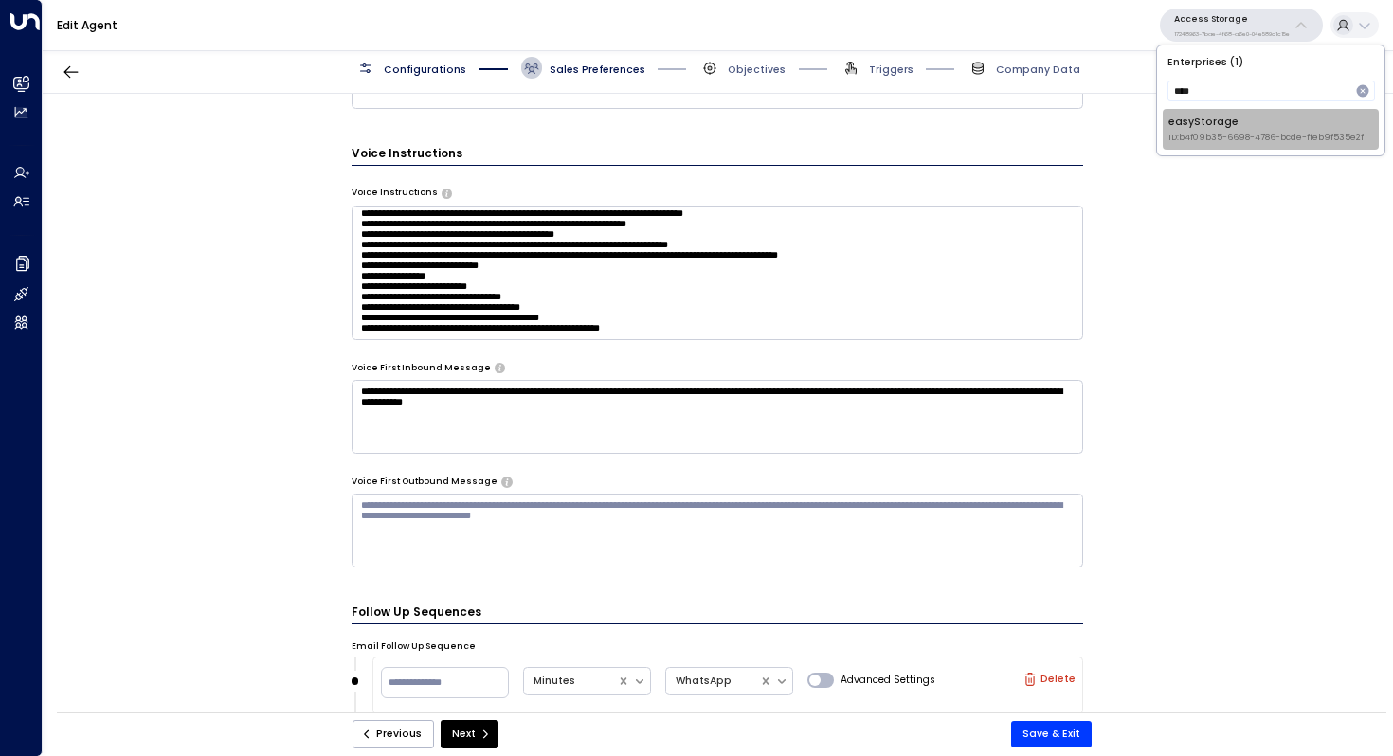
click at [1221, 134] on span "ID: b4f09b35-6698-4786-bcde-ffeb9f535e2f" at bounding box center [1265, 138] width 195 height 13
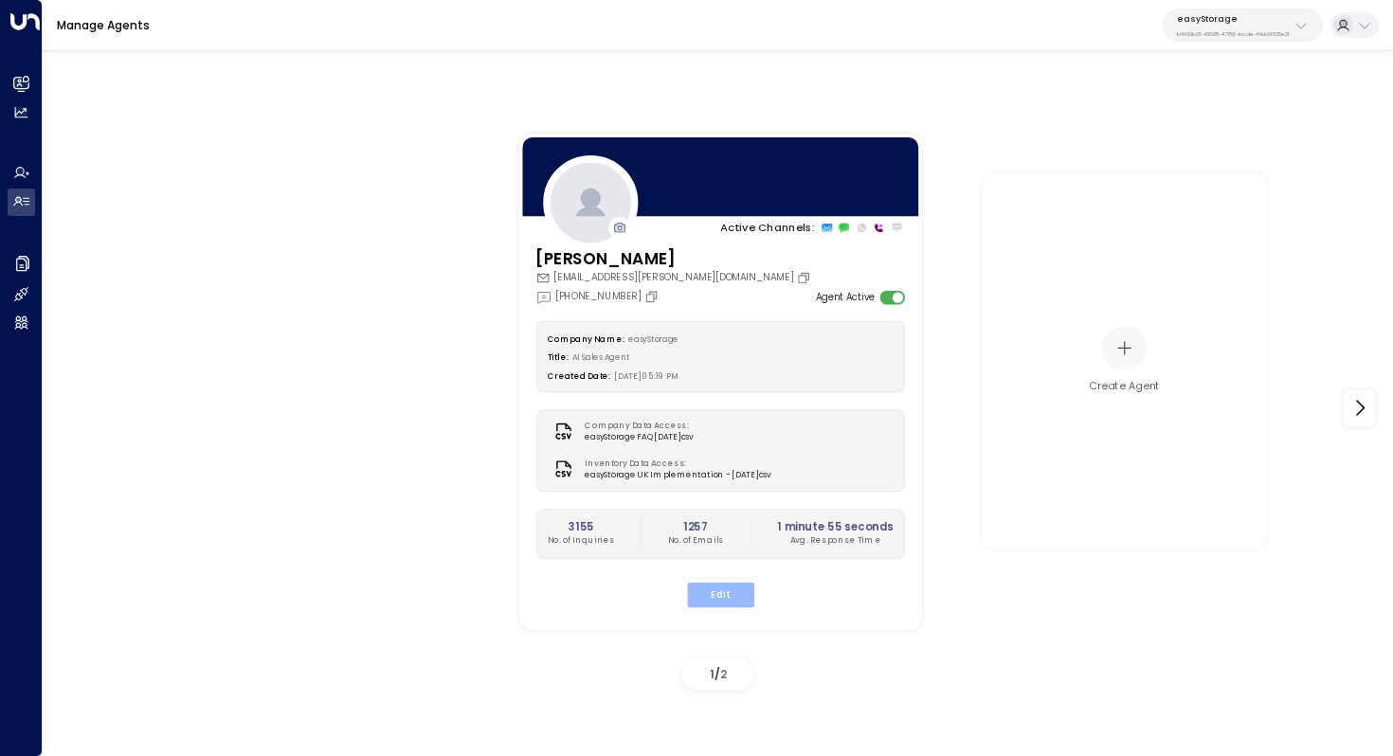
click at [719, 593] on button "Edit" at bounding box center [719, 594] width 67 height 25
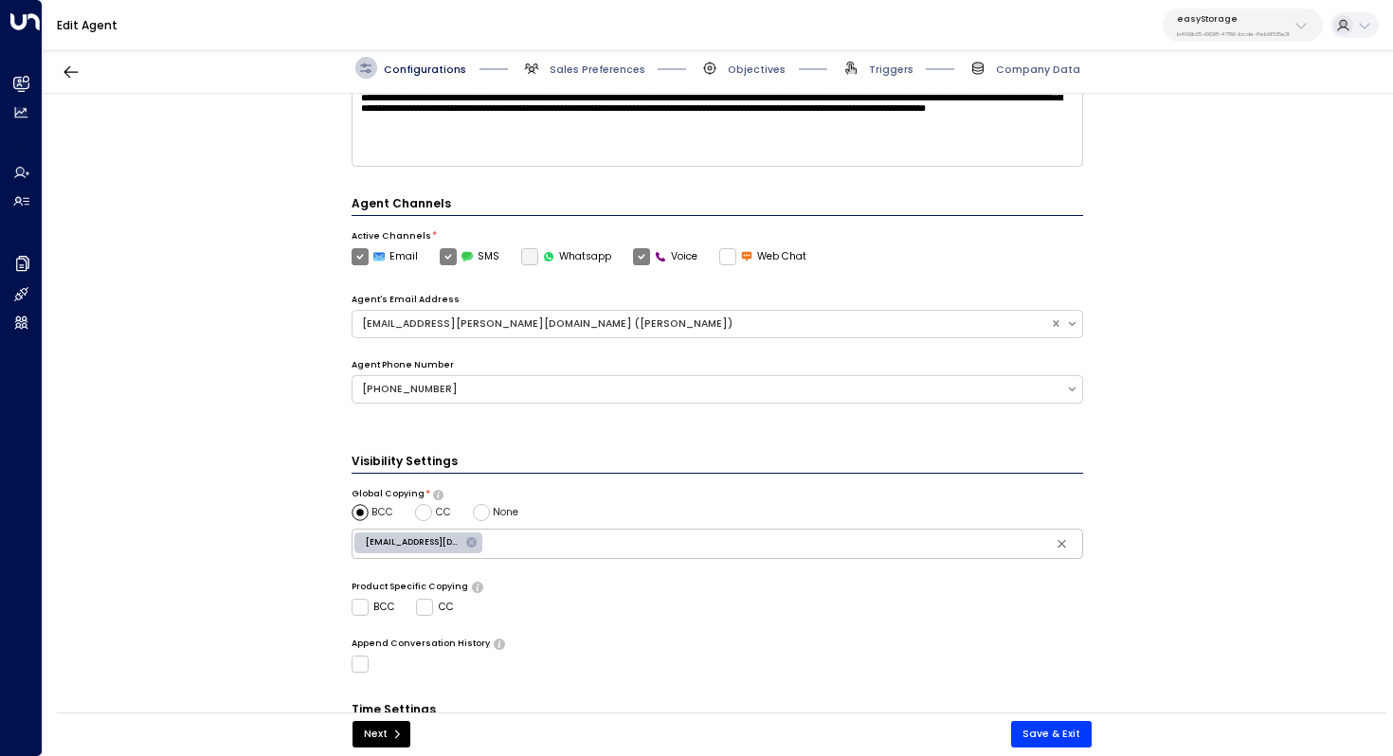
scroll to position [427, 0]
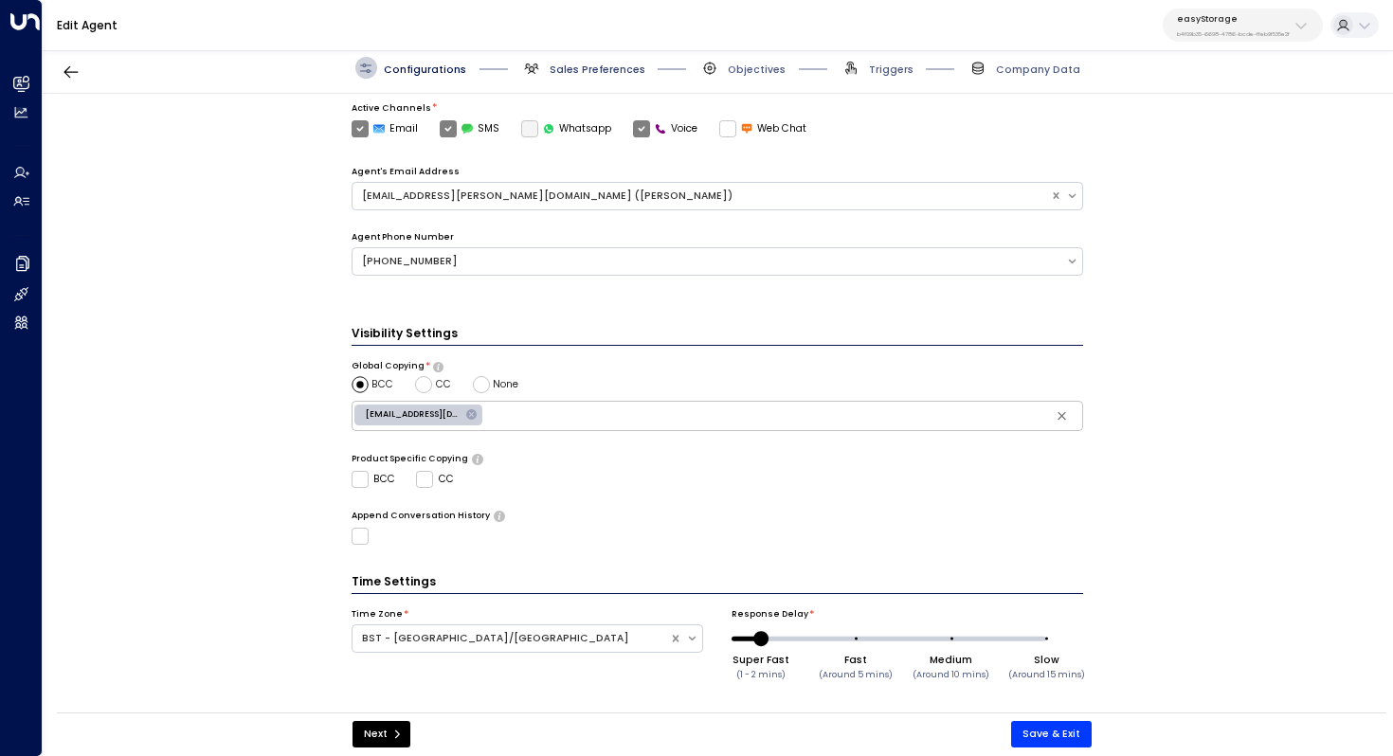
click at [610, 67] on span "Sales Preferences" at bounding box center [598, 70] width 96 height 14
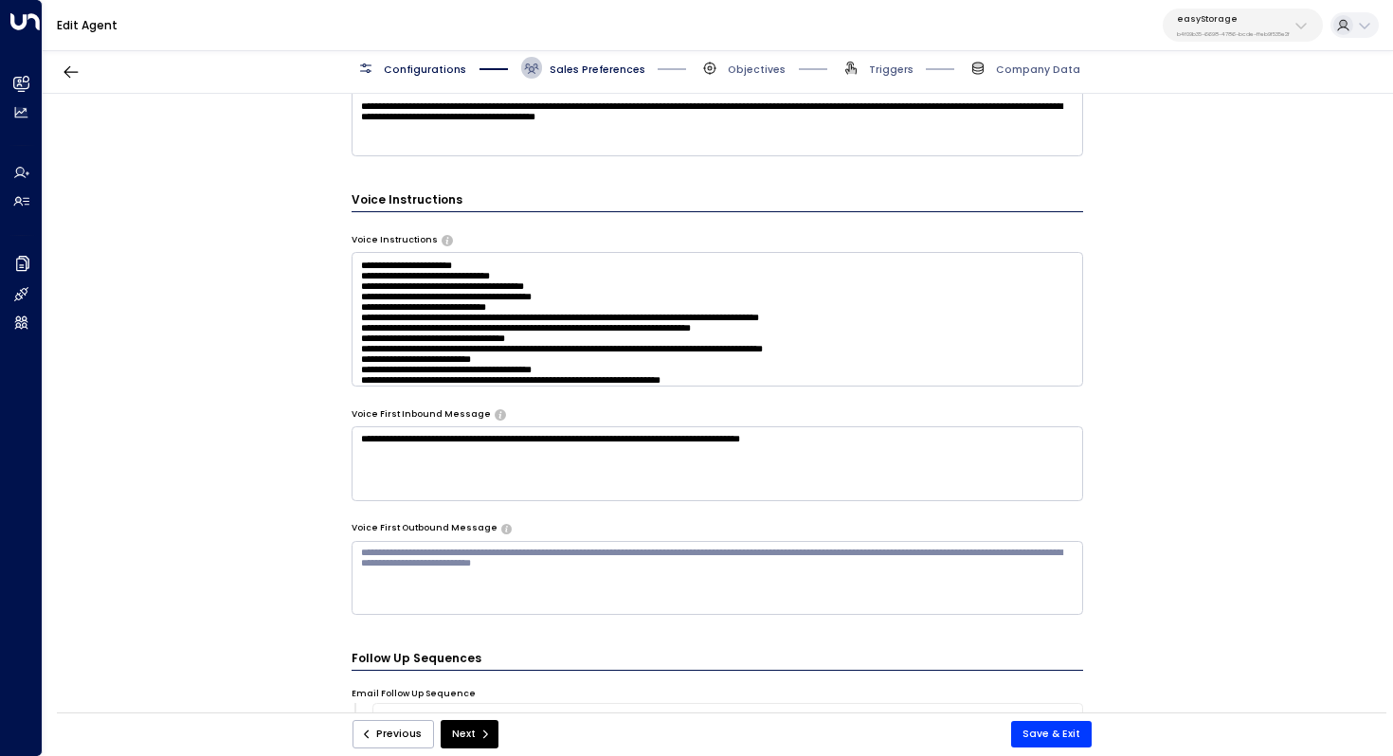
scroll to position [46, 0]
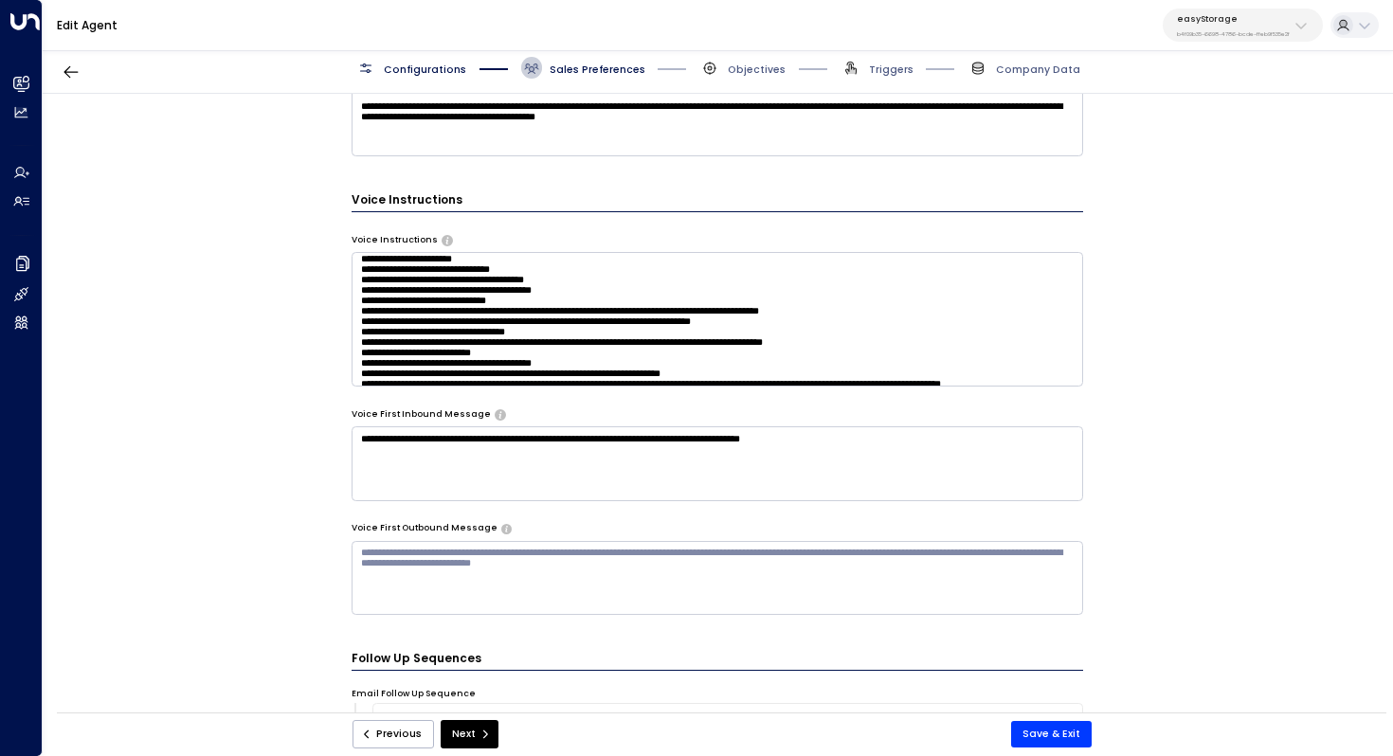
click at [1249, 30] on p "b4f09b35-6698-4786-bcde-ffeb9f535e2f" at bounding box center [1233, 34] width 113 height 8
type input "*****"
click at [1236, 144] on li "Access Storage ID: 17248963-7bae-4f68-a6e0-04e589c1c15e" at bounding box center [1272, 129] width 216 height 41
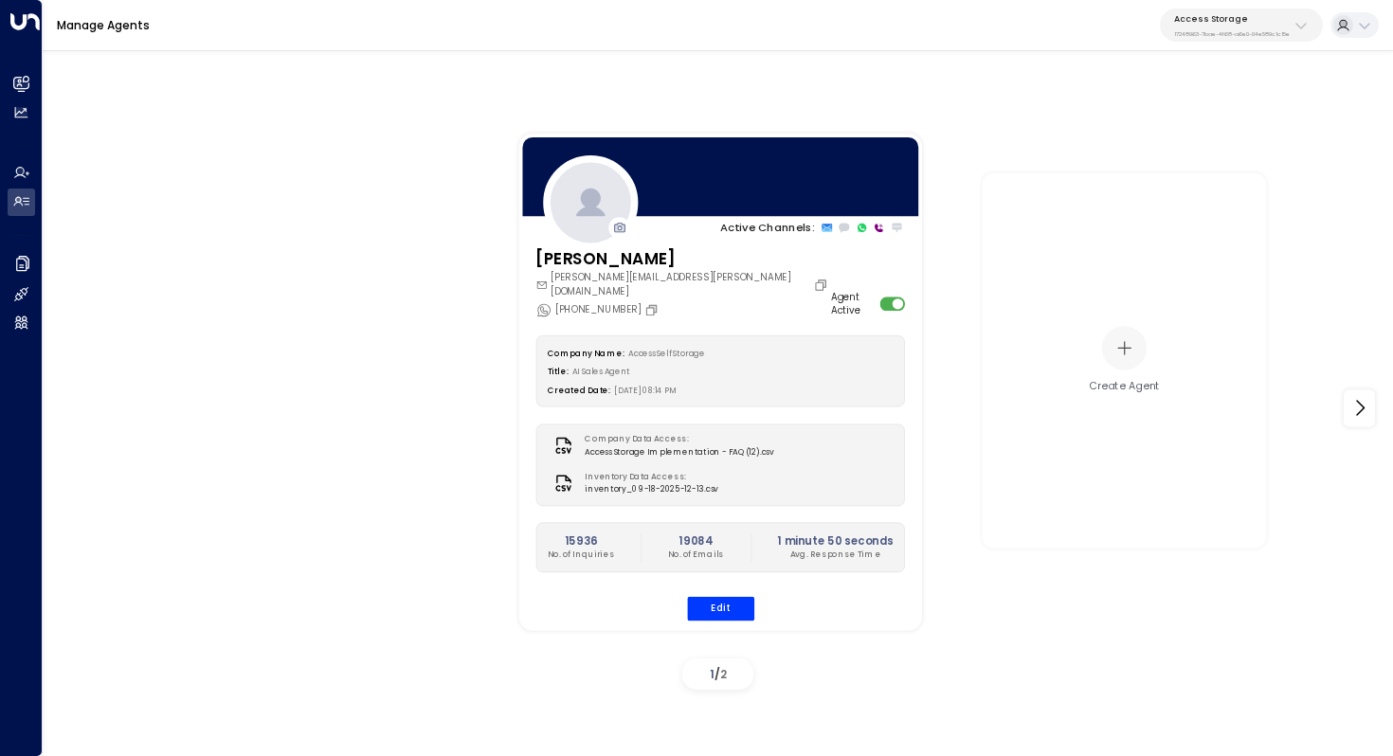
click at [729, 581] on div "Company Name: Access Self Storage Title: AI Sales Agent Created Date: 05/14/202…" at bounding box center [720, 478] width 370 height 286
click at [727, 596] on button "Edit" at bounding box center [719, 608] width 67 height 25
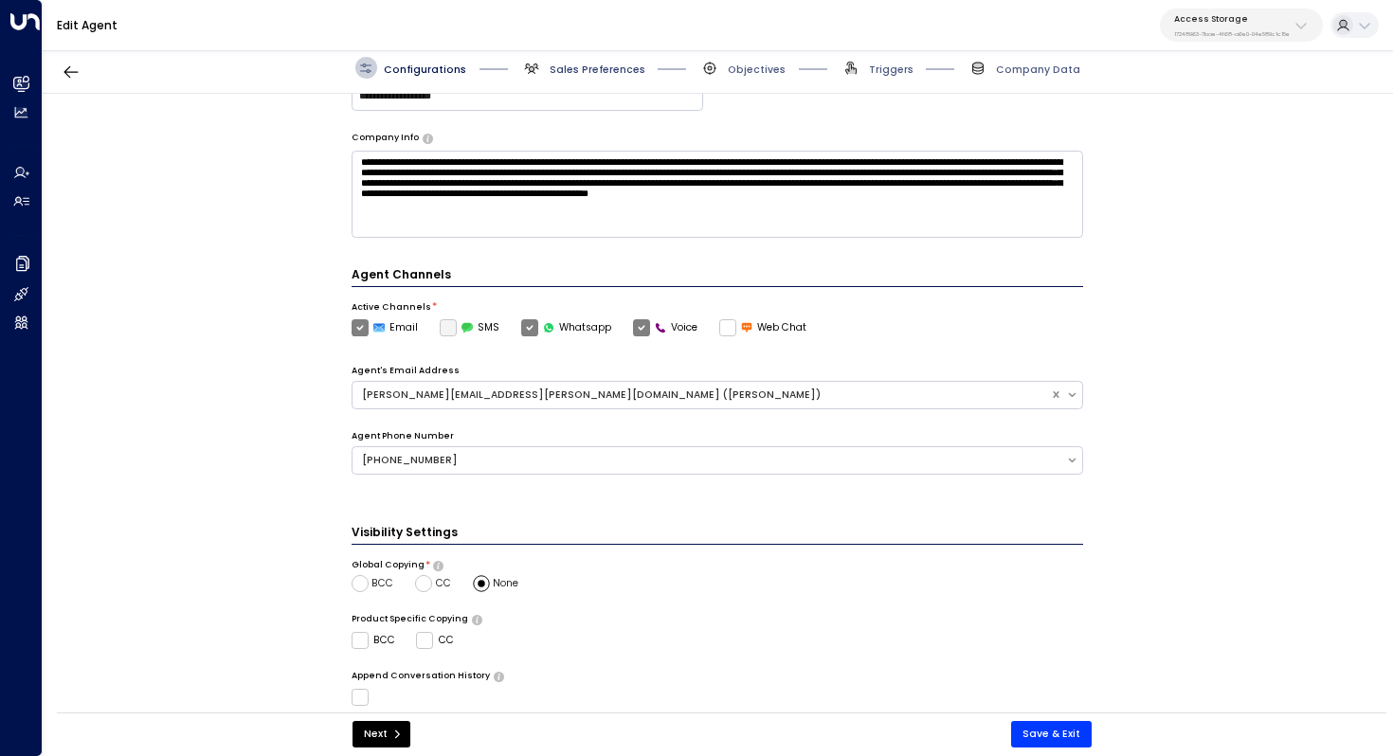
click at [577, 73] on span "Sales Preferences" at bounding box center [598, 70] width 96 height 14
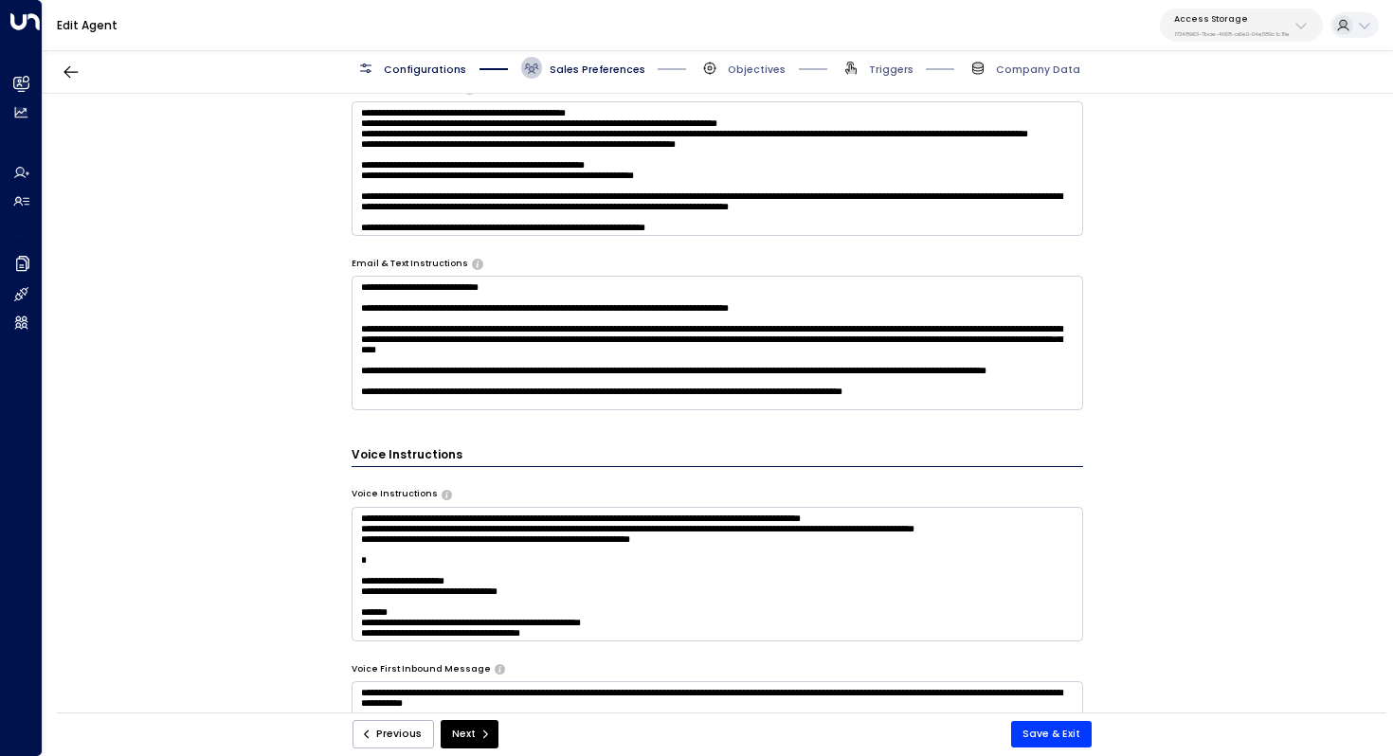
scroll to position [652, 0]
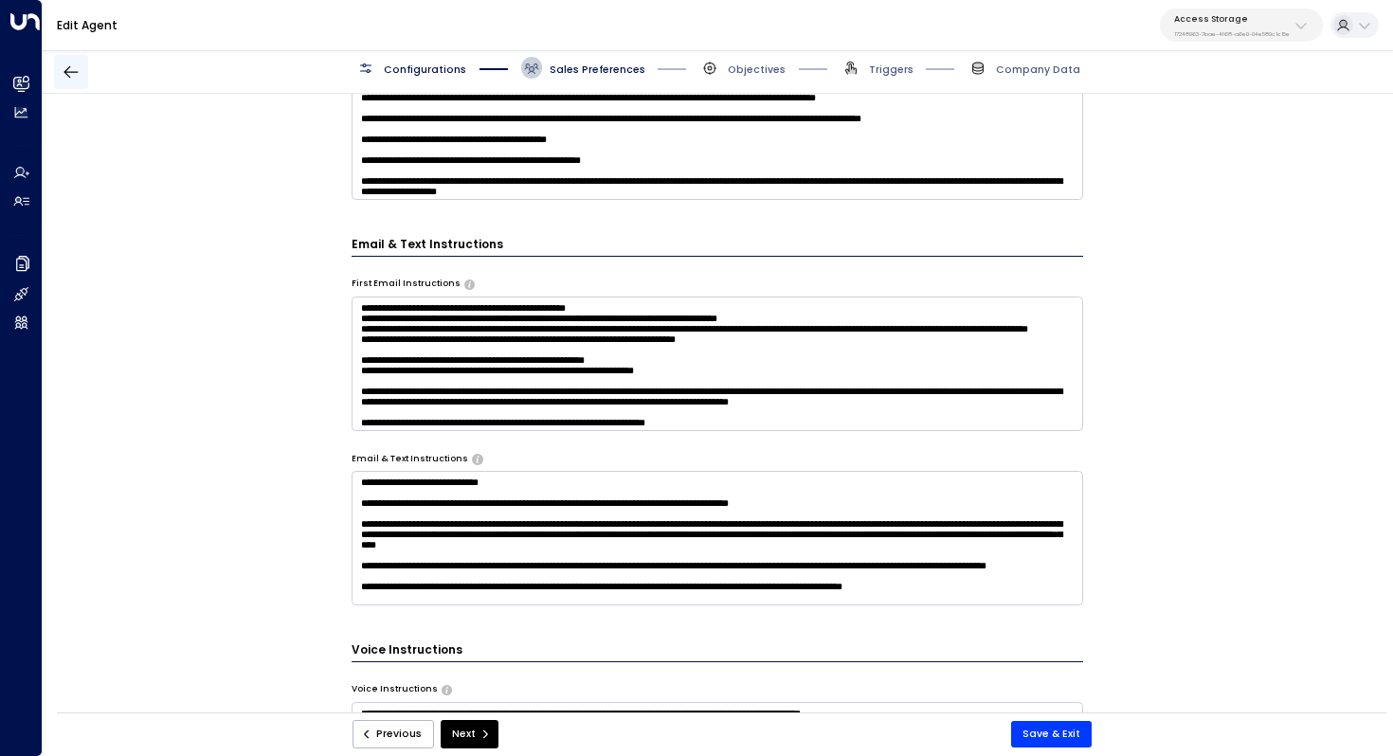
click at [68, 81] on icon "button" at bounding box center [71, 72] width 19 height 19
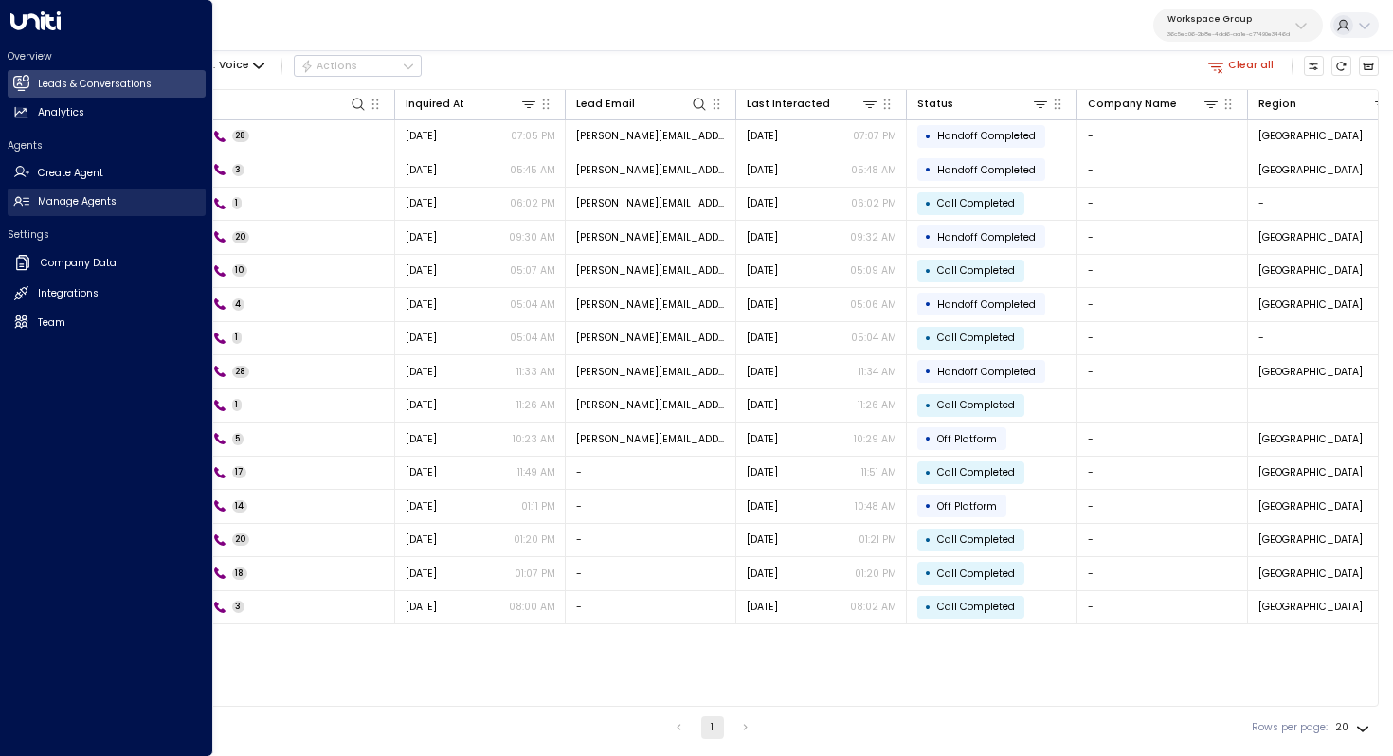
click at [52, 197] on h2 "Manage Agents" at bounding box center [77, 201] width 79 height 15
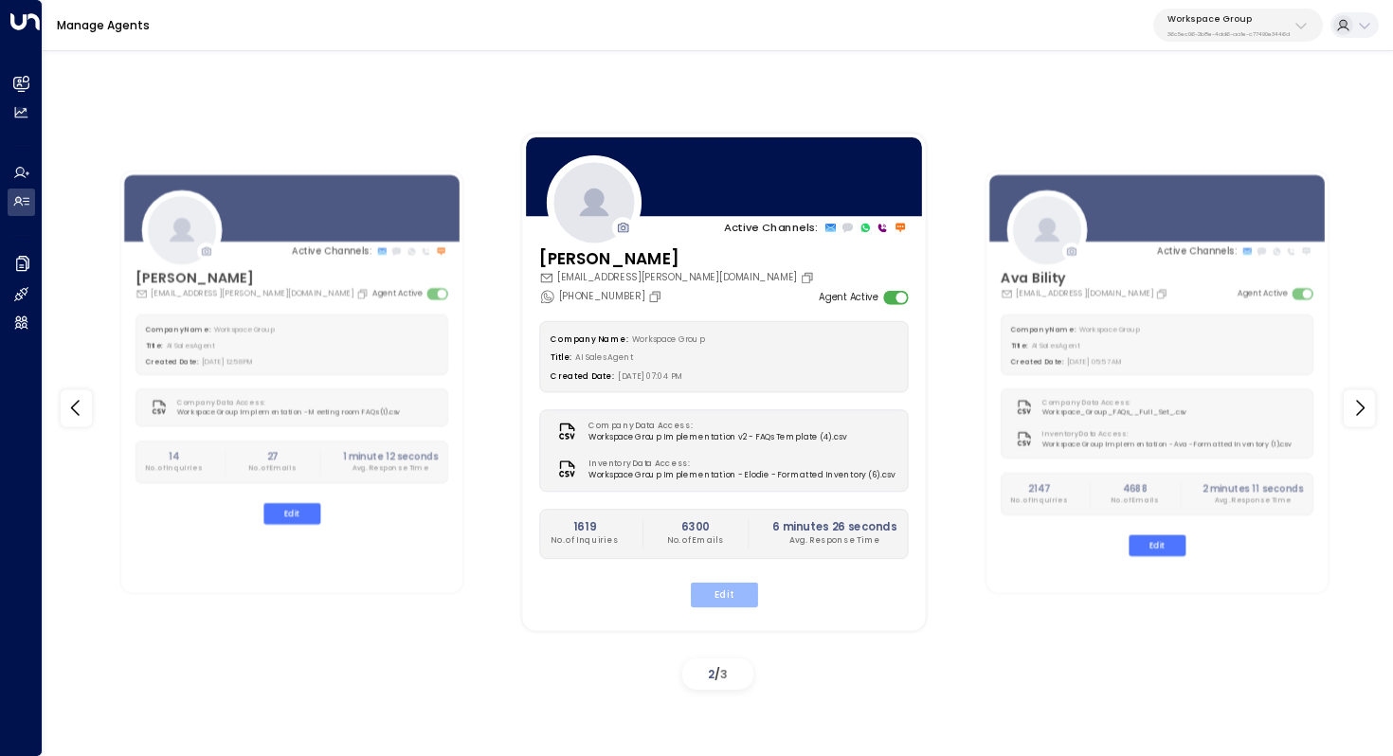
click at [731, 588] on button "Edit" at bounding box center [724, 594] width 67 height 25
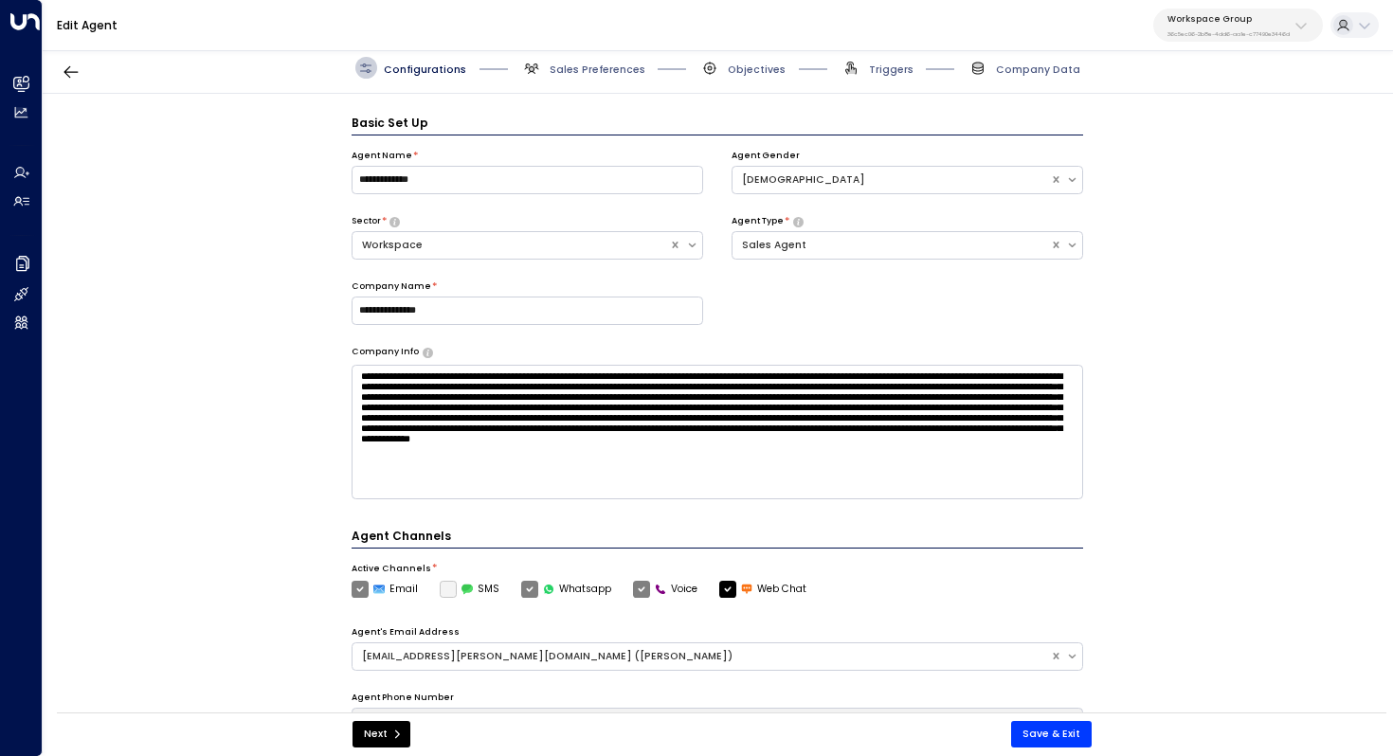
scroll to position [21, 0]
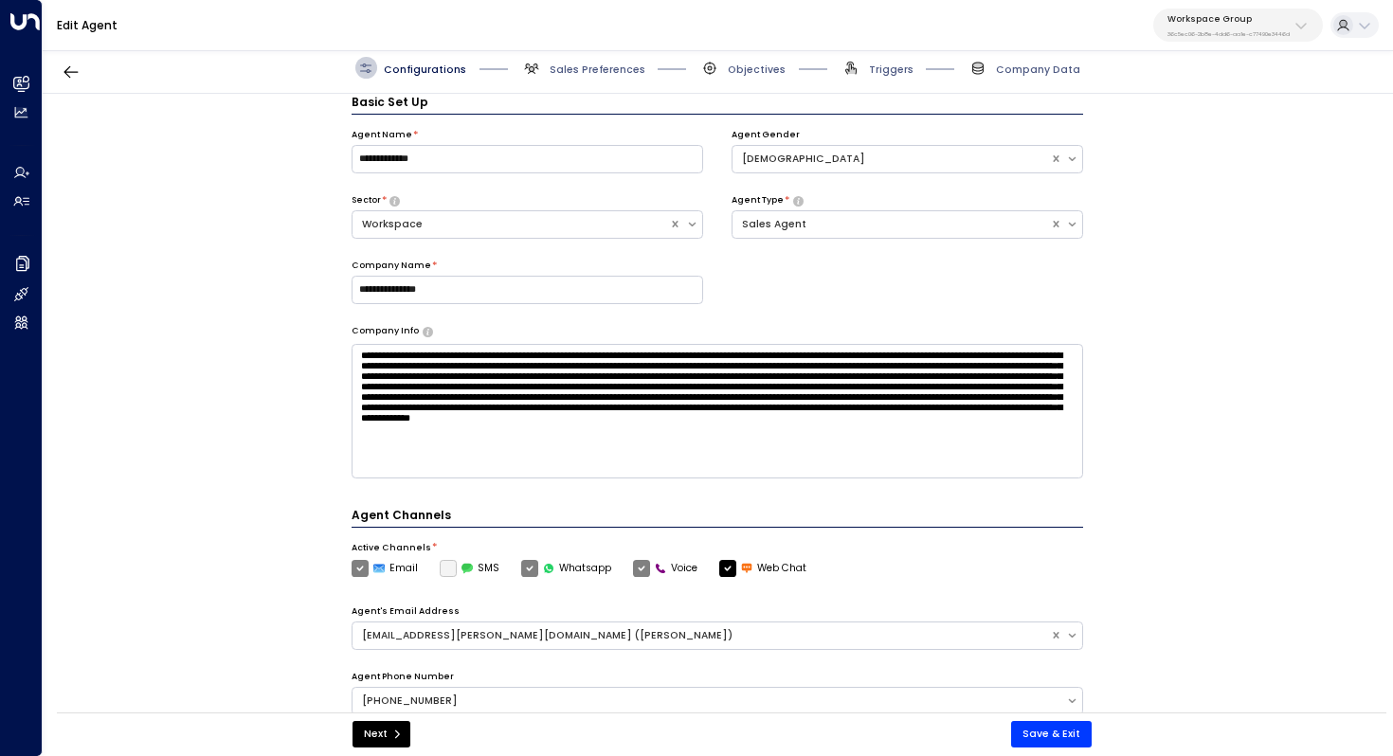
click at [1175, 371] on div "**********" at bounding box center [717, 408] width 1349 height 628
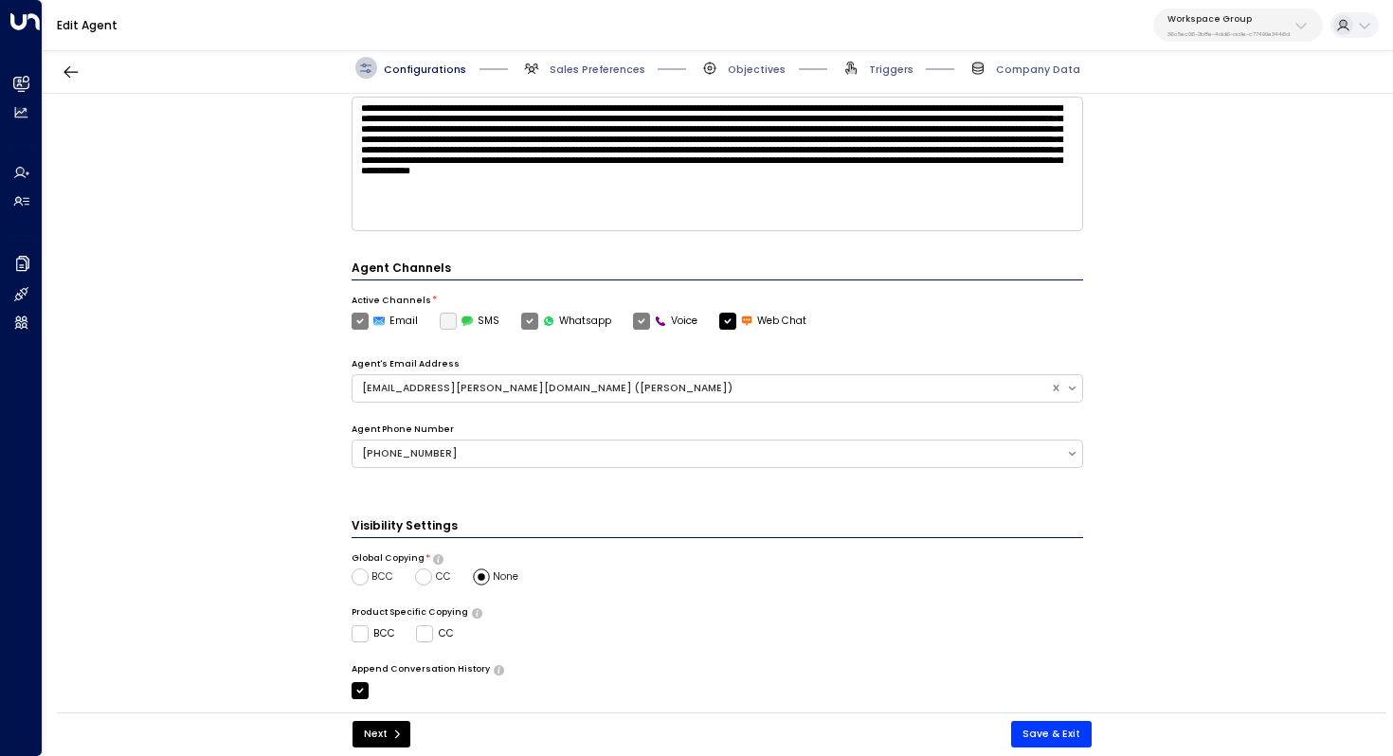
scroll to position [423, 0]
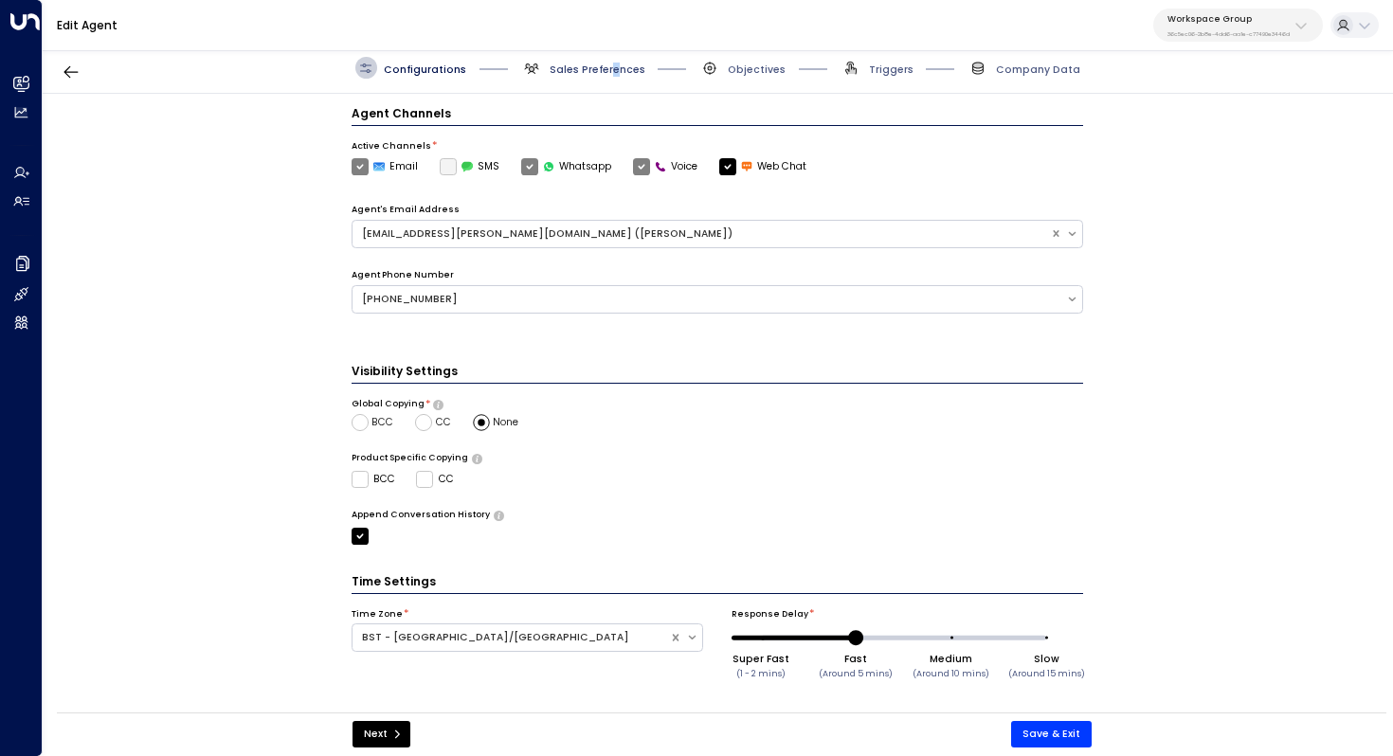
click at [610, 70] on span "Sales Preferences" at bounding box center [598, 70] width 96 height 14
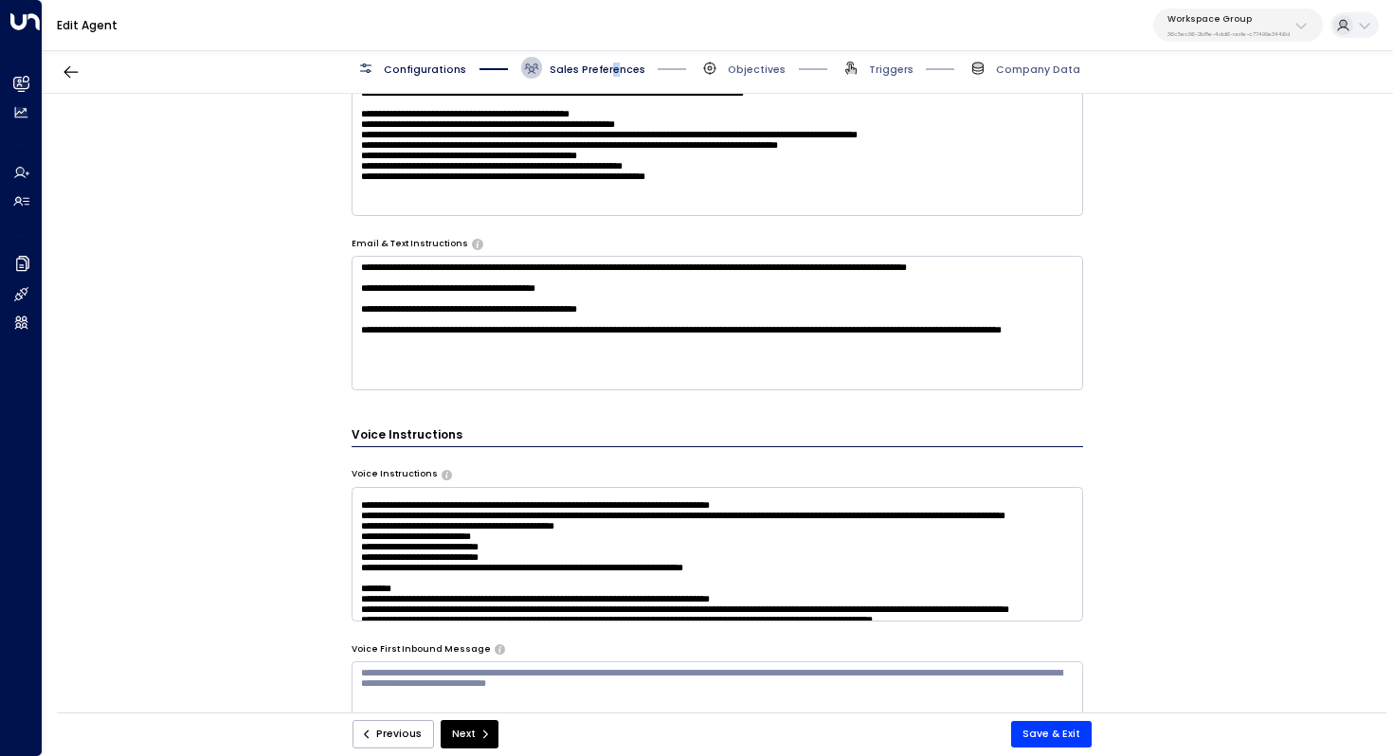
scroll to position [57, 0]
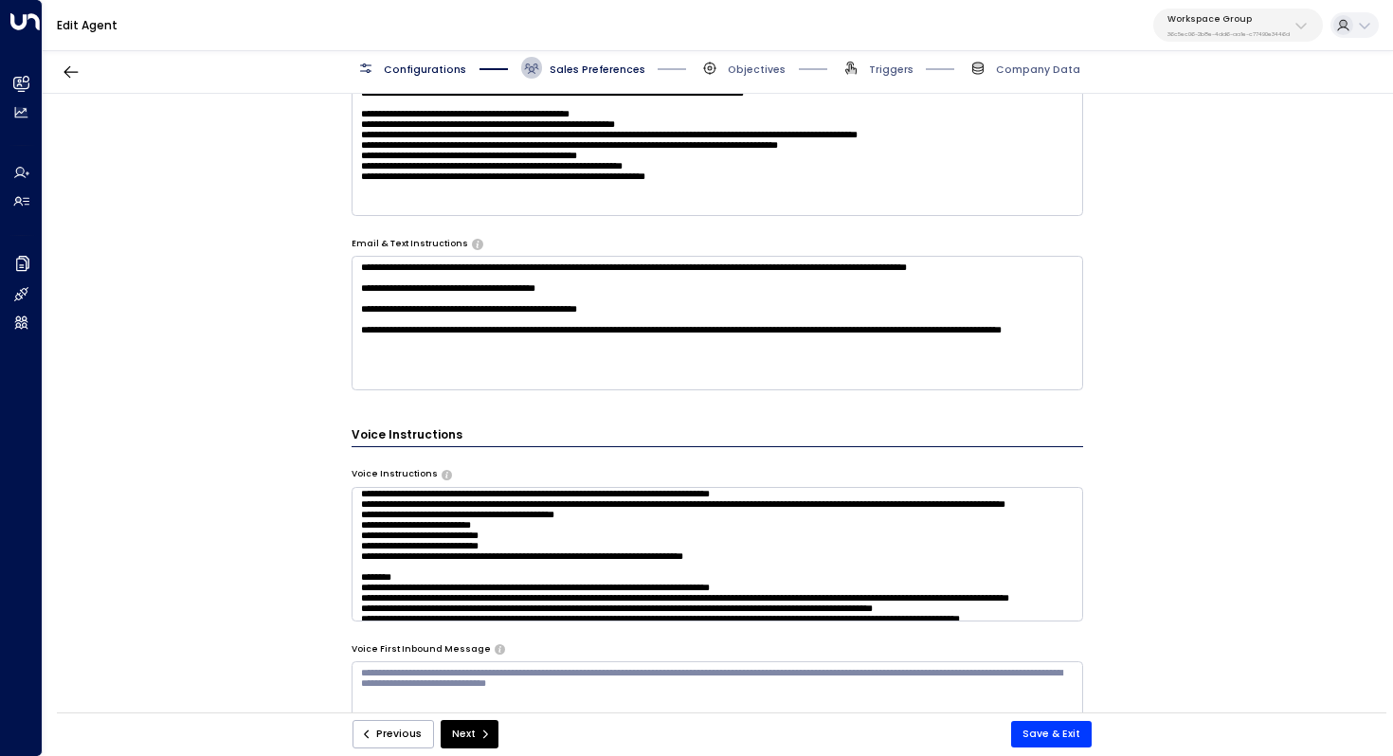
click at [1178, 529] on div "**********" at bounding box center [717, 408] width 1349 height 628
click at [1007, 563] on textarea at bounding box center [718, 554] width 733 height 135
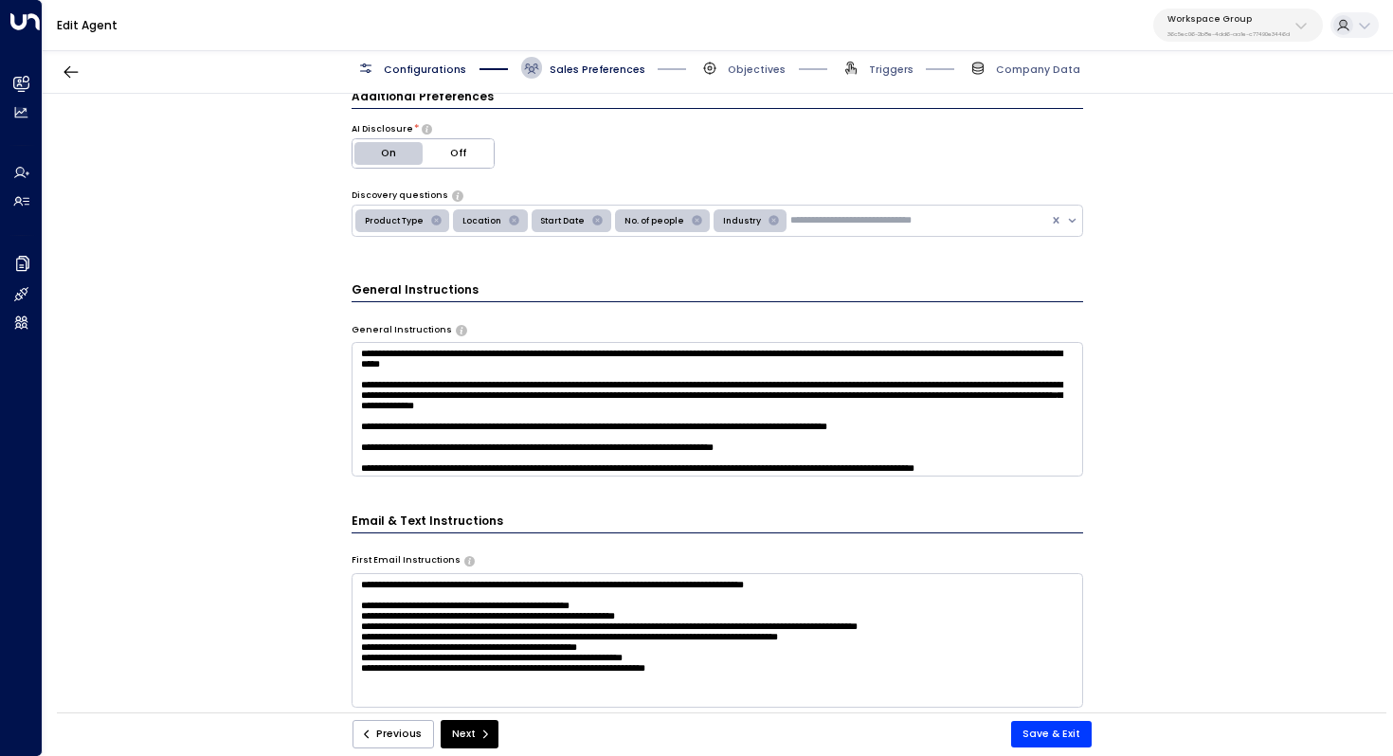
scroll to position [299, 0]
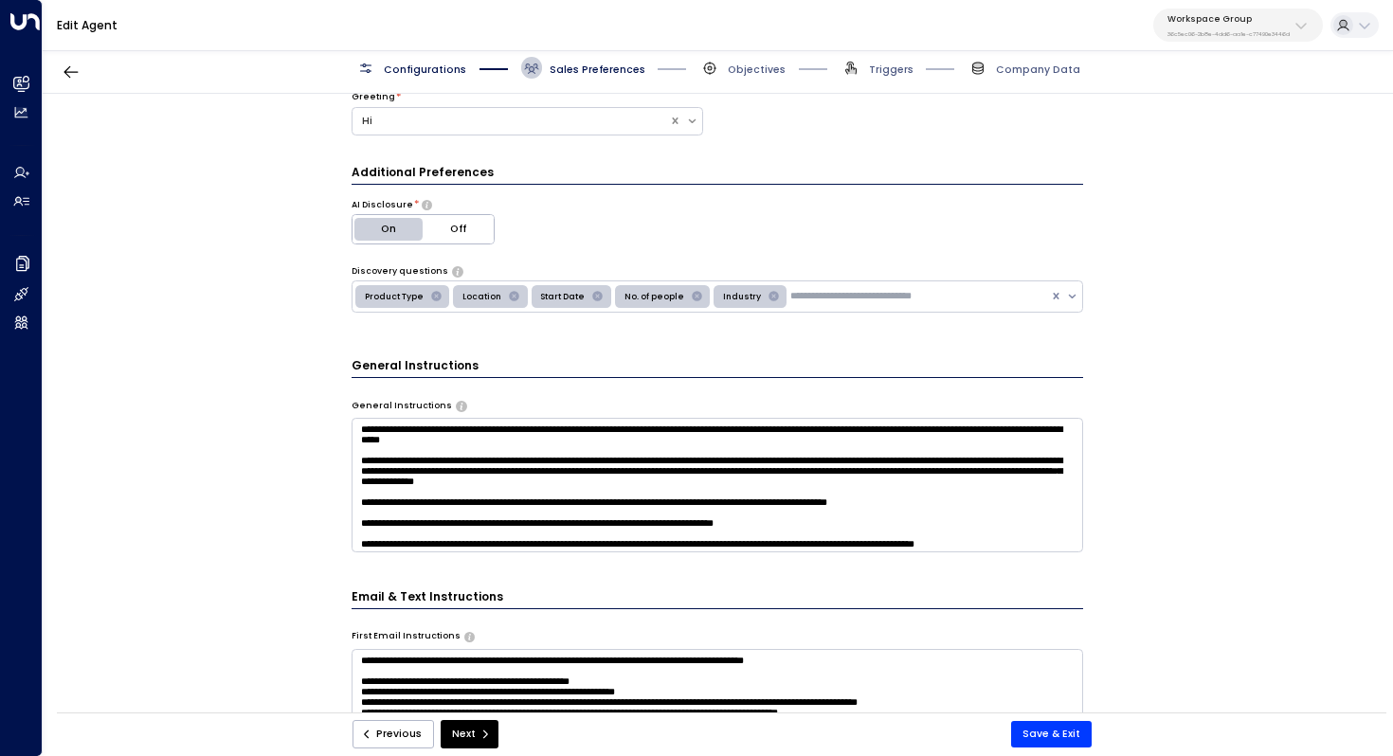
click at [1179, 525] on div "**********" at bounding box center [717, 408] width 1349 height 628
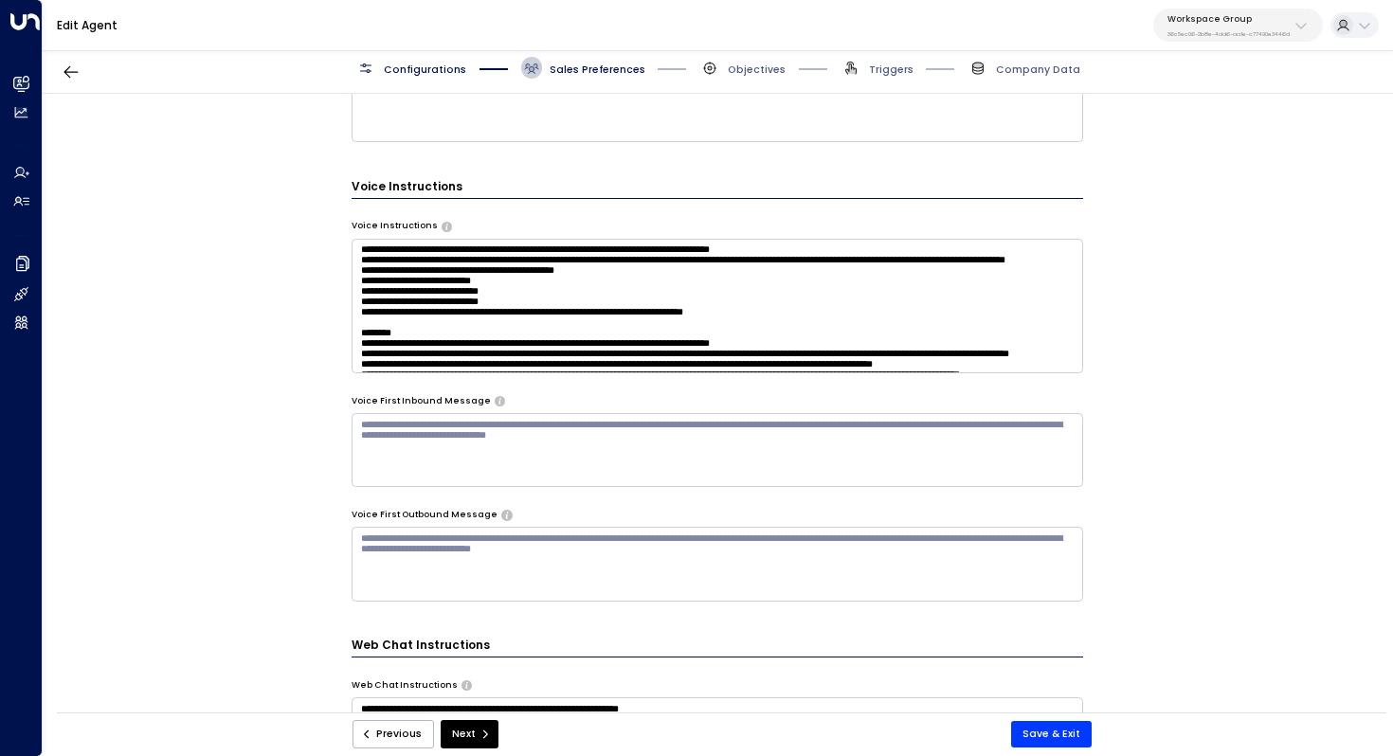
scroll to position [1102, 0]
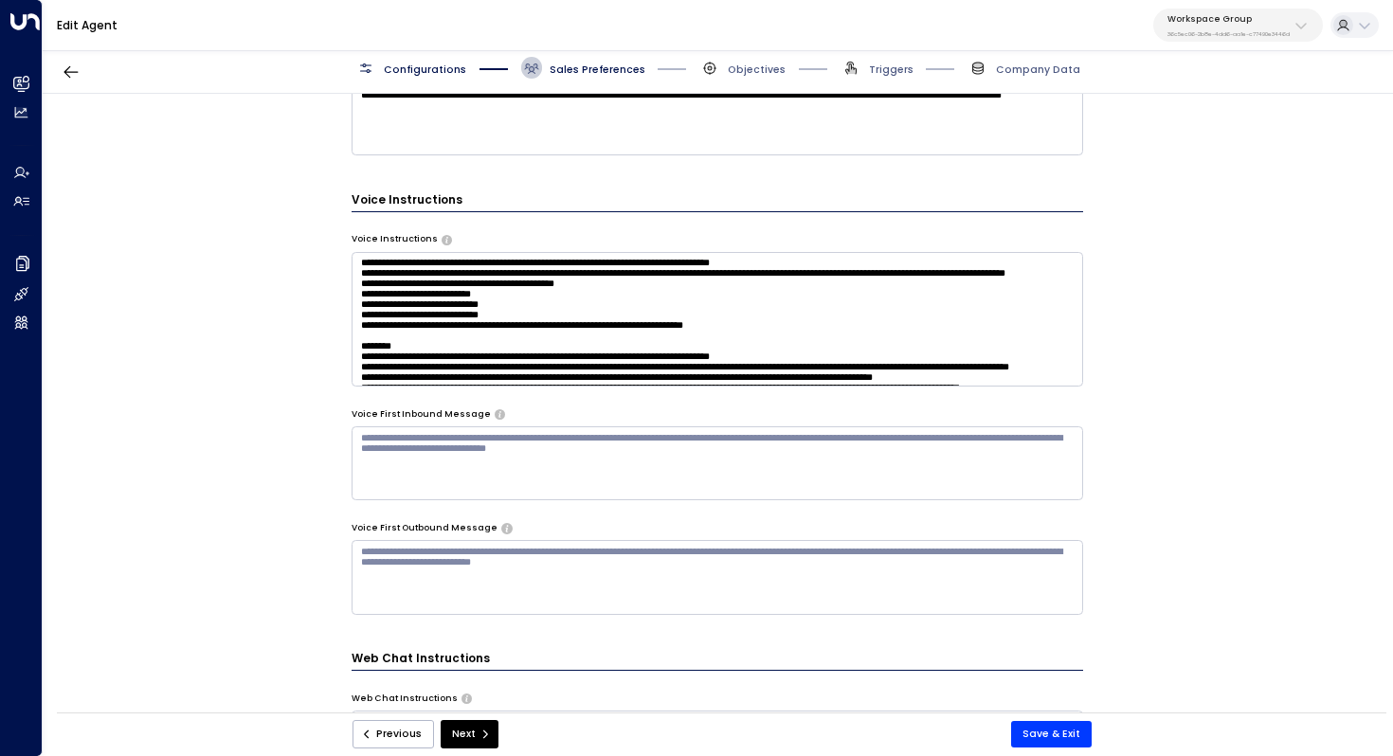
click at [746, 354] on textarea at bounding box center [718, 319] width 733 height 135
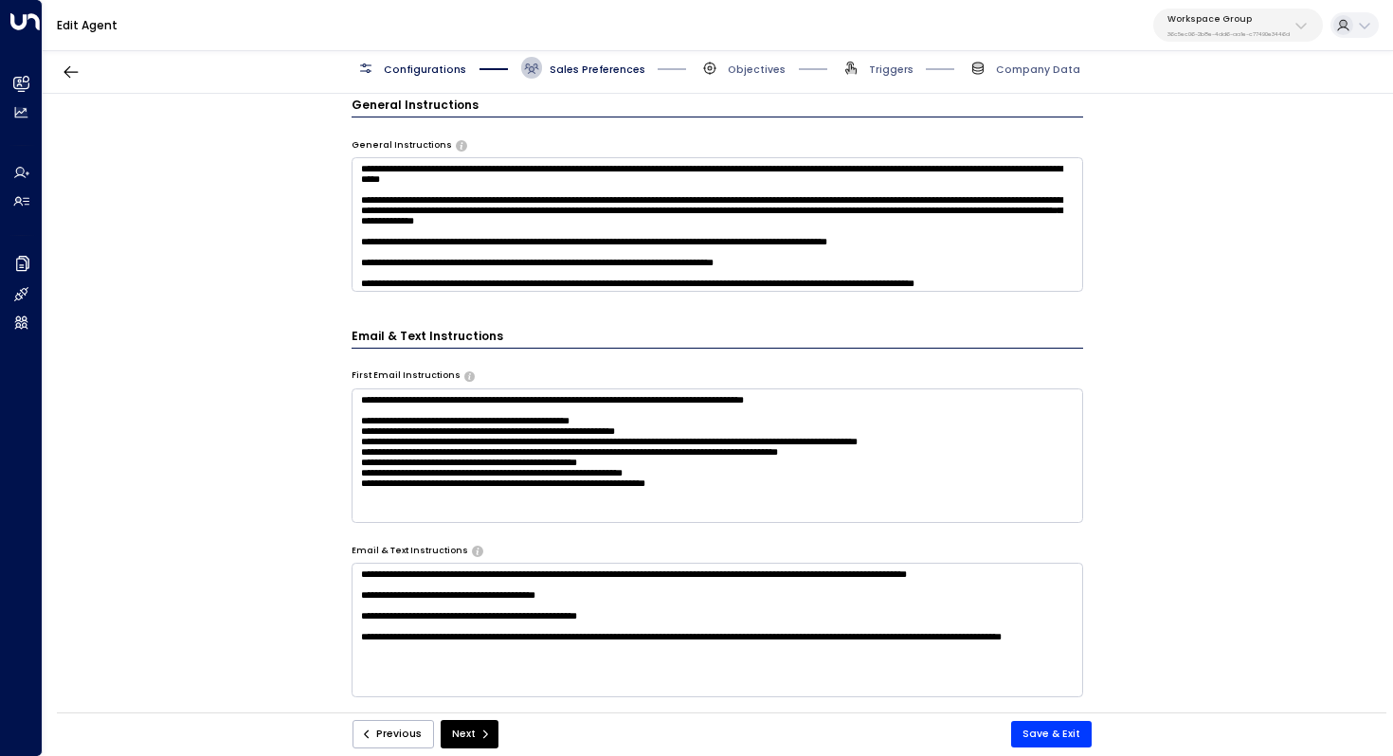
scroll to position [422, 0]
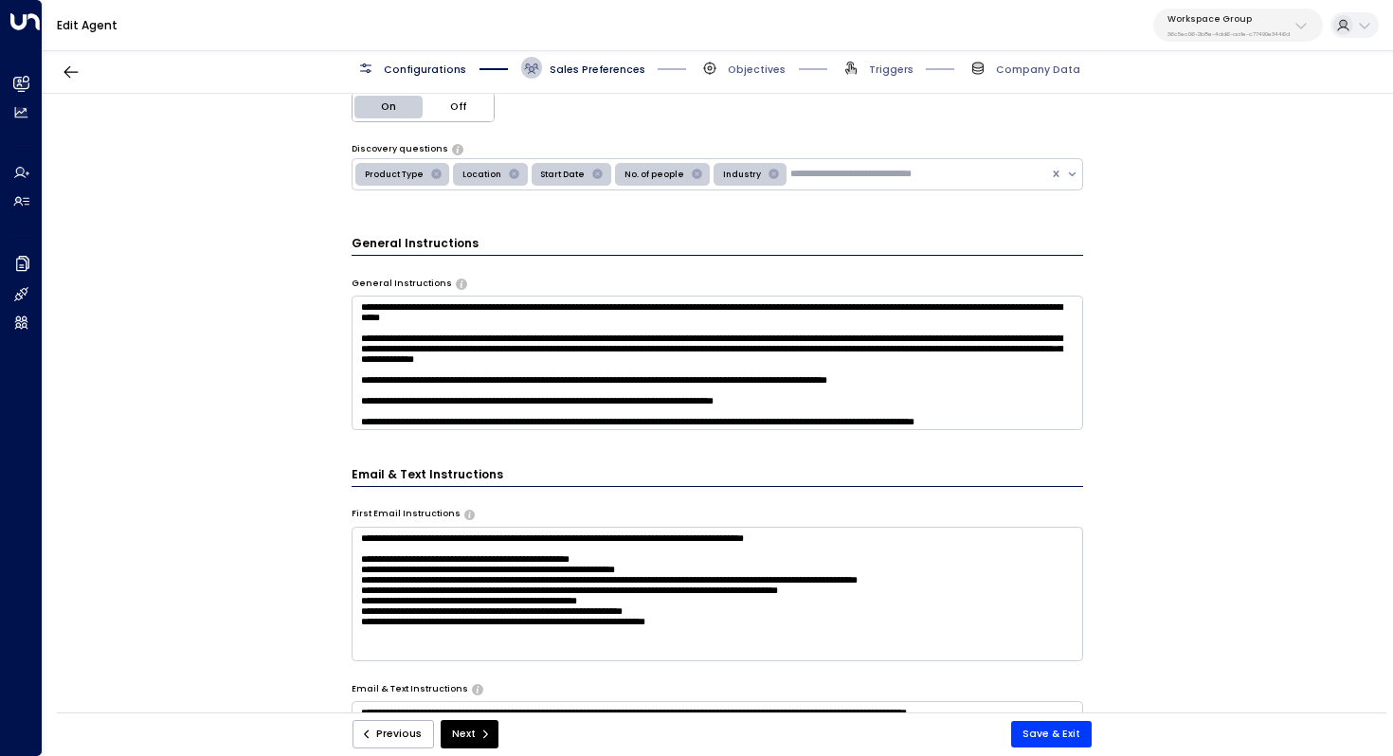
click at [1333, 382] on div "**********" at bounding box center [717, 408] width 1349 height 628
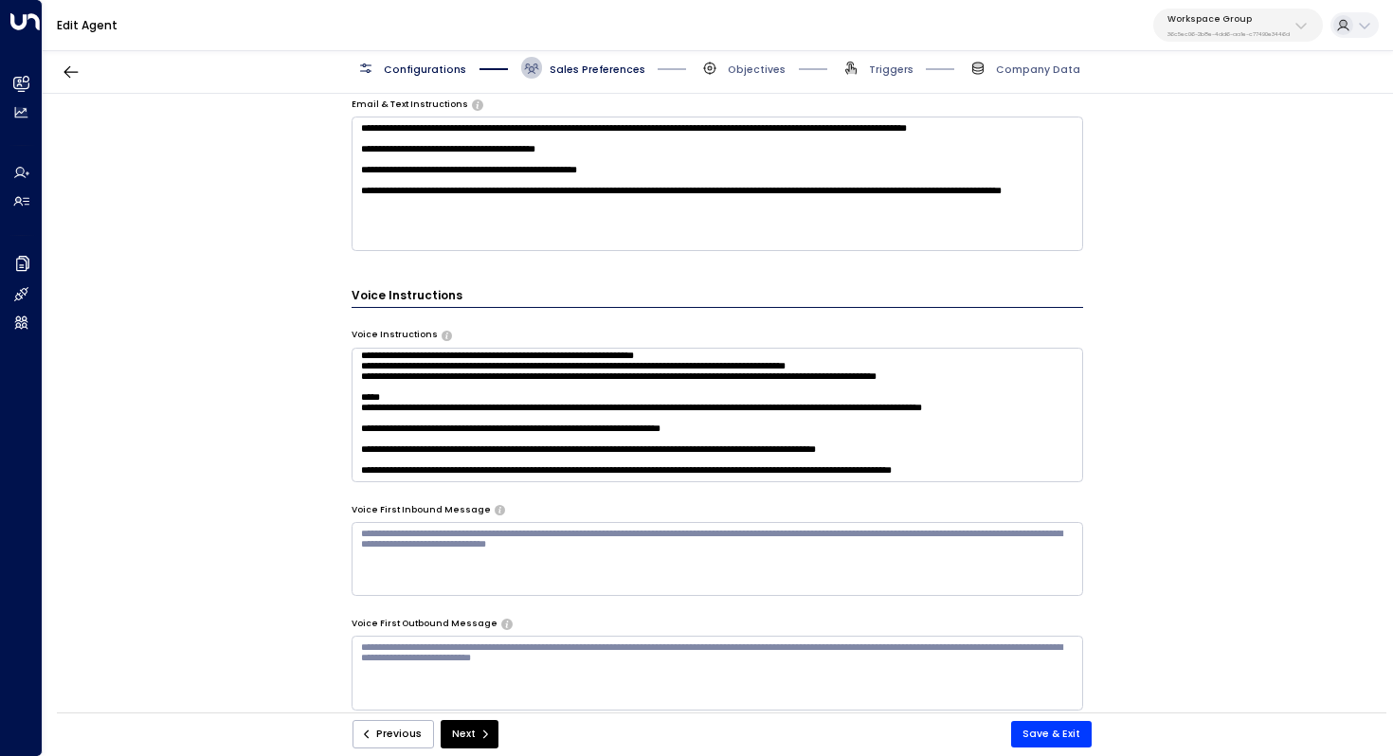
scroll to position [210, 0]
click at [778, 412] on textarea at bounding box center [718, 415] width 733 height 135
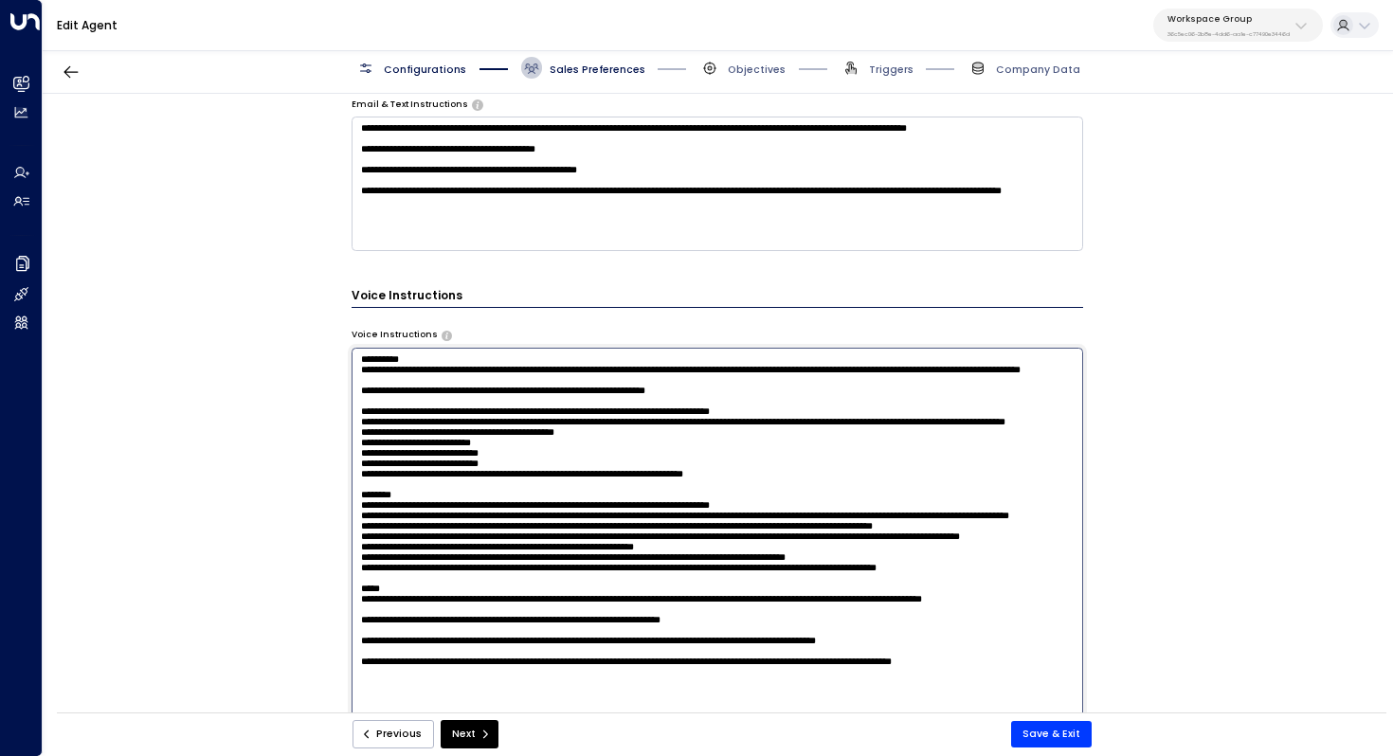
scroll to position [194, 0]
drag, startPoint x: 509, startPoint y: 446, endPoint x: 547, endPoint y: 446, distance: 37.9
click at [547, 446] on textarea at bounding box center [718, 536] width 733 height 377
click at [625, 473] on textarea at bounding box center [718, 536] width 733 height 377
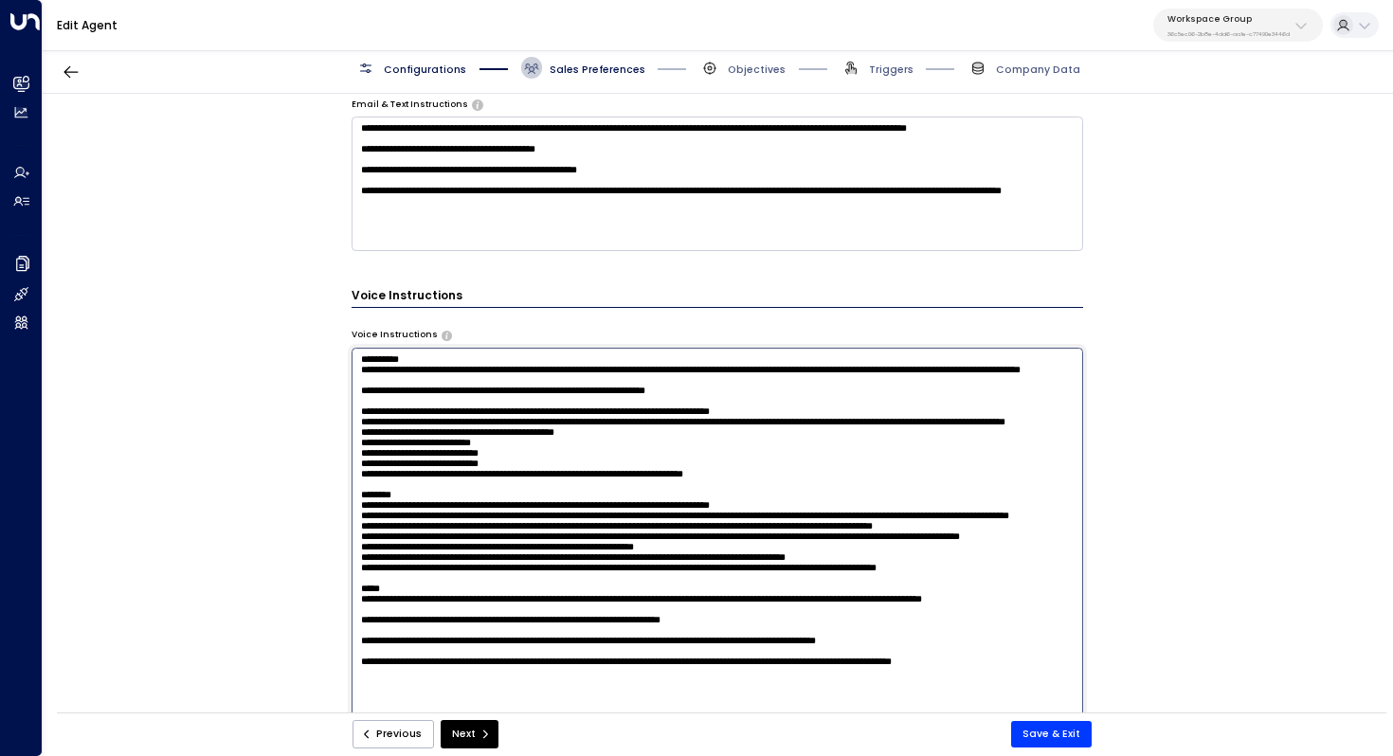
click at [699, 587] on textarea at bounding box center [718, 536] width 733 height 377
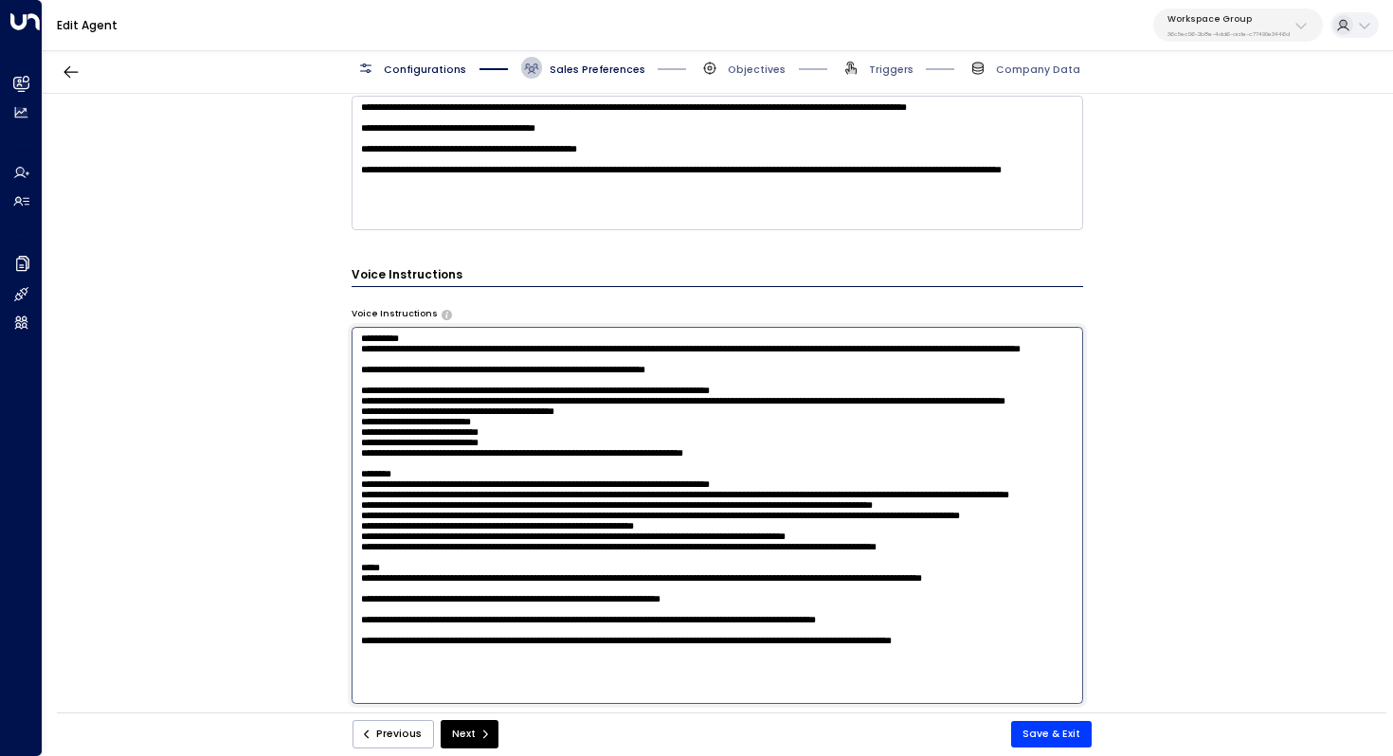
scroll to position [1066, 0]
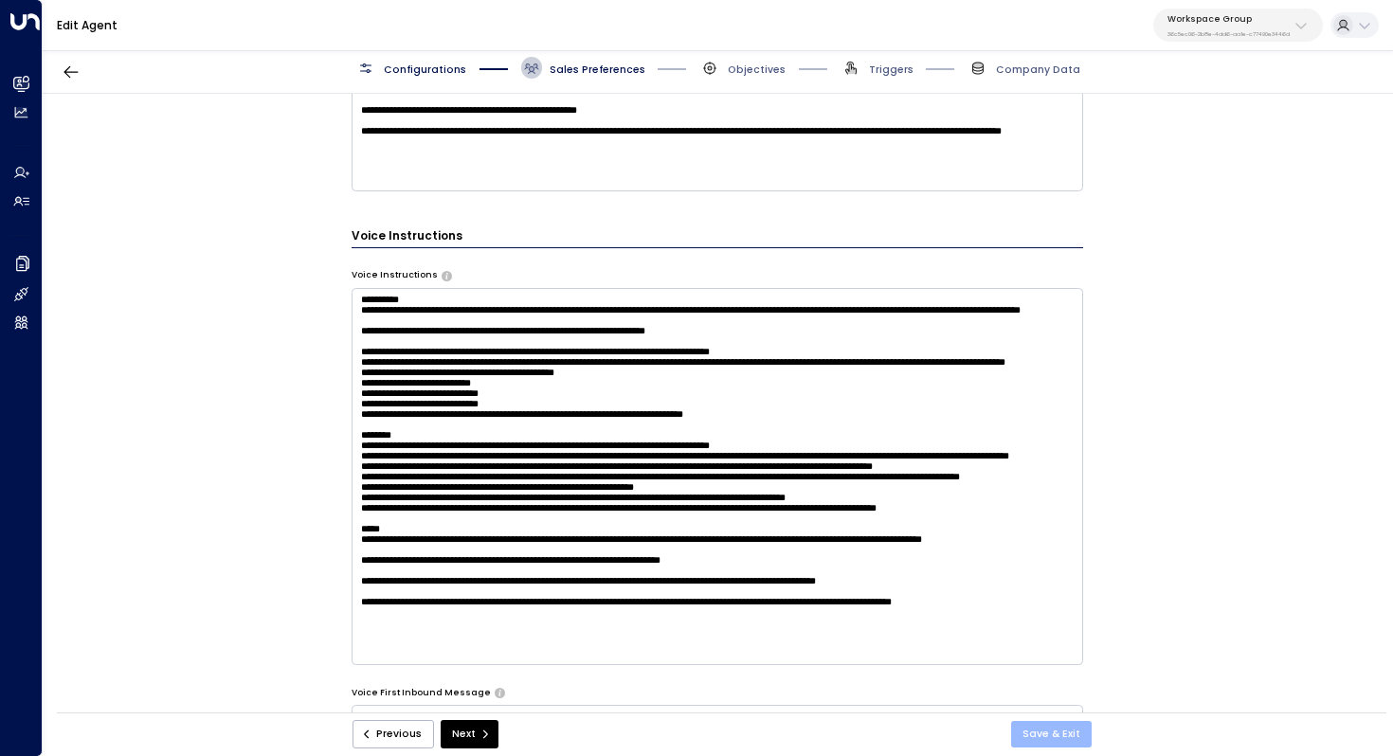
click at [1067, 729] on button "Save & Exit" at bounding box center [1051, 734] width 81 height 27
